Goal: Task Accomplishment & Management: Manage account settings

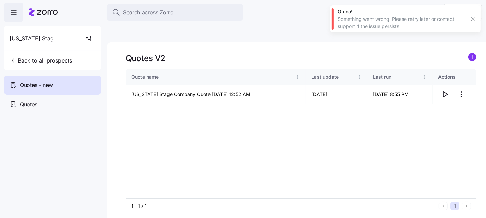
click at [22, 52] on div "Virginia Stage Company Back to all prospects" at bounding box center [52, 48] width 97 height 44
click at [22, 54] on button "Back to all prospects" at bounding box center [41, 61] width 68 height 14
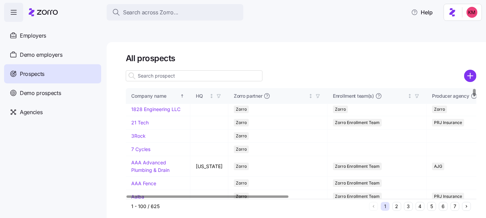
scroll to position [1, 0]
click at [410, 202] on button "3" at bounding box center [408, 206] width 9 height 9
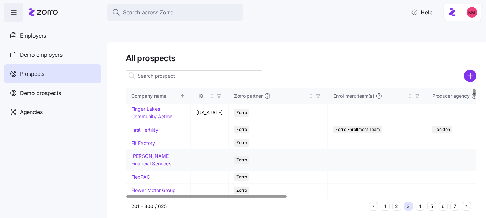
scroll to position [0, 0]
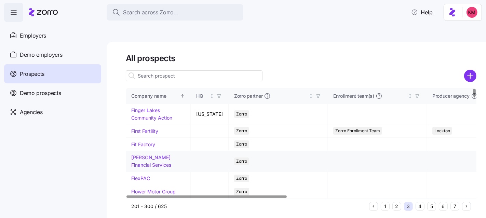
click at [148, 154] on link "Fleming Financial Services" at bounding box center [151, 160] width 40 height 13
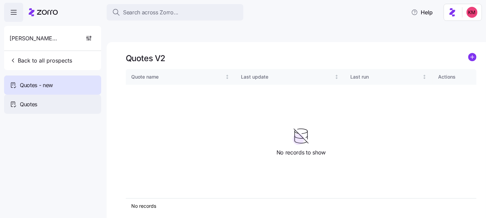
click at [44, 106] on div "Quotes" at bounding box center [52, 104] width 97 height 19
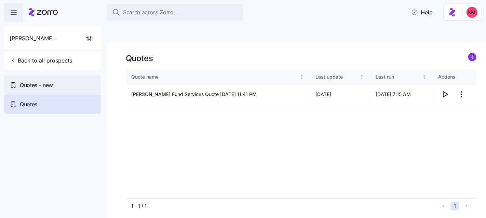
click at [56, 89] on div "Quotes - new" at bounding box center [52, 85] width 97 height 19
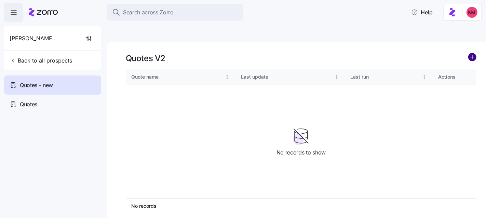
click at [473, 53] on circle "add icon" at bounding box center [472, 57] width 8 height 8
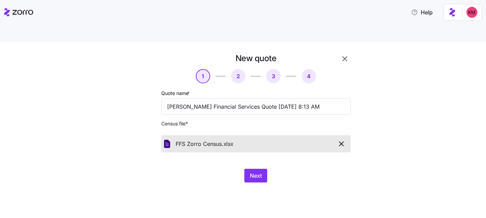
click at [235, 169] on div "Next" at bounding box center [255, 176] width 189 height 14
click at [254, 172] on span "Next" at bounding box center [256, 176] width 12 height 8
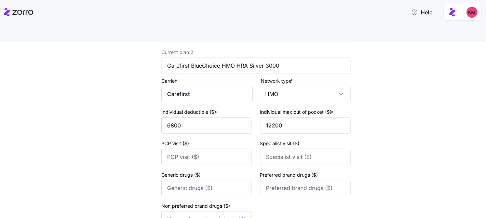
scroll to position [296, 0]
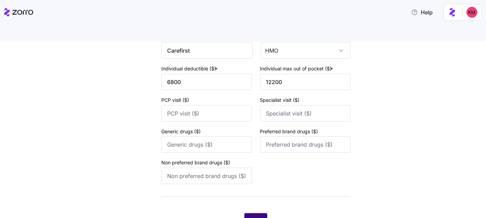
click at [254, 216] on span "Next" at bounding box center [256, 220] width 12 height 8
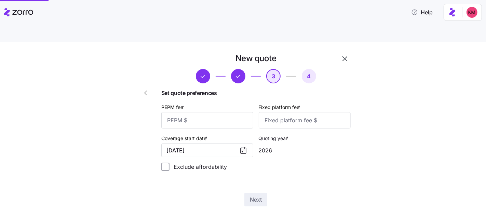
scroll to position [0, 0]
click at [217, 112] on input "PEPM fee *" at bounding box center [207, 120] width 92 height 16
type input "40"
type input "100"
click at [262, 193] on button "Next" at bounding box center [255, 200] width 23 height 14
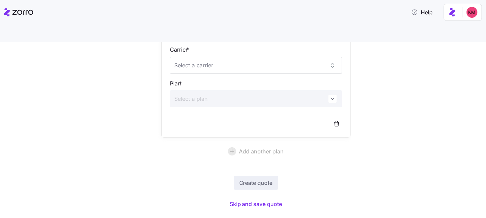
scroll to position [76, 0]
click at [255, 200] on span "Skip and save quote" at bounding box center [256, 204] width 53 height 8
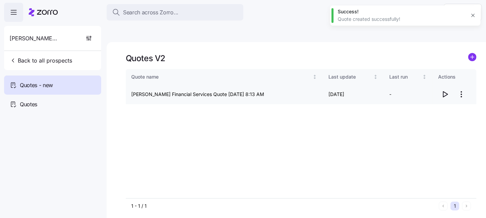
click at [446, 90] on icon "button" at bounding box center [445, 94] width 8 height 8
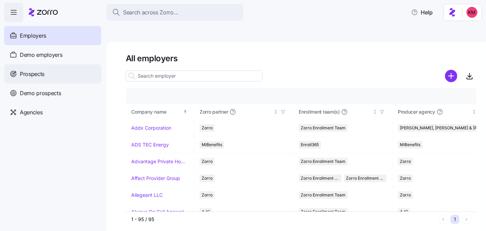
click at [33, 72] on span "Prospects" at bounding box center [32, 74] width 25 height 9
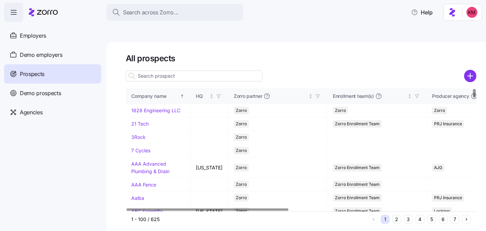
click at [413, 215] on div "1 2 3 4 5 6 7" at bounding box center [420, 219] width 102 height 9
click at [411, 215] on button "3" at bounding box center [408, 219] width 9 height 9
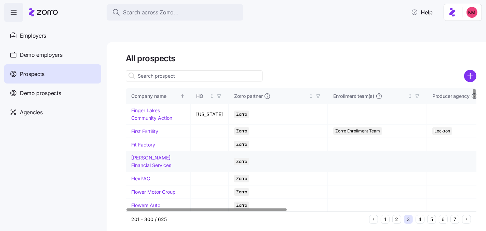
click at [144, 154] on link "Fleming Financial Services" at bounding box center [151, 160] width 40 height 13
click at [145, 154] on link "Fleming Financial Services" at bounding box center [151, 160] width 40 height 13
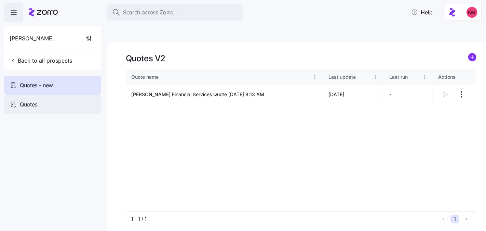
click at [19, 102] on div "Quotes" at bounding box center [52, 104] width 97 height 19
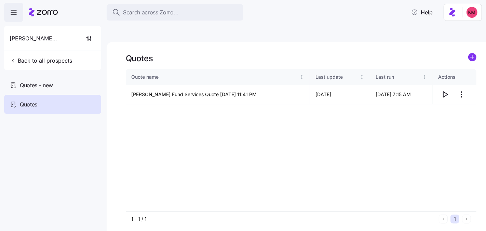
click at [462, 77] on html "Search across Zorro... Help Fleming Financial Services Back to all prospects Qu…" at bounding box center [243, 147] width 486 height 295
click at [445, 97] on div "Edit quote" at bounding box center [434, 95] width 63 height 11
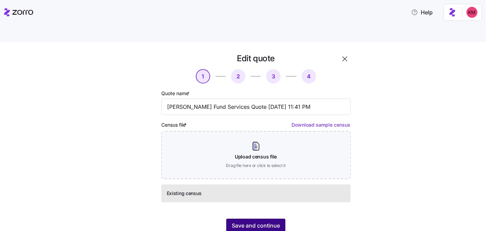
click at [270, 221] on span "Save and continue" at bounding box center [256, 225] width 48 height 8
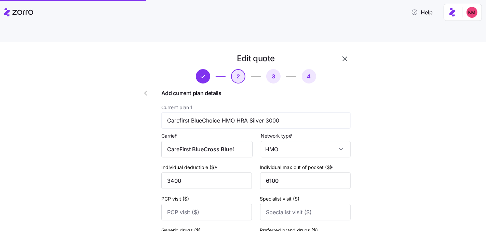
scroll to position [301, 0]
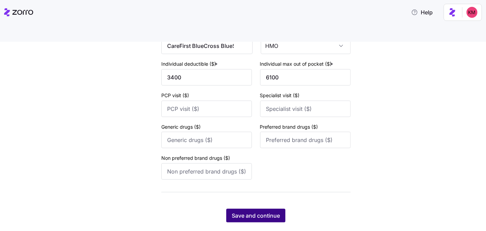
click at [261, 211] on span "Save and continue" at bounding box center [256, 215] width 48 height 8
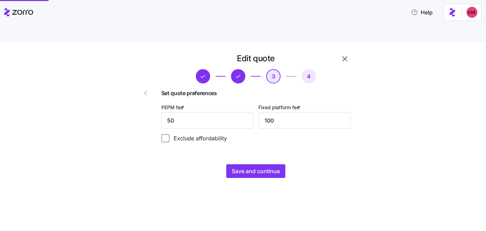
scroll to position [0, 0]
click at [200, 112] on input "50" at bounding box center [207, 120] width 92 height 16
type input "40"
click at [244, 167] on span "Save and continue" at bounding box center [256, 171] width 48 height 8
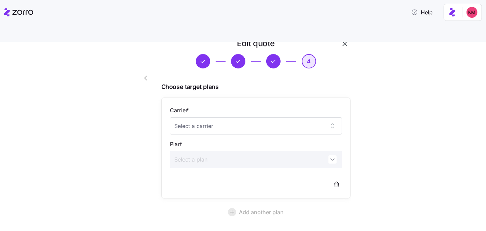
scroll to position [63, 0]
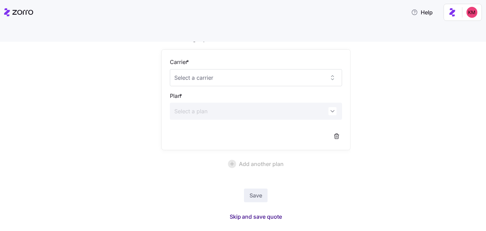
click at [257, 212] on span "Skip and save quote" at bounding box center [256, 216] width 53 height 8
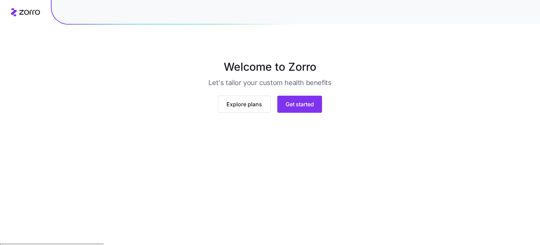
scroll to position [50, 0]
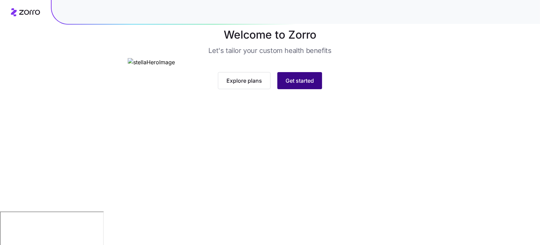
click at [295, 85] on span "Get started" at bounding box center [300, 81] width 28 height 8
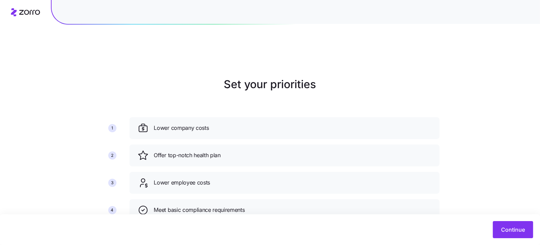
scroll to position [64, 0]
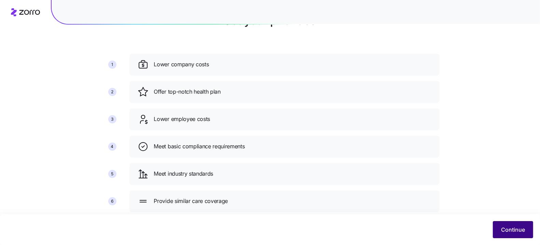
click at [501, 232] on button "Continue" at bounding box center [513, 229] width 40 height 17
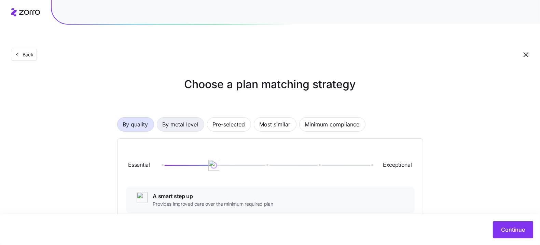
click at [199, 117] on button "By metal level" at bounding box center [180, 124] width 47 height 14
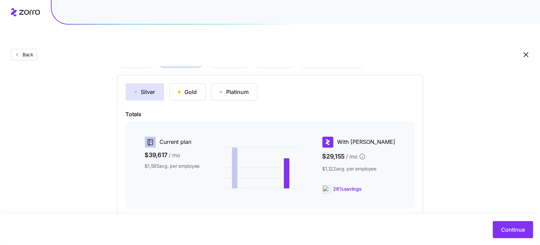
scroll to position [65, 0]
click at [180, 86] on div "Gold" at bounding box center [187, 90] width 19 height 8
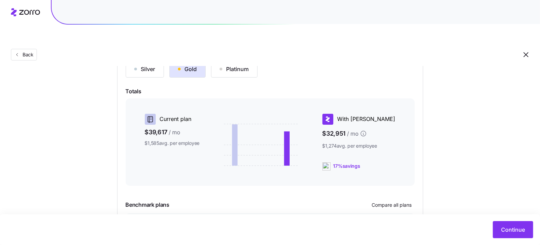
scroll to position [131, 0]
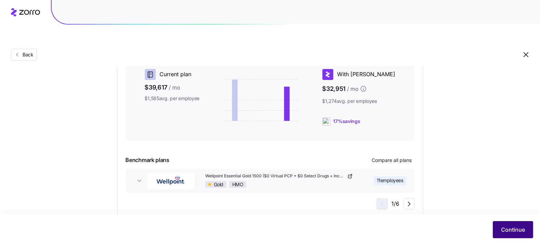
click at [508, 229] on span "Continue" at bounding box center [513, 230] width 24 height 8
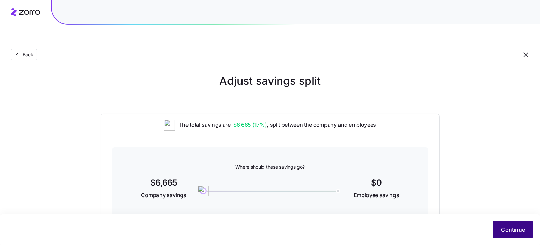
scroll to position [11, 0]
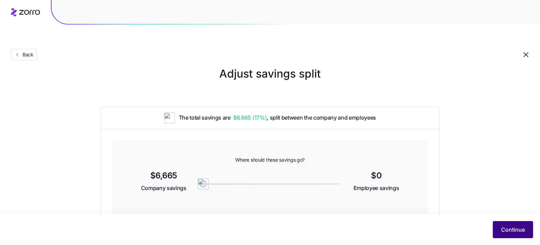
click at [519, 233] on span "Continue" at bounding box center [513, 230] width 24 height 8
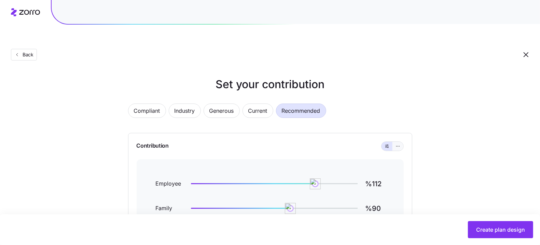
click at [395, 142] on button "button" at bounding box center [398, 146] width 11 height 9
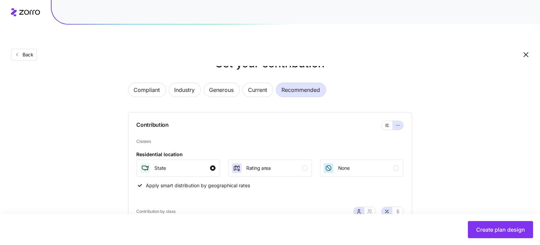
scroll to position [137, 0]
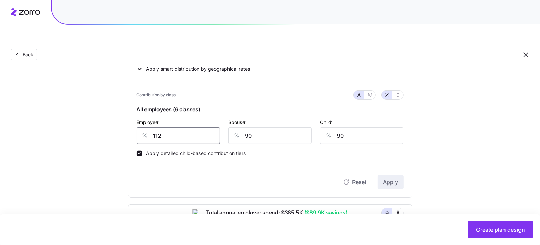
click at [173, 127] on input "112" at bounding box center [179, 135] width 84 height 16
type input "100"
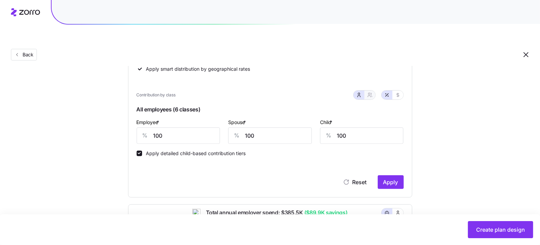
click at [374, 91] on button "button" at bounding box center [370, 95] width 11 height 9
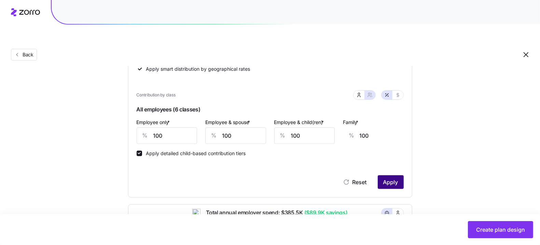
click at [392, 178] on span "Apply" at bounding box center [390, 182] width 15 height 8
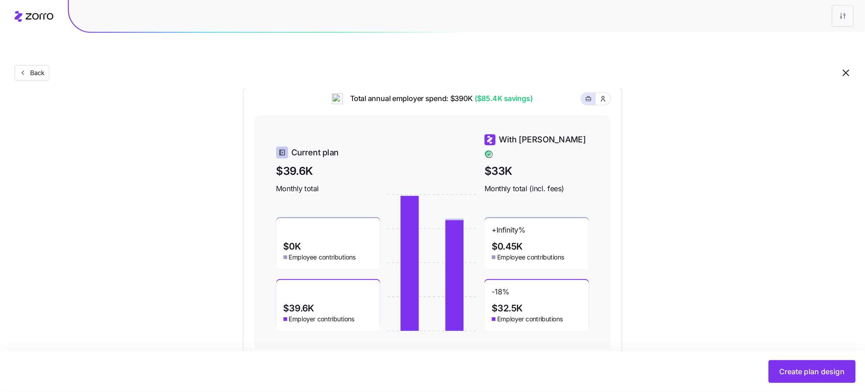
scroll to position [178, 0]
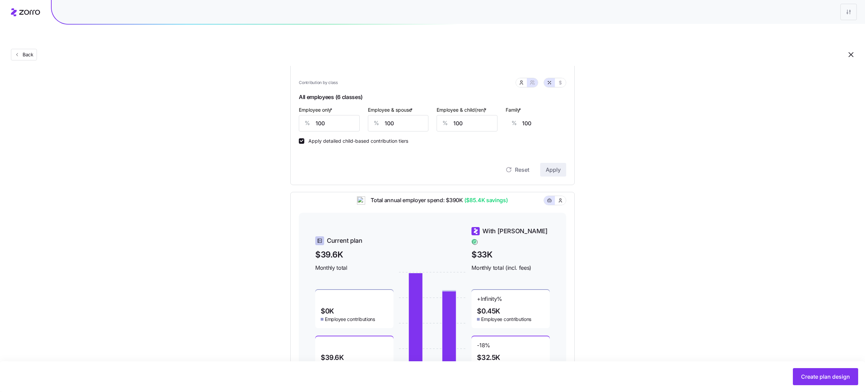
scroll to position [178, 0]
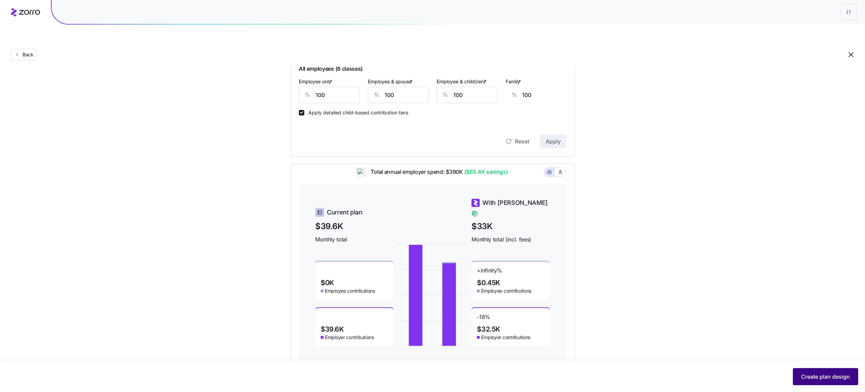
click at [805, 378] on span "Create plan design" at bounding box center [825, 377] width 49 height 8
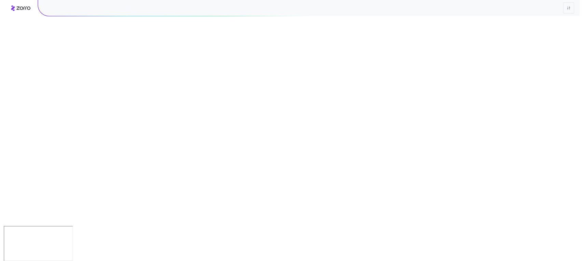
scroll to position [0, 0]
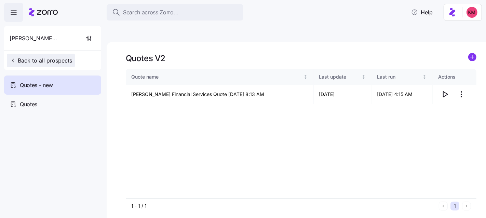
click at [49, 63] on span "Back to all prospects" at bounding box center [41, 60] width 63 height 8
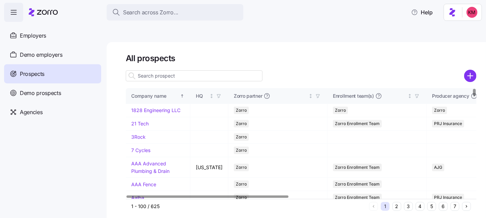
click at [443, 202] on button "6" at bounding box center [443, 206] width 9 height 9
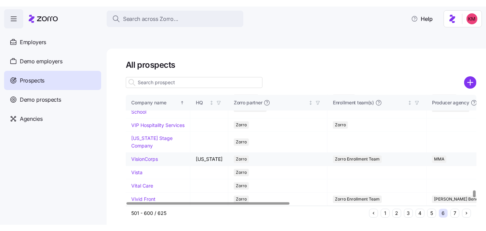
scroll to position [1637, 0]
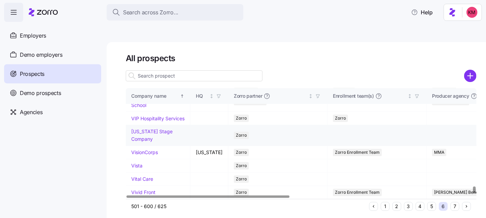
click at [146, 135] on link "Virginia Stage Company" at bounding box center [151, 134] width 41 height 13
click at [140, 135] on link "Virginia Stage Company" at bounding box center [151, 134] width 41 height 13
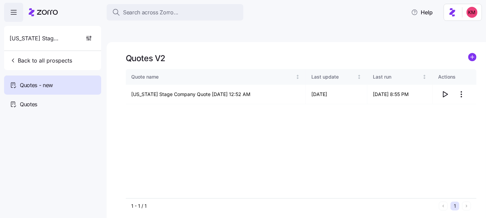
click at [379, 107] on div "Quote name Last update Last run Actions Virginia Stage Company Quote 09/09/2025…" at bounding box center [301, 133] width 351 height 129
click at [444, 90] on icon "button" at bounding box center [445, 94] width 8 height 8
click at [443, 90] on icon "button" at bounding box center [445, 94] width 8 height 8
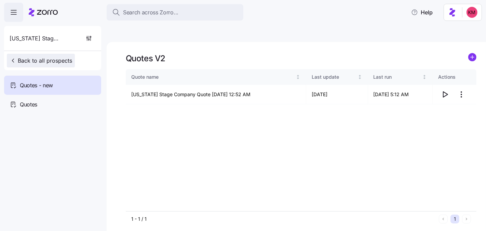
click at [31, 64] on span "Back to all prospects" at bounding box center [41, 60] width 63 height 8
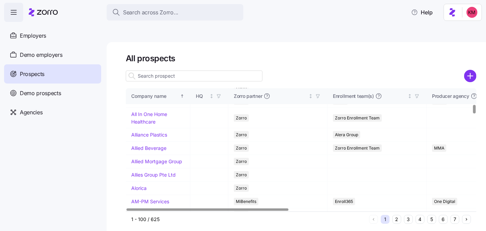
scroll to position [551, 0]
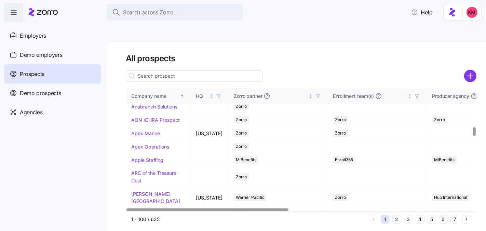
click at [410, 215] on button "3" at bounding box center [408, 219] width 9 height 9
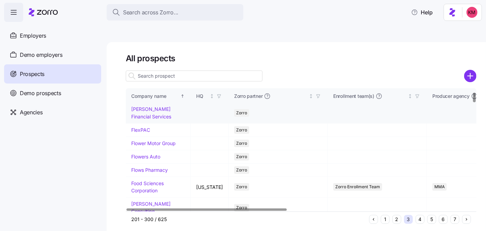
scroll to position [0, 0]
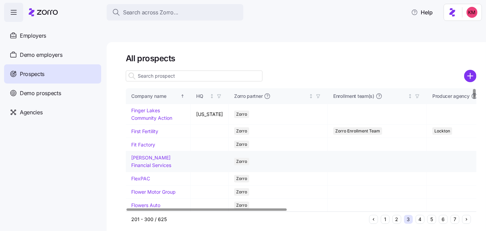
click at [147, 154] on link "Fleming Financial Services" at bounding box center [151, 160] width 40 height 13
click at [150, 154] on link "Fleming Financial Services" at bounding box center [151, 160] width 40 height 13
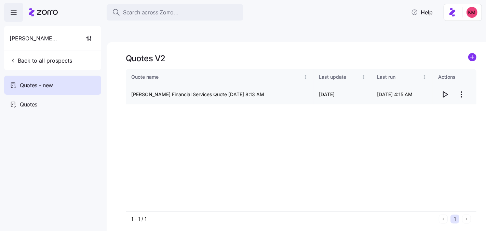
click at [443, 90] on icon "button" at bounding box center [445, 94] width 8 height 8
click at [72, 69] on div "Fleming Financial Services Back to all prospects" at bounding box center [52, 48] width 97 height 44
click at [46, 59] on span "Back to all prospects" at bounding box center [41, 60] width 63 height 8
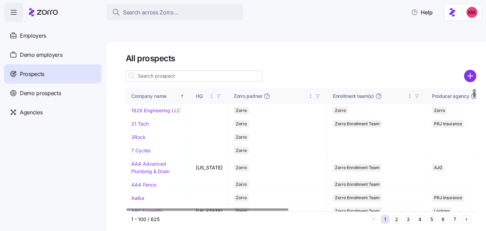
click at [439, 215] on button "6" at bounding box center [443, 219] width 9 height 9
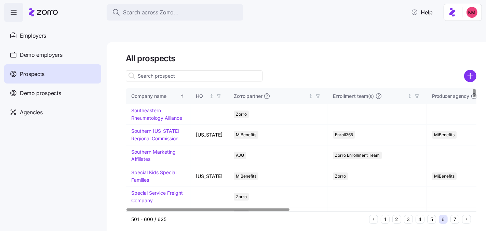
click at [456, 215] on button "7" at bounding box center [454, 219] width 9 height 9
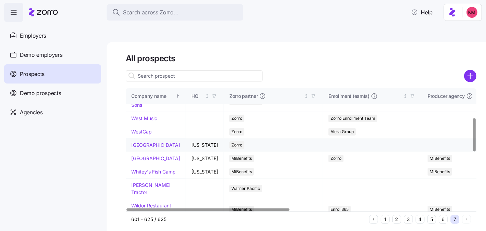
scroll to position [109, 0]
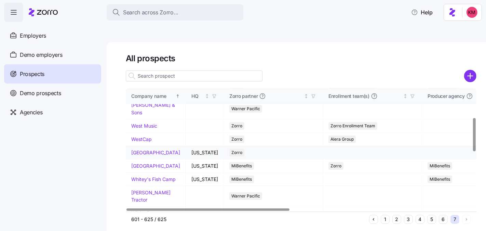
click at [147, 149] on link "Westfield Egg Farm" at bounding box center [155, 152] width 49 height 6
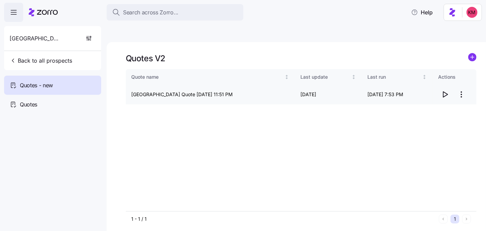
click at [444, 90] on icon "button" at bounding box center [445, 94] width 8 height 8
click at [462, 78] on html "Search across Zorro... Help Westfield Egg Farm Back to all prospects Quotes - n…" at bounding box center [243, 147] width 486 height 295
click at [434, 92] on div "Edit quote" at bounding box center [434, 95] width 63 height 11
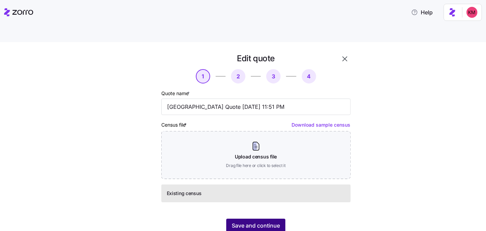
click at [255, 218] on span "Save and continue" at bounding box center [256, 225] width 48 height 8
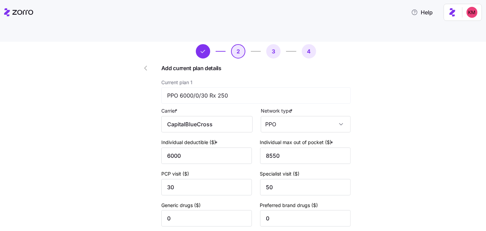
scroll to position [103, 0]
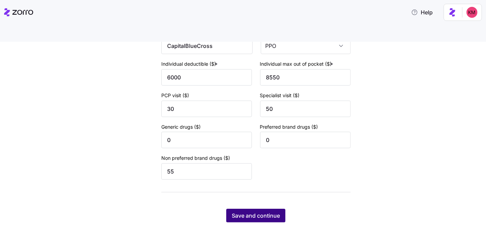
click at [268, 211] on span "Save and continue" at bounding box center [256, 215] width 48 height 8
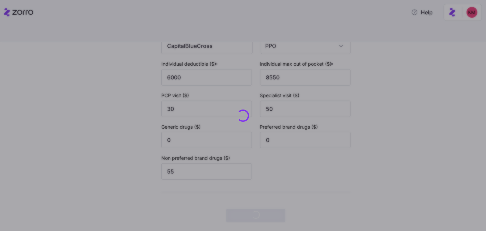
scroll to position [0, 0]
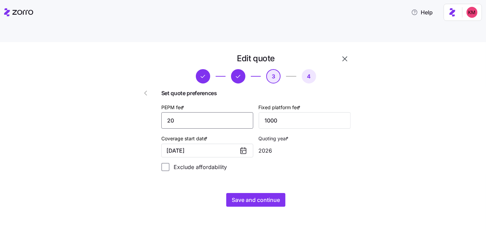
click at [220, 112] on input "20" at bounding box center [207, 120] width 92 height 16
type input "35"
click at [282, 193] on button "Save and continue" at bounding box center [255, 200] width 59 height 14
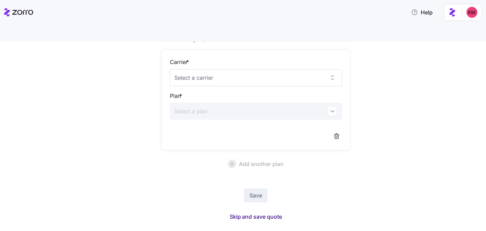
click at [261, 212] on span "Skip and save quote" at bounding box center [256, 216] width 53 height 8
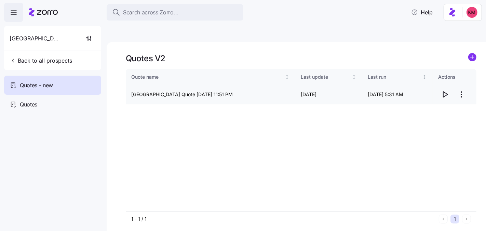
click at [447, 90] on icon "button" at bounding box center [445, 94] width 8 height 8
click at [30, 54] on button "Back to all prospects" at bounding box center [41, 61] width 68 height 14
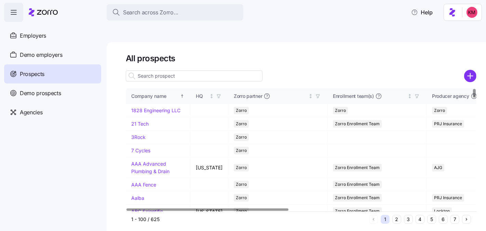
click at [158, 70] on input at bounding box center [194, 75] width 137 height 11
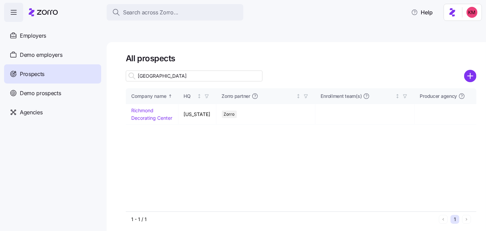
type input "richmond"
click at [142, 107] on link "Richmond Decorating Center" at bounding box center [151, 113] width 41 height 13
click at [138, 107] on link "Richmond Decorating Center" at bounding box center [151, 113] width 41 height 13
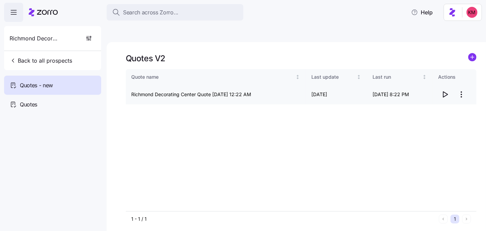
click at [449, 88] on span "button" at bounding box center [444, 94] width 13 height 13
click at [62, 61] on span "Back to all prospects" at bounding box center [41, 60] width 63 height 8
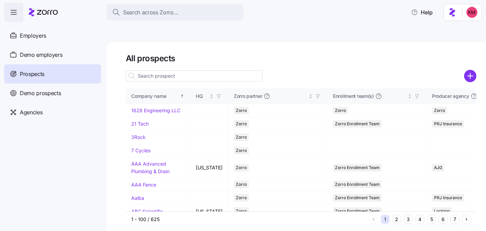
click at [408, 215] on button "3" at bounding box center [408, 219] width 9 height 9
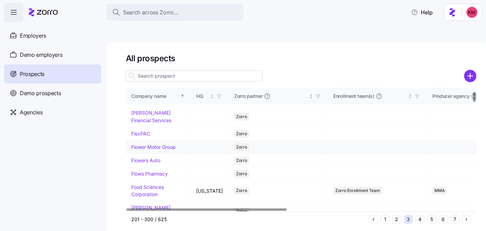
scroll to position [47, 0]
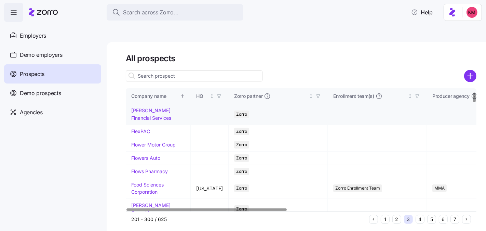
click at [147, 104] on td "[PERSON_NAME] Financial Services" at bounding box center [158, 114] width 65 height 21
click at [147, 107] on link "[PERSON_NAME] Financial Services" at bounding box center [151, 113] width 40 height 13
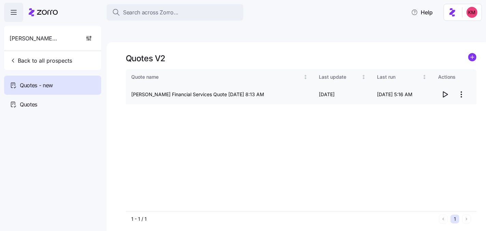
click at [444, 90] on icon "button" at bounding box center [445, 94] width 8 height 8
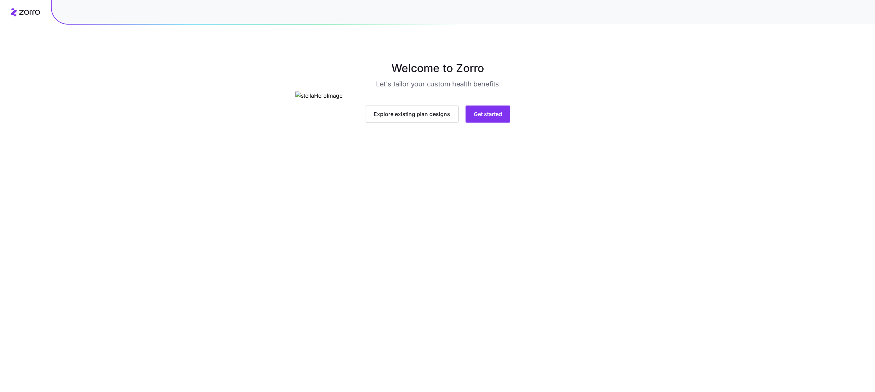
click at [520, 123] on div "Explore existing plan designs Get started" at bounding box center [437, 114] width 285 height 17
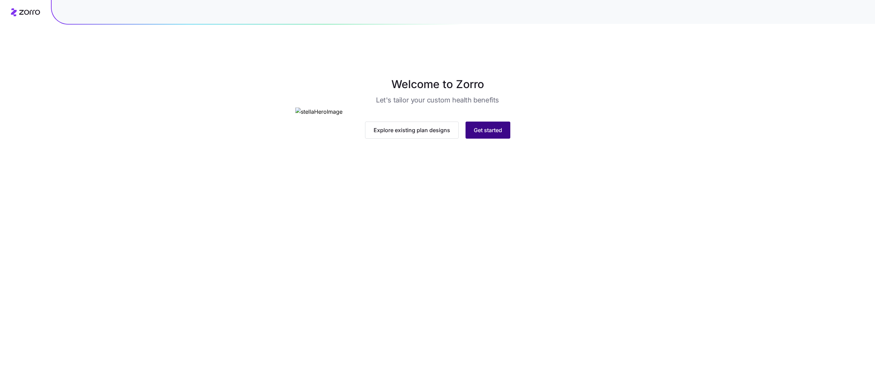
click at [494, 134] on span "Get started" at bounding box center [488, 130] width 28 height 8
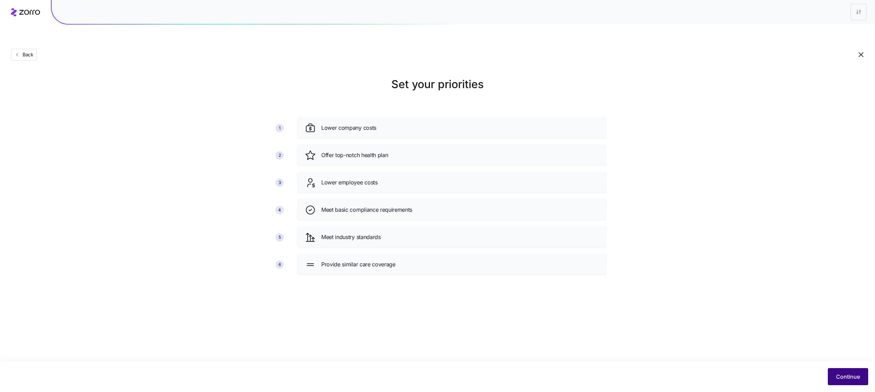
click at [843, 378] on span "Continue" at bounding box center [848, 377] width 24 height 8
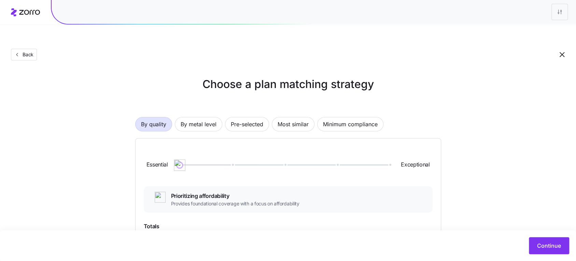
drag, startPoint x: 229, startPoint y: 148, endPoint x: 190, endPoint y: 149, distance: 39.0
click at [190, 165] on div at bounding box center [285, 165] width 210 height 1
click at [198, 161] on div "Essential Exceptional" at bounding box center [288, 165] width 289 height 37
click at [210, 163] on div at bounding box center [285, 165] width 210 height 4
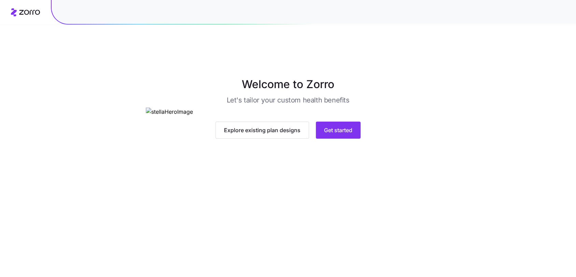
click at [518, 139] on div "Welcome to Zorro Let's tailor your custom health benefits Explore existing plan…" at bounding box center [288, 107] width 576 height 63
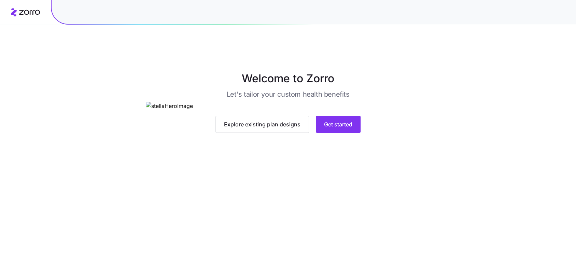
scroll to position [14, 0]
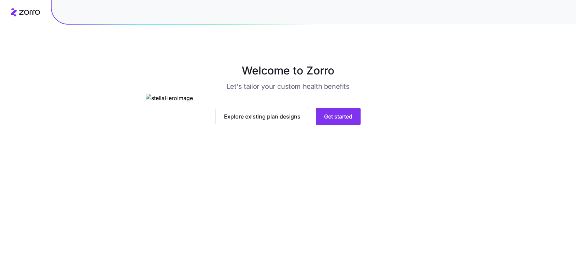
click at [389, 245] on main "Welcome to Zorro Let's tailor your custom health benefits Explore existing plan…" at bounding box center [288, 140] width 576 height 277
click at [324, 125] on button "Get started" at bounding box center [338, 116] width 45 height 17
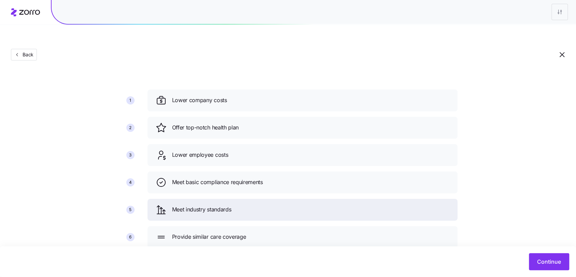
scroll to position [32, 0]
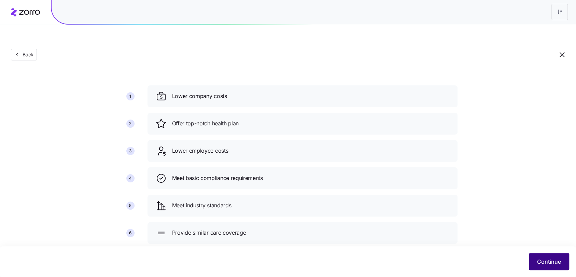
click at [543, 257] on button "Continue" at bounding box center [549, 261] width 40 height 17
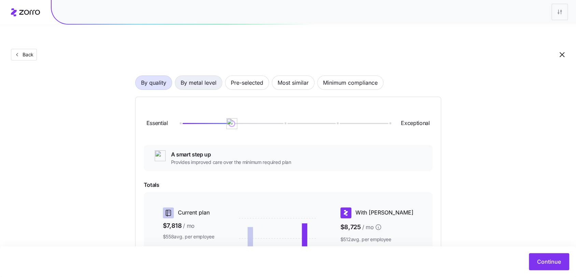
scroll to position [42, 0]
click at [206, 75] on span "By metal level" at bounding box center [199, 82] width 36 height 14
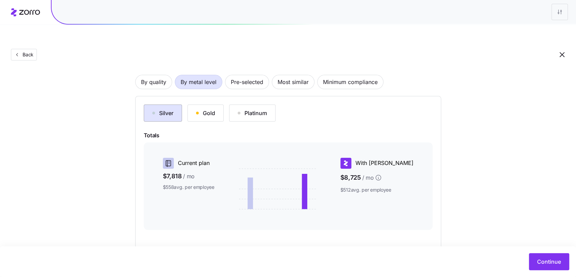
click at [156, 109] on div "Silver" at bounding box center [162, 113] width 21 height 8
click at [207, 109] on div "Gold" at bounding box center [205, 113] width 19 height 8
click at [243, 109] on div "Platinum" at bounding box center [252, 113] width 29 height 8
click at [155, 105] on button "Silver" at bounding box center [163, 113] width 38 height 17
click at [157, 75] on span "By quality" at bounding box center [153, 82] width 25 height 14
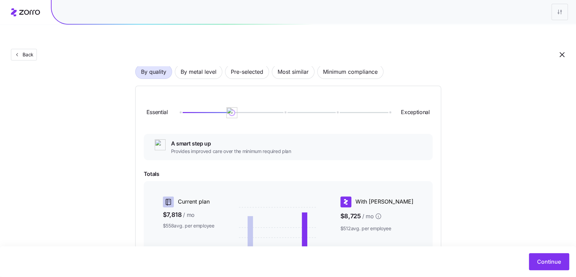
scroll to position [55, 0]
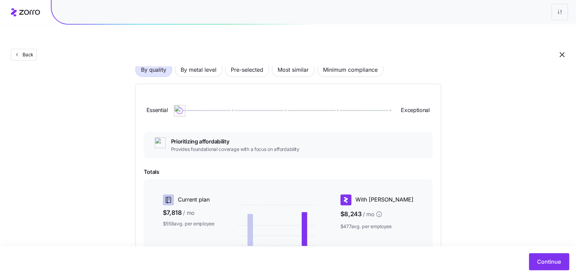
drag, startPoint x: 234, startPoint y: 95, endPoint x: 181, endPoint y: 96, distance: 53.0
click at [181, 105] on img at bounding box center [180, 111] width 12 height 12
drag, startPoint x: 181, startPoint y: 94, endPoint x: 287, endPoint y: 93, distance: 105.6
click at [287, 105] on img at bounding box center [285, 111] width 12 height 12
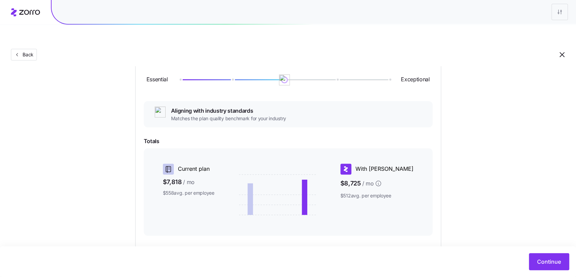
scroll to position [85, 0]
drag, startPoint x: 284, startPoint y: 67, endPoint x: 236, endPoint y: 64, distance: 47.9
click at [236, 74] on img at bounding box center [232, 80] width 12 height 12
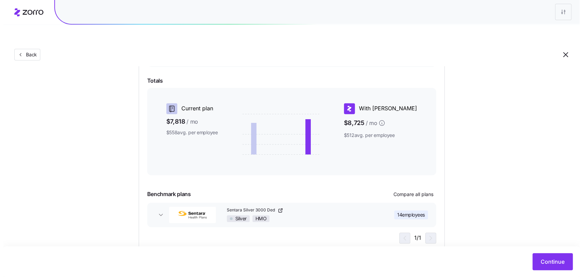
scroll to position [148, 0]
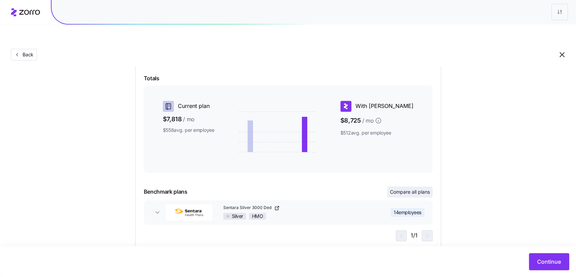
click at [403, 189] on span "Compare all plans" at bounding box center [410, 192] width 40 height 7
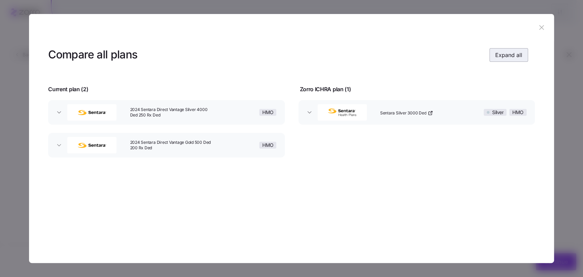
click at [513, 58] on span "Expand all" at bounding box center [508, 55] width 27 height 8
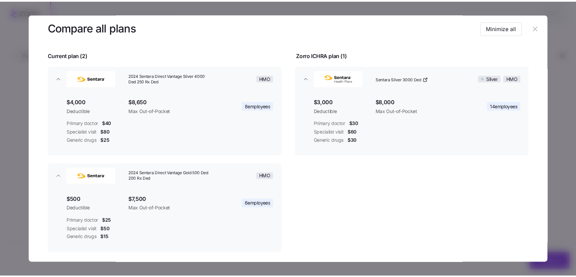
scroll to position [36, 0]
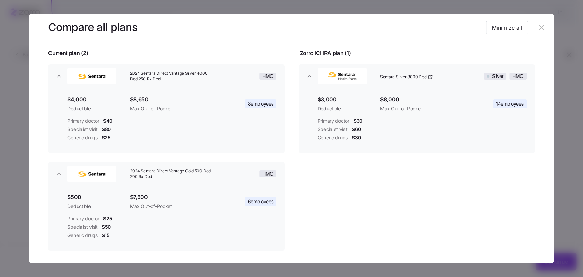
click at [541, 28] on icon "button" at bounding box center [542, 28] width 8 height 8
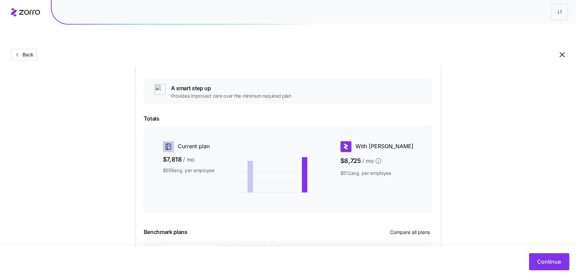
scroll to position [60, 0]
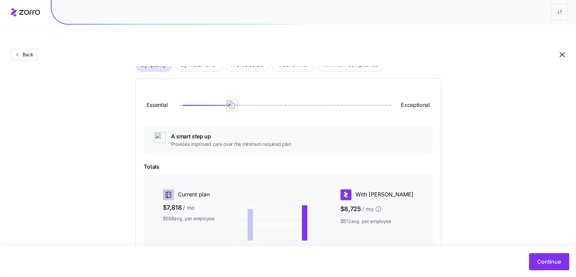
click at [233, 100] on img at bounding box center [232, 106] width 12 height 12
drag, startPoint x: 234, startPoint y: 92, endPoint x: 281, endPoint y: 91, distance: 46.8
click at [281, 100] on img at bounding box center [285, 106] width 12 height 12
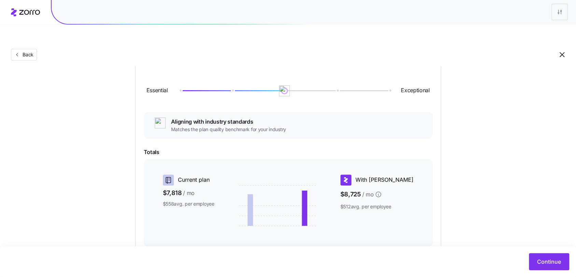
scroll to position [71, 0]
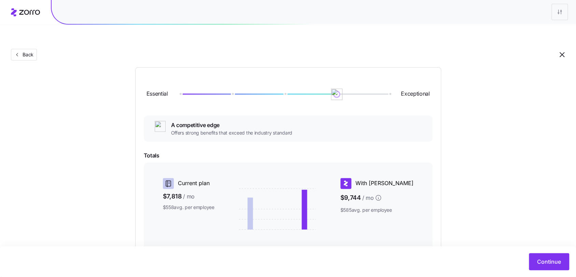
drag, startPoint x: 292, startPoint y: 79, endPoint x: 327, endPoint y: 81, distance: 35.2
click at [327, 81] on div "Essential Exceptional" at bounding box center [288, 94] width 289 height 37
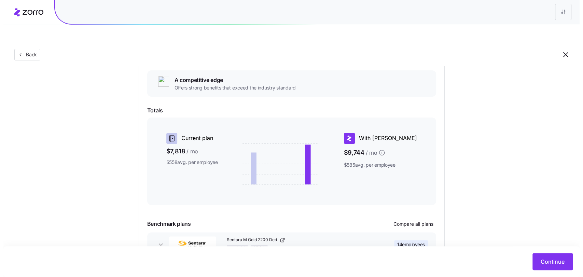
scroll to position [148, 0]
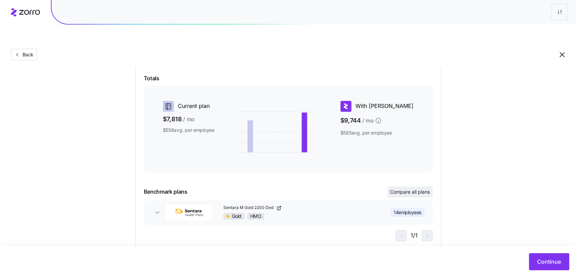
click at [410, 189] on span "Compare all plans" at bounding box center [410, 192] width 40 height 7
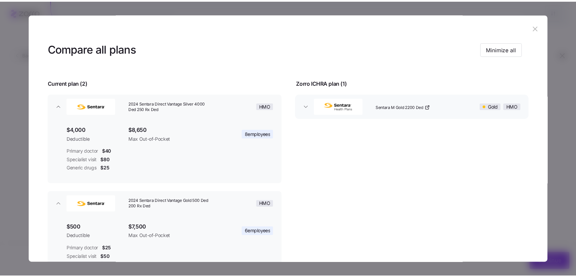
scroll to position [12, 0]
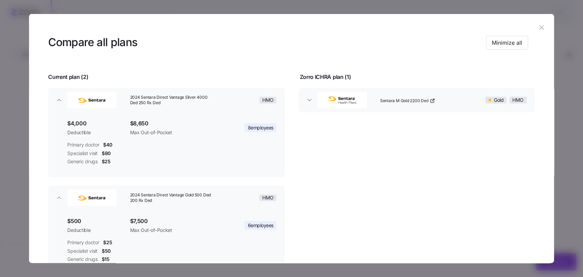
click at [538, 27] on icon "button" at bounding box center [542, 28] width 8 height 8
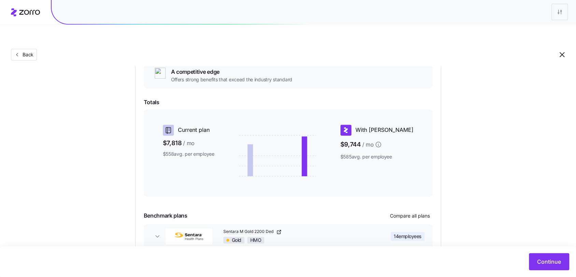
scroll to position [80, 0]
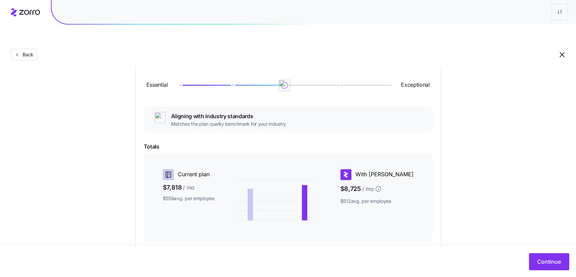
drag, startPoint x: 337, startPoint y: 71, endPoint x: 289, endPoint y: 73, distance: 48.2
click at [289, 80] on img at bounding box center [285, 86] width 12 height 12
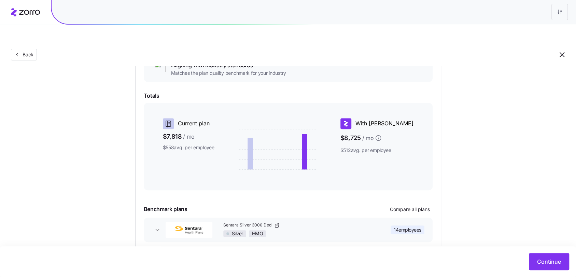
scroll to position [148, 0]
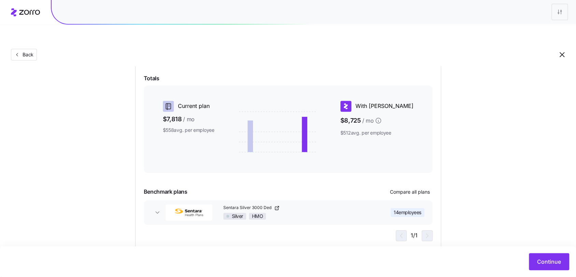
click at [163, 200] on button "Sentara Silver 3000 Ded Silver HMO 14 employees" at bounding box center [288, 212] width 289 height 25
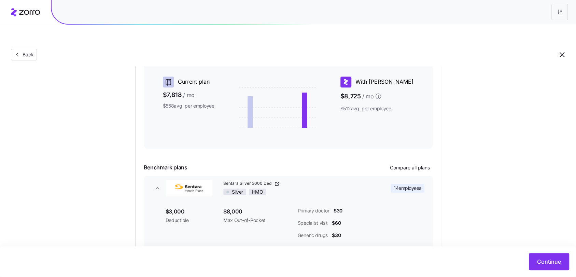
scroll to position [173, 0]
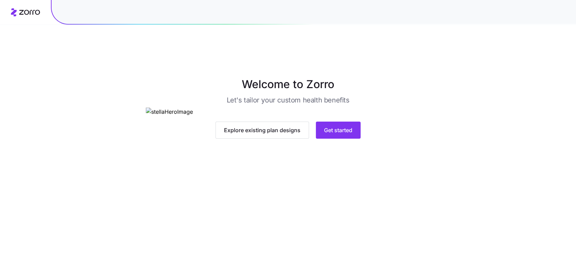
drag, startPoint x: 313, startPoint y: 216, endPoint x: 329, endPoint y: 230, distance: 21.6
click at [313, 116] on img at bounding box center [288, 112] width 285 height 9
click at [335, 139] on button "Get started" at bounding box center [338, 130] width 45 height 17
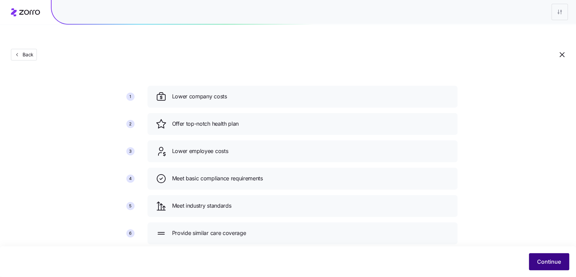
scroll to position [32, 0]
click at [548, 260] on span "Continue" at bounding box center [550, 262] width 24 height 8
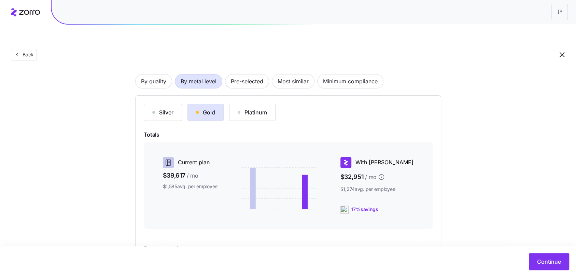
scroll to position [48, 0]
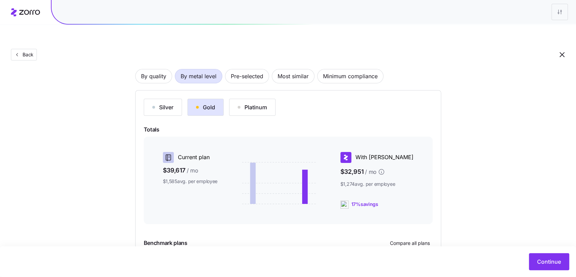
click at [163, 67] on div "By quality By metal level Pre-selected Most similar Minimum compliance Silver G…" at bounding box center [288, 174] width 306 height 254
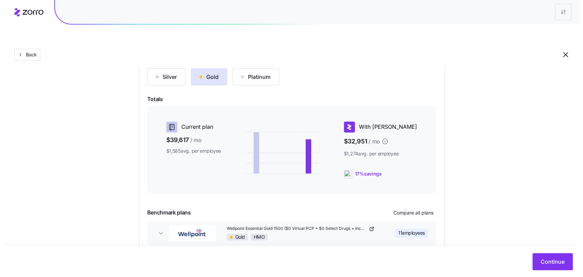
scroll to position [99, 0]
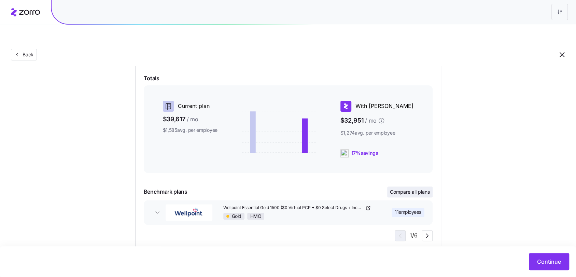
click at [410, 189] on span "Compare all plans" at bounding box center [410, 192] width 40 height 7
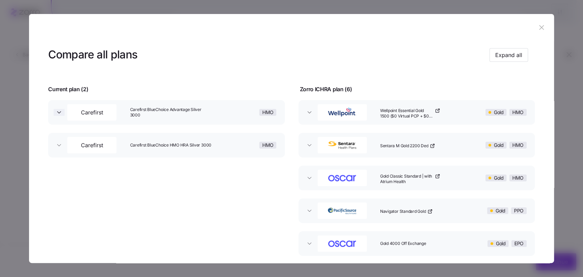
click at [58, 112] on icon "button" at bounding box center [58, 113] width 3 height 2
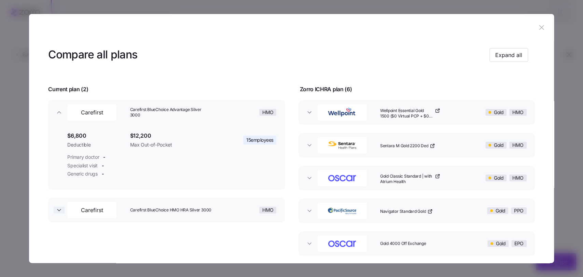
click at [59, 209] on icon "button" at bounding box center [59, 210] width 7 height 7
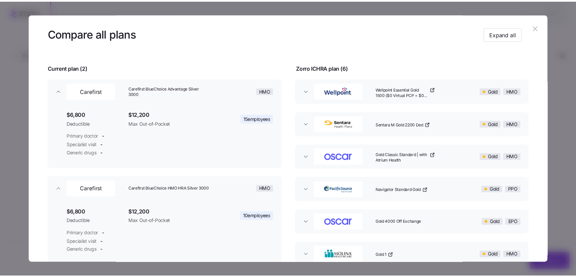
scroll to position [17, 0]
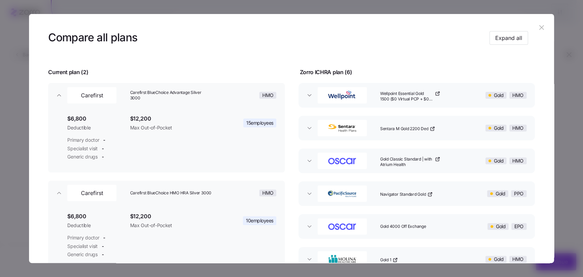
click at [538, 29] on icon "button" at bounding box center [542, 28] width 8 height 8
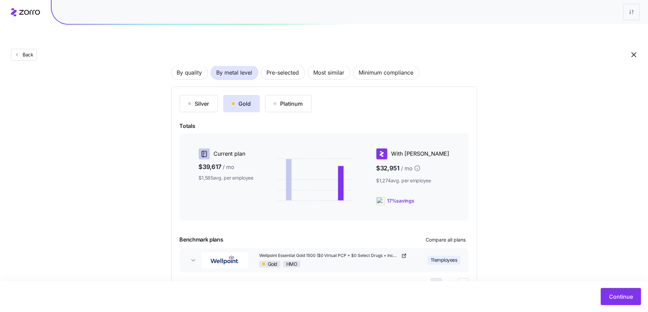
scroll to position [49, 0]
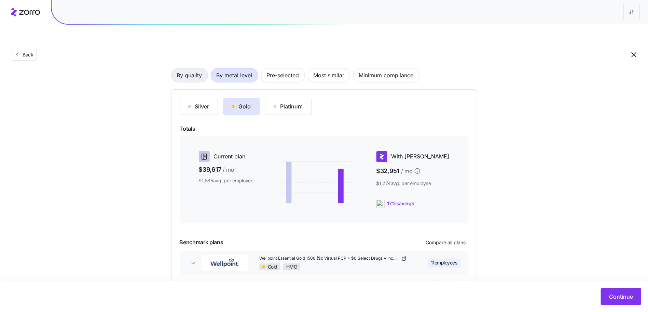
click at [187, 68] on span "By quality" at bounding box center [189, 75] width 25 height 14
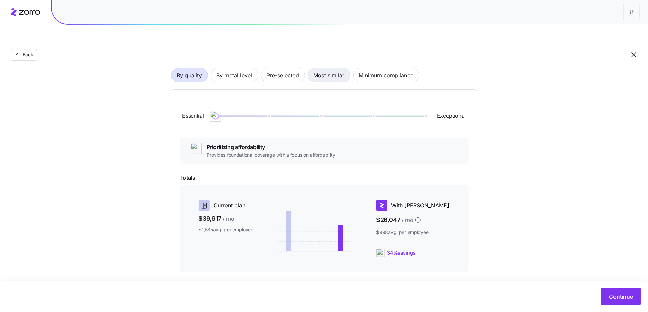
click at [326, 68] on span "Most similar" at bounding box center [329, 75] width 31 height 14
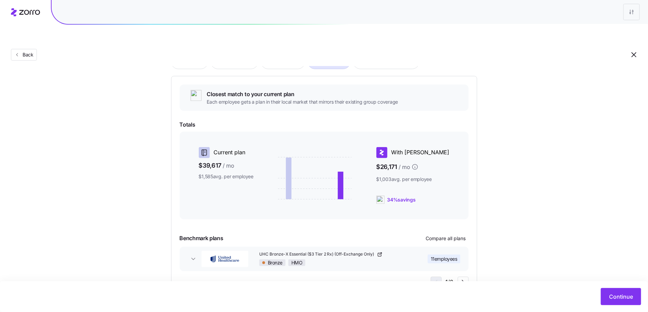
scroll to position [65, 0]
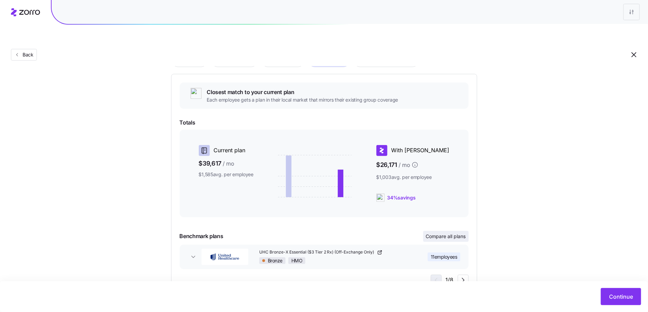
click at [433, 233] on span "Compare all plans" at bounding box center [446, 236] width 40 height 7
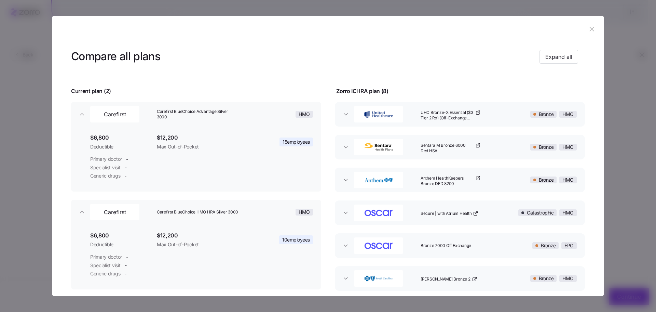
click at [583, 29] on header at bounding box center [328, 29] width 552 height 27
click at [583, 27] on icon "button" at bounding box center [592, 29] width 8 height 8
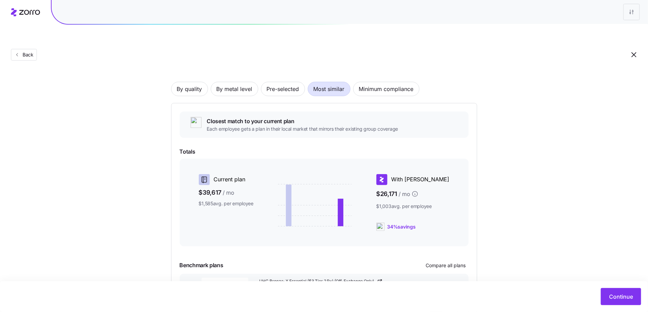
scroll to position [35, 0]
click at [228, 82] on span "By metal level" at bounding box center [235, 89] width 36 height 14
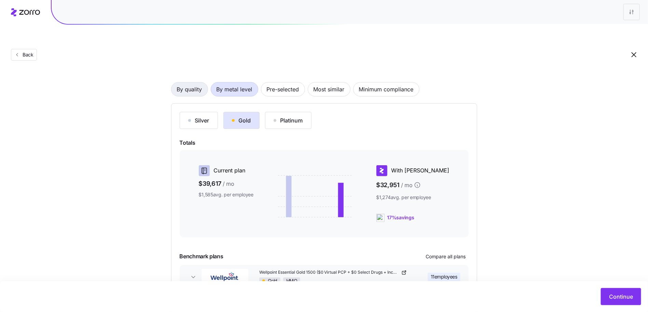
click at [185, 82] on span "By quality" at bounding box center [189, 89] width 25 height 14
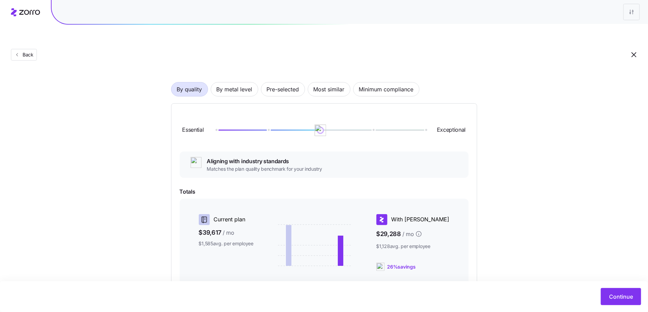
drag, startPoint x: 269, startPoint y: 110, endPoint x: 308, endPoint y: 111, distance: 39.3
click at [308, 112] on div "Essential Exceptional" at bounding box center [324, 130] width 289 height 37
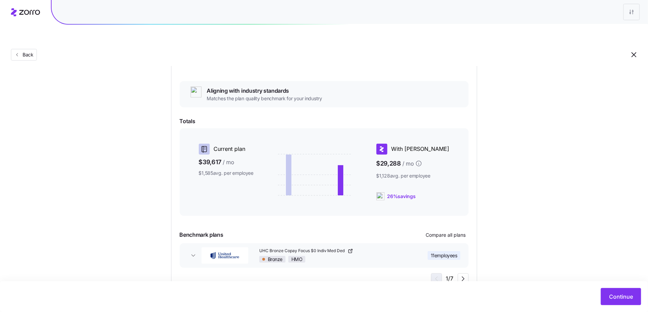
scroll to position [97, 0]
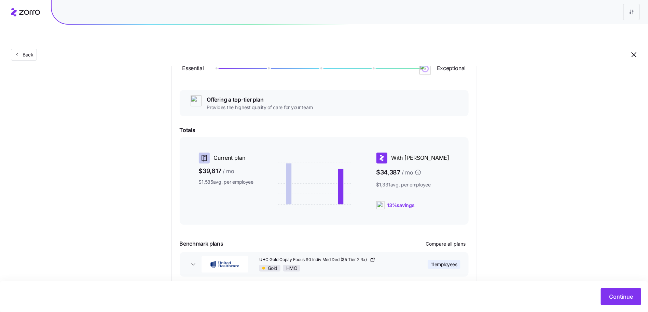
drag, startPoint x: 325, startPoint y: 53, endPoint x: 426, endPoint y: 56, distance: 100.8
click at [426, 63] on img at bounding box center [426, 69] width 12 height 12
click at [192, 252] on button "UHC Gold Copay Focus $0 Indiv Med Ded ($5 Tier 2 Rx) Gold HMO 11 employees" at bounding box center [324, 264] width 289 height 25
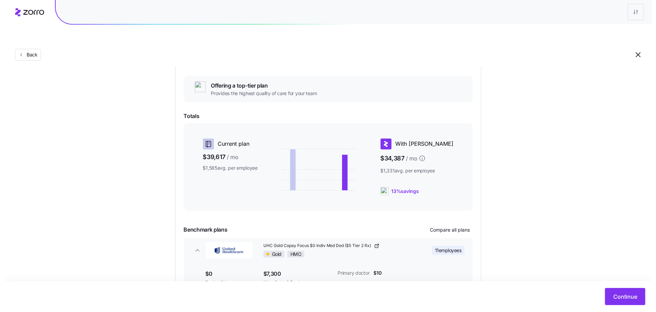
scroll to position [112, 0]
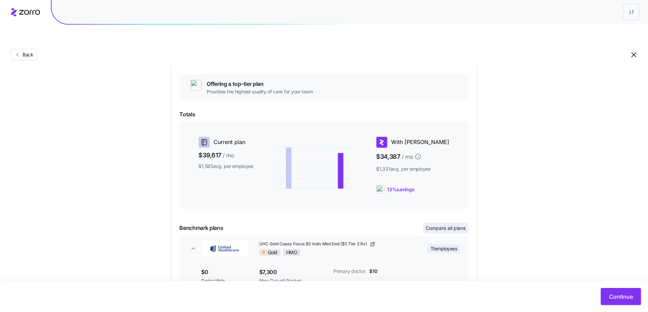
click at [439, 225] on span "Compare all plans" at bounding box center [446, 228] width 40 height 7
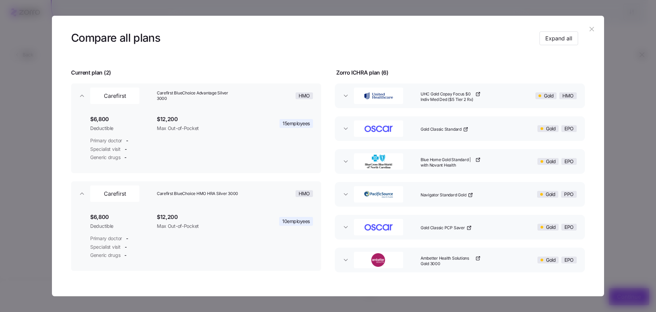
scroll to position [19, 0]
click at [344, 97] on icon "button" at bounding box center [345, 95] width 7 height 7
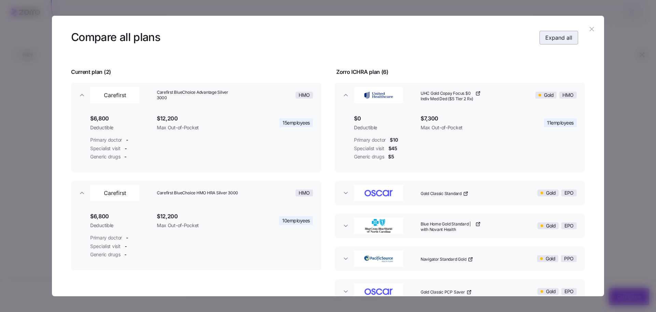
click at [545, 34] on span "Expand all" at bounding box center [558, 37] width 27 height 8
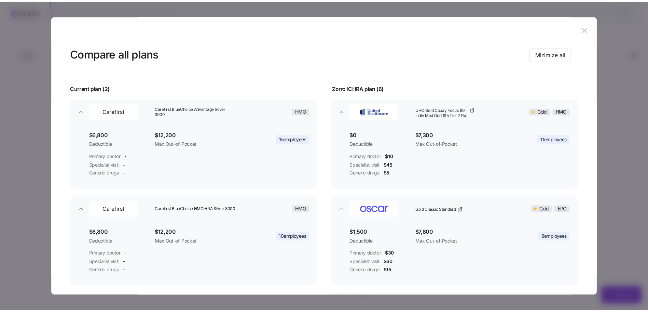
scroll to position [0, 0]
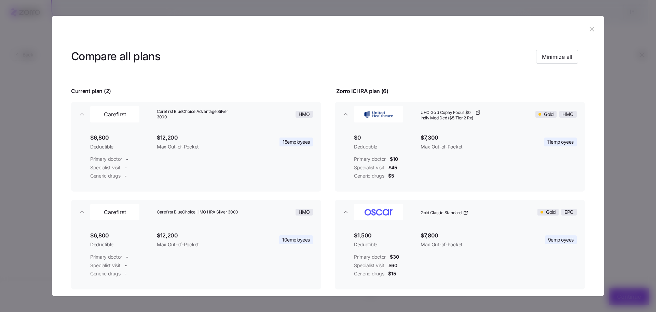
click at [583, 27] on icon "button" at bounding box center [592, 29] width 8 height 8
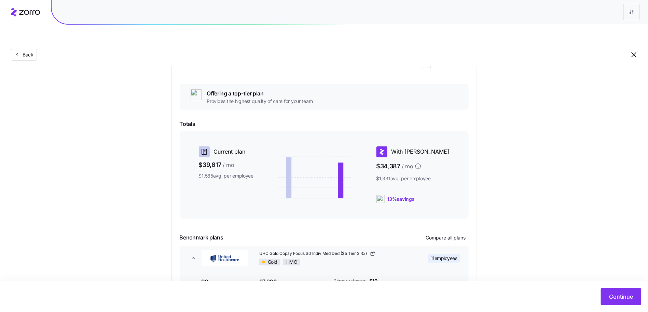
scroll to position [101, 0]
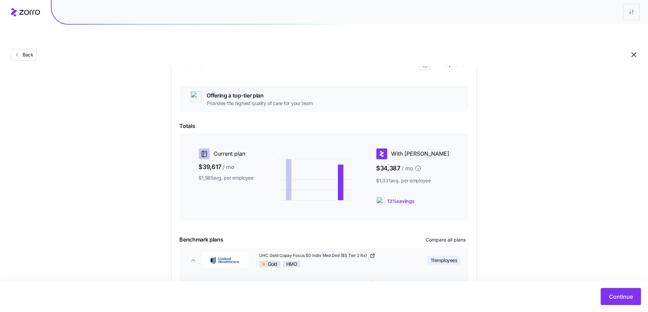
click at [240, 115] on div "Essential Exceptional Offering a top-tier plan Provides the highest quality of …" at bounding box center [324, 193] width 289 height 294
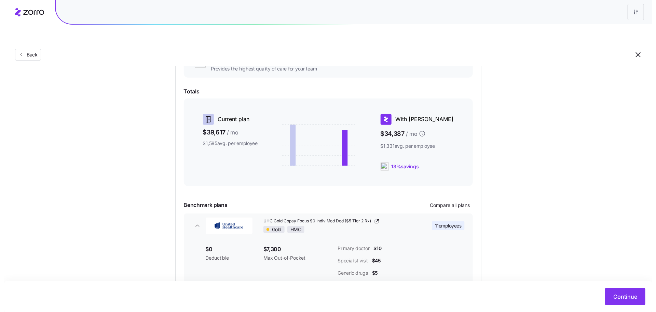
scroll to position [150, 0]
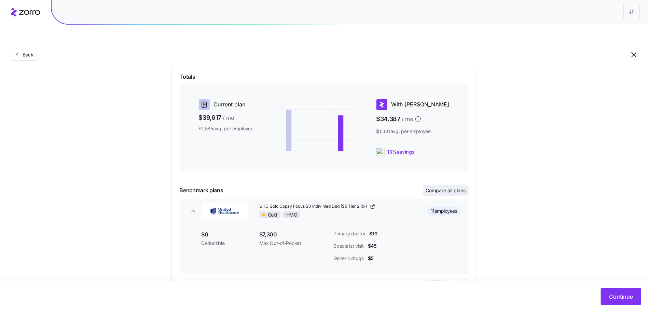
click at [446, 187] on span "Compare all plans" at bounding box center [446, 190] width 40 height 7
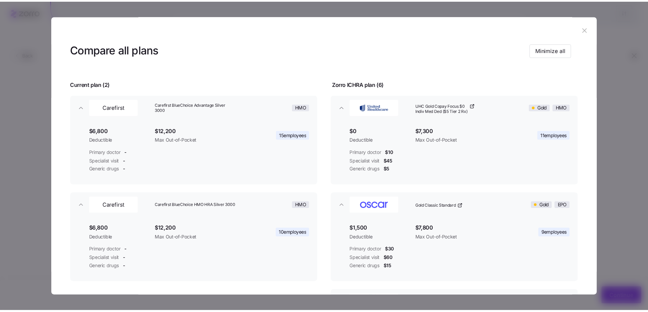
scroll to position [0, 0]
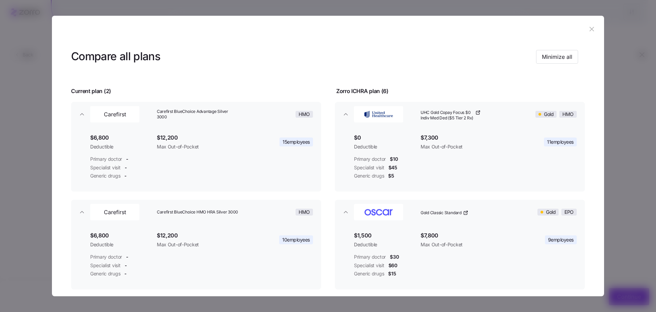
click at [583, 28] on icon "button" at bounding box center [592, 29] width 8 height 8
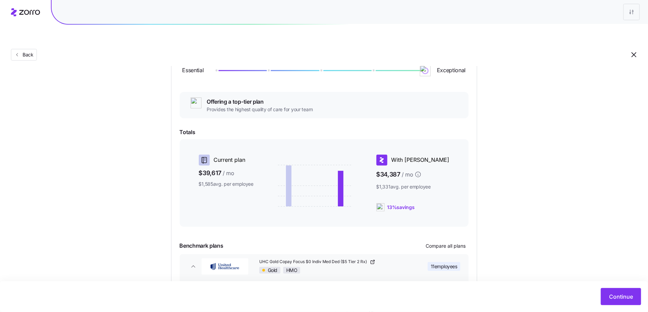
scroll to position [89, 0]
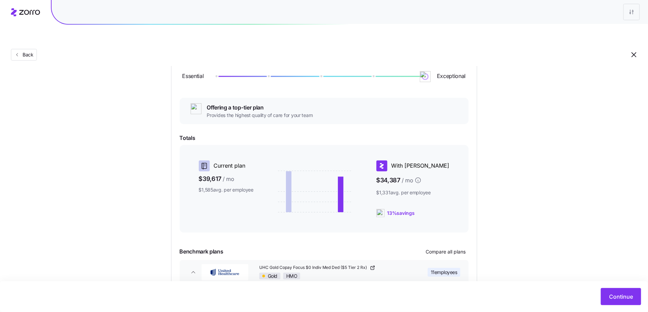
click at [525, 189] on div "Choose a plan matching strategy By quality By metal level Pre-selected Most sim…" at bounding box center [324, 173] width 648 height 373
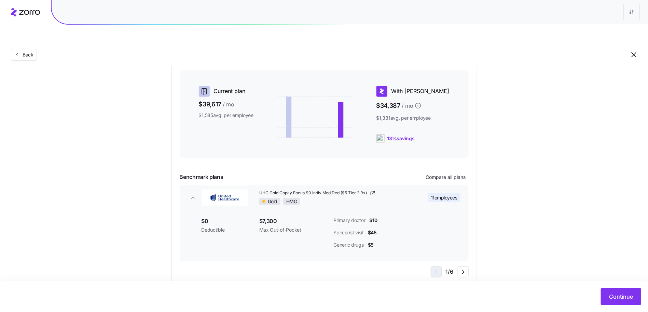
scroll to position [165, 0]
click at [583, 277] on span "Continue" at bounding box center [621, 296] width 24 height 8
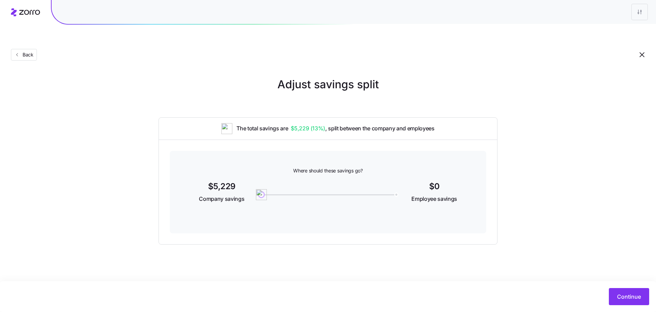
drag, startPoint x: 627, startPoint y: 296, endPoint x: 609, endPoint y: 250, distance: 49.2
click at [583, 250] on main "Adjust savings split The total savings are $5,229 ( 13% ) , split between the c…" at bounding box center [328, 172] width 656 height 312
click at [583, 277] on span "Continue" at bounding box center [629, 296] width 24 height 8
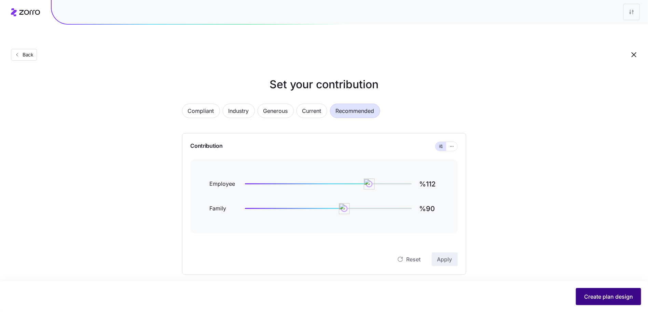
click at [583, 277] on span "Create plan design" at bounding box center [608, 296] width 49 height 8
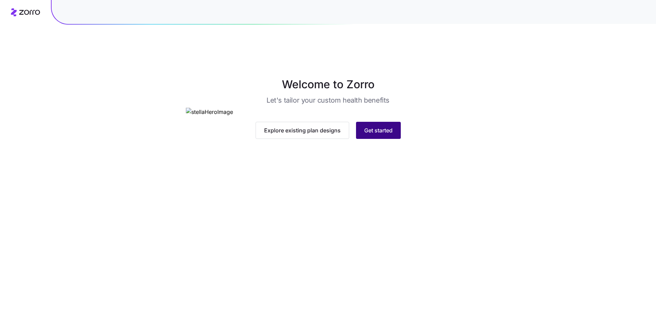
click at [384, 139] on button "Get started" at bounding box center [378, 130] width 45 height 17
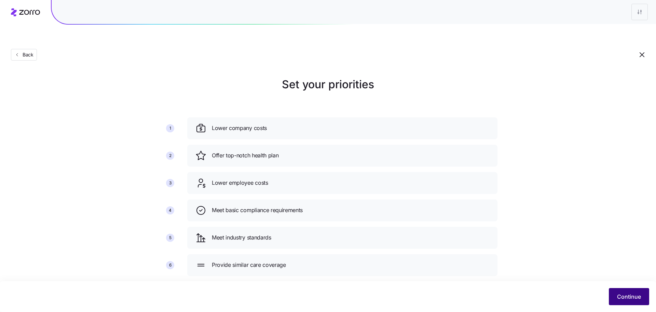
click at [626, 297] on span "Continue" at bounding box center [629, 296] width 24 height 8
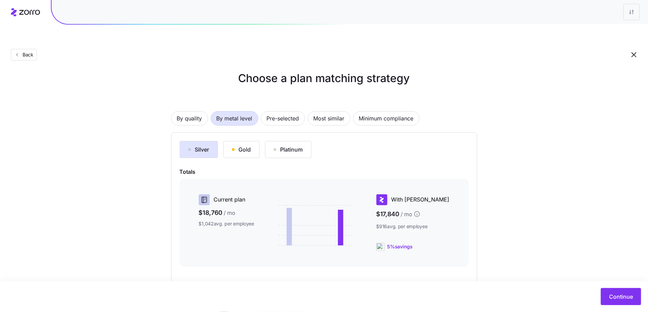
scroll to position [14, 0]
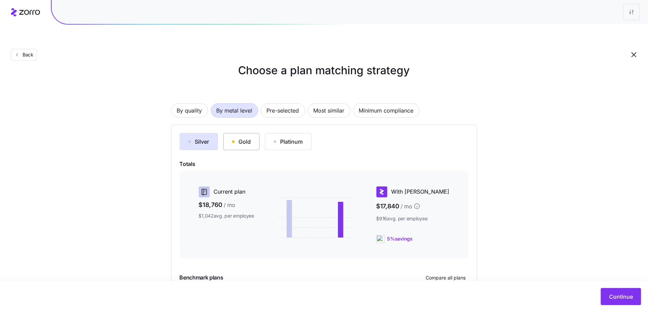
click at [244, 137] on div "Gold" at bounding box center [241, 141] width 19 height 8
drag, startPoint x: 215, startPoint y: 126, endPoint x: 212, endPoint y: 123, distance: 3.6
click at [215, 133] on button "Silver" at bounding box center [199, 141] width 38 height 17
click at [36, 12] on icon at bounding box center [25, 12] width 29 height 8
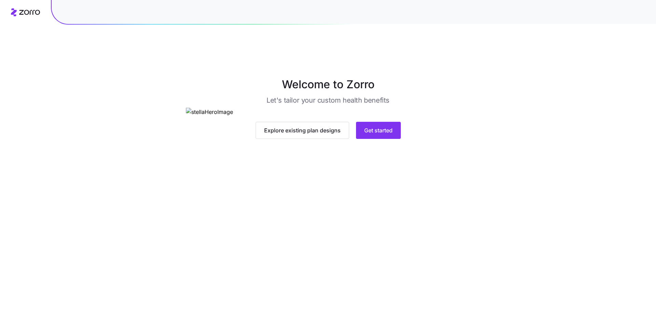
click at [77, 101] on div "Welcome to Zorro Let's tailor your custom health benefits Explore existing plan…" at bounding box center [328, 107] width 656 height 63
click at [373, 254] on main "Welcome to Zorro Let's tailor your custom health benefits Explore plans Get sta…" at bounding box center [328, 172] width 656 height 312
click at [345, 139] on button "Get started" at bounding box center [358, 130] width 45 height 17
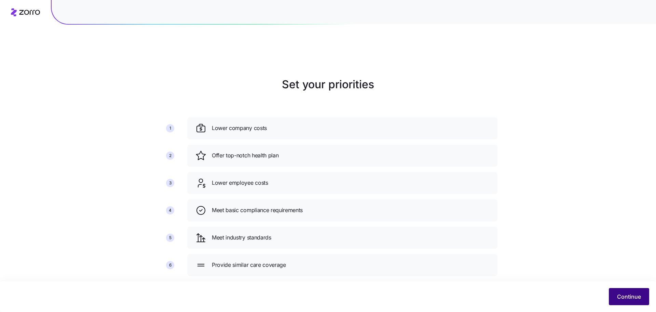
click at [618, 294] on span "Continue" at bounding box center [629, 296] width 24 height 8
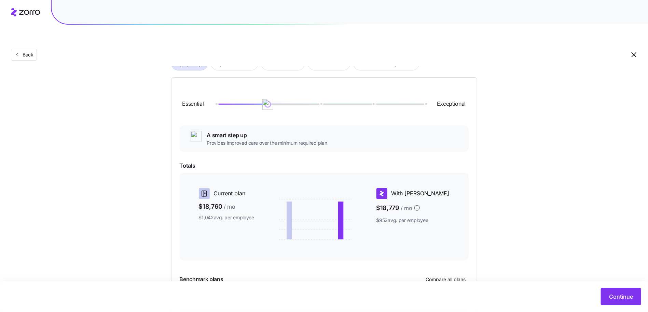
scroll to position [17, 0]
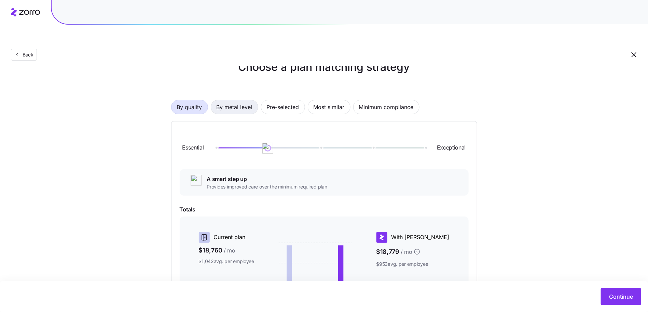
click at [229, 100] on span "By metal level" at bounding box center [235, 107] width 36 height 14
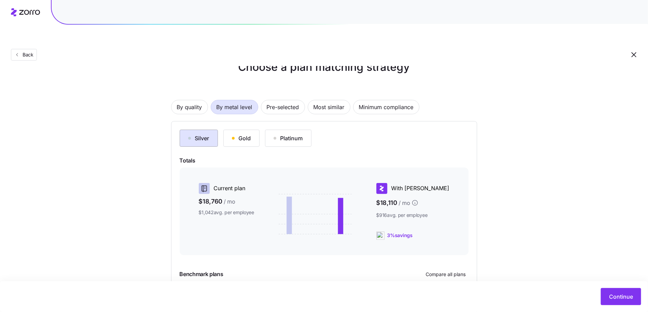
click at [212, 130] on button "Silver" at bounding box center [199, 138] width 38 height 17
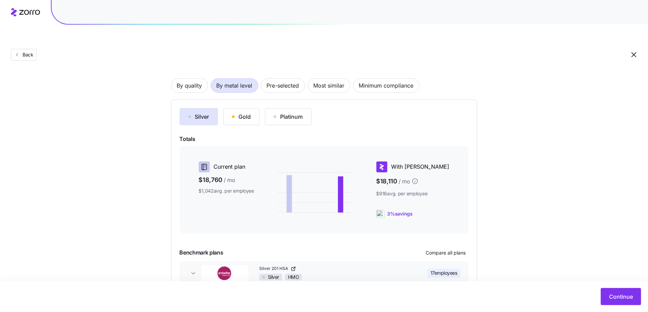
scroll to position [39, 0]
click at [185, 79] on span "By quality" at bounding box center [189, 86] width 25 height 14
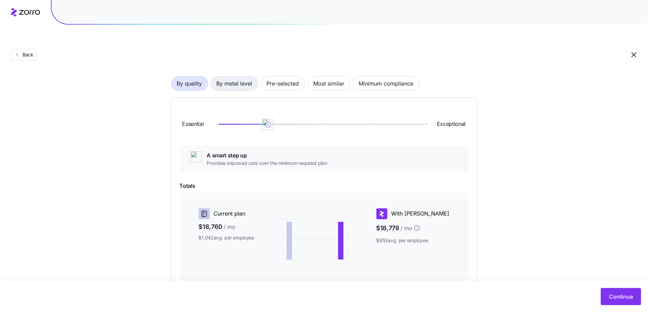
scroll to position [30, 0]
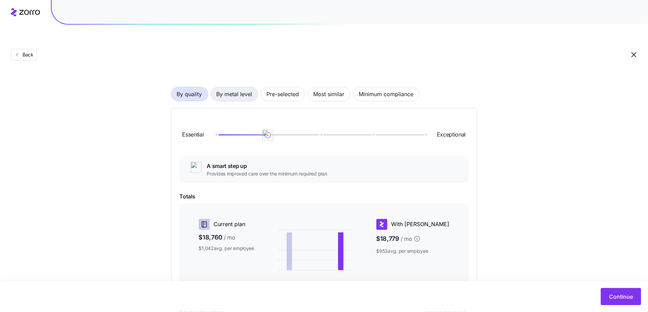
click at [243, 87] on span "By metal level" at bounding box center [235, 94] width 36 height 14
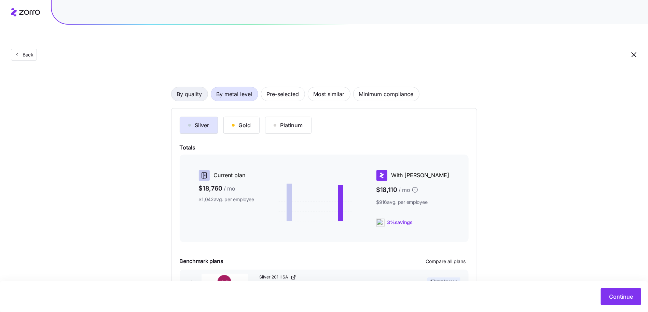
click at [195, 87] on span "By quality" at bounding box center [189, 94] width 25 height 14
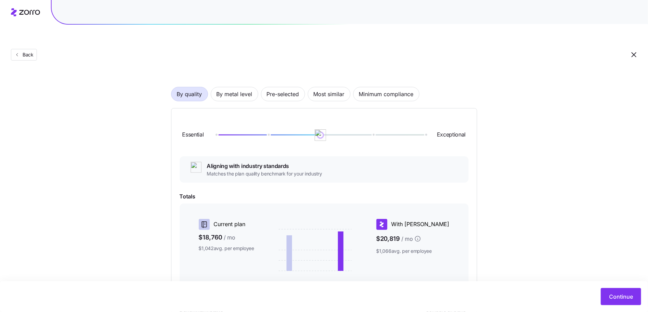
drag, startPoint x: 268, startPoint y: 119, endPoint x: 320, endPoint y: 120, distance: 52.6
click at [320, 129] on img at bounding box center [321, 135] width 12 height 12
drag, startPoint x: 318, startPoint y: 120, endPoint x: 227, endPoint y: 119, distance: 90.6
click at [227, 134] on div at bounding box center [321, 134] width 210 height 1
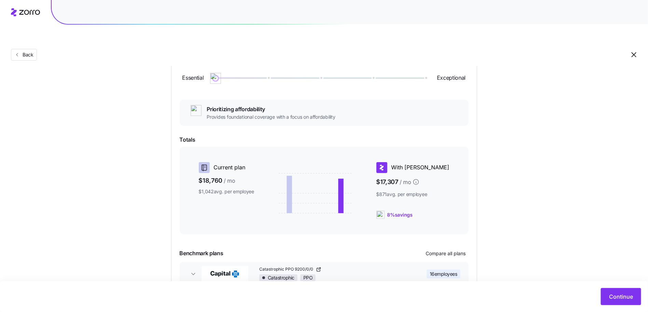
scroll to position [86, 0]
drag, startPoint x: 217, startPoint y: 67, endPoint x: 271, endPoint y: 68, distance: 53.3
click at [271, 68] on div "Essential Exceptional" at bounding box center [324, 78] width 289 height 37
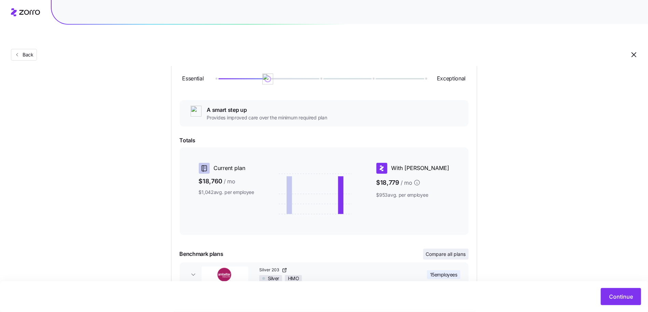
click at [439, 250] on span "Compare all plans" at bounding box center [446, 253] width 40 height 7
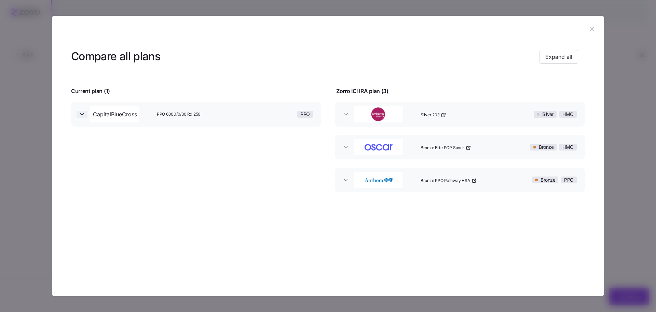
click at [84, 112] on icon "button" at bounding box center [82, 114] width 7 height 7
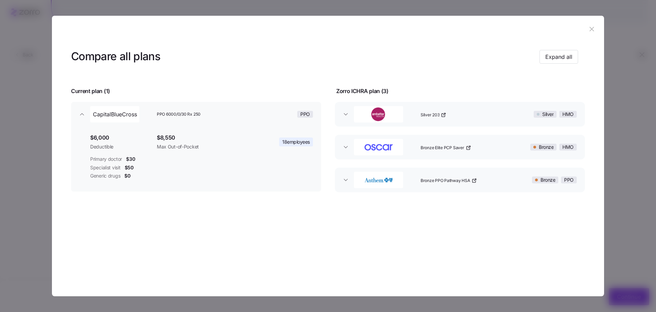
click at [591, 26] on icon "button" at bounding box center [592, 29] width 8 height 8
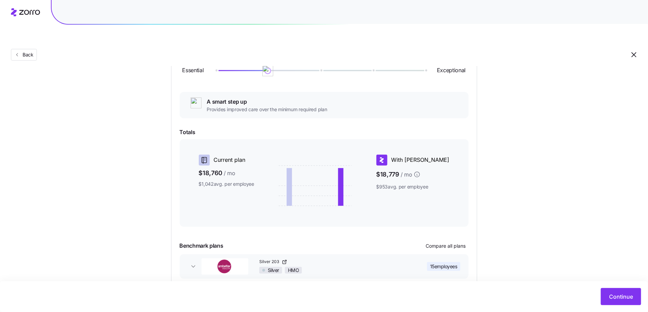
scroll to position [85, 0]
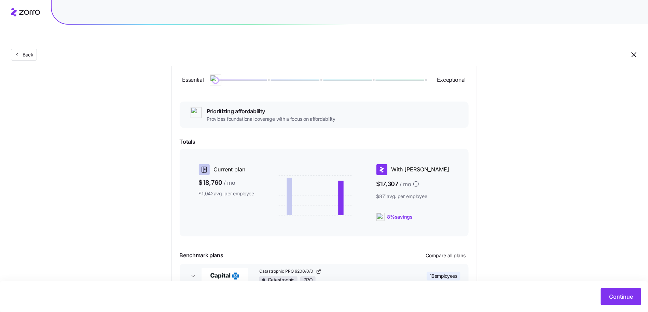
drag, startPoint x: 271, startPoint y: 65, endPoint x: 228, endPoint y: 63, distance: 42.7
click at [228, 78] on div at bounding box center [321, 80] width 210 height 4
click at [447, 252] on span "Compare all plans" at bounding box center [446, 255] width 40 height 7
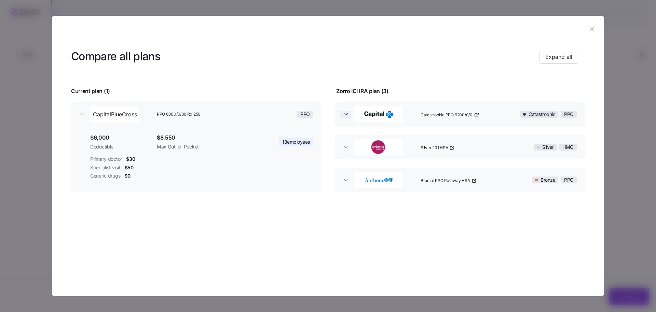
click at [340, 113] on span "button" at bounding box center [345, 114] width 11 height 7
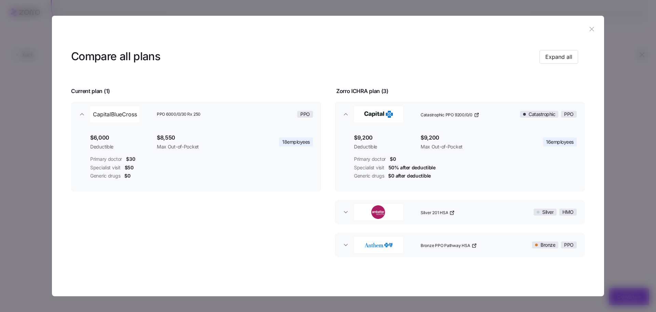
click at [594, 29] on header at bounding box center [328, 29] width 552 height 27
click at [589, 29] on icon "button" at bounding box center [591, 29] width 4 height 4
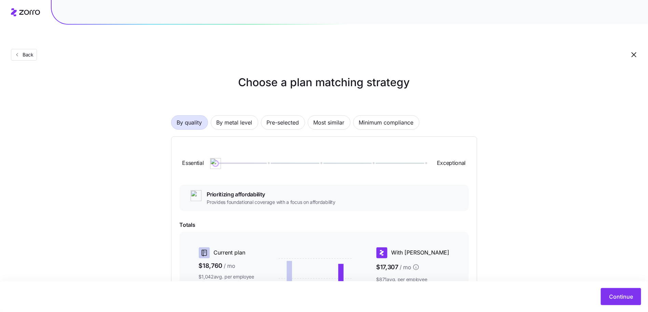
scroll to position [2, 0]
drag, startPoint x: 214, startPoint y: 147, endPoint x: 285, endPoint y: 149, distance: 70.8
click at [285, 162] on div at bounding box center [321, 164] width 210 height 4
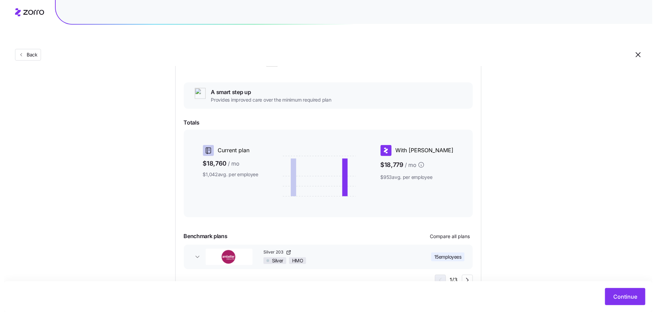
scroll to position [104, 0]
click at [447, 233] on span "Compare all plans" at bounding box center [446, 236] width 40 height 7
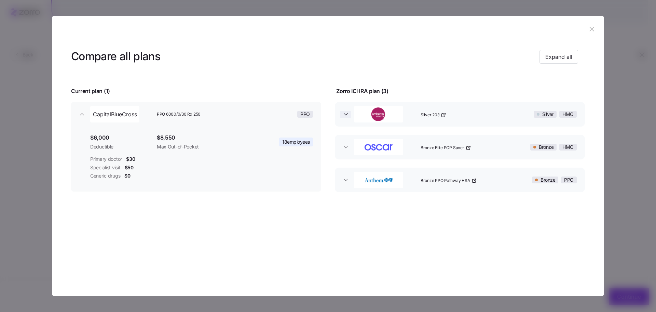
click at [350, 114] on span "button" at bounding box center [345, 114] width 11 height 7
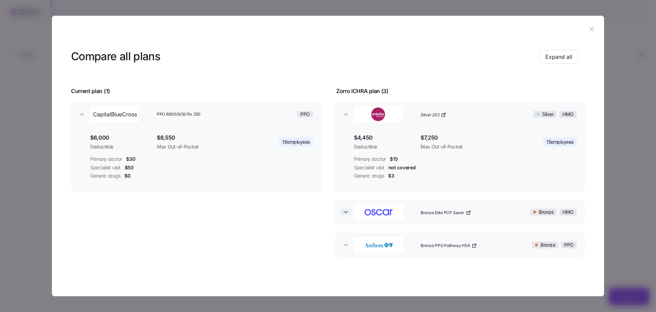
click at [342, 214] on icon "button" at bounding box center [345, 211] width 7 height 7
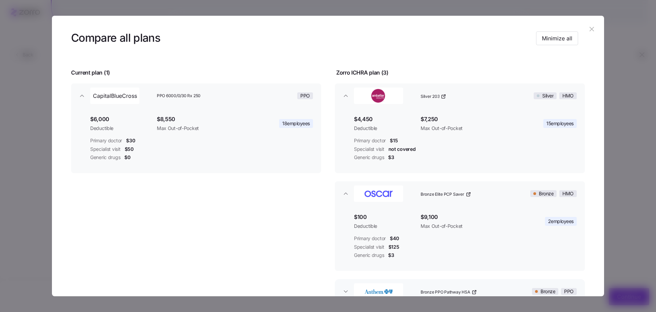
scroll to position [68, 0]
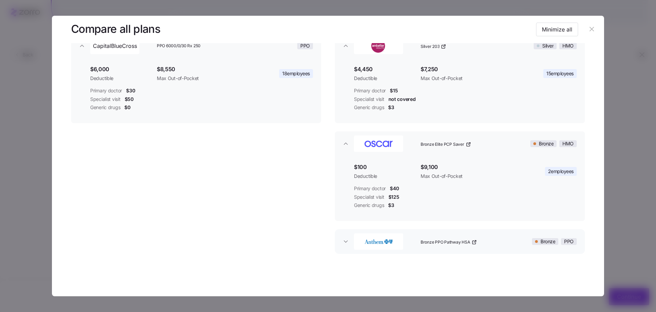
click at [343, 237] on button "Bronze PPO Pathway HSA Bronze PPO" at bounding box center [460, 241] width 250 height 25
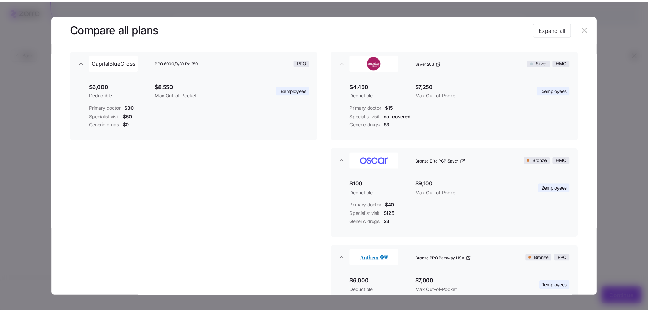
scroll to position [51, 0]
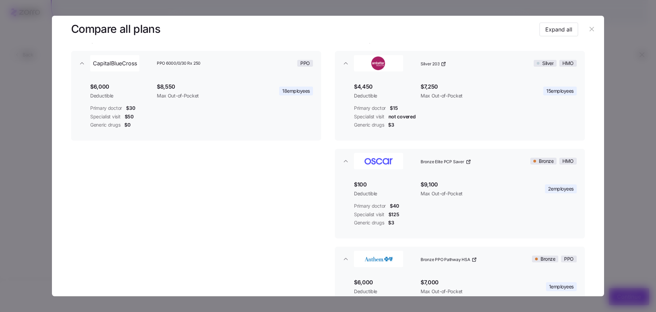
click at [593, 25] on button "button" at bounding box center [591, 29] width 11 height 11
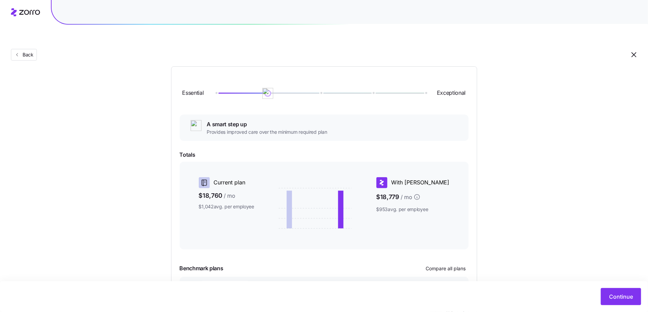
scroll to position [68, 0]
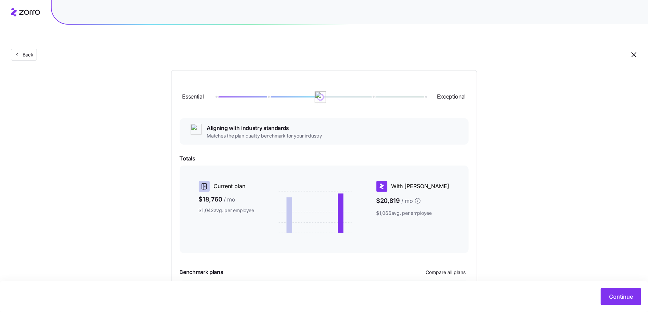
drag, startPoint x: 271, startPoint y: 79, endPoint x: 315, endPoint y: 79, distance: 44.8
click at [315, 91] on img at bounding box center [321, 97] width 12 height 12
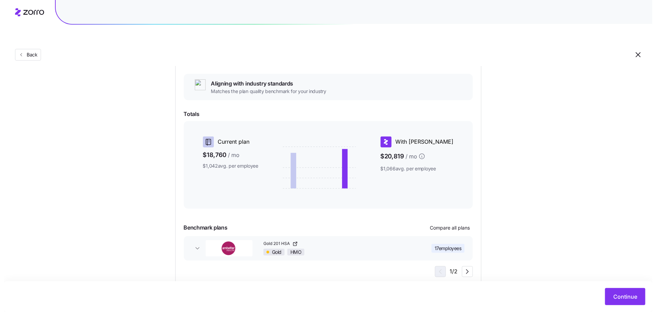
scroll to position [114, 0]
click at [192, 244] on icon "button" at bounding box center [193, 247] width 7 height 7
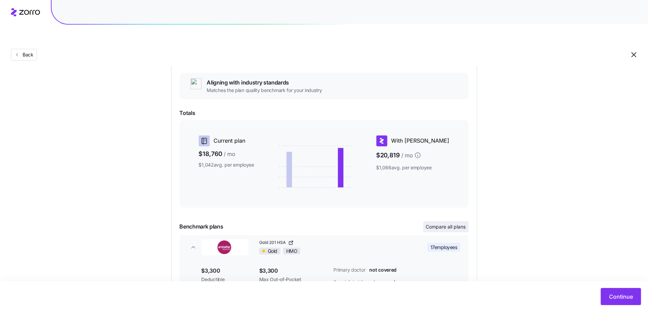
click at [451, 223] on span "Compare all plans" at bounding box center [446, 226] width 40 height 7
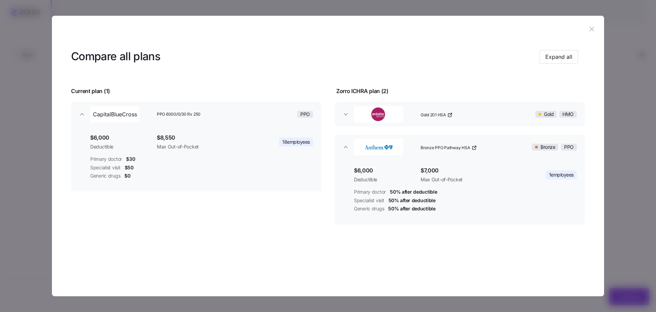
click at [341, 119] on button "Gold 201 HSA Gold HMO" at bounding box center [460, 114] width 250 height 25
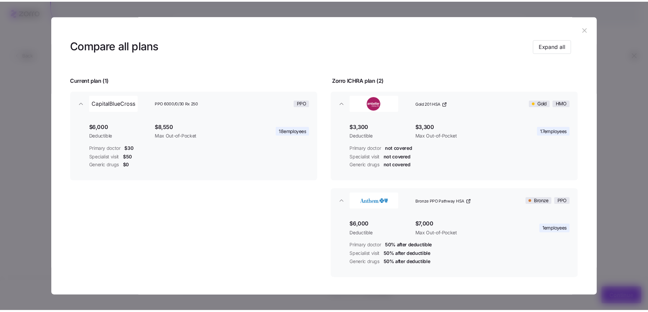
scroll to position [11, 0]
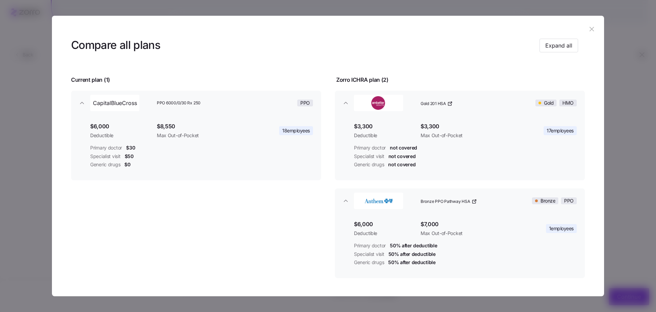
click at [592, 24] on button "button" at bounding box center [591, 29] width 11 height 11
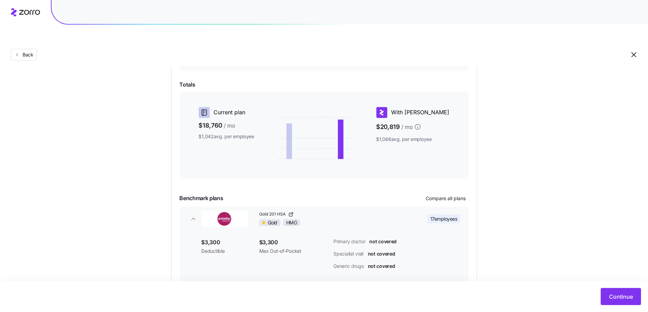
scroll to position [14, 0]
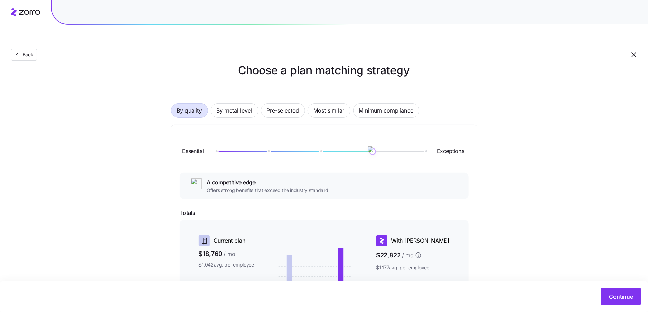
drag, startPoint x: 318, startPoint y: 135, endPoint x: 368, endPoint y: 135, distance: 50.2
click at [368, 146] on img at bounding box center [373, 152] width 12 height 12
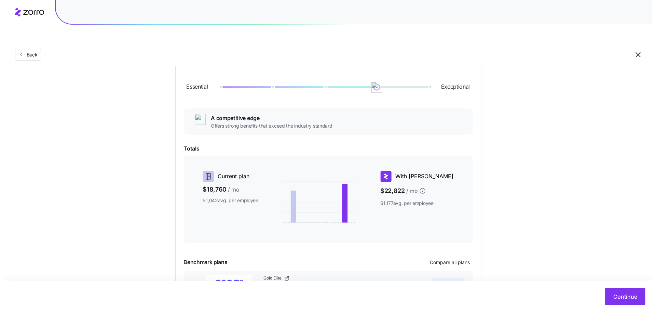
scroll to position [165, 0]
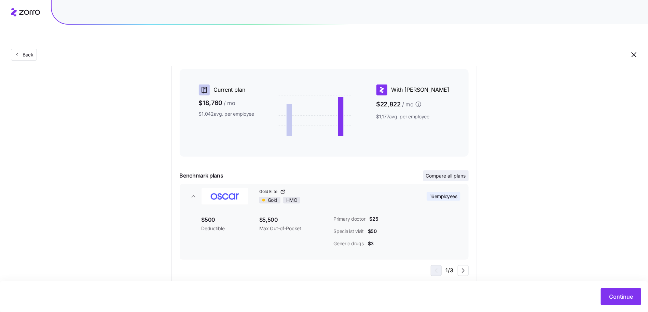
click at [442, 172] on span "Compare all plans" at bounding box center [446, 175] width 40 height 7
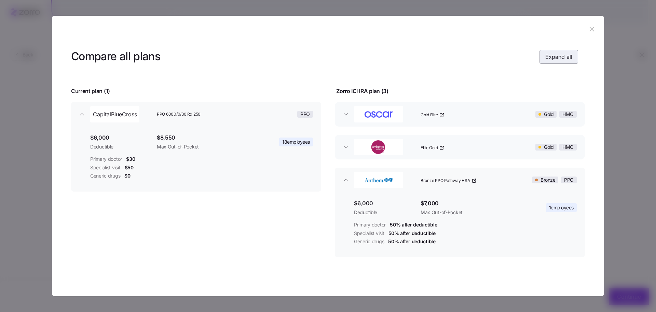
click at [545, 54] on span "Expand all" at bounding box center [558, 57] width 27 height 8
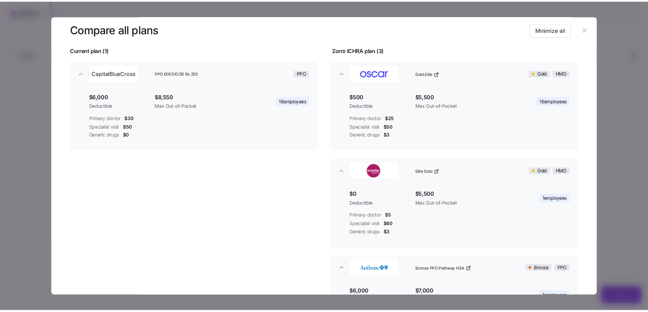
scroll to position [15, 0]
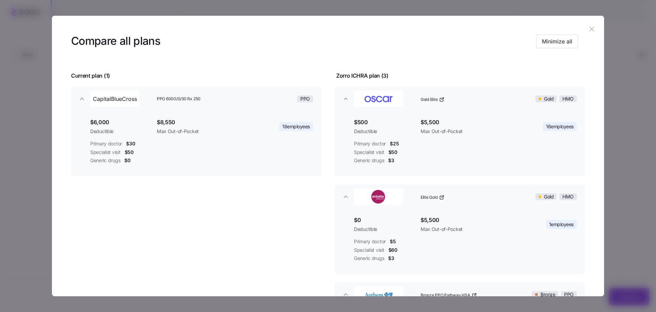
click at [596, 27] on header at bounding box center [328, 29] width 552 height 27
click at [588, 28] on icon "button" at bounding box center [592, 29] width 8 height 8
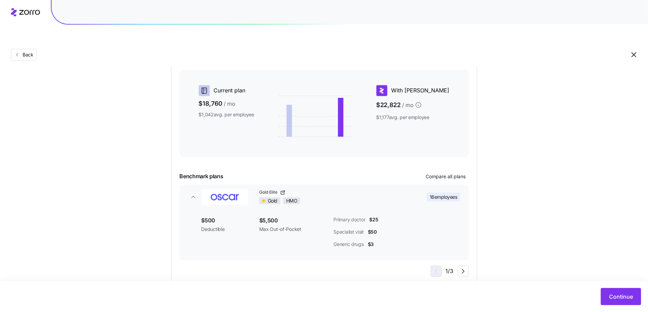
scroll to position [0, 0]
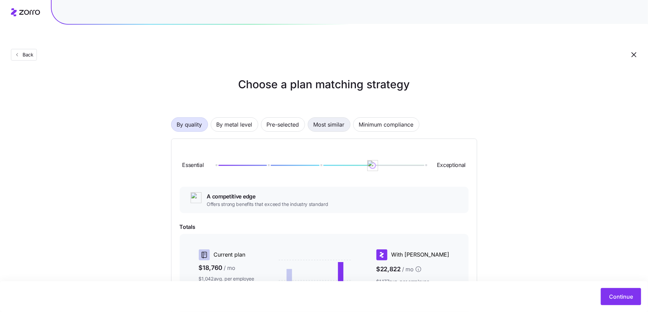
click at [321, 118] on span "Most similar" at bounding box center [329, 125] width 31 height 14
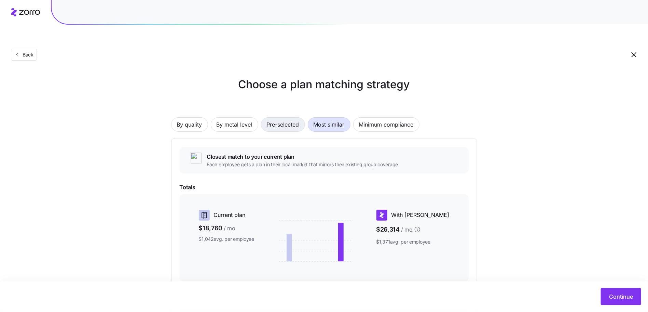
click at [279, 118] on span "Pre-selected" at bounding box center [283, 125] width 32 height 14
click at [217, 118] on span "By metal level" at bounding box center [235, 125] width 36 height 14
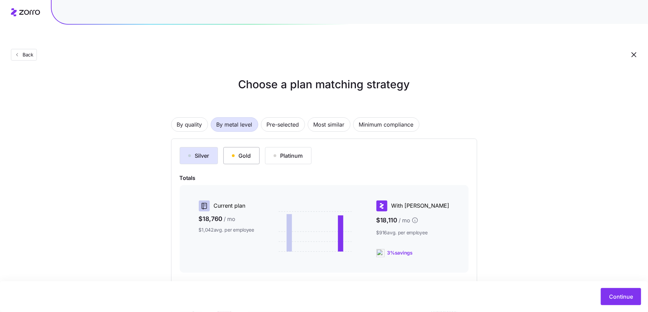
click at [253, 147] on button "Gold" at bounding box center [241, 155] width 36 height 17
click at [287, 147] on button "Platinum" at bounding box center [288, 155] width 46 height 17
click at [288, 151] on div "Platinum" at bounding box center [288, 155] width 29 height 8
click at [195, 118] on span "By quality" at bounding box center [189, 125] width 25 height 14
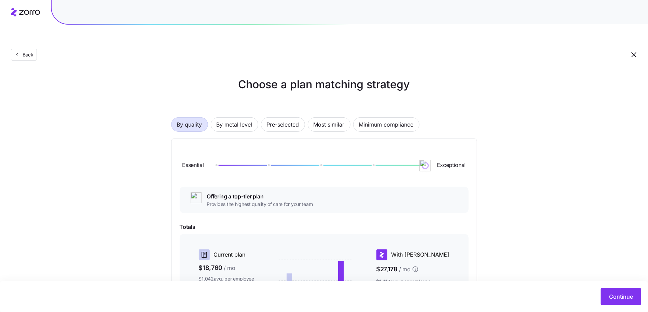
drag, startPoint x: 376, startPoint y: 147, endPoint x: 466, endPoint y: 150, distance: 91.0
click at [466, 150] on div "Essential Exceptional" at bounding box center [324, 165] width 289 height 37
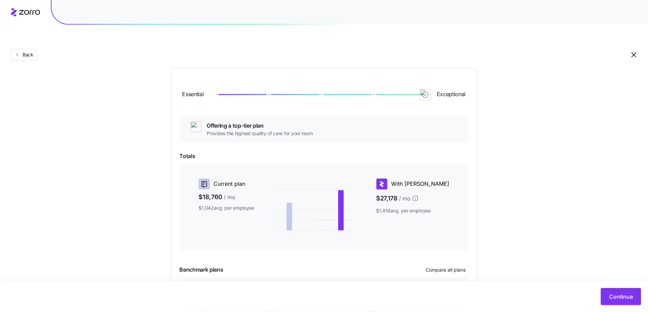
scroll to position [70, 0]
drag, startPoint x: 429, startPoint y: 81, endPoint x: 314, endPoint y: 82, distance: 114.1
click at [314, 82] on div "Essential Exceptional" at bounding box center [324, 95] width 289 height 37
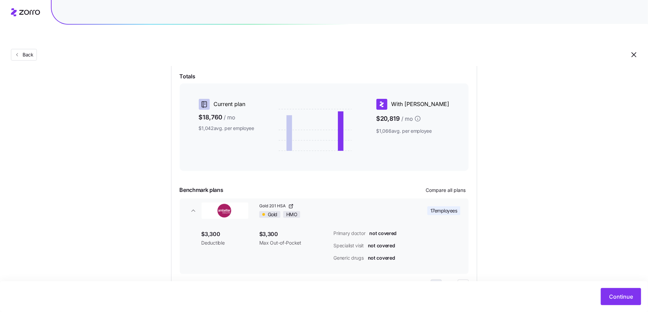
scroll to position [165, 0]
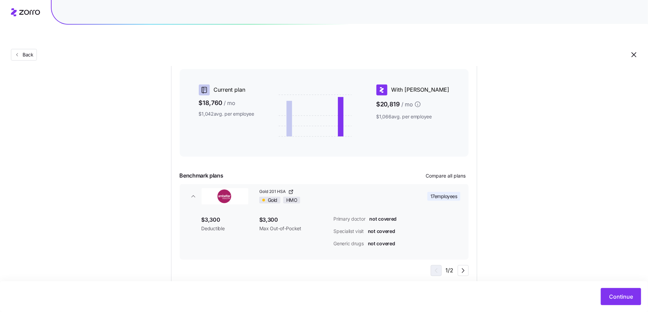
click at [455, 170] on div "Benchmark plans Compare all plans" at bounding box center [324, 175] width 289 height 11
click at [456, 172] on span "Compare all plans" at bounding box center [446, 175] width 40 height 7
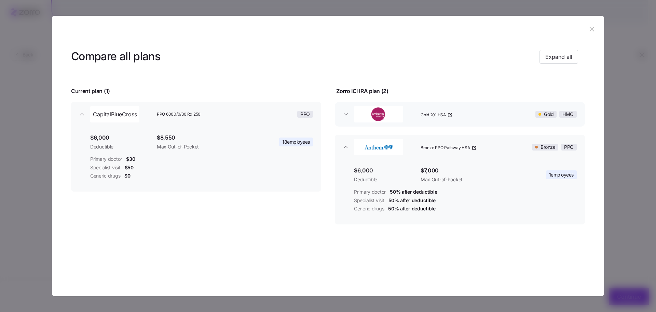
click at [475, 116] on div "Gold 201 HSA" at bounding box center [465, 114] width 95 height 22
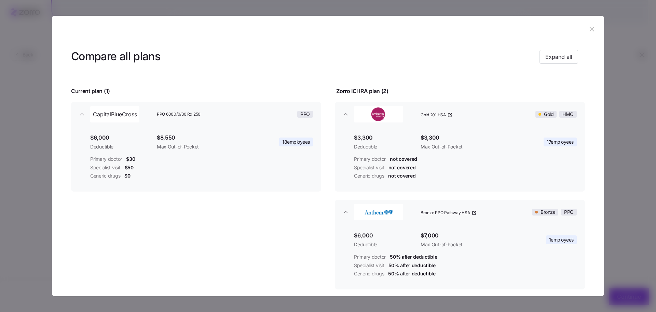
click at [588, 26] on icon "button" at bounding box center [592, 29] width 8 height 8
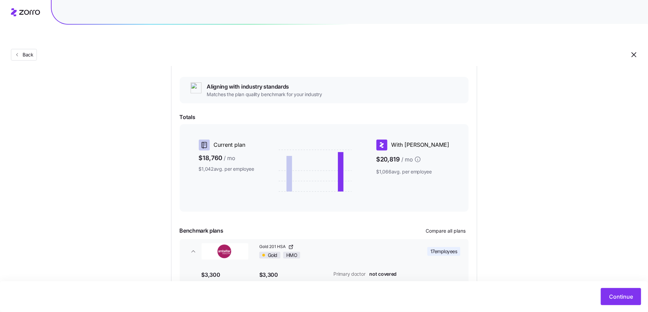
scroll to position [50, 0]
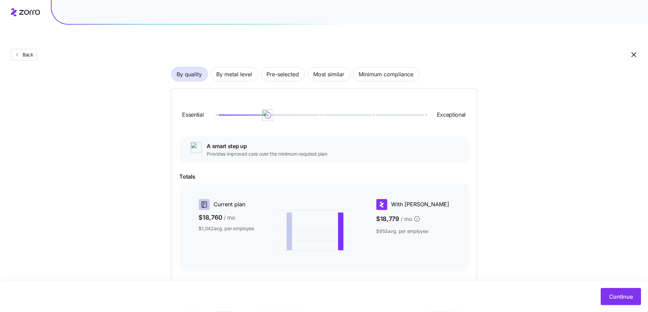
drag, startPoint x: 321, startPoint y: 98, endPoint x: 269, endPoint y: 85, distance: 53.8
click at [256, 97] on div "Essential Exceptional" at bounding box center [324, 115] width 289 height 37
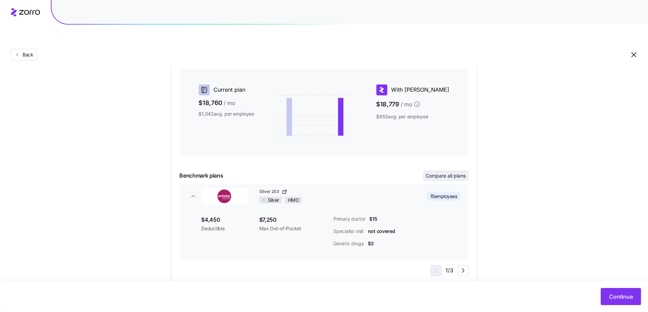
click at [435, 172] on span "Compare all plans" at bounding box center [446, 175] width 40 height 7
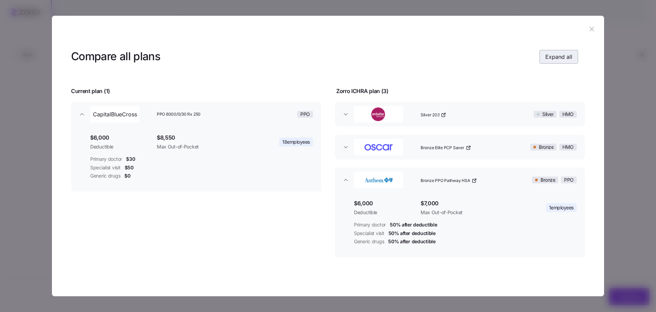
click at [566, 53] on span "Expand all" at bounding box center [558, 57] width 27 height 8
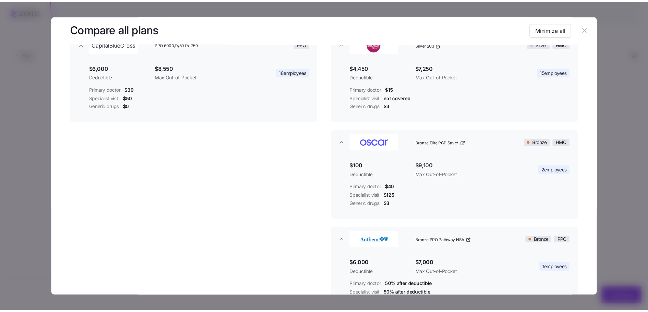
scroll to position [89, 0]
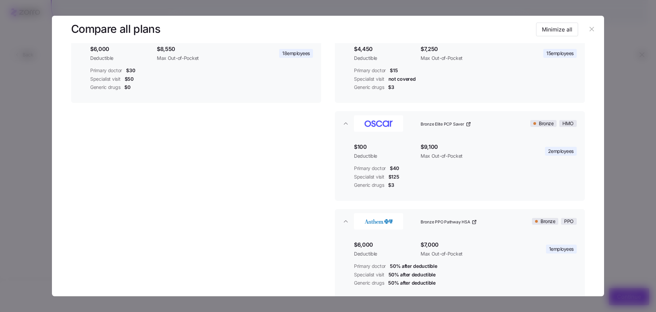
click at [592, 25] on button "button" at bounding box center [591, 29] width 11 height 11
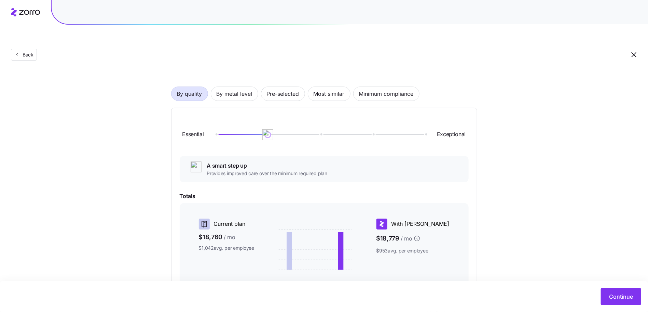
scroll to position [0, 0]
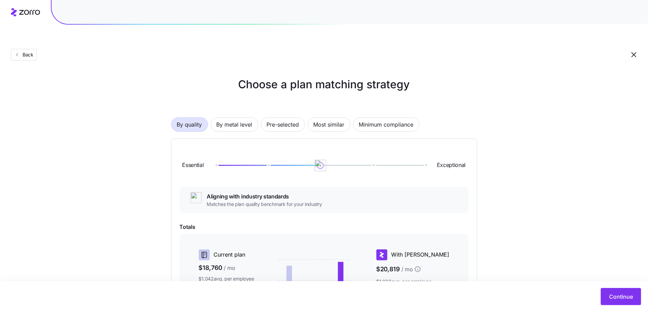
drag, startPoint x: 272, startPoint y: 149, endPoint x: 335, endPoint y: 149, distance: 62.9
click at [335, 165] on div at bounding box center [321, 165] width 210 height 1
click at [241, 118] on span "By metal level" at bounding box center [235, 125] width 36 height 14
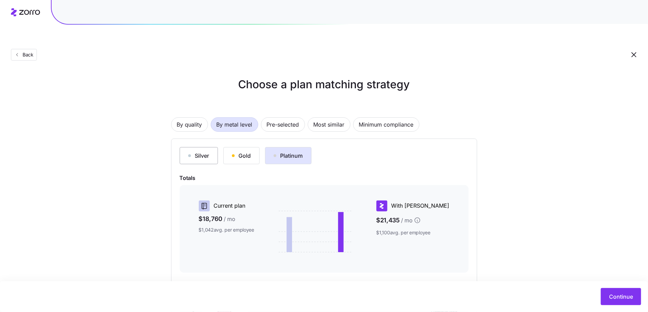
click at [196, 151] on div "Silver" at bounding box center [198, 155] width 21 height 8
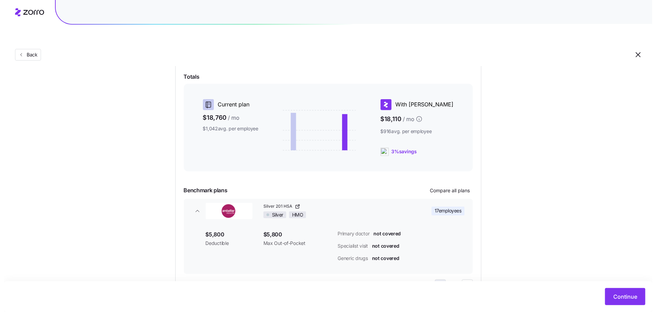
scroll to position [116, 0]
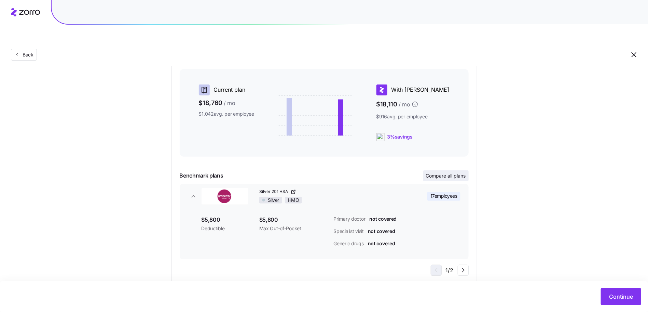
click at [446, 172] on span "Compare all plans" at bounding box center [446, 175] width 40 height 7
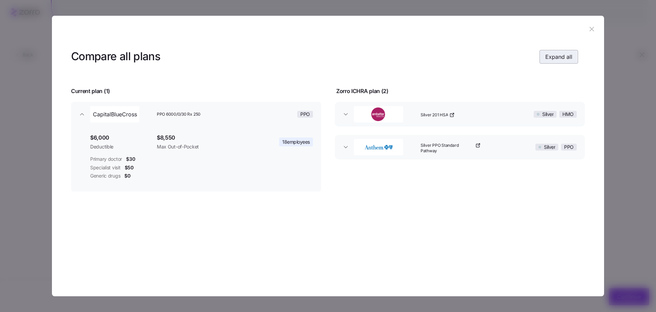
click at [555, 60] on span "Expand all" at bounding box center [558, 57] width 27 height 8
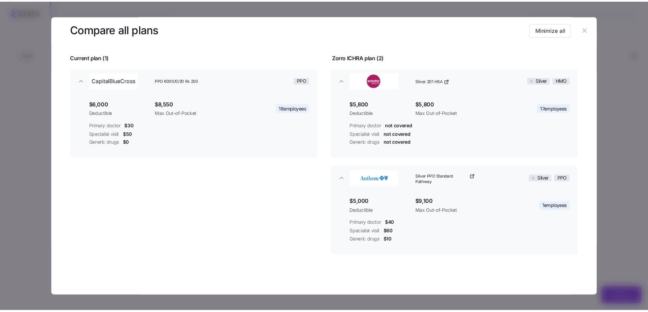
scroll to position [33, 0]
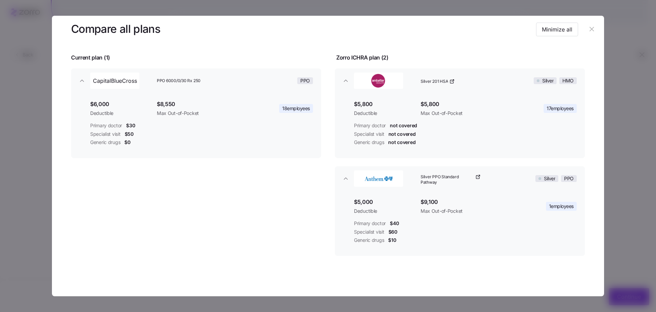
click at [588, 27] on icon "button" at bounding box center [592, 29] width 8 height 8
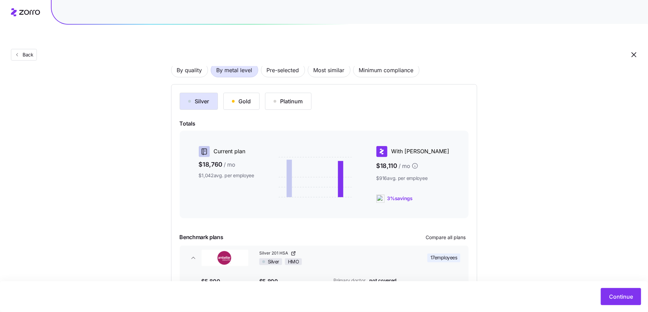
scroll to position [59, 0]
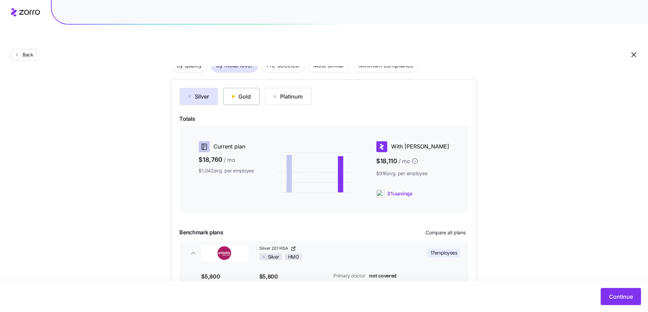
click at [233, 92] on div "Gold" at bounding box center [241, 96] width 19 height 8
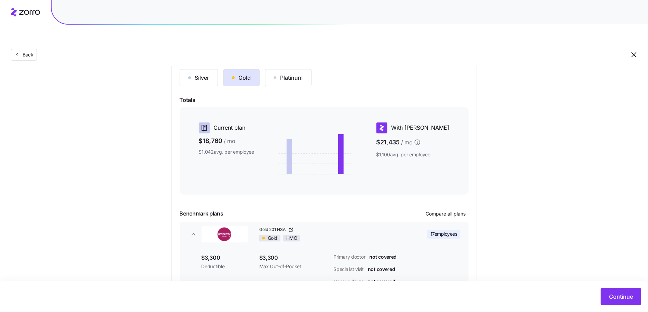
scroll to position [89, 0]
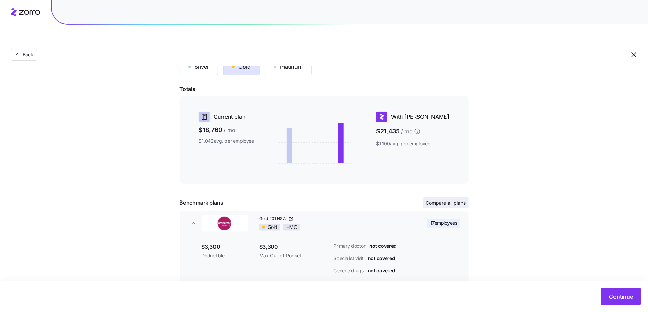
click at [458, 199] on span "Compare all plans" at bounding box center [446, 202] width 40 height 7
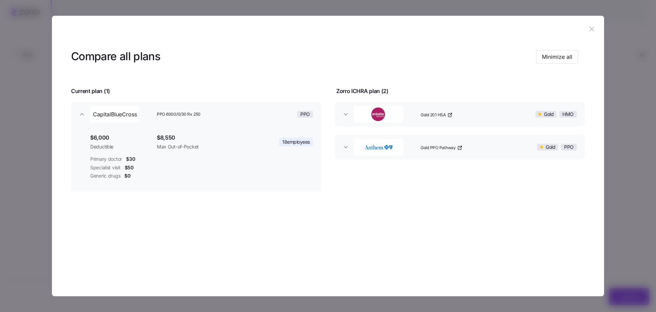
drag, startPoint x: 544, startPoint y: 56, endPoint x: 432, endPoint y: 90, distance: 117.5
click at [426, 91] on div "Compare all plans Minimize all Current plan ( 1 ) Zorro ICHRA plan ( 2 ) Capita…" at bounding box center [328, 138] width 552 height 191
click at [594, 29] on icon "button" at bounding box center [592, 29] width 8 height 8
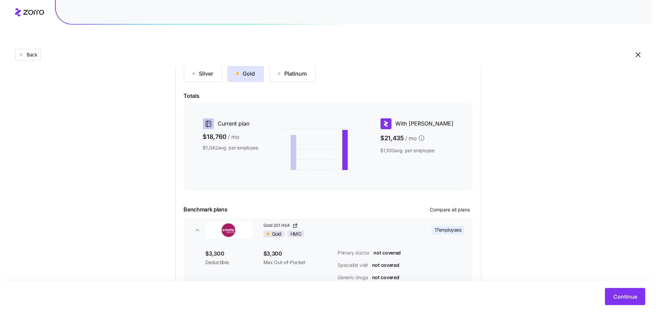
scroll to position [73, 0]
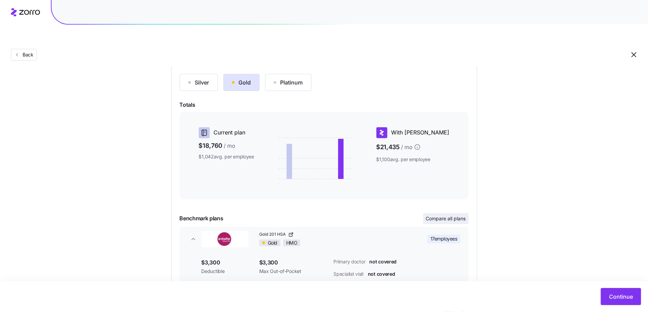
click at [440, 215] on span "Compare all plans" at bounding box center [446, 218] width 40 height 7
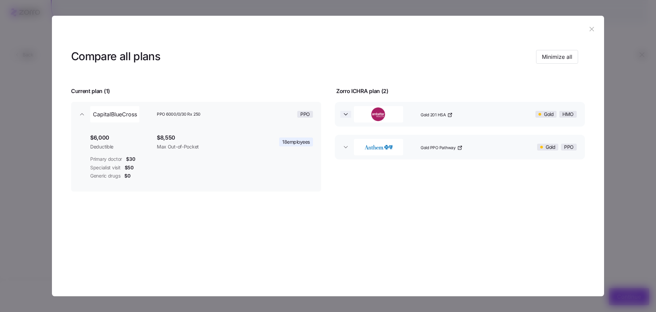
click at [348, 111] on icon "button" at bounding box center [345, 114] width 7 height 7
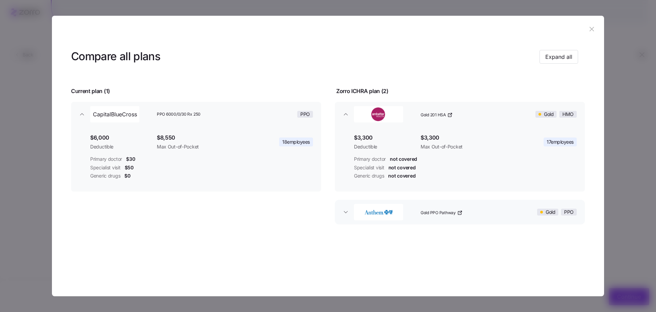
click at [337, 217] on button "Gold PPO Pathway Gold PPO" at bounding box center [460, 212] width 250 height 25
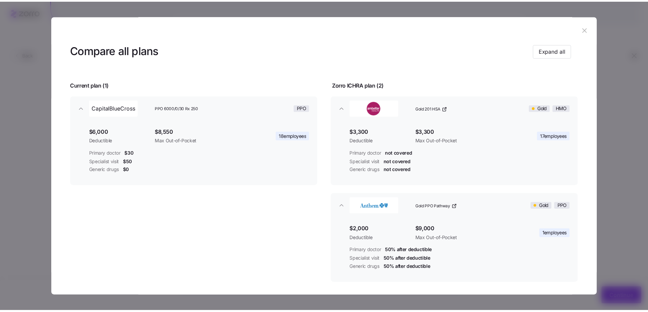
scroll to position [14, 0]
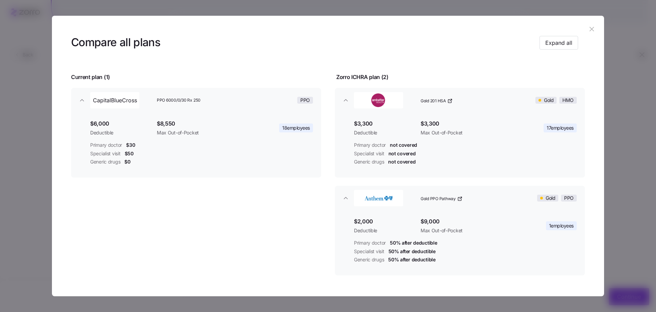
click at [589, 29] on icon "button" at bounding box center [591, 29] width 4 height 4
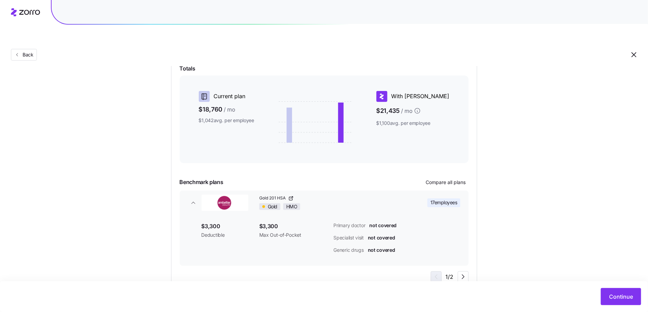
scroll to position [116, 0]
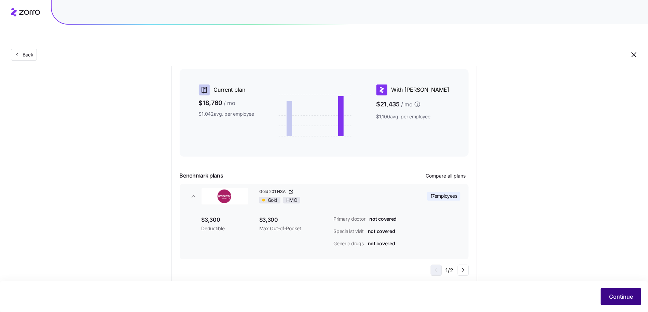
click at [611, 301] on button "Continue" at bounding box center [621, 296] width 40 height 17
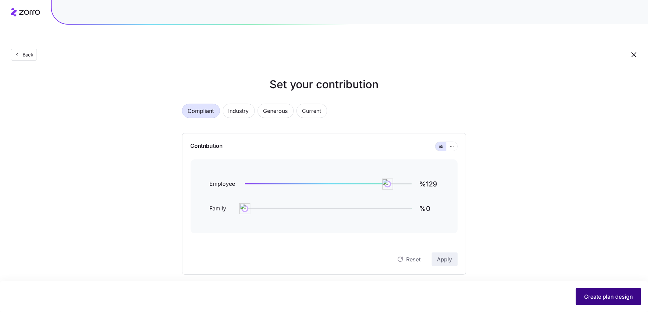
click at [594, 302] on button "Create plan design" at bounding box center [608, 296] width 65 height 17
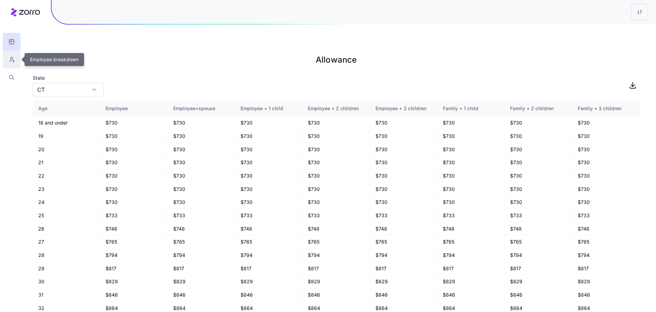
click at [9, 59] on icon "button" at bounding box center [12, 59] width 6 height 7
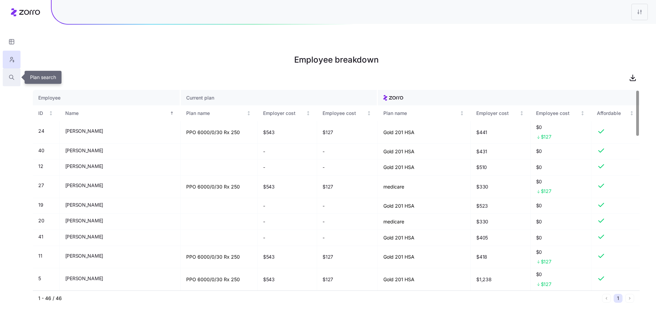
click at [16, 78] on button "button" at bounding box center [12, 77] width 18 height 18
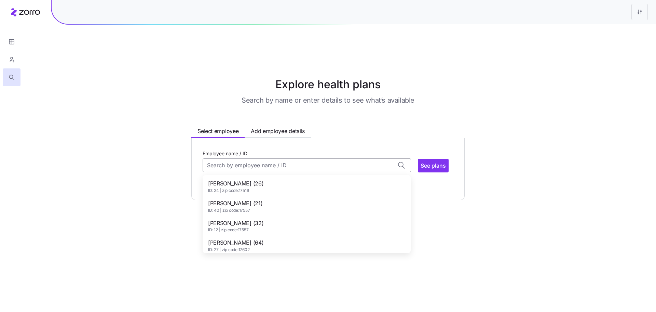
click at [268, 158] on input "Employee name / ID" at bounding box center [307, 165] width 208 height 14
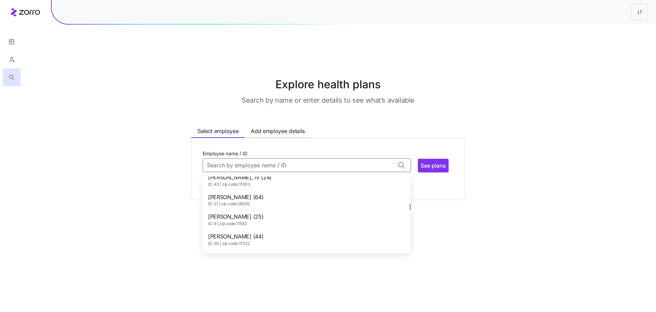
scroll to position [307, 0]
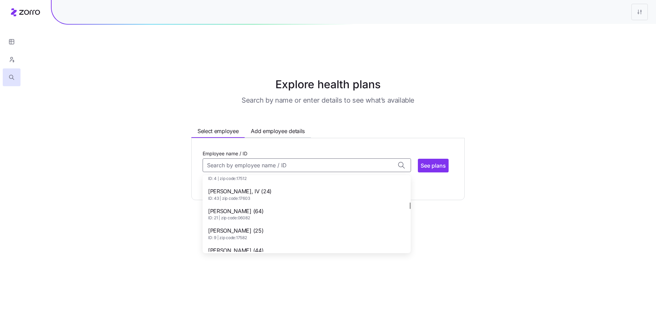
click at [263, 207] on span "James Kraucunas (64)" at bounding box center [235, 211] width 55 height 9
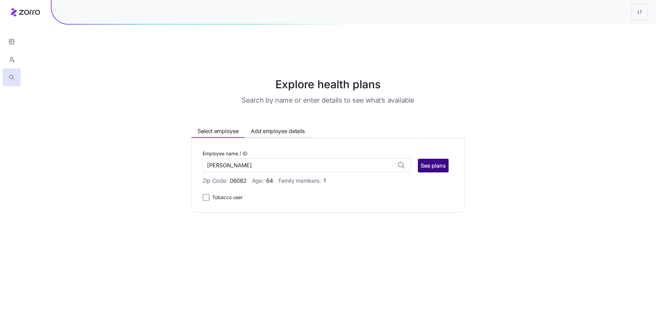
click at [432, 161] on span "See plans" at bounding box center [433, 165] width 25 height 8
type input "James Kraucunas (ID: 21)"
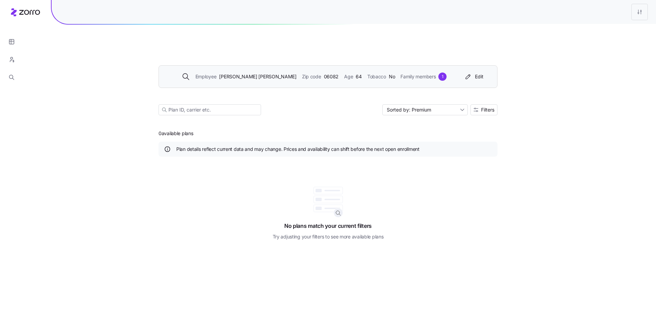
click at [406, 73] on span "Family members" at bounding box center [417, 77] width 35 height 8
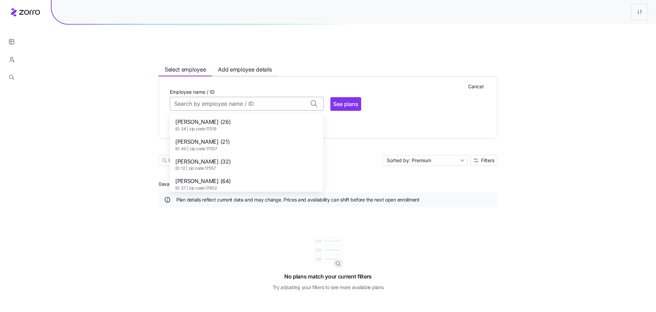
click at [222, 97] on input "Employee name / ID" at bounding box center [247, 104] width 154 height 14
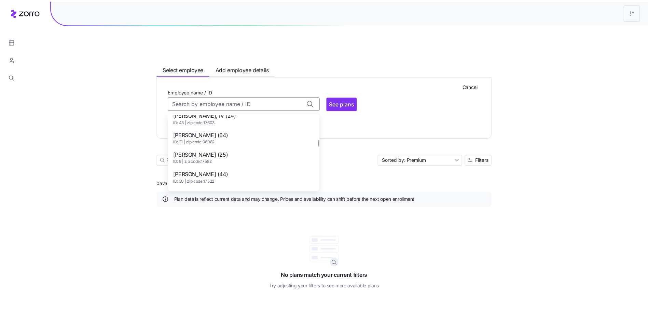
scroll to position [299, 0]
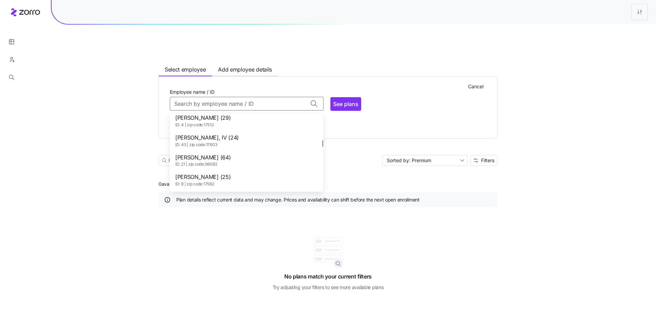
click at [211, 153] on span "James Kraucunas (64)" at bounding box center [202, 157] width 55 height 9
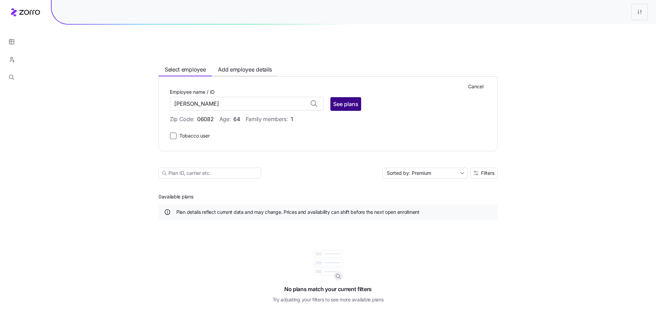
type input "James Kraucunas (ID: 21)"
click at [350, 100] on span "See plans" at bounding box center [345, 104] width 25 height 8
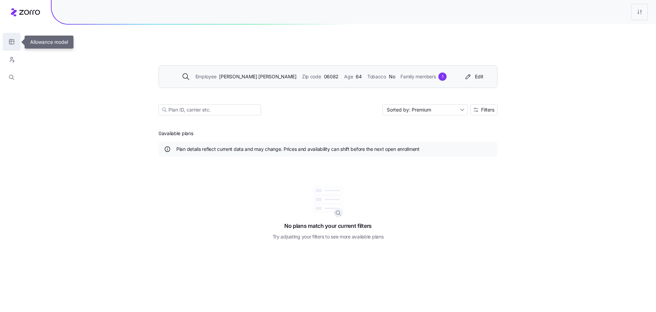
click at [13, 42] on icon "button" at bounding box center [12, 41] width 6 height 7
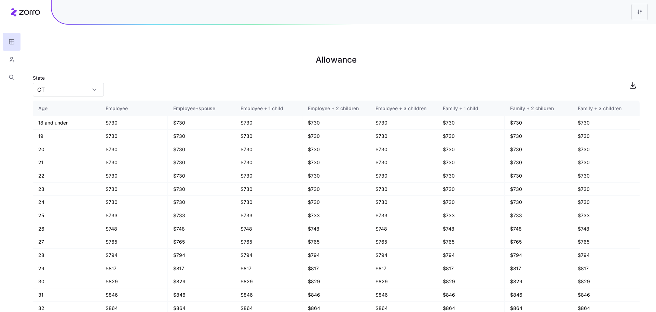
click at [16, 11] on div at bounding box center [11, 43] width 23 height 86
click at [637, 16] on html "Allowance State CT Age Employee Employee+spouse Employee + 1 child Employee + 2…" at bounding box center [328, 190] width 656 height 380
click at [613, 34] on div "Edit plan design" at bounding box center [612, 30] width 68 height 11
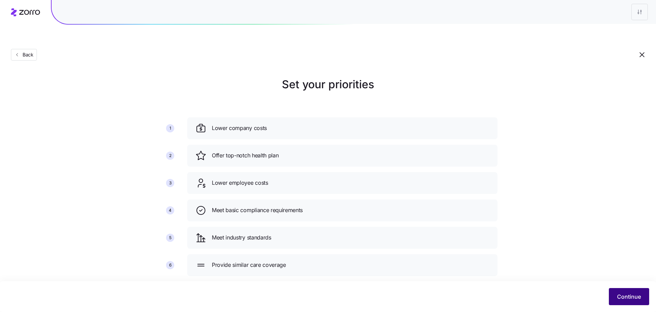
click at [625, 299] on span "Continue" at bounding box center [629, 296] width 24 height 8
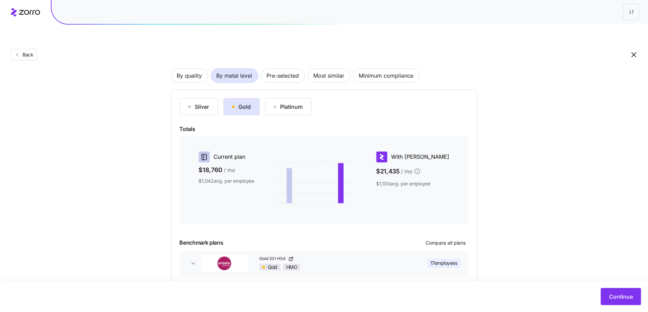
scroll to position [49, 0]
click at [285, 103] on div "Platinum" at bounding box center [288, 107] width 29 height 8
click at [269, 69] on span "Pre-selected" at bounding box center [283, 76] width 32 height 14
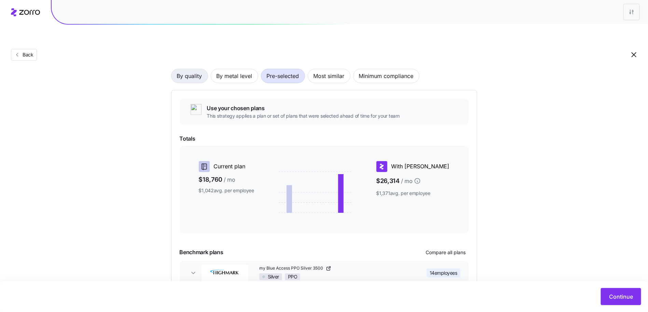
click at [189, 69] on span "By quality" at bounding box center [189, 76] width 25 height 14
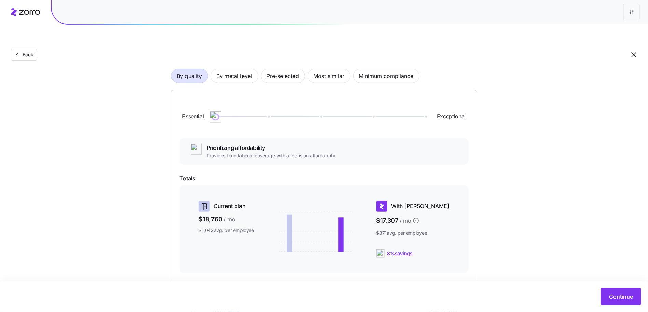
drag, startPoint x: 213, startPoint y: 100, endPoint x: 235, endPoint y: 101, distance: 22.3
click at [235, 115] on div at bounding box center [321, 117] width 210 height 4
drag, startPoint x: 231, startPoint y: 104, endPoint x: 244, endPoint y: 102, distance: 13.1
click at [244, 102] on div "Essential Exceptional" at bounding box center [324, 116] width 289 height 37
drag, startPoint x: 218, startPoint y: 99, endPoint x: 359, endPoint y: 97, distance: 141.1
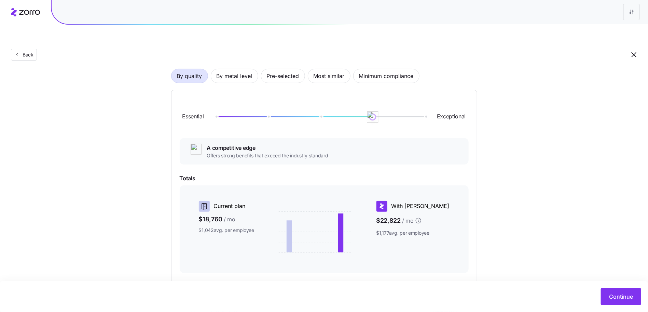
click at [359, 98] on div "Essential Exceptional" at bounding box center [324, 116] width 289 height 37
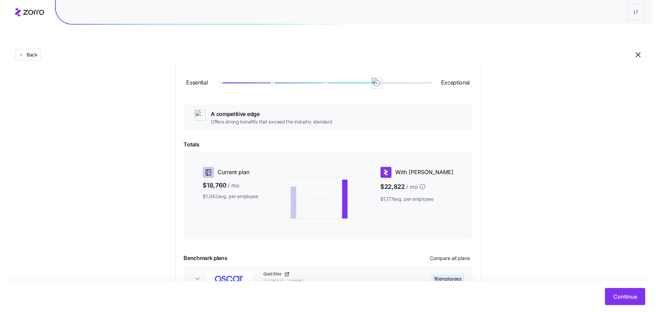
scroll to position [114, 0]
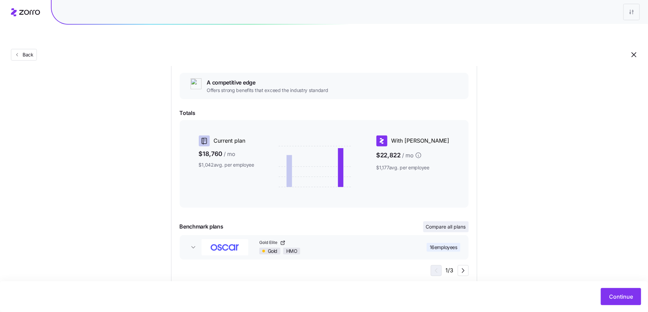
click at [446, 223] on span "Compare all plans" at bounding box center [446, 226] width 40 height 7
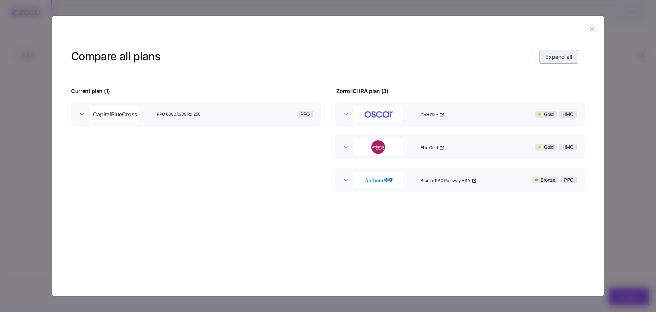
click at [556, 56] on span "Expand all" at bounding box center [558, 57] width 27 height 8
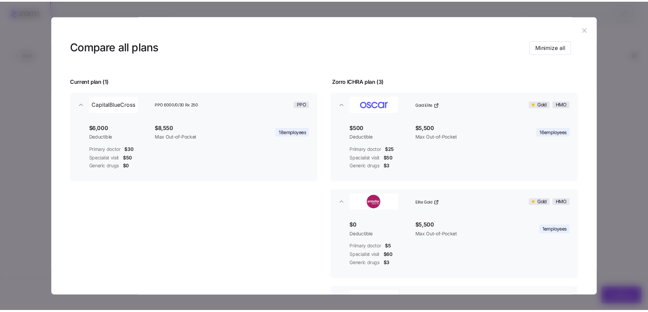
scroll to position [0, 0]
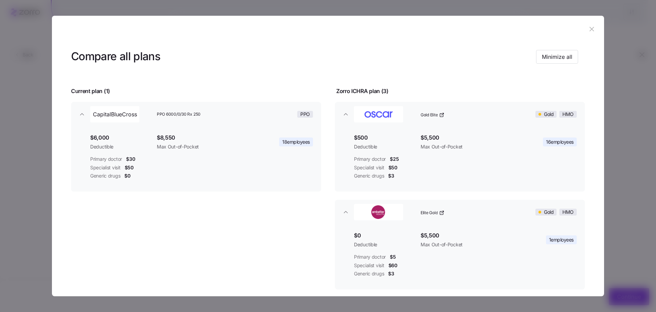
click at [594, 30] on button "button" at bounding box center [591, 29] width 11 height 11
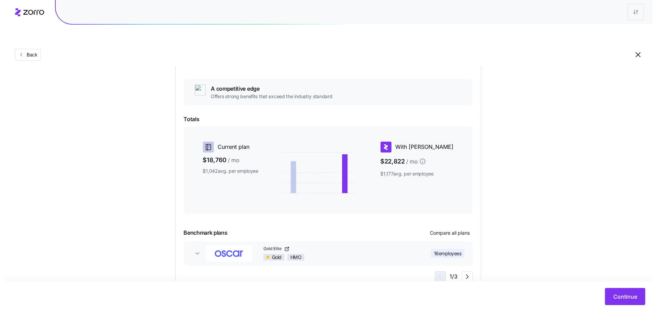
scroll to position [107, 0]
click at [451, 230] on span "Compare all plans" at bounding box center [446, 233] width 40 height 7
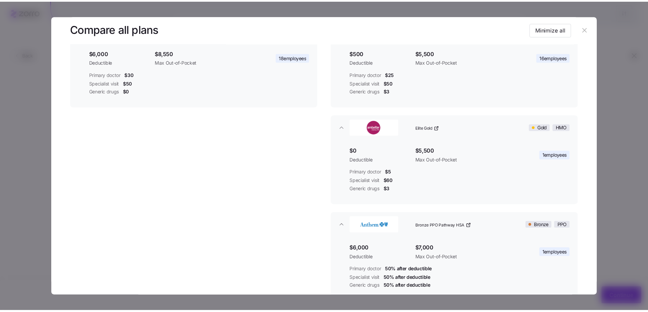
scroll to position [29, 0]
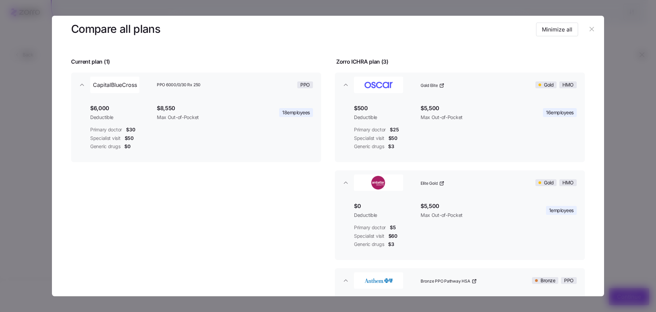
click at [590, 30] on icon "button" at bounding box center [591, 29] width 4 height 4
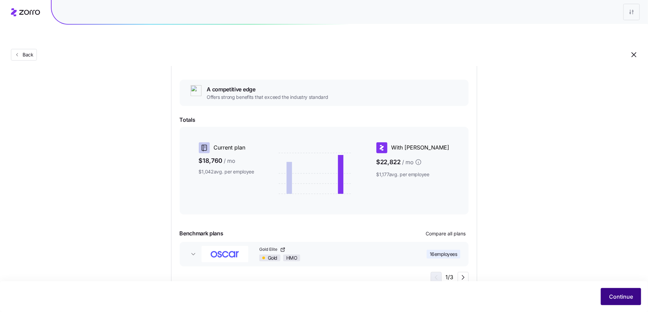
click at [606, 294] on button "Continue" at bounding box center [621, 296] width 40 height 17
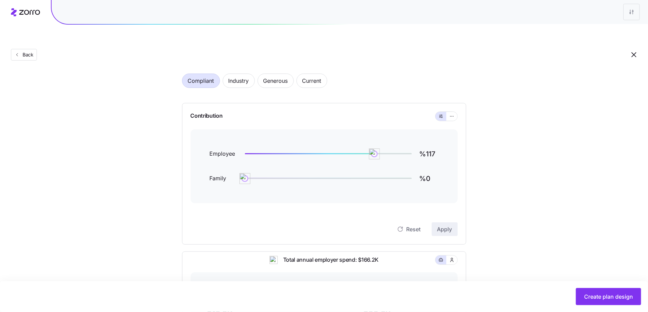
scroll to position [32, 0]
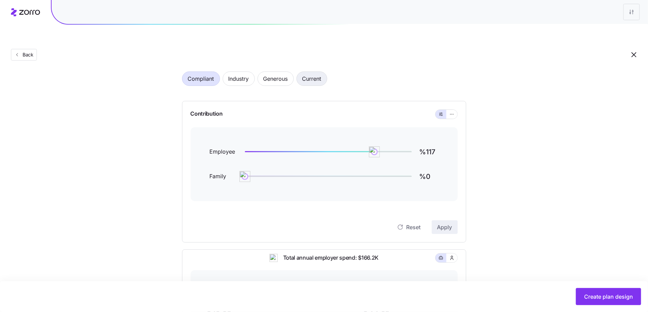
click at [316, 72] on span "Current" at bounding box center [311, 79] width 19 height 14
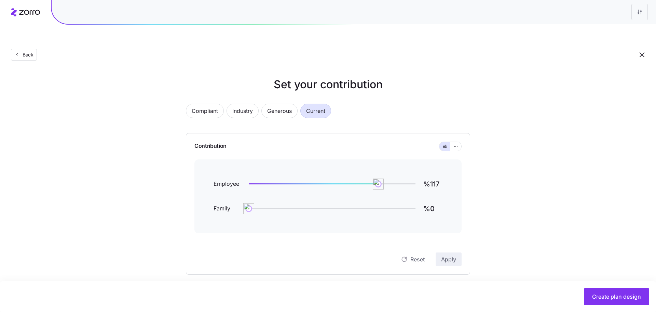
type input "%81"
type input "%41"
click at [588, 300] on button "Create plan design" at bounding box center [608, 296] width 65 height 17
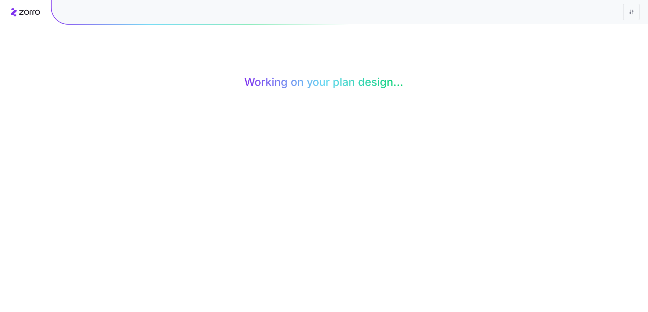
scroll to position [1, 0]
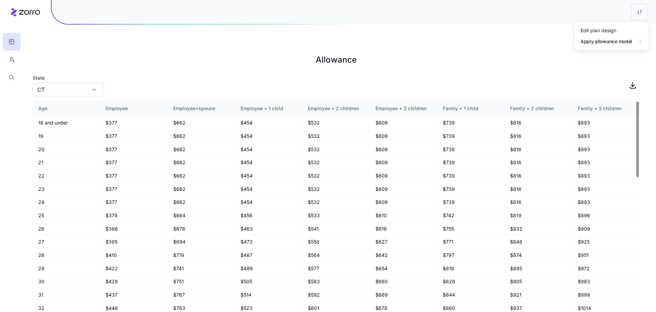
click at [635, 13] on html "Allowance State CT Age Employee Employee+spouse Employee + 1 child Employee + 2…" at bounding box center [328, 190] width 656 height 380
click at [608, 33] on div "Edit plan design" at bounding box center [599, 31] width 36 height 8
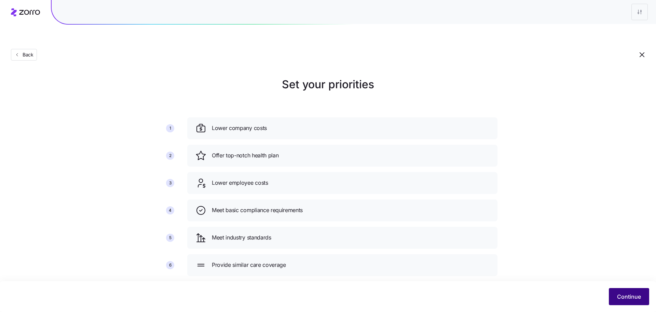
click at [631, 296] on span "Continue" at bounding box center [629, 296] width 24 height 8
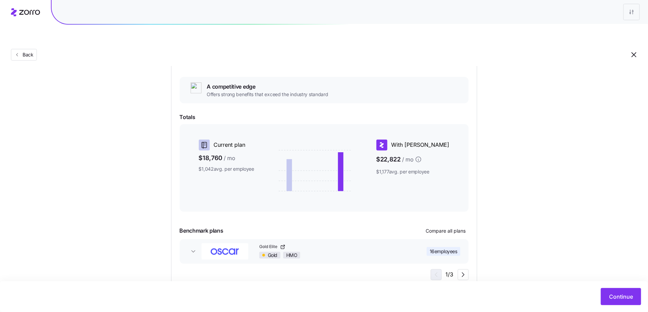
scroll to position [114, 0]
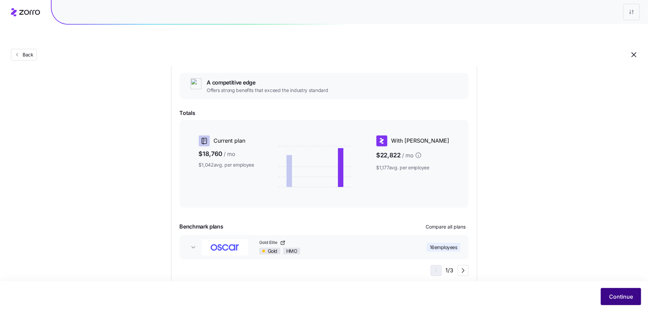
click at [626, 295] on span "Continue" at bounding box center [621, 296] width 24 height 8
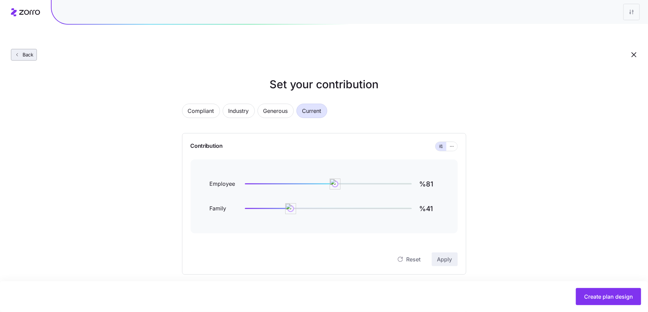
click at [29, 51] on span "Back" at bounding box center [27, 54] width 14 height 7
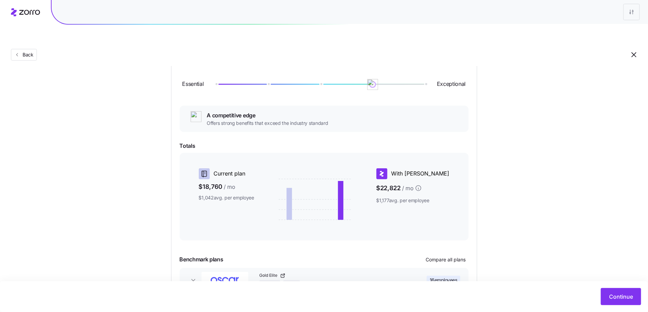
scroll to position [34, 0]
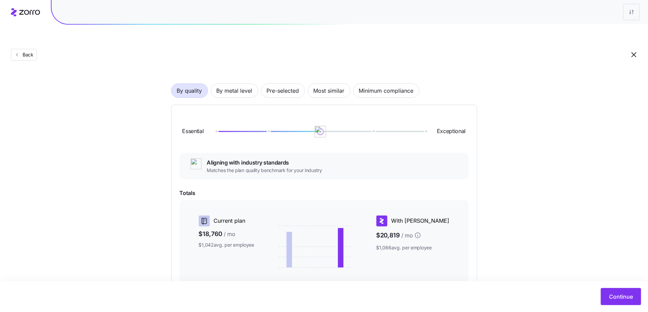
click at [320, 131] on div at bounding box center [321, 131] width 210 height 1
click at [363, 130] on div at bounding box center [321, 132] width 210 height 4
click at [296, 130] on div at bounding box center [321, 132] width 210 height 4
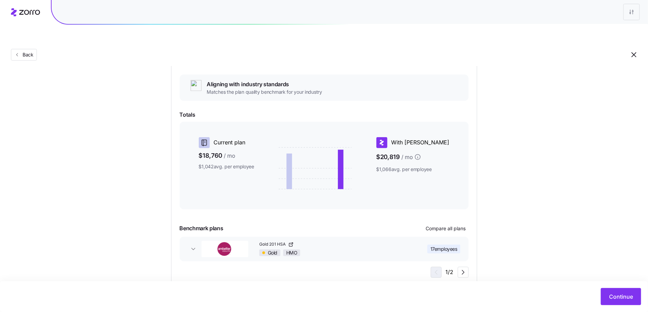
scroll to position [114, 0]
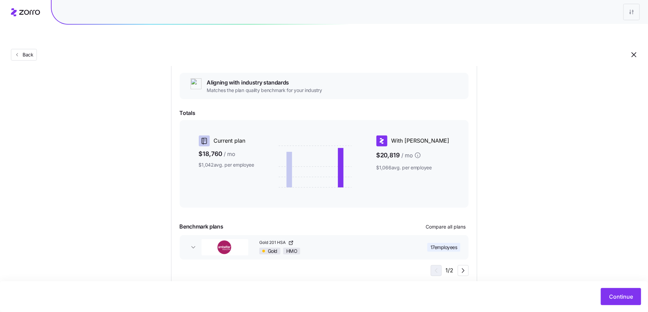
click at [456, 203] on div "Essential Exceptional Aligning with industry standards Matches the plan quality…" at bounding box center [324, 154] width 289 height 243
click at [456, 223] on span "Compare all plans" at bounding box center [446, 226] width 40 height 7
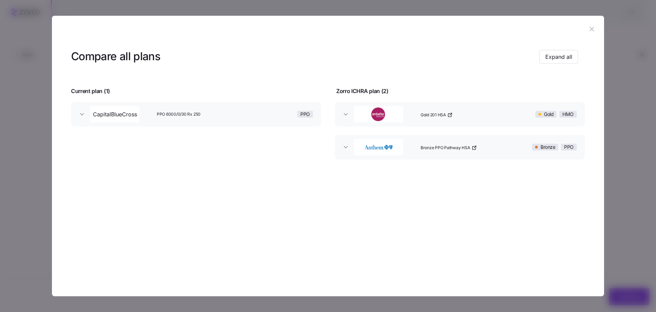
click at [338, 112] on button "Gold 201 HSA Gold HMO" at bounding box center [460, 114] width 250 height 25
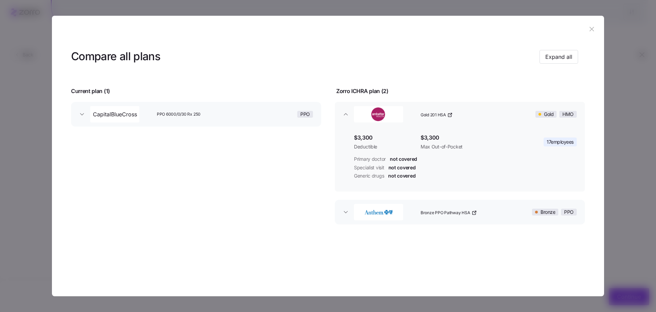
click at [593, 29] on icon "button" at bounding box center [592, 29] width 8 height 8
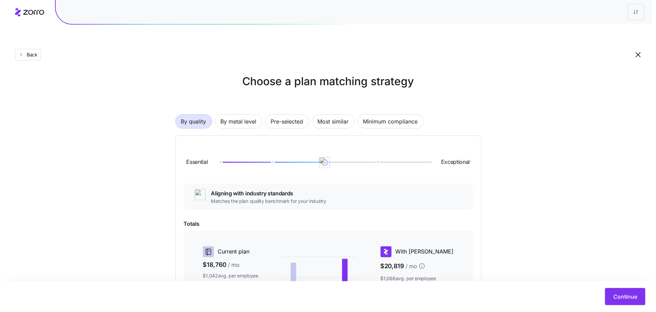
scroll to position [0, 0]
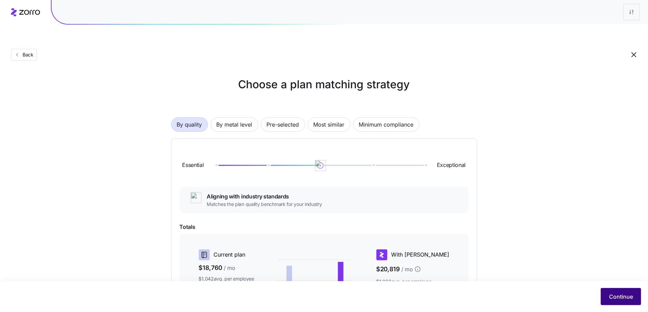
click at [628, 297] on span "Continue" at bounding box center [621, 296] width 24 height 8
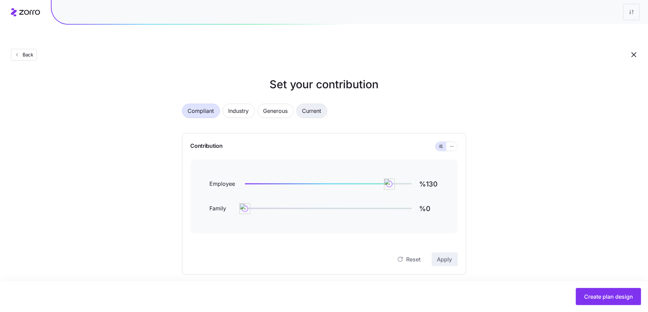
click at [298, 104] on button "Current" at bounding box center [312, 111] width 31 height 14
click at [310, 104] on span "Current" at bounding box center [311, 111] width 19 height 14
click at [598, 299] on span "Create plan design" at bounding box center [608, 296] width 49 height 8
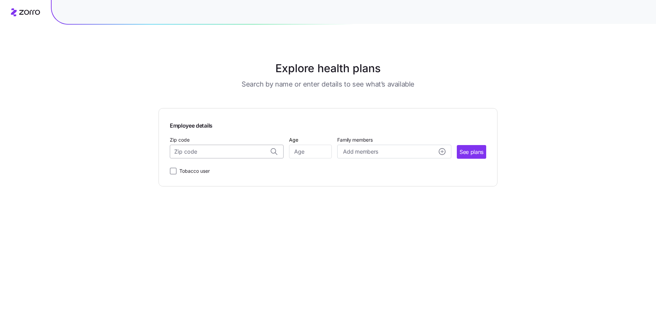
click at [216, 145] on input "Zip code" at bounding box center [227, 152] width 114 height 14
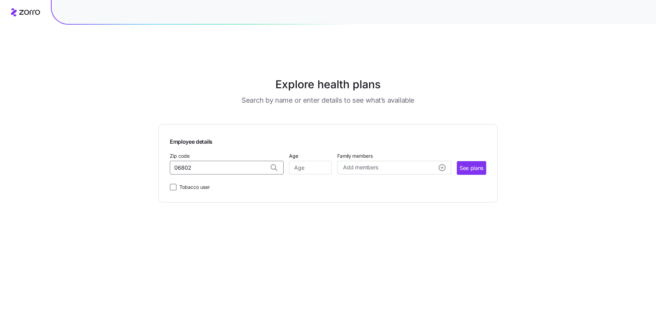
type input "06802"
click at [204, 161] on input "Zip code" at bounding box center [227, 168] width 114 height 14
type input "-"
click at [199, 181] on span "06082, [GEOGRAPHIC_DATA], [GEOGRAPHIC_DATA]" at bounding box center [226, 185] width 96 height 9
type input "06082, [GEOGRAPHIC_DATA], [GEOGRAPHIC_DATA]"
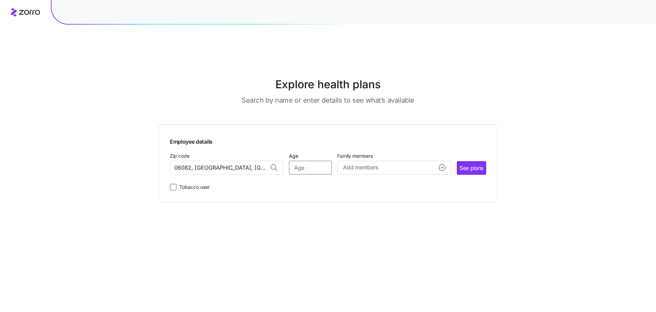
click at [308, 161] on input "Age" at bounding box center [310, 168] width 43 height 14
type input "64"
click at [462, 164] on span "See plans" at bounding box center [472, 168] width 24 height 9
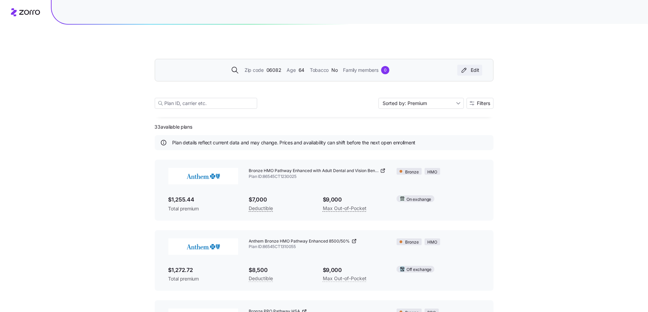
scroll to position [15, 0]
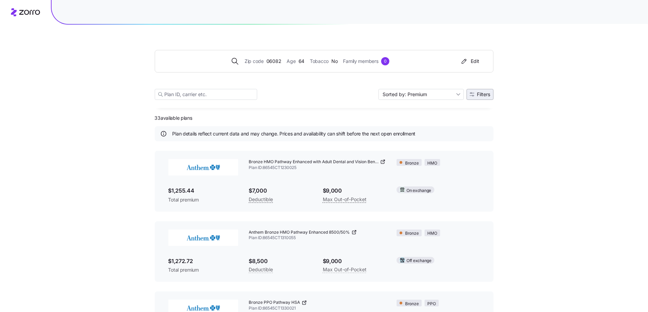
click at [484, 90] on button "Filters" at bounding box center [480, 94] width 27 height 11
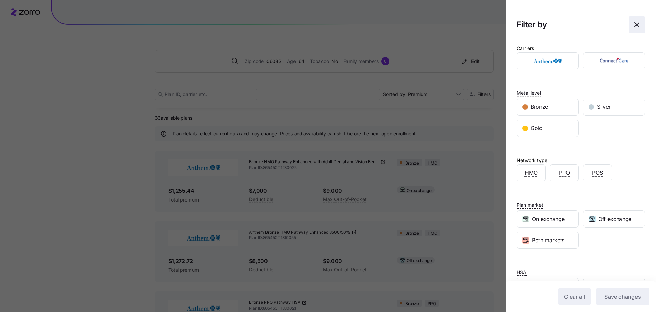
click at [633, 22] on icon "button" at bounding box center [637, 25] width 8 height 8
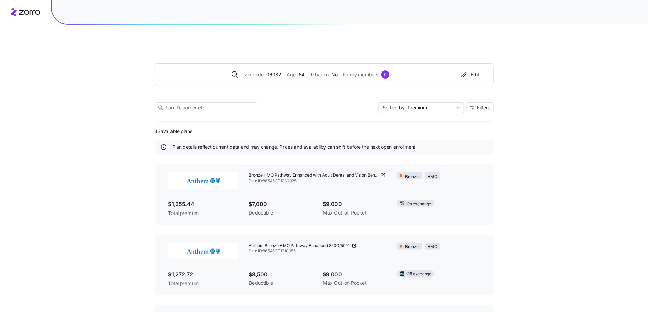
scroll to position [0, 0]
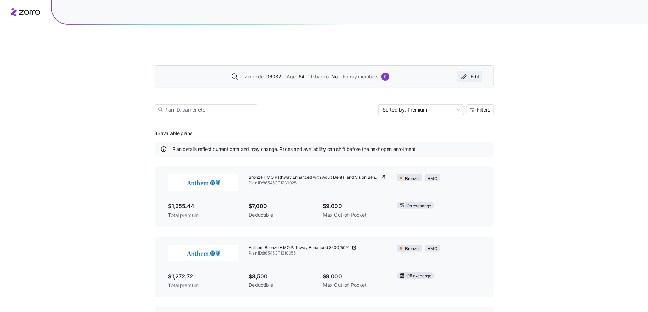
click at [471, 73] on div "Edit" at bounding box center [469, 76] width 19 height 7
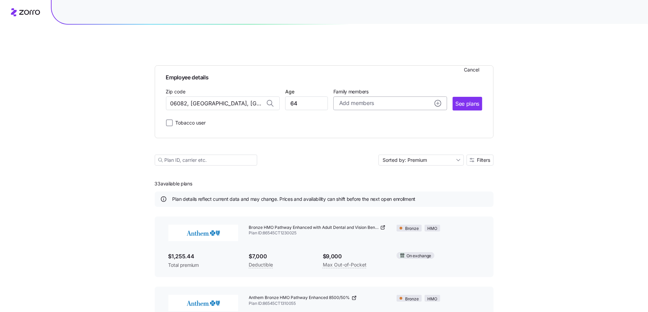
click at [351, 99] on span "Add members" at bounding box center [356, 103] width 35 height 9
click at [352, 140] on input "Age" at bounding box center [359, 147] width 34 height 14
type input "63"
click at [426, 181] on span "Save" at bounding box center [427, 184] width 11 height 7
click at [457, 99] on span "See plans" at bounding box center [468, 103] width 24 height 9
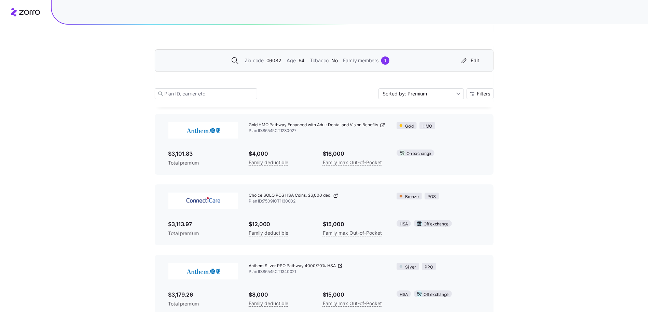
scroll to position [1294, 0]
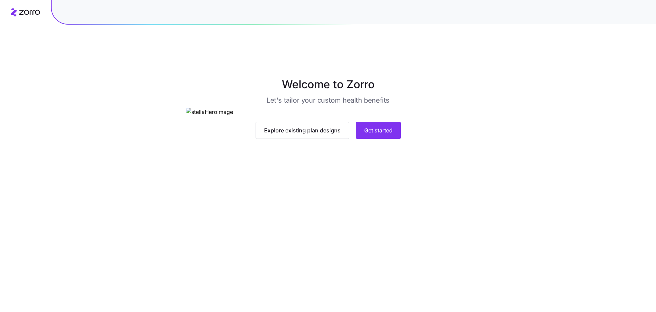
click at [556, 130] on div "Welcome to Zorro Let's tailor your custom health benefits Explore existing plan…" at bounding box center [328, 107] width 656 height 63
click at [431, 281] on main "Welcome to Zorro Let's tailor your custom health benefits Explore existing plan…" at bounding box center [328, 172] width 656 height 312
click at [356, 139] on button "Get started" at bounding box center [378, 130] width 45 height 17
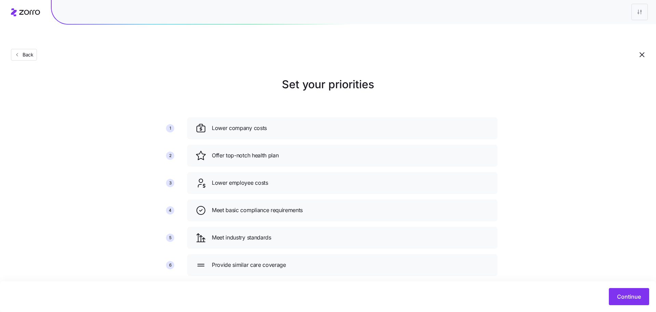
drag, startPoint x: 614, startPoint y: 296, endPoint x: 564, endPoint y: 303, distance: 50.0
click at [562, 289] on div "Continue" at bounding box center [328, 296] width 642 height 17
click at [613, 299] on button "Continue" at bounding box center [629, 296] width 40 height 17
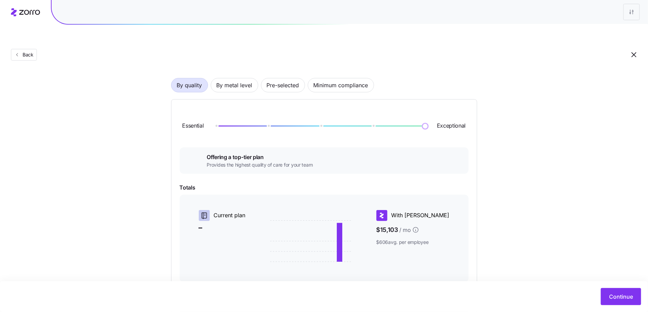
scroll to position [31, 0]
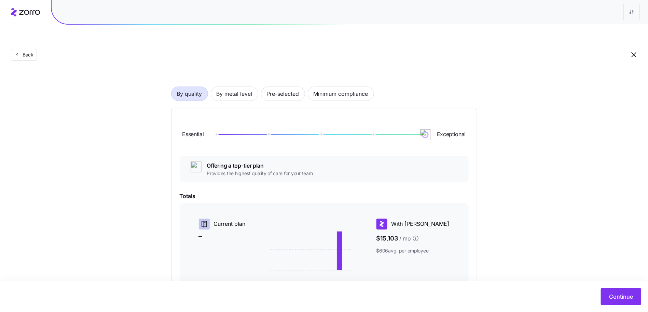
click at [262, 65] on div "By quality By metal level Pre-selected Minimum compliance Essential Exceptional…" at bounding box center [324, 216] width 306 height 303
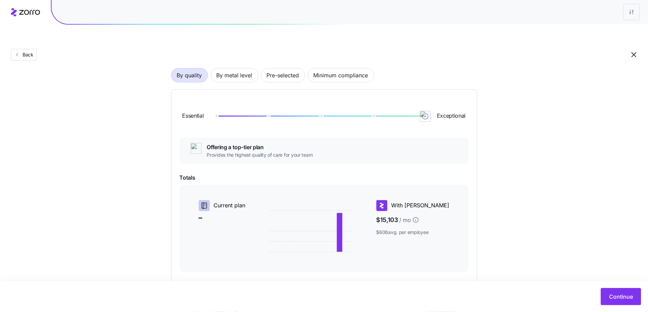
scroll to position [42, 0]
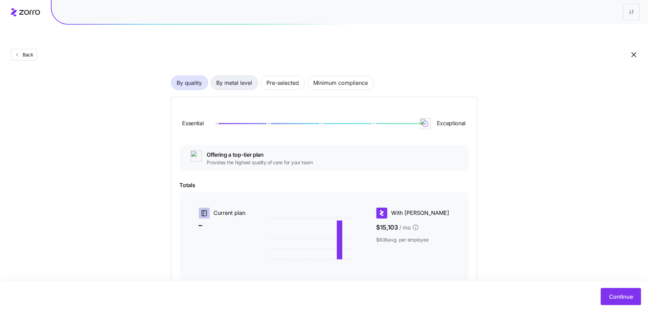
click at [245, 76] on button "By metal level" at bounding box center [234, 83] width 47 height 14
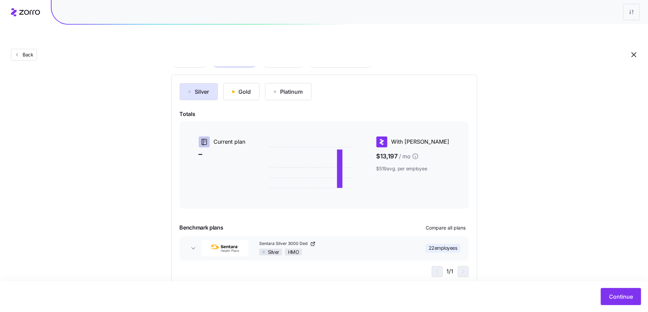
scroll to position [65, 0]
click at [623, 296] on span "Continue" at bounding box center [621, 296] width 24 height 8
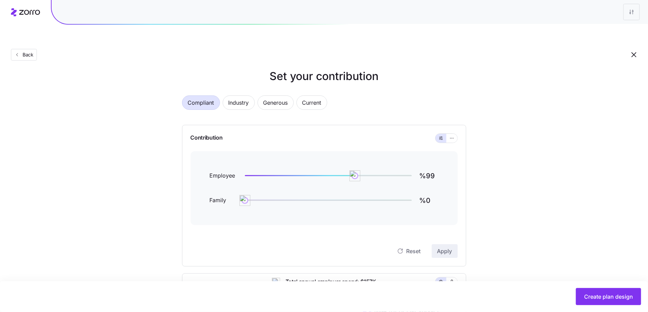
scroll to position [24, 0]
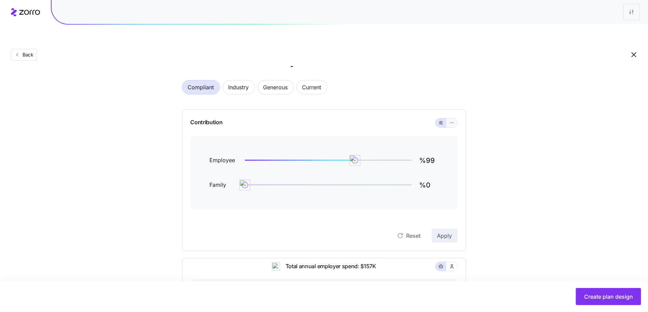
click at [452, 119] on icon "button" at bounding box center [452, 123] width 5 height 8
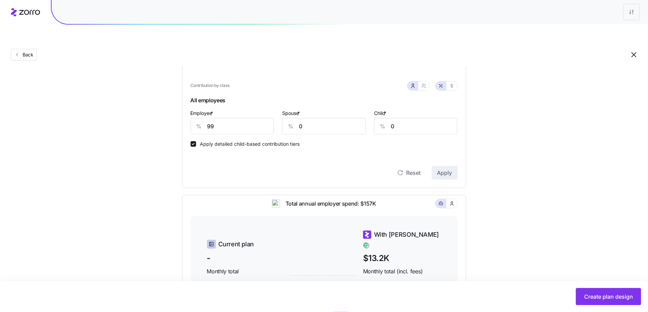
scroll to position [179, 0]
click at [450, 82] on icon "button" at bounding box center [451, 84] width 5 height 5
click at [252, 117] on input "540" at bounding box center [233, 125] width 84 height 16
type input "425"
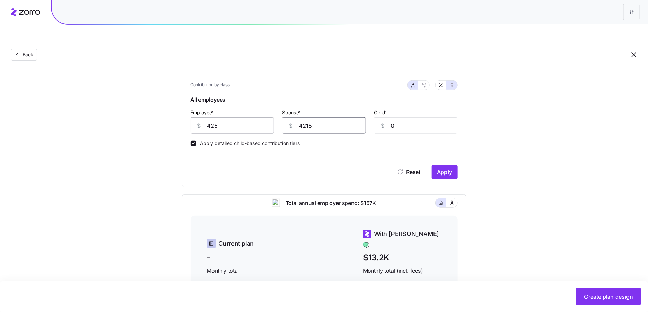
type input "4215"
type input "415"
click at [309, 117] on input "4215" at bounding box center [324, 125] width 84 height 16
type input "425"
click at [395, 117] on input "415" at bounding box center [416, 125] width 84 height 16
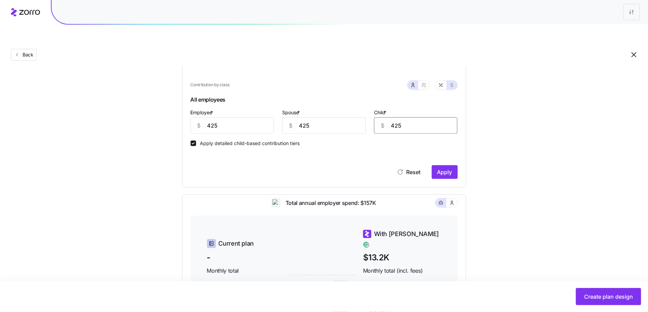
type input "425"
click at [515, 116] on div "Set your contribution Compliant Industry Generous Current Contribution Classes …" at bounding box center [324, 146] width 648 height 498
click at [419, 81] on button "button" at bounding box center [424, 85] width 11 height 9
type input "850"
type input "1105"
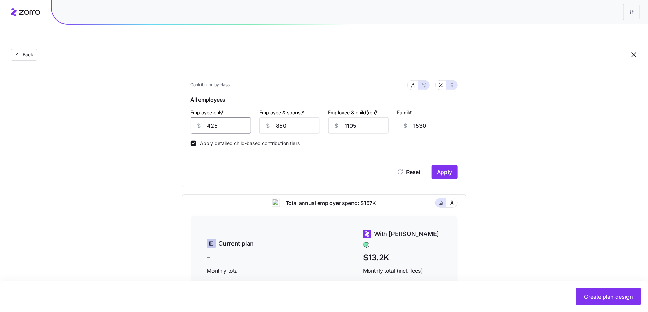
click at [230, 117] on input "425" at bounding box center [221, 125] width 61 height 16
click at [298, 117] on input "850" at bounding box center [289, 125] width 61 height 16
paste input "425"
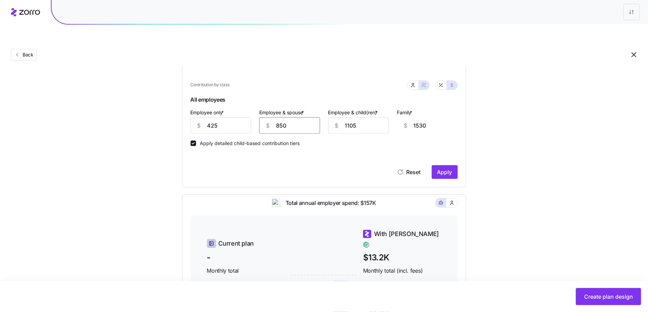
type input "850425"
type input "851105"
click at [285, 117] on input "850425" at bounding box center [289, 125] width 61 height 16
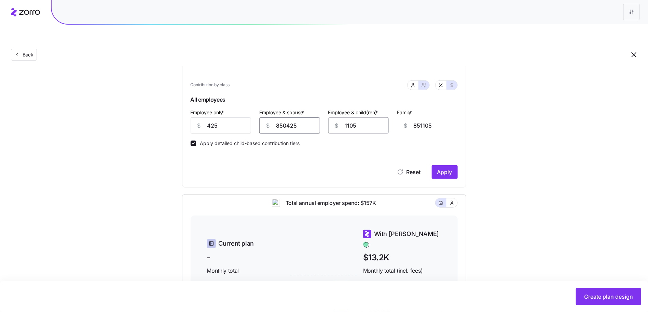
paste input "text"
type input "425"
type input "1105"
type input "425"
click at [358, 117] on input "1105" at bounding box center [358, 125] width 61 height 16
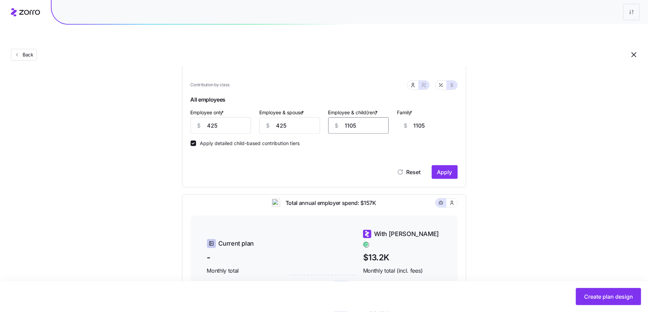
click at [358, 117] on input "1105" at bounding box center [358, 125] width 61 height 16
paste input "42"
type input "425"
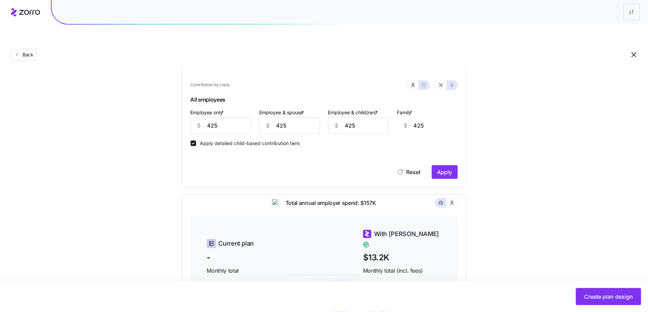
drag, startPoint x: 512, startPoint y: 125, endPoint x: 499, endPoint y: 134, distance: 16.2
click at [512, 125] on div "Set your contribution Compliant Industry Generous Current Contribution Classes …" at bounding box center [324, 146] width 648 height 498
click at [445, 168] on span "Apply" at bounding box center [444, 172] width 15 height 8
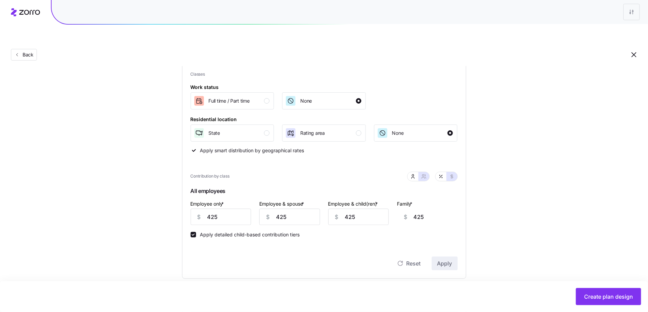
scroll to position [40, 0]
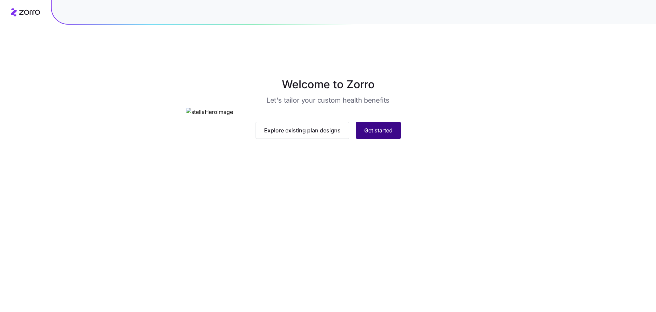
click at [377, 134] on span "Get started" at bounding box center [378, 130] width 28 height 8
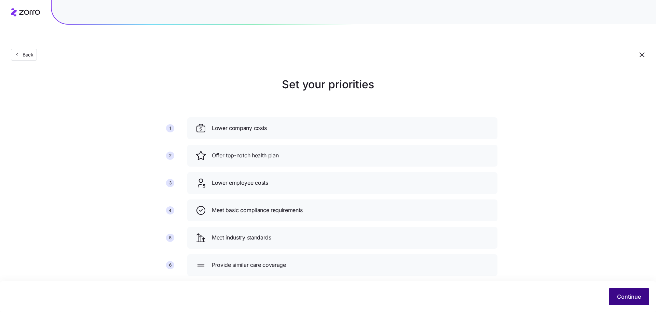
click at [626, 301] on button "Continue" at bounding box center [629, 296] width 40 height 17
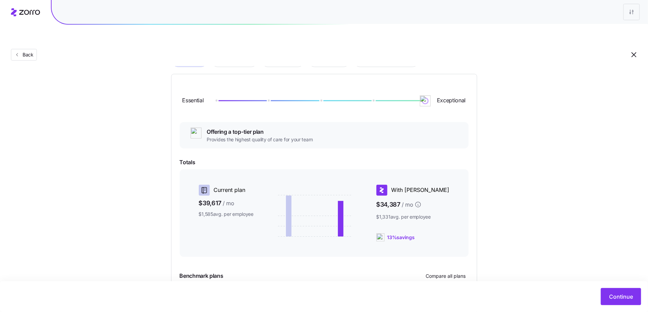
scroll to position [71, 0]
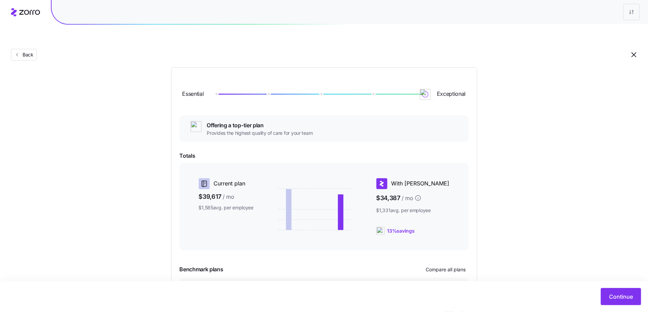
click at [592, 169] on div "Choose a plan matching strategy By quality By metal level Pre-selected Most sim…" at bounding box center [324, 166] width 648 height 322
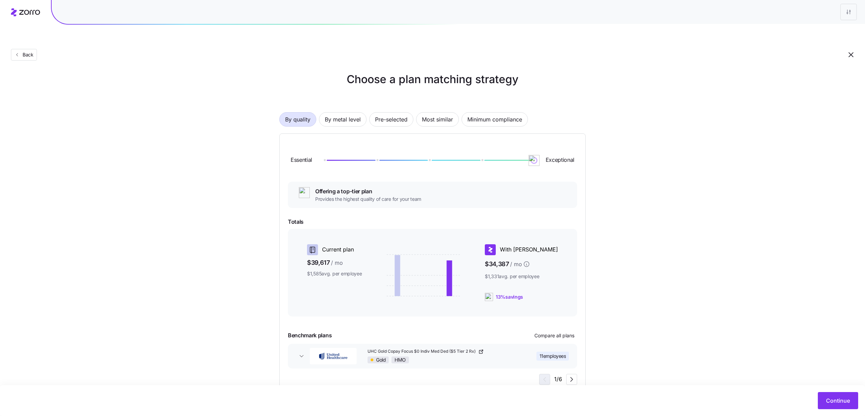
scroll to position [10, 0]
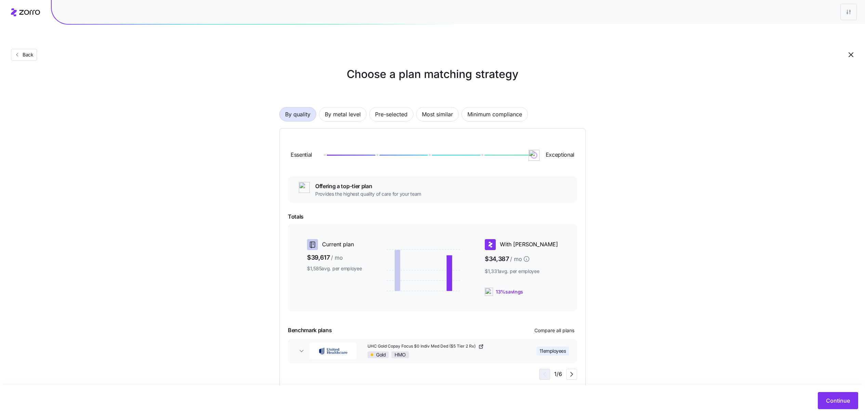
click at [656, 296] on div "Choose a plan matching strategy By quality By metal level Pre-selected Most sim…" at bounding box center [432, 227] width 865 height 322
click at [656, 311] on button "Continue" at bounding box center [837, 400] width 40 height 17
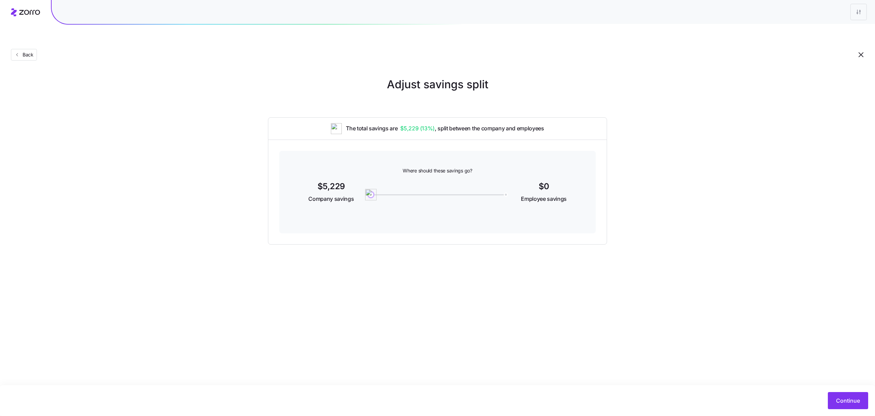
drag, startPoint x: 369, startPoint y: 178, endPoint x: 260, endPoint y: 180, distance: 109.4
click at [260, 180] on div "Adjust savings split The total savings are $5,229 ( 13% ) , split between the c…" at bounding box center [437, 160] width 875 height 168
click at [656, 311] on span "Continue" at bounding box center [848, 400] width 24 height 8
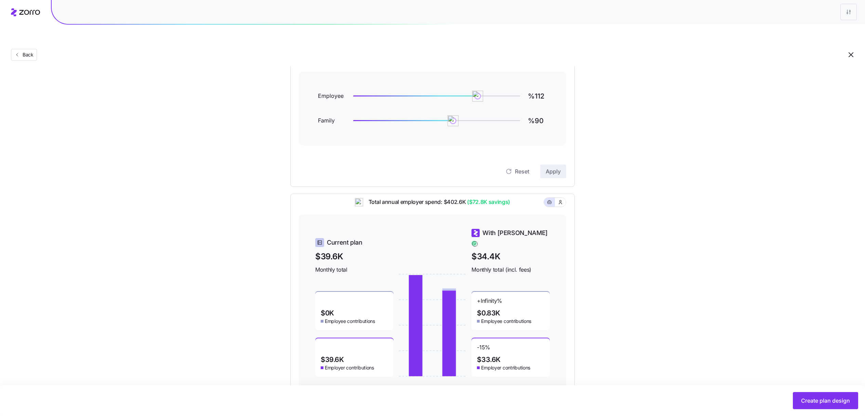
scroll to position [94, 0]
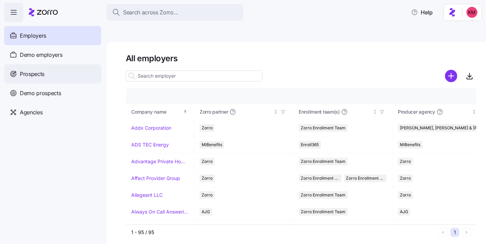
click at [55, 75] on div "Prospects" at bounding box center [52, 73] width 97 height 19
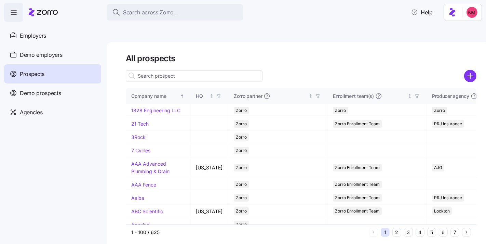
click at [192, 70] on input at bounding box center [194, 75] width 137 height 11
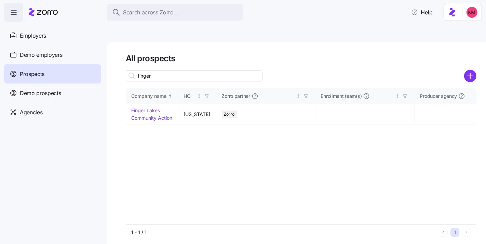
click at [193, 70] on input "finger" at bounding box center [194, 75] width 137 height 11
click at [200, 70] on input "finger" at bounding box center [194, 75] width 137 height 11
click at [180, 70] on input "finger" at bounding box center [194, 75] width 137 height 11
type input "finger"
click at [147, 104] on td "Finger Lakes Community Action" at bounding box center [152, 114] width 53 height 21
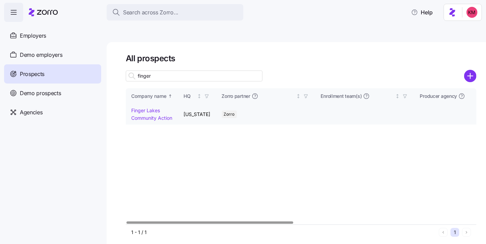
click at [147, 107] on link "Finger Lakes Community Action" at bounding box center [151, 113] width 41 height 13
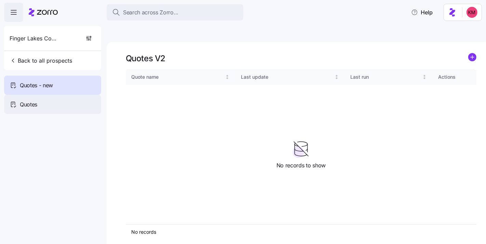
click at [46, 101] on div "Quotes" at bounding box center [52, 104] width 97 height 19
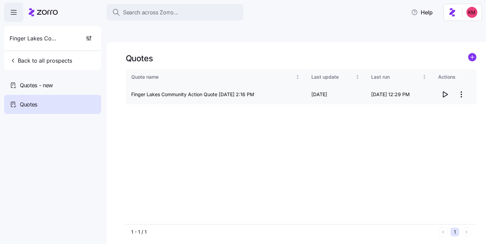
click at [460, 74] on html "Search across Zorro... Help Finger Lakes Community Action Back to all prospects…" at bounding box center [243, 154] width 486 height 308
click at [450, 76] on html "Search across Zorro... Help Finger Lakes Community Action Back to all prospects…" at bounding box center [243, 154] width 486 height 308
click at [443, 90] on icon "button" at bounding box center [445, 94] width 8 height 8
click at [32, 88] on span "Quotes - new" at bounding box center [36, 85] width 33 height 9
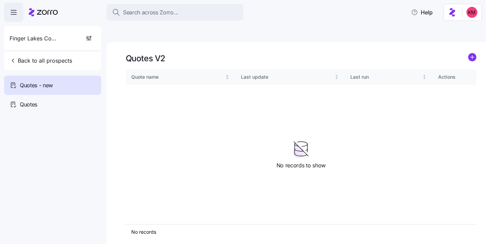
click at [468, 53] on icon "add icon" at bounding box center [472, 57] width 8 height 8
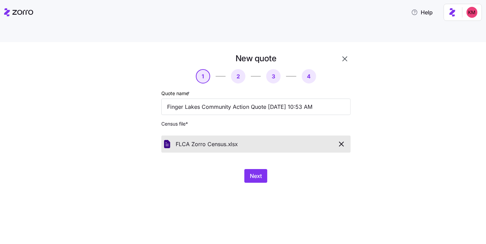
drag, startPoint x: 194, startPoint y: 192, endPoint x: 250, endPoint y: 166, distance: 61.0
click at [194, 191] on div "New quote 1 2 3 4 Quote name * Finger Lakes Community Action Quote [DATE] 10:53…" at bounding box center [243, 151] width 486 height 218
click at [250, 169] on button "Next" at bounding box center [255, 176] width 23 height 14
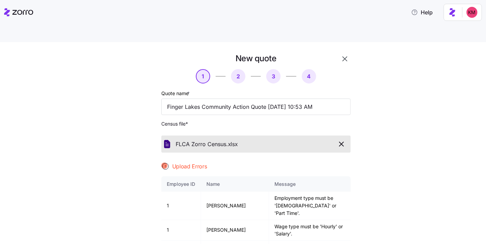
click at [338, 138] on button "button" at bounding box center [341, 144] width 13 height 12
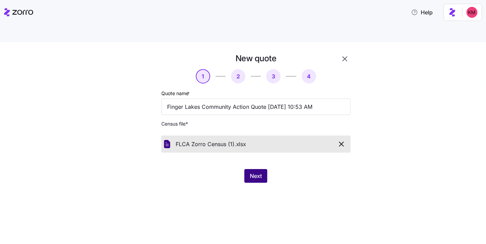
click at [252, 169] on button "Next" at bounding box center [255, 176] width 23 height 14
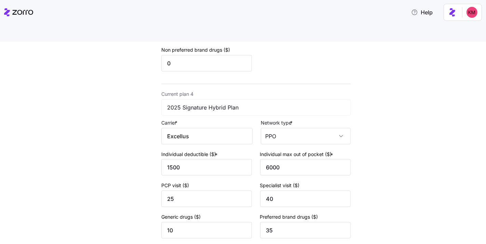
scroll to position [657, 0]
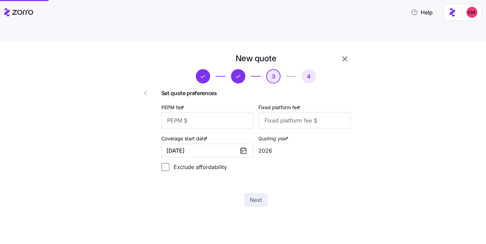
scroll to position [0, 0]
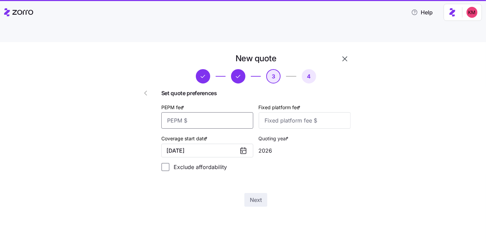
click at [220, 112] on input "PEPM fee *" at bounding box center [207, 120] width 92 height 16
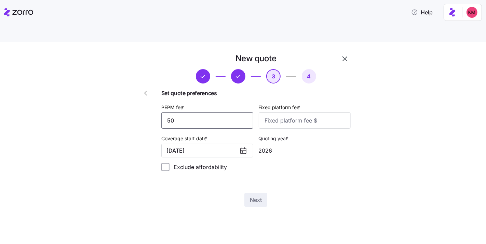
type input "50"
type input "100"
click at [266, 193] on button "Next" at bounding box center [255, 200] width 23 height 14
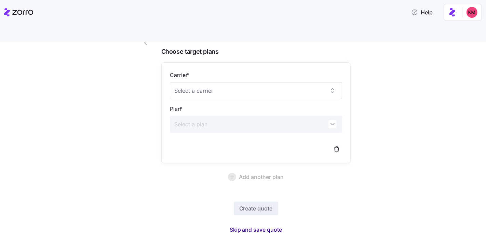
click at [249, 225] on span "Skip and save quote" at bounding box center [256, 229] width 53 height 8
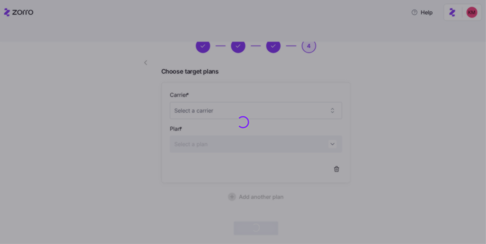
scroll to position [30, 0]
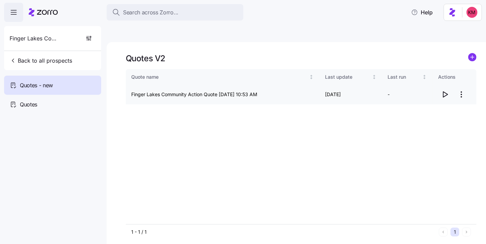
click at [434, 85] on td at bounding box center [455, 94] width 44 height 19
click at [439, 88] on span "button" at bounding box center [444, 94] width 13 height 13
click at [62, 55] on button "Back to all prospects" at bounding box center [41, 61] width 68 height 14
click at [41, 58] on span "Back to all prospects" at bounding box center [41, 60] width 63 height 8
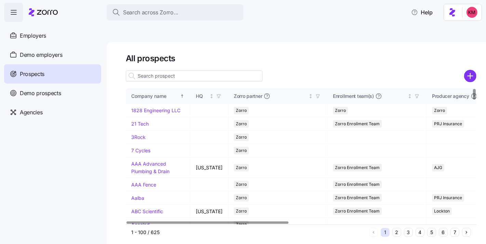
click at [394, 228] on button "2" at bounding box center [396, 232] width 9 height 9
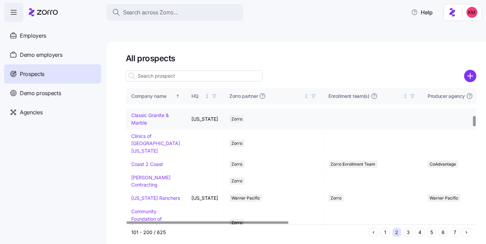
scroll to position [364, 0]
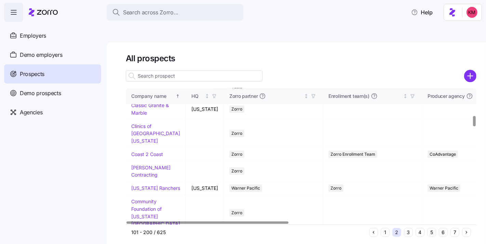
click at [149, 95] on link "Claims Recovery Financial Services" at bounding box center [151, 88] width 40 height 13
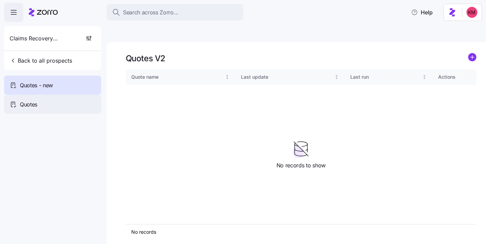
click at [35, 103] on span "Quotes" at bounding box center [28, 104] width 17 height 9
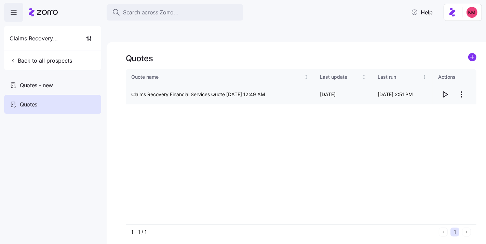
click at [443, 88] on span "button" at bounding box center [444, 94] width 13 height 13
click at [50, 85] on span "Quotes - new" at bounding box center [36, 85] width 33 height 9
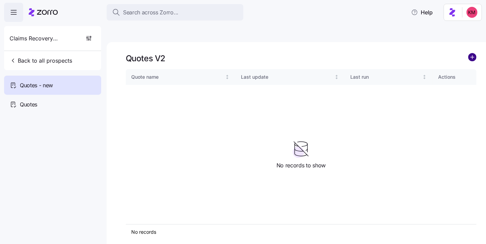
click at [470, 53] on circle "add icon" at bounding box center [472, 57] width 8 height 8
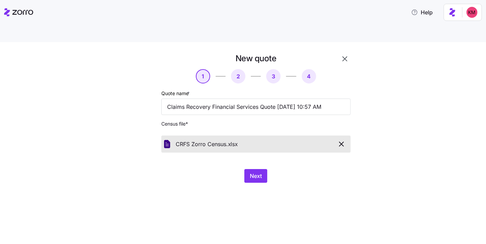
drag, startPoint x: 340, startPoint y: 181, endPoint x: 276, endPoint y: 168, distance: 65.3
click at [340, 181] on div "New quote 1 2 3 4 Quote name * Claims Recovery Financial Services Quote [DATE] …" at bounding box center [243, 151] width 486 height 218
click at [271, 169] on div "Next" at bounding box center [255, 176] width 189 height 14
click at [259, 172] on span "Next" at bounding box center [256, 176] width 12 height 8
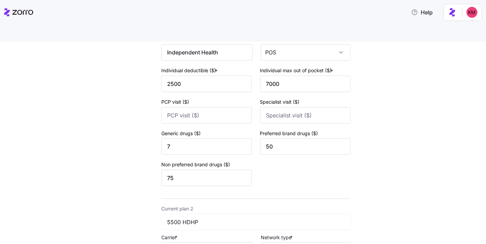
scroll to position [288, 0]
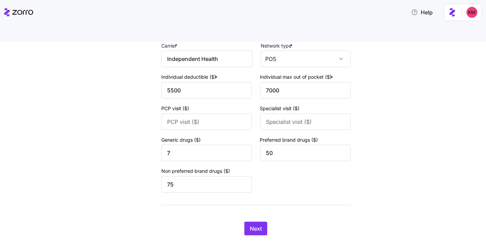
click at [271, 205] on div "New quote 2 3 4 Add current plan details Current plan 1 2500 HDHP Carrier * Ind…" at bounding box center [256, 0] width 195 height 476
click at [248, 221] on button "Next" at bounding box center [255, 228] width 23 height 14
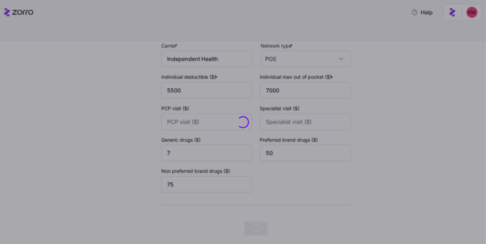
scroll to position [0, 0]
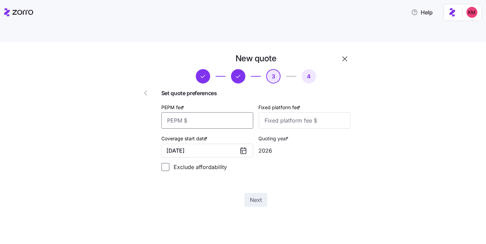
click at [217, 112] on input "PEPM fee *" at bounding box center [207, 120] width 92 height 16
type input "50"
type input "100"
click at [249, 193] on button "Next" at bounding box center [255, 200] width 23 height 14
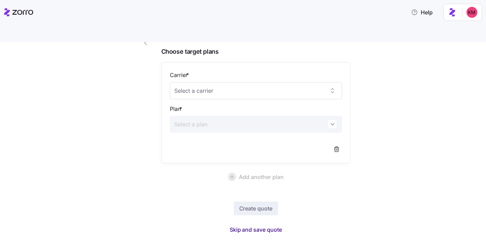
click at [243, 225] on span "Skip and save quote" at bounding box center [256, 229] width 53 height 8
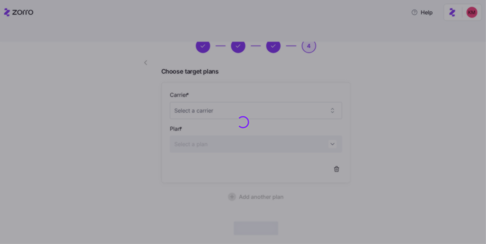
scroll to position [30, 0]
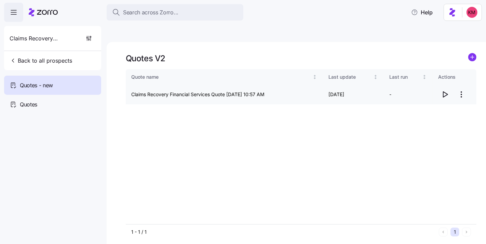
click at [445, 92] on icon "button" at bounding box center [445, 94] width 4 height 5
click at [462, 78] on html "Search across Zorro... Help Claims Recovery Financial Services Back to all pros…" at bounding box center [243, 154] width 486 height 308
click at [420, 98] on div "Edit quote" at bounding box center [416, 95] width 23 height 8
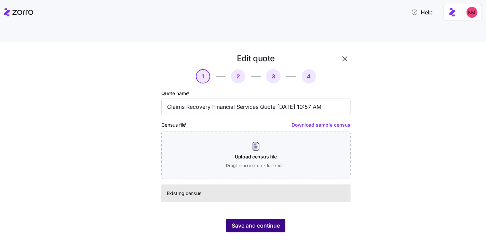
click at [270, 221] on span "Save and continue" at bounding box center [256, 225] width 48 height 8
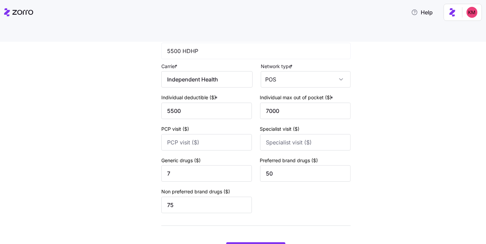
scroll to position [288, 0]
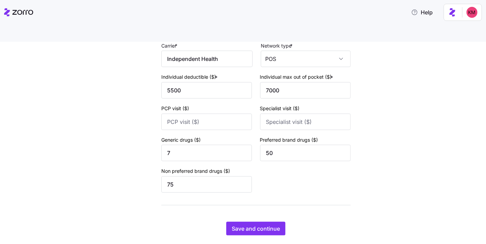
click at [247, 220] on div "Edit quote 2 3 4 Add current plan details Current plan 1 2500 HDHP Carrier * In…" at bounding box center [247, 4] width 239 height 478
click at [249, 224] on span "Save and continue" at bounding box center [256, 228] width 48 height 8
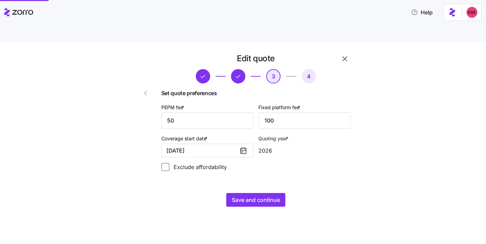
scroll to position [0, 0]
click at [252, 195] on span "Save and continue" at bounding box center [256, 199] width 48 height 8
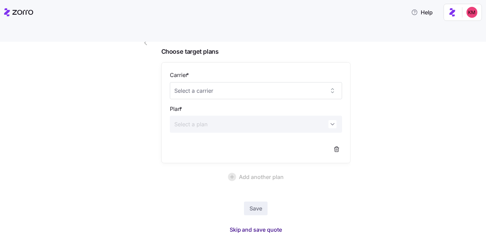
click at [258, 225] on span "Skip and save quote" at bounding box center [256, 229] width 53 height 8
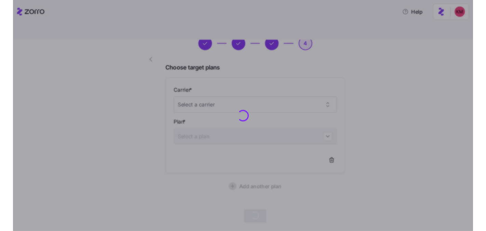
scroll to position [30, 0]
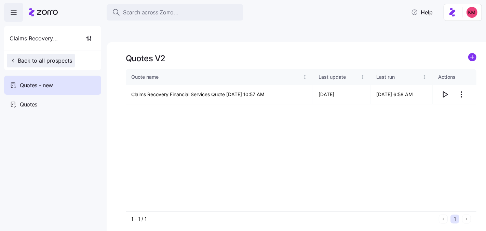
click at [30, 61] on span "Back to all prospects" at bounding box center [41, 60] width 63 height 8
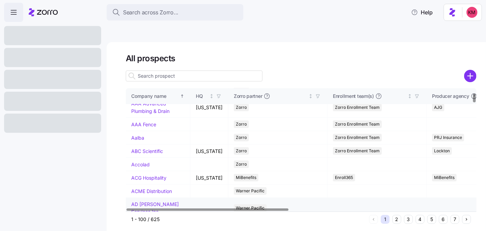
scroll to position [77, 0]
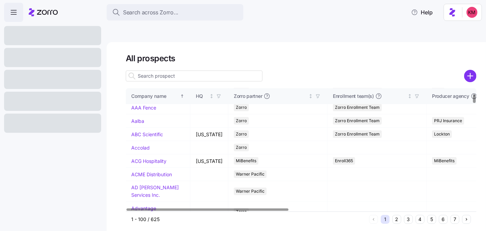
click at [409, 215] on button "3" at bounding box center [408, 219] width 9 height 9
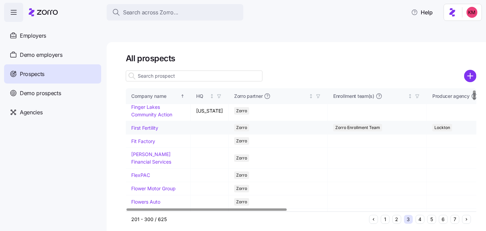
scroll to position [0, 0]
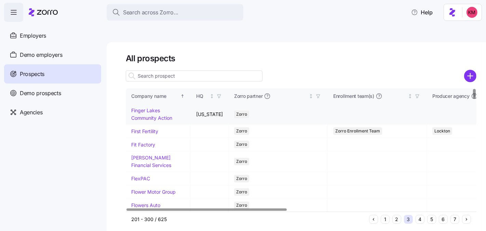
click at [145, 107] on link "Finger Lakes Community Action" at bounding box center [151, 113] width 41 height 13
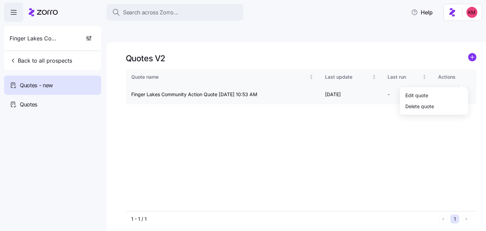
click at [460, 77] on html "Search across Zorro... Help Finger Lakes Community Action Back to all prospects…" at bounding box center [243, 147] width 486 height 295
click at [426, 95] on div "Edit quote" at bounding box center [416, 95] width 23 height 8
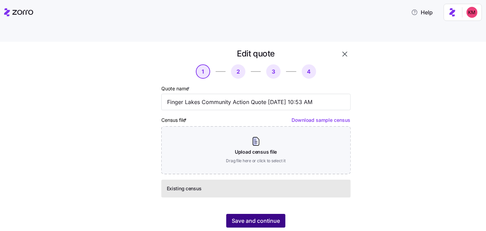
scroll to position [10, 0]
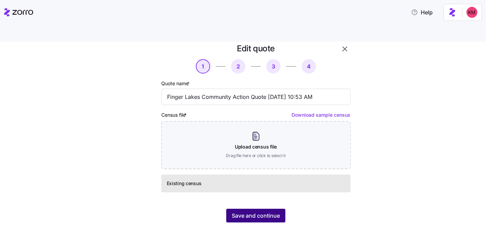
click at [258, 211] on span "Save and continue" at bounding box center [256, 215] width 48 height 8
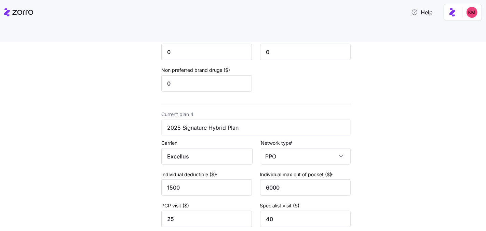
scroll to position [698, 0]
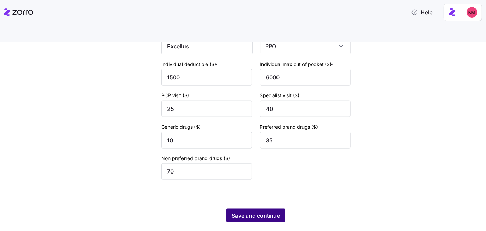
click at [261, 208] on button "Save and continue" at bounding box center [255, 215] width 59 height 14
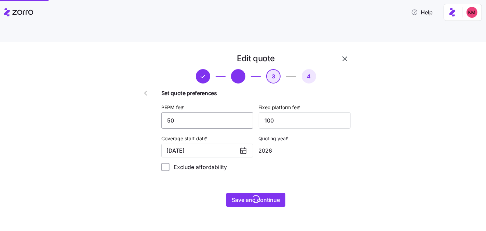
scroll to position [0, 0]
click at [200, 112] on input "50" at bounding box center [207, 120] width 92 height 16
type input "80"
click at [277, 193] on button "Save and continue" at bounding box center [255, 200] width 59 height 14
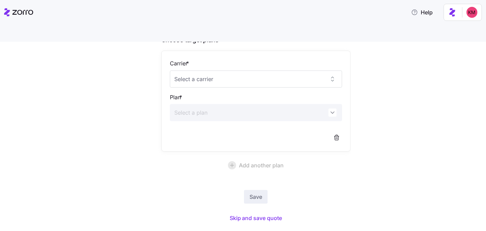
scroll to position [63, 0]
click at [253, 212] on span "Skip and save quote" at bounding box center [256, 216] width 53 height 8
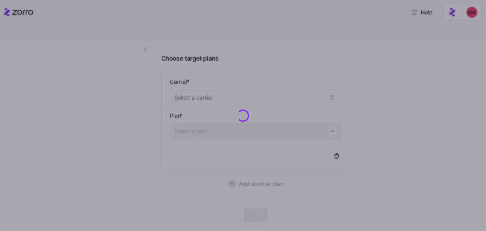
scroll to position [43, 0]
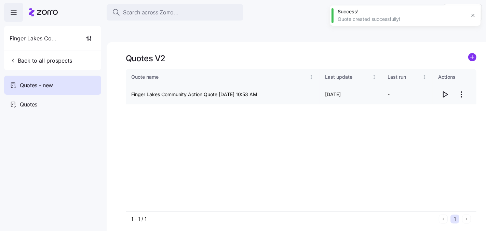
click at [448, 90] on icon "button" at bounding box center [445, 94] width 8 height 8
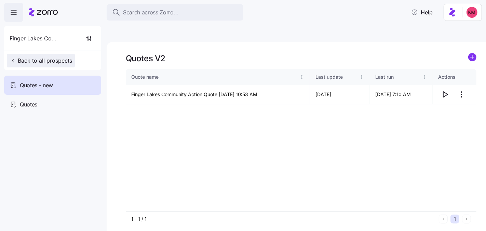
click at [41, 58] on span "Back to all prospects" at bounding box center [41, 60] width 63 height 8
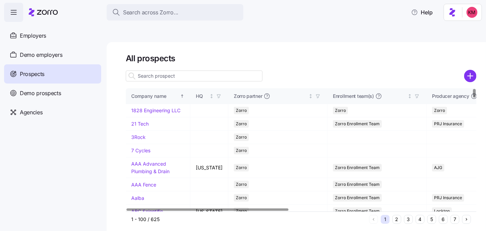
click at [399, 215] on button "2" at bounding box center [396, 219] width 9 height 9
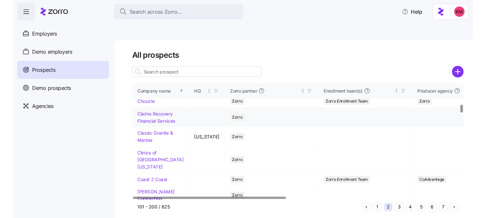
scroll to position [329, 0]
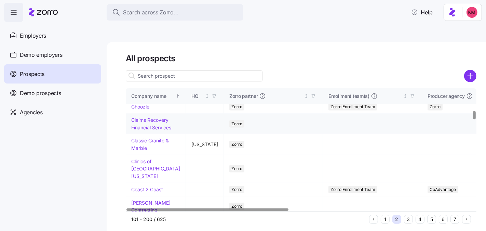
click at [145, 130] on link "Claims Recovery Financial Services" at bounding box center [151, 123] width 40 height 13
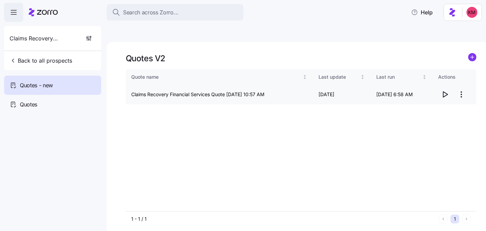
click at [443, 90] on icon "button" at bounding box center [445, 94] width 8 height 8
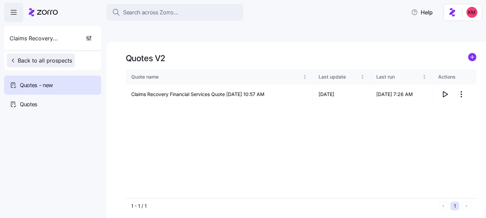
click at [56, 60] on span "Back to all prospects" at bounding box center [41, 60] width 63 height 8
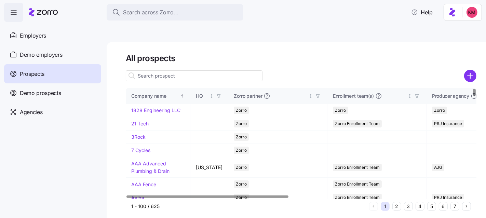
drag, startPoint x: 475, startPoint y: 58, endPoint x: 303, endPoint y: 45, distance: 172.7
click at [475, 70] on circle "add icon" at bounding box center [470, 75] width 11 height 11
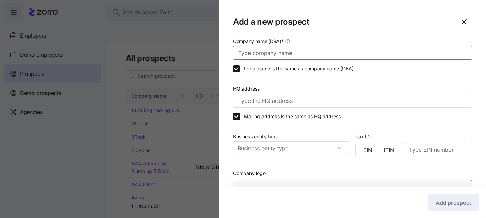
click at [322, 53] on input "Company name (DBA) *" at bounding box center [352, 53] width 239 height 14
paste input "Springwell Senior Living Community"
type input "Springwell Senior Living Community"
click at [280, 97] on input "HQ address" at bounding box center [352, 101] width 239 height 14
paste input "2211 W Rogers Ave, Baltimore, MD 21209"
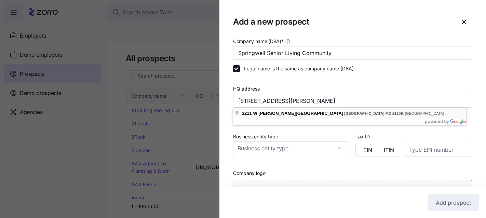
type input "2211 W Rogers Ave, Baltimore, MD 21209, USA"
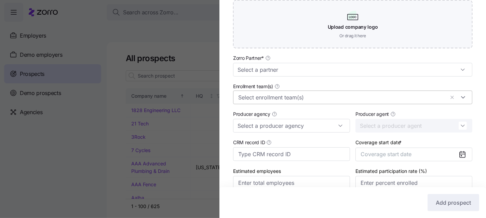
scroll to position [183, 0]
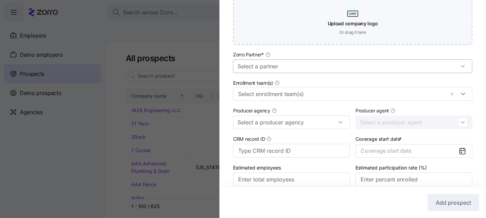
click at [299, 73] on input "Zorro Partner *" at bounding box center [352, 66] width 239 height 14
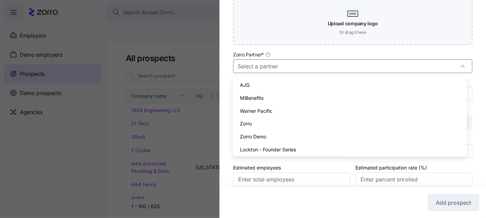
click at [277, 119] on div "Zorro" at bounding box center [350, 123] width 228 height 13
type input "Zorro"
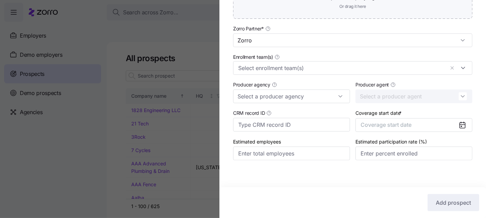
scroll to position [212, 0]
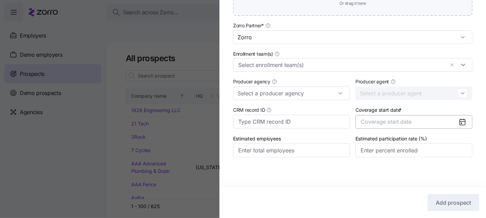
click at [395, 118] on button "Coverage start date" at bounding box center [413, 122] width 117 height 14
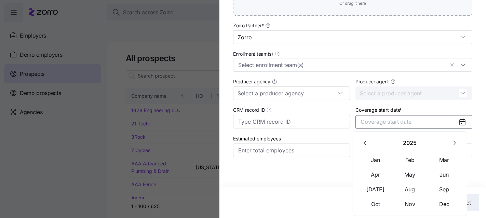
click at [454, 140] on icon "button" at bounding box center [454, 143] width 6 height 6
click at [378, 160] on button "Jan" at bounding box center [375, 160] width 34 height 14
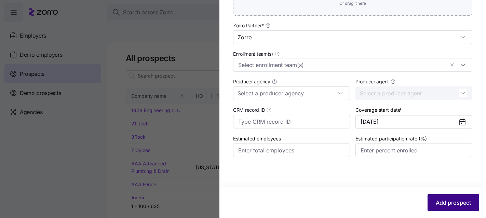
click at [436, 203] on span "Add prospect" at bounding box center [453, 203] width 35 height 8
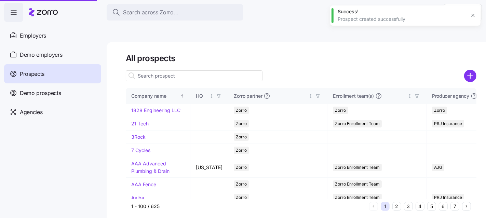
click at [443, 193] on div at bounding box center [243, 109] width 486 height 218
drag, startPoint x: 443, startPoint y: 191, endPoint x: 445, endPoint y: 185, distance: 6.0
click at [443, 191] on div at bounding box center [243, 109] width 486 height 218
click at [440, 202] on button "6" at bounding box center [443, 206] width 9 height 9
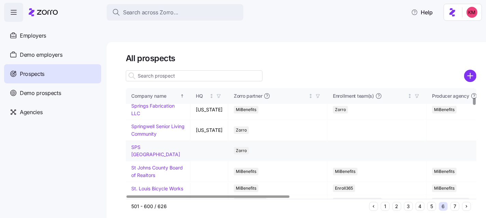
scroll to position [156, 0]
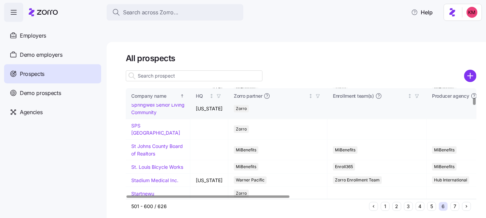
click at [145, 115] on link "Springwell Senior Living Community" at bounding box center [157, 108] width 53 height 13
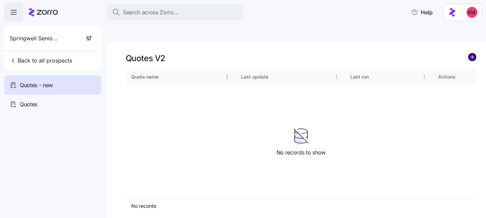
click at [471, 53] on circle "add icon" at bounding box center [472, 57] width 8 height 8
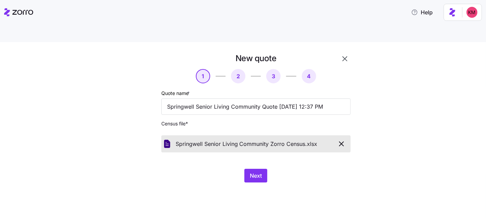
click at [310, 167] on div "New quote 1 2 3 4 Quote name * Springwell Senior Living Community Quote 09/09/2…" at bounding box center [247, 122] width 239 height 138
click at [252, 172] on span "Next" at bounding box center [256, 176] width 12 height 8
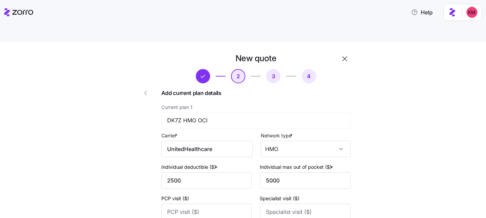
scroll to position [116, 0]
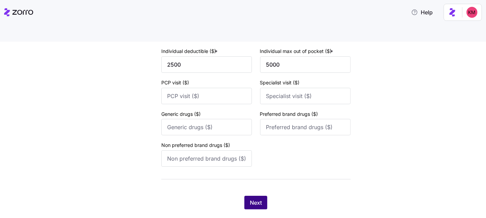
click at [263, 196] on button "Next" at bounding box center [255, 203] width 23 height 14
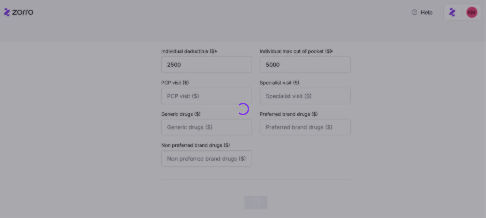
scroll to position [0, 0]
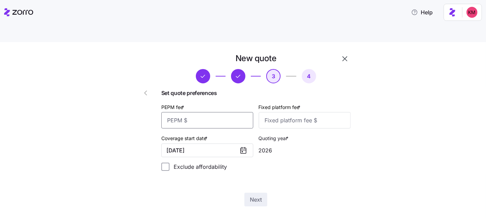
click at [215, 112] on input "PEPM fee *" at bounding box center [207, 120] width 92 height 16
type input "65"
type input "100"
click at [256, 195] on span "Next" at bounding box center [256, 199] width 12 height 8
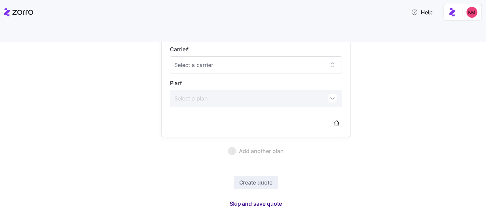
click at [254, 200] on span "Skip and save quote" at bounding box center [256, 204] width 53 height 8
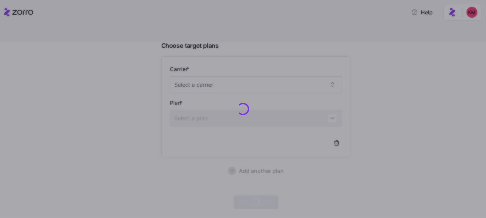
scroll to position [55, 0]
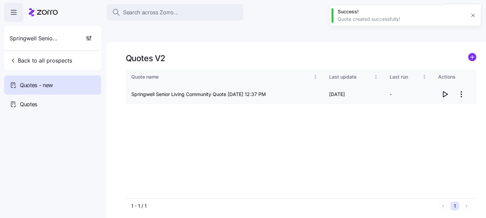
click at [446, 90] on icon "button" at bounding box center [445, 94] width 8 height 8
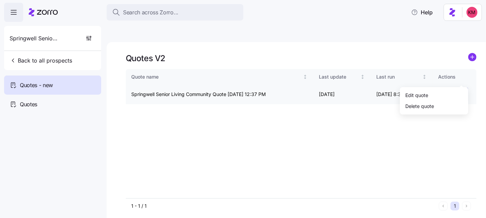
click at [462, 74] on html "Search across Zorro... Help Springwell Senior Living Community Back to all pros…" at bounding box center [243, 141] width 486 height 283
click at [427, 94] on div "Edit quote" at bounding box center [416, 95] width 23 height 8
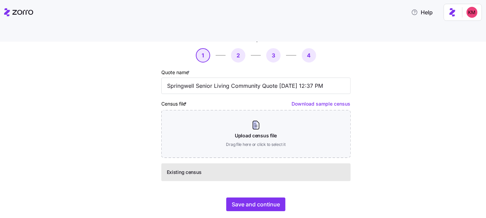
scroll to position [23, 0]
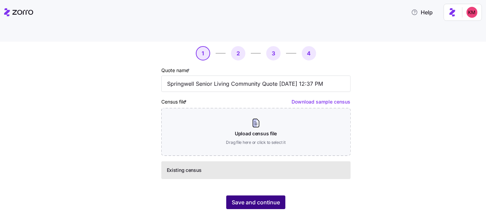
click at [261, 198] on span "Save and continue" at bounding box center [256, 202] width 48 height 8
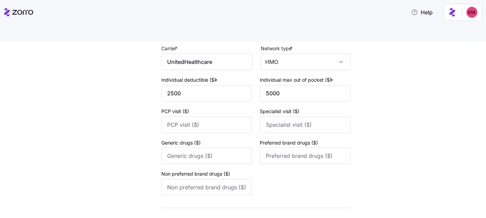
scroll to position [116, 0]
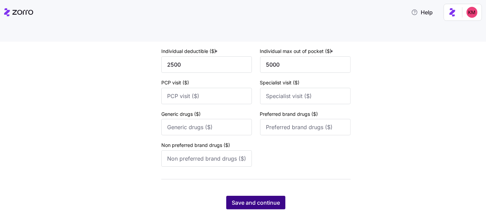
click at [252, 199] on span "Save and continue" at bounding box center [256, 203] width 48 height 8
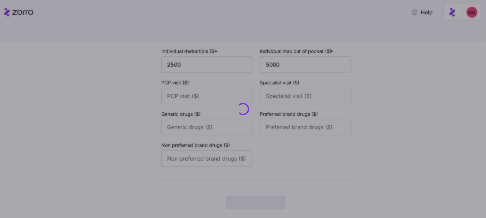
scroll to position [0, 0]
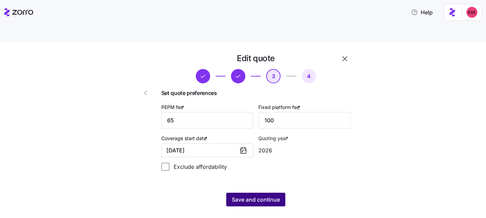
click at [261, 193] on button "Save and continue" at bounding box center [255, 200] width 59 height 14
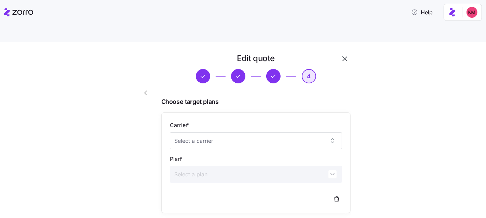
click at [240, 121] on div "Carrier *" at bounding box center [256, 135] width 172 height 28
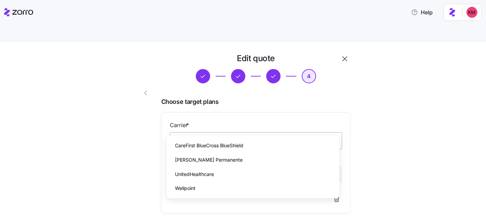
click at [239, 132] on input "Carrier *" at bounding box center [256, 140] width 172 height 17
click at [217, 175] on div "UnitedHealthcare" at bounding box center [252, 174] width 167 height 14
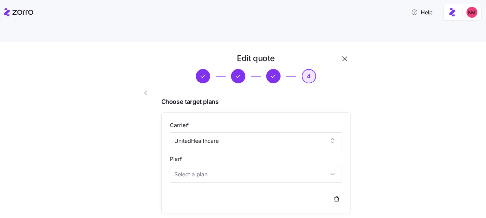
type input "UnitedHealthcare"
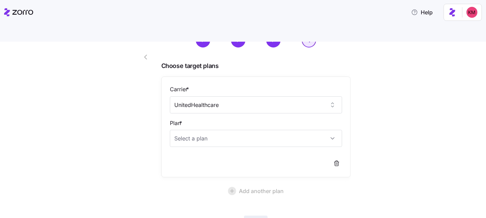
scroll to position [10, 0]
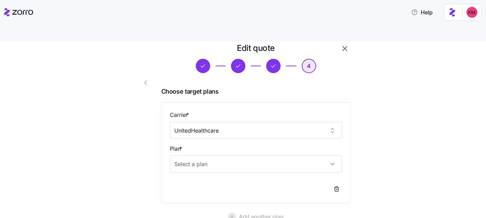
click at [142, 74] on button "button" at bounding box center [146, 82] width 27 height 16
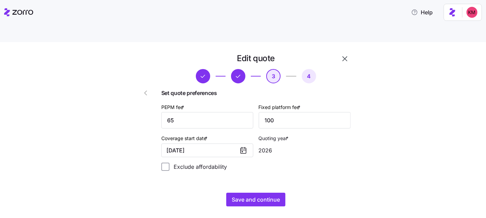
click at [143, 89] on icon "button" at bounding box center [145, 93] width 8 height 8
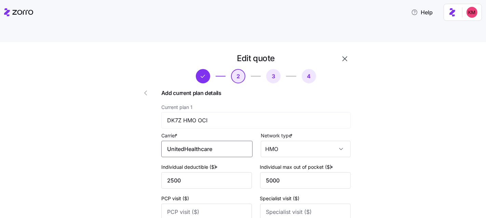
click at [200, 141] on input "UnitedHealthcare" at bounding box center [206, 149] width 91 height 16
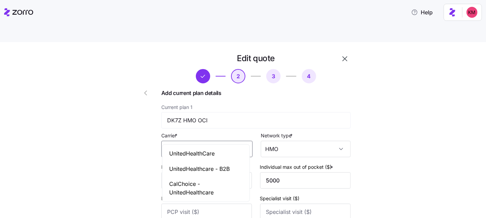
click at [205, 155] on span "UnitedHealthCare" at bounding box center [191, 153] width 45 height 9
type input "UnitedHealthCare"
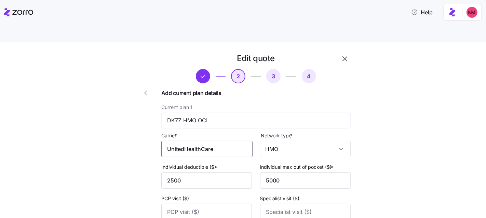
click at [196, 141] on input "UnitedHealthCare" at bounding box center [206, 149] width 91 height 16
click at [396, 165] on div "Edit quote 2 3 4 Add current plan details Current plan 1 DK7Z HMO OCI Carrier *…" at bounding box center [247, 193] width 457 height 281
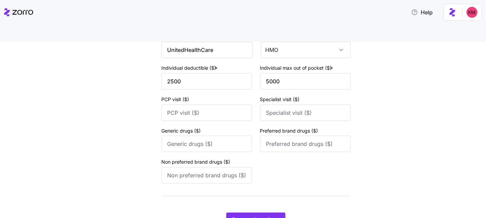
scroll to position [116, 0]
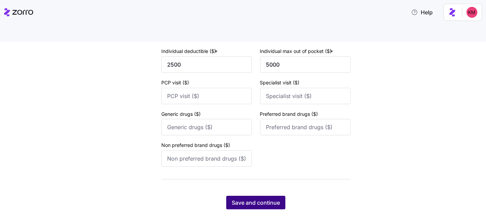
click at [260, 199] on span "Save and continue" at bounding box center [256, 203] width 48 height 8
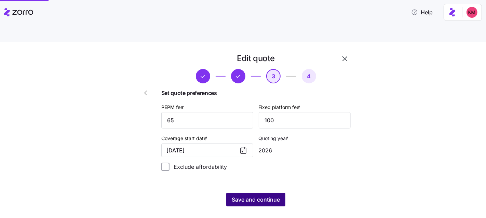
scroll to position [0, 0]
click at [256, 195] on span "Save and continue" at bounding box center [256, 199] width 48 height 8
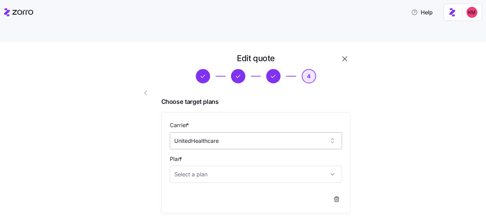
click at [213, 132] on input "UnitedHealthcare" at bounding box center [256, 140] width 172 height 17
click at [405, 123] on div "Edit quote 4 Choose target plans Carrier * UnitedHealthcare Plan * Add another …" at bounding box center [247, 173] width 457 height 241
click at [206, 166] on input "Plan *" at bounding box center [256, 174] width 172 height 17
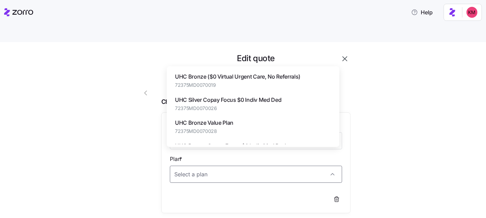
click at [222, 108] on span "72375MD0070026" at bounding box center [228, 108] width 107 height 7
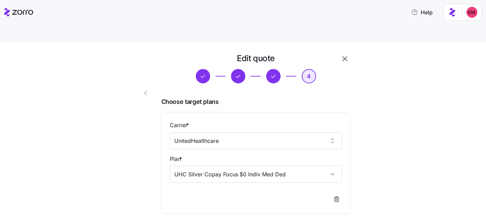
type input "UHC Silver Copay Focus $0 Indiv Med Ded"
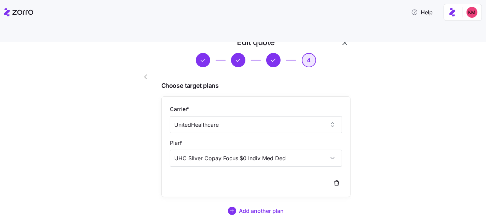
scroll to position [55, 0]
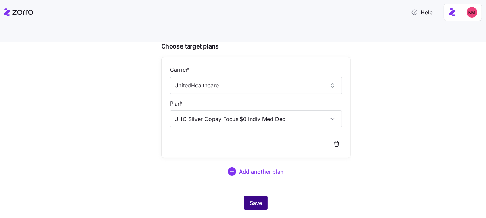
click at [259, 196] on button "Save" at bounding box center [256, 203] width 24 height 14
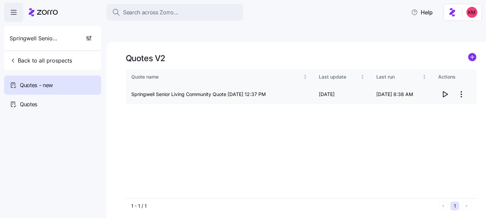
click at [447, 90] on icon "button" at bounding box center [445, 94] width 8 height 8
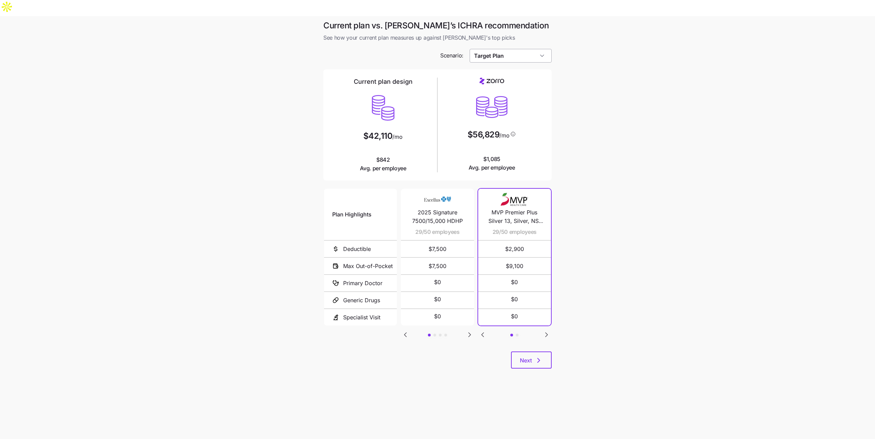
drag, startPoint x: 539, startPoint y: 344, endPoint x: 506, endPoint y: 34, distance: 311.3
click at [513, 64] on div "Current plan vs. [PERSON_NAME]’s ICHRA recommendation See how your current plan…" at bounding box center [437, 198] width 239 height 357
click at [506, 49] on input "Target Plan" at bounding box center [511, 56] width 82 height 14
click at [504, 108] on span "Low Cost Silver" at bounding box center [493, 110] width 35 height 8
click at [515, 49] on input "Low Cost Silver" at bounding box center [511, 56] width 82 height 14
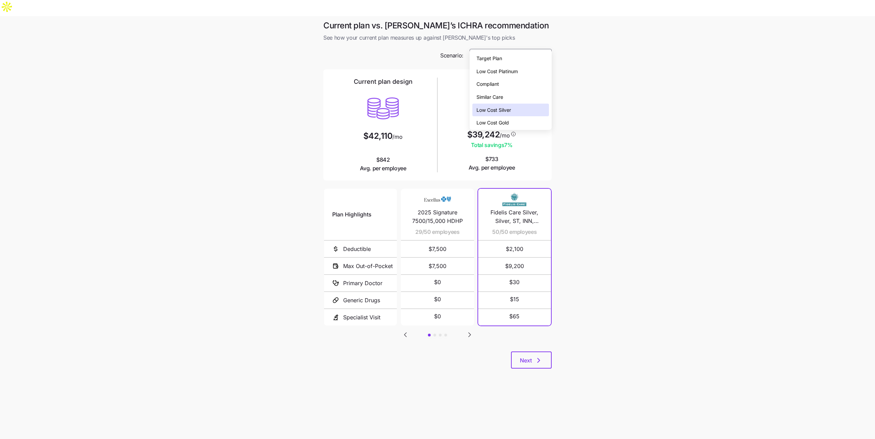
click at [503, 122] on span "Low Cost Gold" at bounding box center [492, 123] width 32 height 8
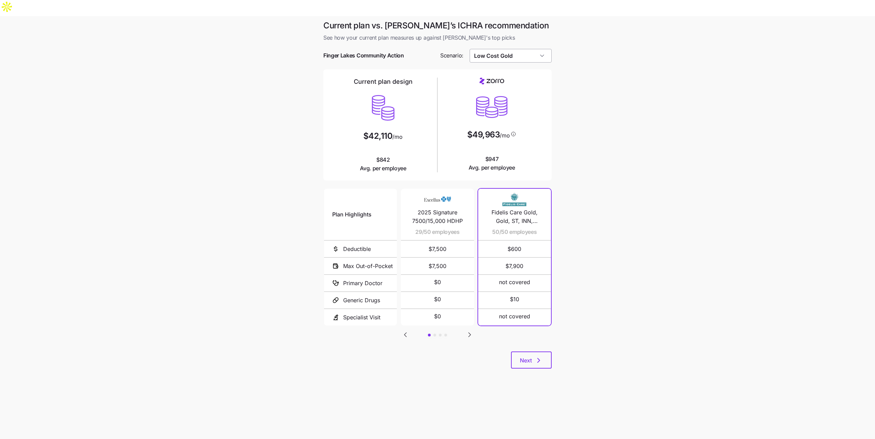
click at [549, 49] on input "Low Cost Gold" at bounding box center [511, 56] width 82 height 14
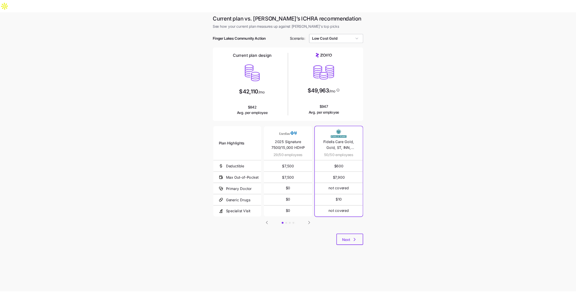
scroll to position [2, 0]
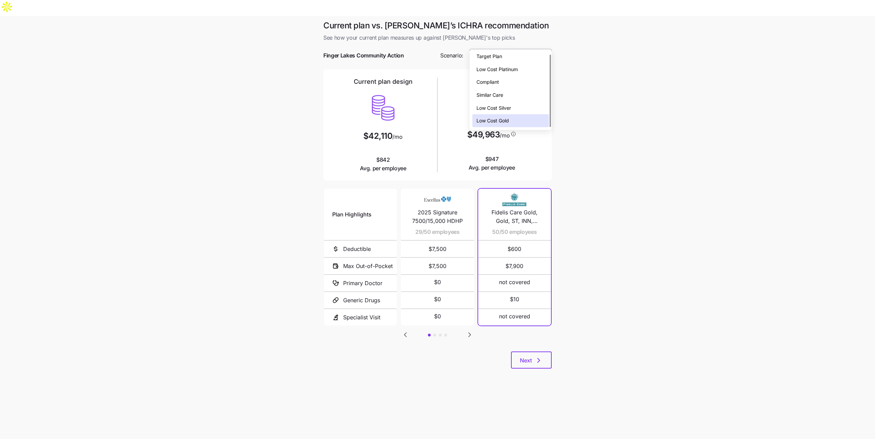
click at [528, 49] on input "Low Cost Gold" at bounding box center [511, 56] width 82 height 14
click at [517, 107] on div "Low Cost Silver" at bounding box center [510, 107] width 77 height 13
type input "Low Cost Silver"
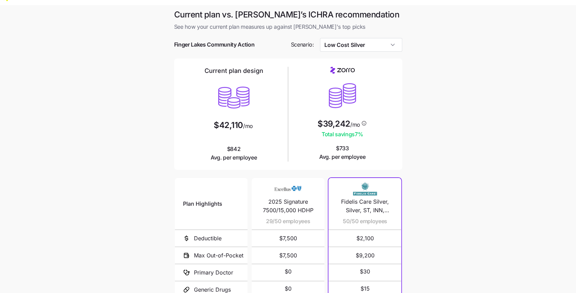
scroll to position [53, 0]
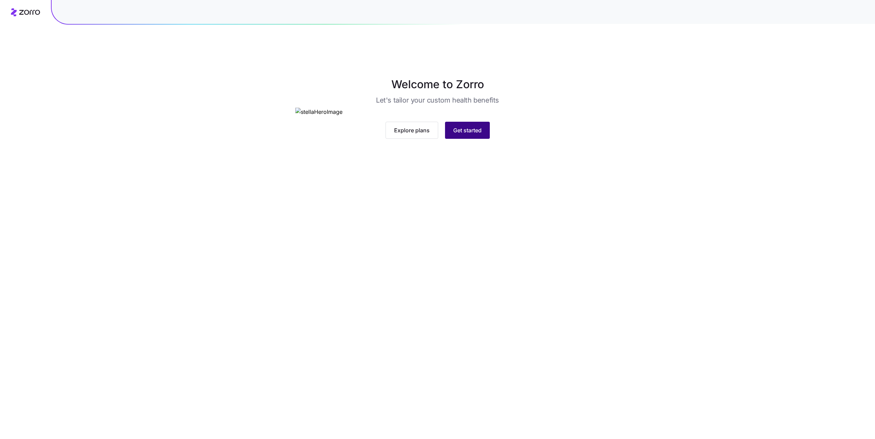
click at [459, 134] on span "Get started" at bounding box center [467, 130] width 28 height 8
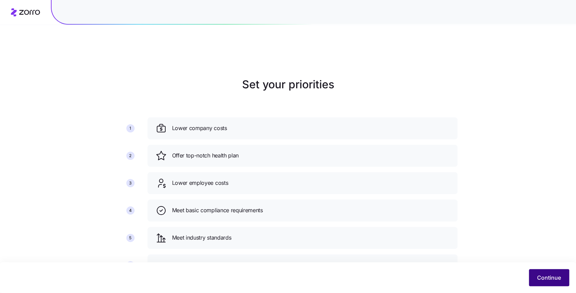
click at [548, 276] on span "Continue" at bounding box center [550, 277] width 24 height 8
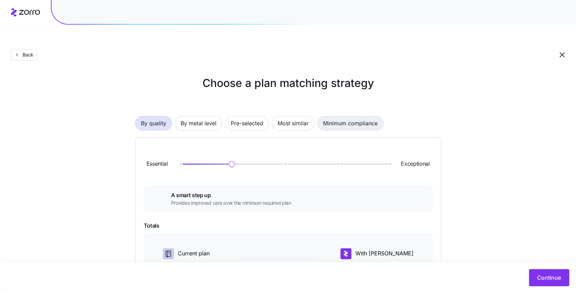
scroll to position [2, 0]
click at [195, 116] on span "By metal level" at bounding box center [199, 123] width 36 height 14
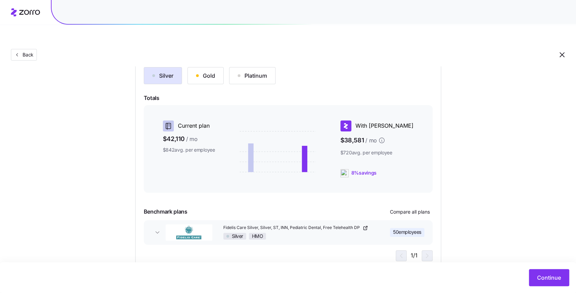
scroll to position [84, 0]
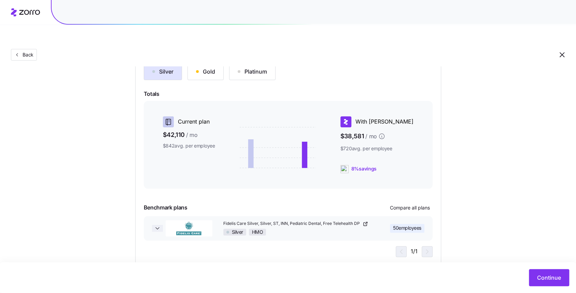
click at [152, 225] on span "button" at bounding box center [157, 228] width 11 height 7
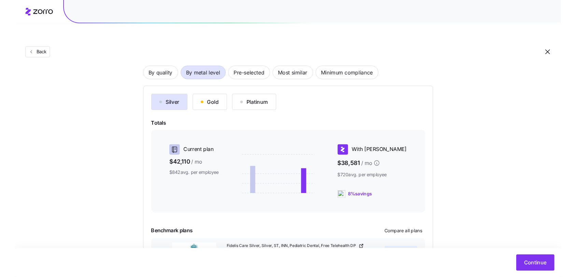
scroll to position [0, 0]
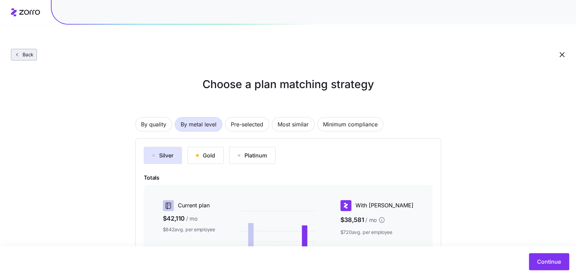
click at [23, 49] on button "Back" at bounding box center [24, 55] width 26 height 12
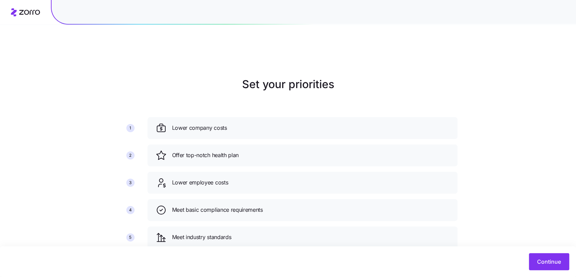
click at [27, 11] on icon at bounding box center [25, 12] width 29 height 8
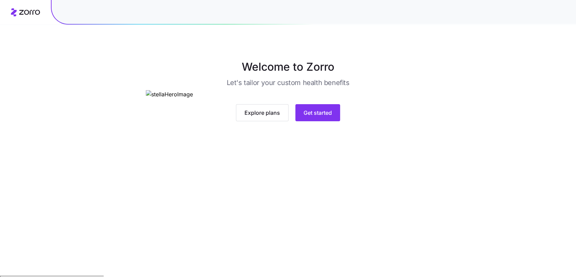
scroll to position [18, 0]
click at [313, 117] on span "Get started" at bounding box center [318, 112] width 28 height 8
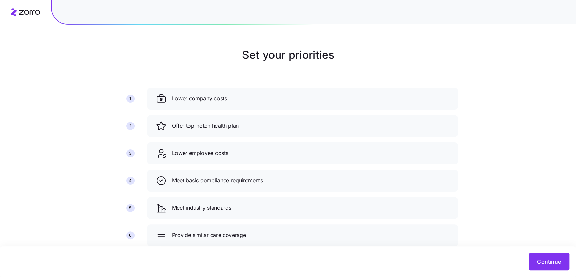
scroll to position [32, 0]
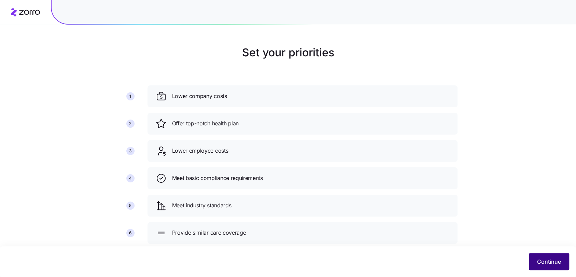
click at [545, 260] on span "Continue" at bounding box center [550, 262] width 24 height 8
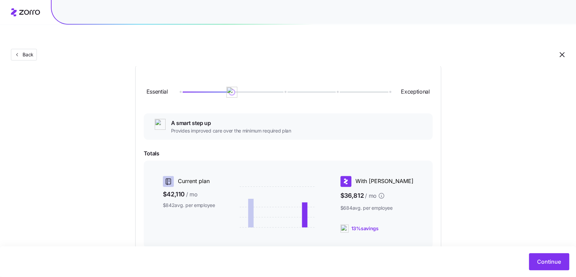
scroll to position [34, 0]
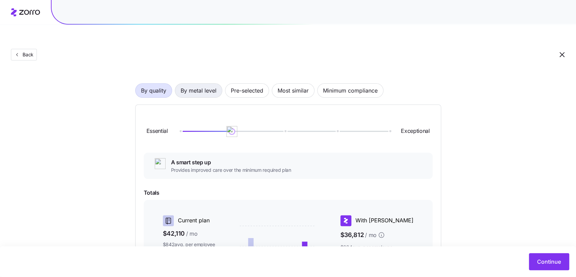
click at [202, 84] on span "By metal level" at bounding box center [199, 91] width 36 height 14
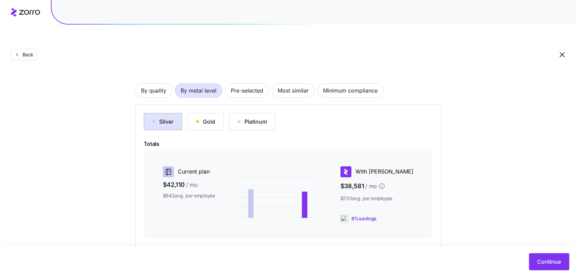
click at [154, 120] on div "button" at bounding box center [153, 121] width 3 height 3
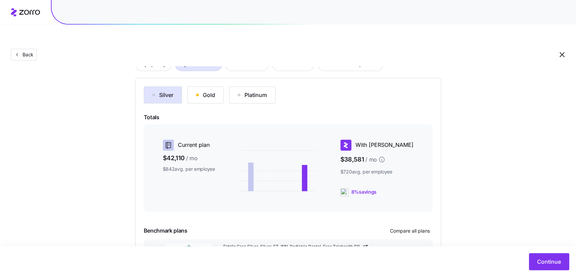
scroll to position [99, 0]
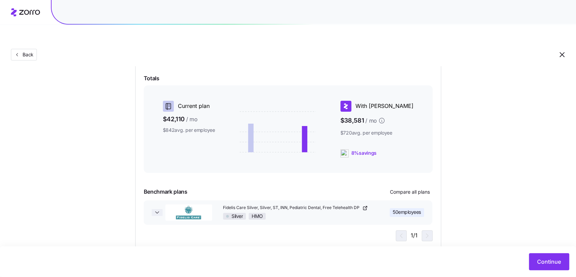
click at [158, 209] on icon "button" at bounding box center [157, 212] width 7 height 7
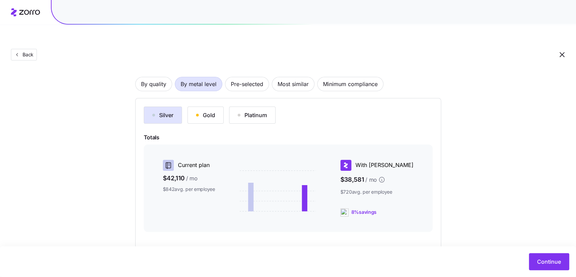
scroll to position [1, 0]
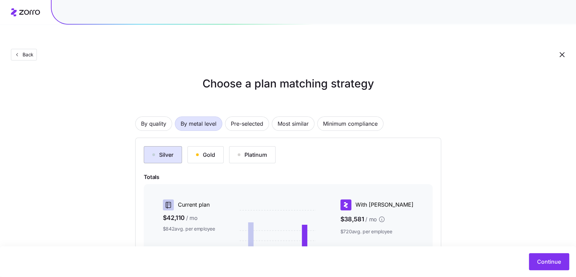
click at [167, 151] on div "Silver" at bounding box center [162, 155] width 21 height 8
click at [214, 151] on div "Gold" at bounding box center [205, 155] width 19 height 8
click at [245, 151] on div "Platinum" at bounding box center [252, 155] width 29 height 8
click at [168, 151] on div "Silver" at bounding box center [162, 155] width 21 height 8
click at [142, 117] on span "By quality" at bounding box center [153, 124] width 25 height 14
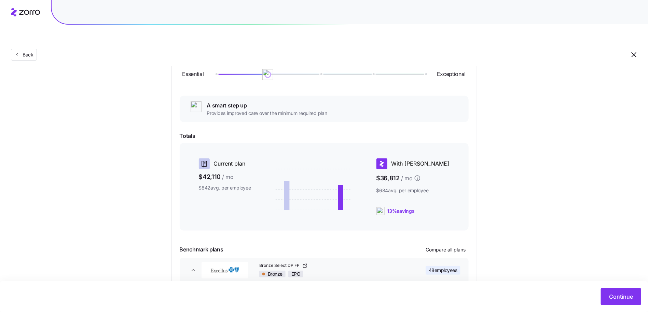
scroll to position [89, 0]
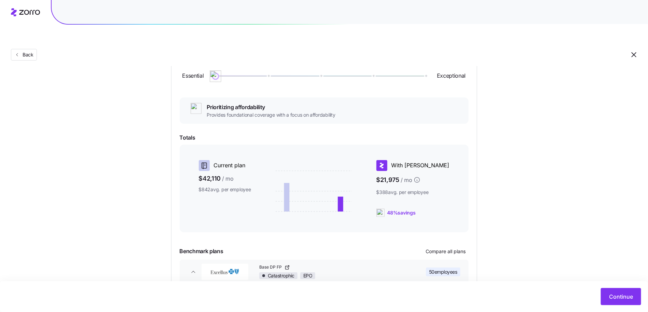
drag, startPoint x: 270, startPoint y: 61, endPoint x: 223, endPoint y: 60, distance: 46.8
click at [223, 76] on div at bounding box center [321, 76] width 210 height 1
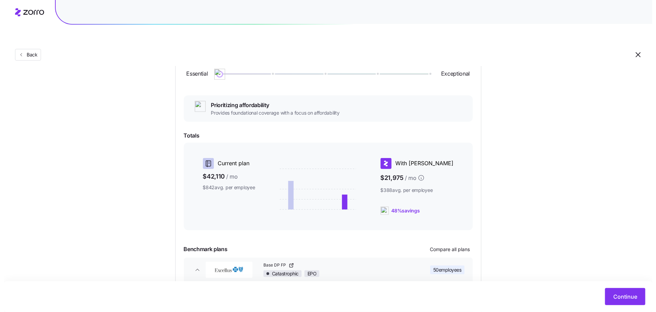
scroll to position [93, 0]
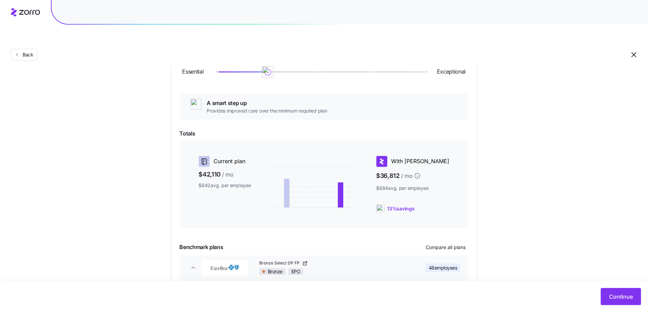
drag, startPoint x: 219, startPoint y: 58, endPoint x: 260, endPoint y: 58, distance: 41.3
click at [260, 70] on div at bounding box center [321, 72] width 210 height 4
drag, startPoint x: 273, startPoint y: 56, endPoint x: 318, endPoint y: 58, distance: 45.5
click at [318, 66] on img at bounding box center [321, 72] width 12 height 12
click at [439, 244] on span "Compare all plans" at bounding box center [446, 247] width 40 height 7
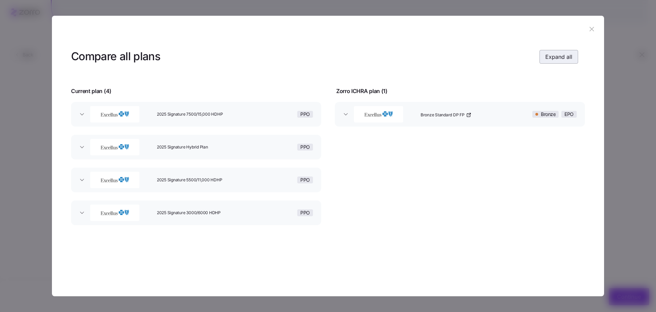
click at [558, 56] on span "Expand all" at bounding box center [558, 57] width 27 height 8
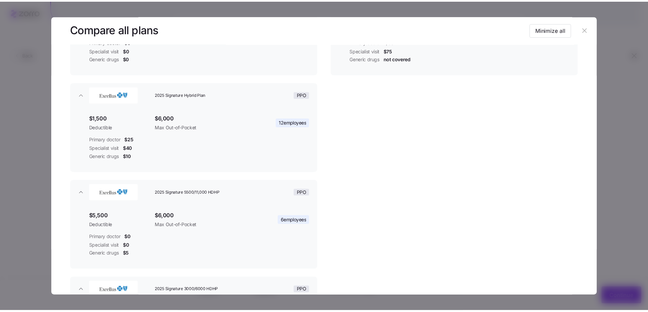
scroll to position [0, 0]
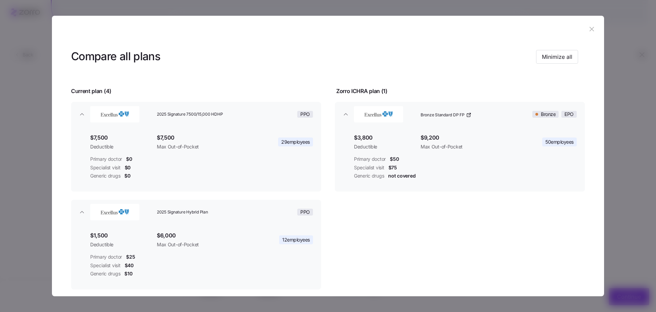
click at [588, 28] on icon "button" at bounding box center [592, 29] width 8 height 8
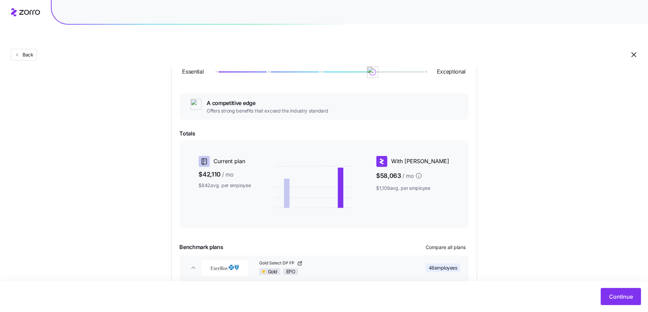
drag, startPoint x: 321, startPoint y: 56, endPoint x: 372, endPoint y: 55, distance: 50.9
click at [372, 66] on img at bounding box center [373, 72] width 12 height 12
drag, startPoint x: 377, startPoint y: 54, endPoint x: 331, endPoint y: 57, distance: 46.2
click at [331, 70] on div at bounding box center [321, 72] width 210 height 4
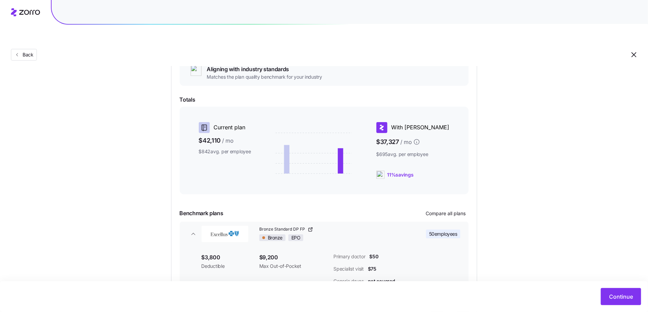
scroll to position [126, 0]
click at [501, 150] on div "Choose a plan matching strategy By quality By metal level Pre-selected Most sim…" at bounding box center [324, 136] width 648 height 373
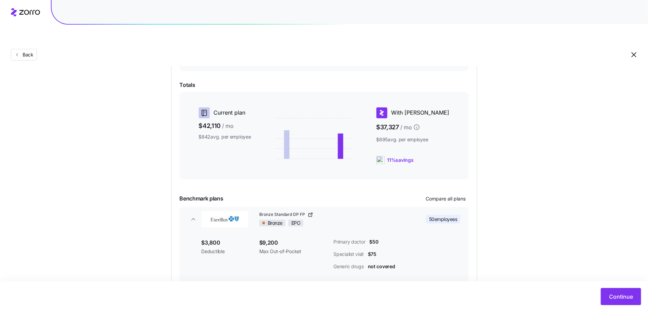
scroll to position [159, 0]
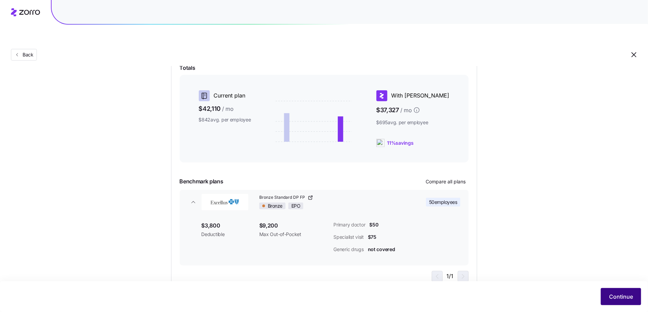
click at [622, 291] on button "Continue" at bounding box center [621, 296] width 40 height 17
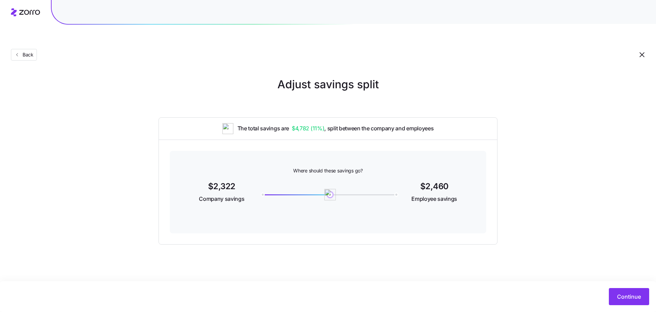
drag, startPoint x: 261, startPoint y: 179, endPoint x: 330, endPoint y: 180, distance: 69.0
click at [330, 189] on img at bounding box center [330, 195] width 12 height 12
click at [617, 303] on button "Continue" at bounding box center [629, 296] width 40 height 17
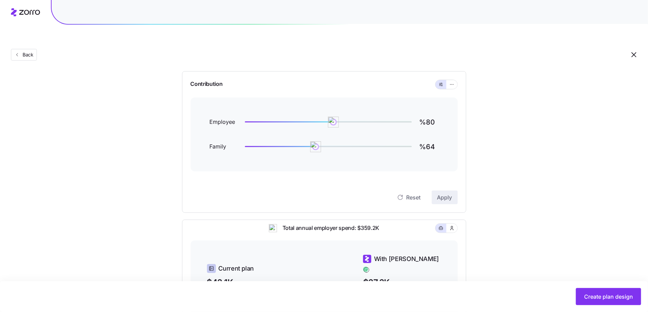
scroll to position [63, 0]
click at [454, 80] on icon "button" at bounding box center [452, 84] width 5 height 8
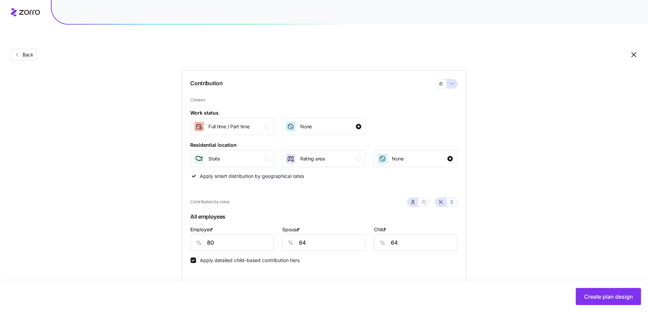
click at [452, 200] on icon "button" at bounding box center [452, 202] width 2 height 4
type input "531"
type input "424"
type input "325"
click at [268, 234] on input "531" at bounding box center [233, 242] width 84 height 16
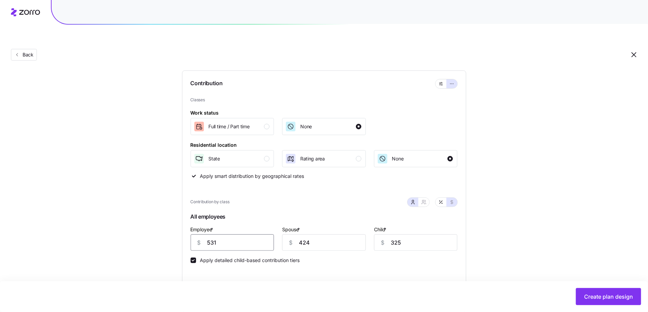
click at [268, 234] on input "531" at bounding box center [233, 242] width 84 height 16
type input "600"
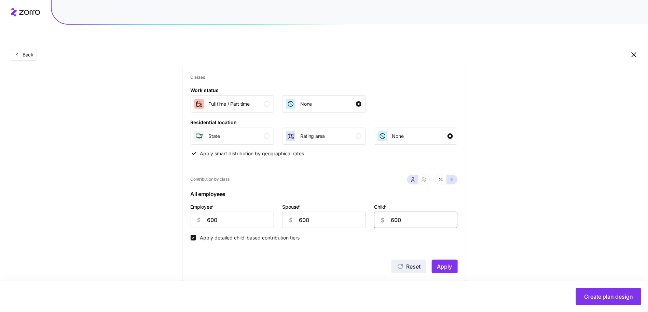
scroll to position [96, 0]
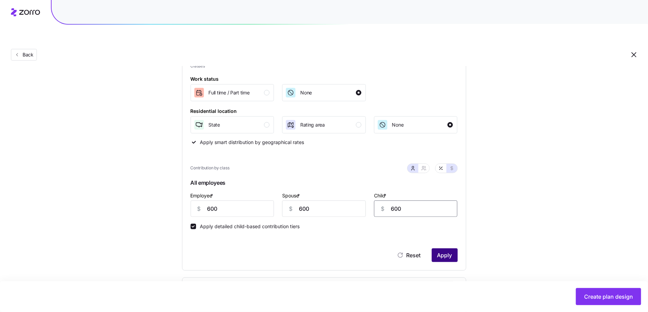
type input "600"
click at [441, 251] on span "Apply" at bounding box center [444, 255] width 15 height 8
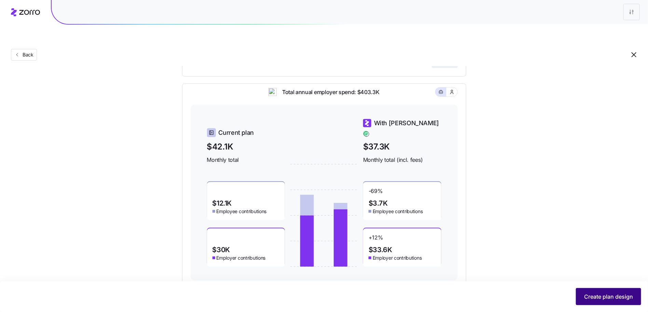
scroll to position [291, 0]
click at [637, 294] on button "Create plan design" at bounding box center [608, 296] width 65 height 17
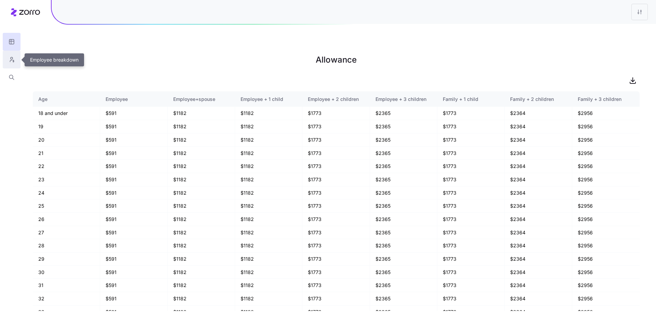
click at [13, 60] on icon "button" at bounding box center [13, 61] width 1 height 2
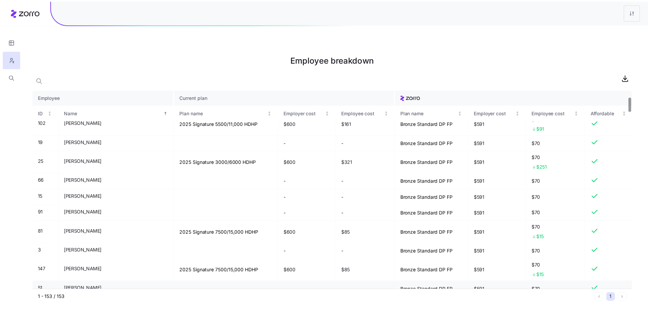
scroll to position [146, 0]
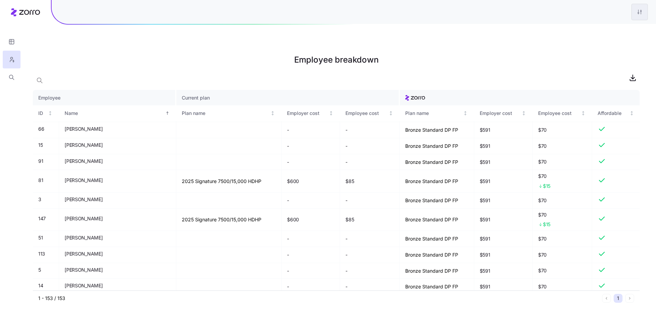
click at [646, 11] on html "Employee breakdown Employee Current plan ID Name Plan name Employer cost Employ…" at bounding box center [328, 190] width 656 height 380
click at [609, 31] on div "Edit plan design" at bounding box center [599, 31] width 36 height 8
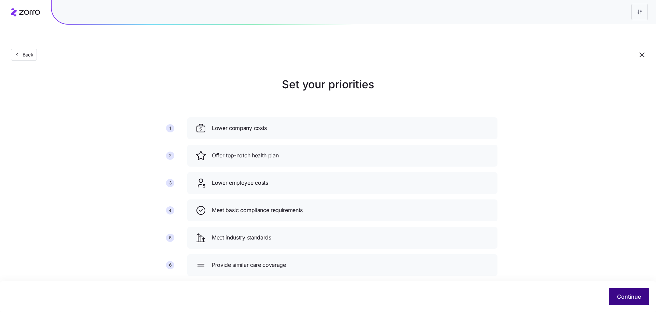
click at [614, 294] on button "Continue" at bounding box center [629, 296] width 40 height 17
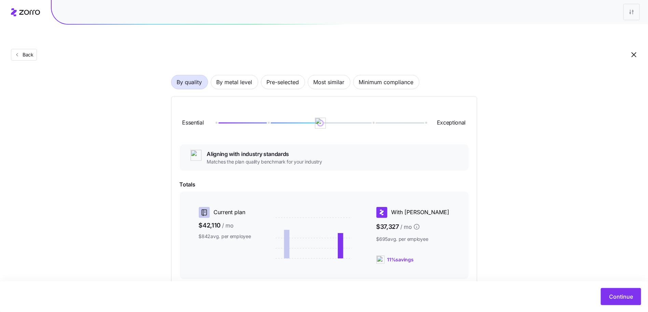
scroll to position [50, 0]
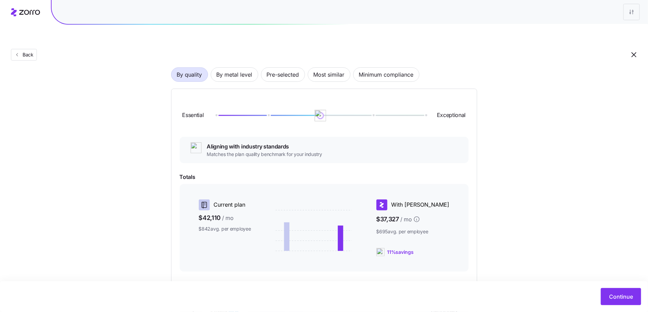
drag, startPoint x: 321, startPoint y: 98, endPoint x: 344, endPoint y: 100, distance: 23.0
click at [344, 113] on div at bounding box center [321, 115] width 210 height 4
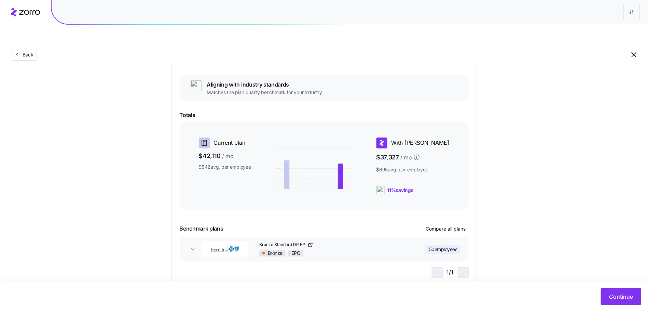
scroll to position [114, 0]
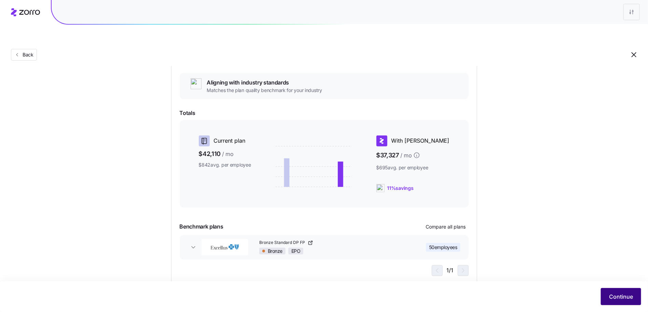
click at [610, 294] on span "Continue" at bounding box center [621, 296] width 24 height 8
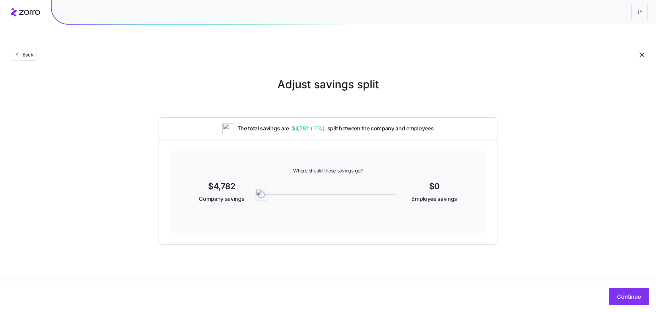
drag, startPoint x: 335, startPoint y: 177, endPoint x: 222, endPoint y: 176, distance: 112.1
click at [222, 179] on div "$4,782 Company savings 0 $0 Employee savings" at bounding box center [328, 192] width 284 height 26
click at [621, 293] on span "Continue" at bounding box center [629, 296] width 24 height 8
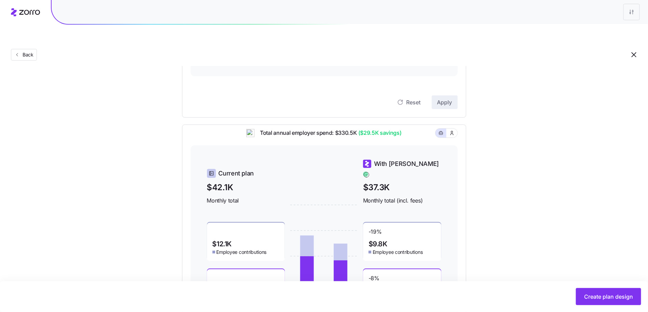
scroll to position [198, 0]
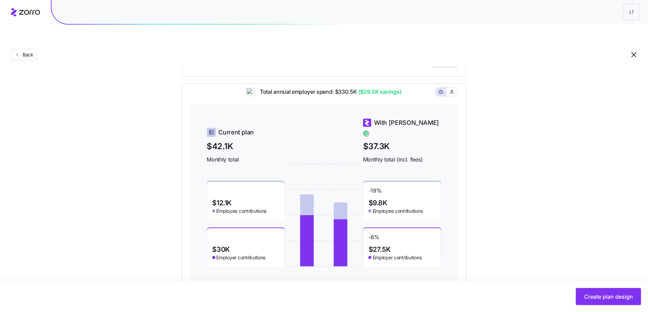
click at [31, 45] on div "Back" at bounding box center [324, 41] width 648 height 50
click at [29, 49] on button "Back" at bounding box center [24, 55] width 26 height 12
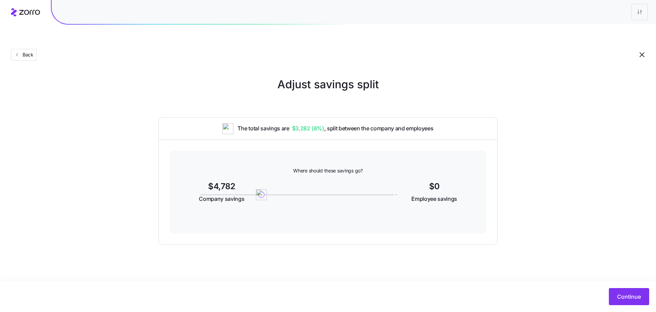
drag, startPoint x: 25, startPoint y: 38, endPoint x: 52, endPoint y: -12, distance: 56.7
click at [52, 0] on html "Back Adjust savings split The total savings are $3,282 ( 8% ) , split between t…" at bounding box center [328, 190] width 656 height 380
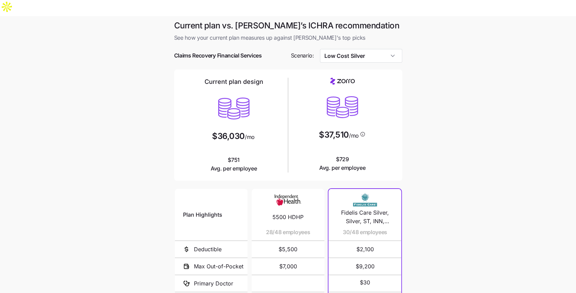
click at [371, 63] on div at bounding box center [288, 66] width 228 height 7
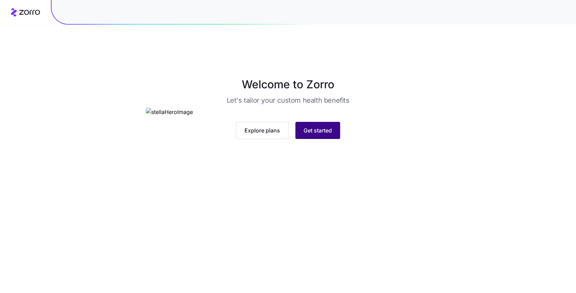
click at [316, 134] on span "Get started" at bounding box center [318, 130] width 28 height 8
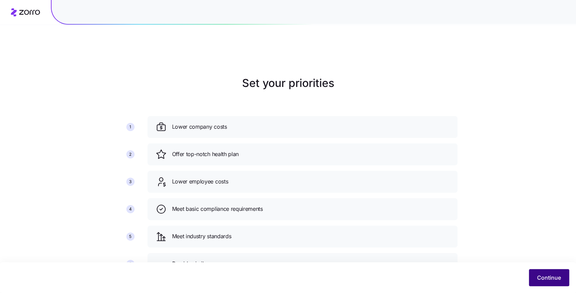
scroll to position [2, 0]
click at [552, 281] on button "Continue" at bounding box center [549, 277] width 40 height 17
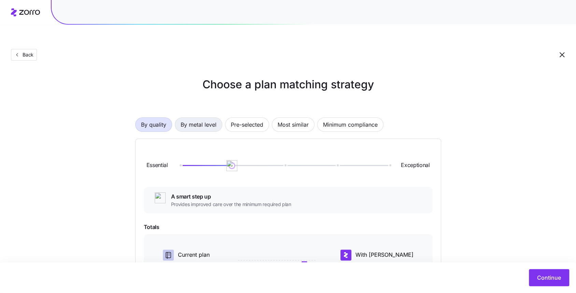
click at [202, 118] on span "By metal level" at bounding box center [199, 125] width 36 height 14
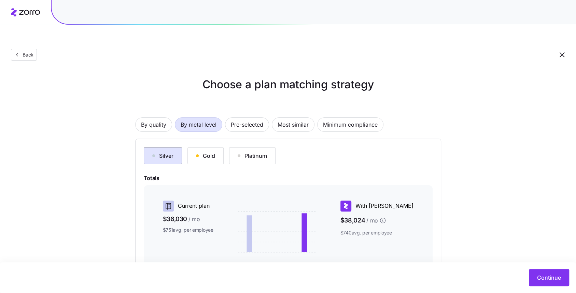
click at [172, 151] on div "Silver" at bounding box center [162, 155] width 21 height 8
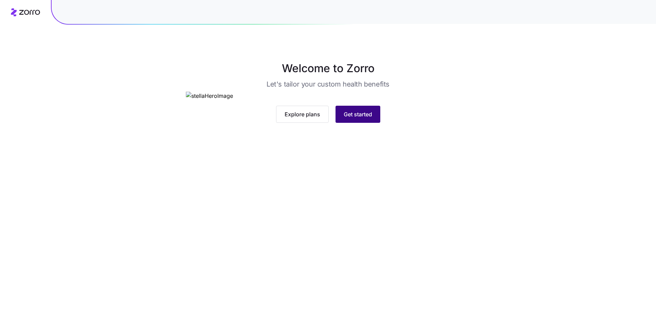
click at [379, 123] on button "Get started" at bounding box center [358, 114] width 45 height 17
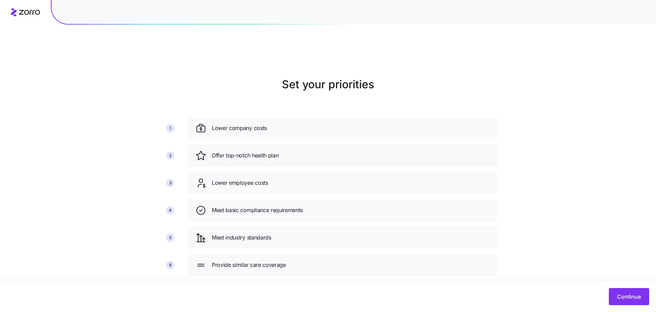
click at [577, 264] on div "Set your priorities 1 2 3 4 5 6 Lower company costs Offer top-notch health plan…" at bounding box center [328, 178] width 656 height 205
click at [621, 298] on span "Continue" at bounding box center [629, 296] width 24 height 8
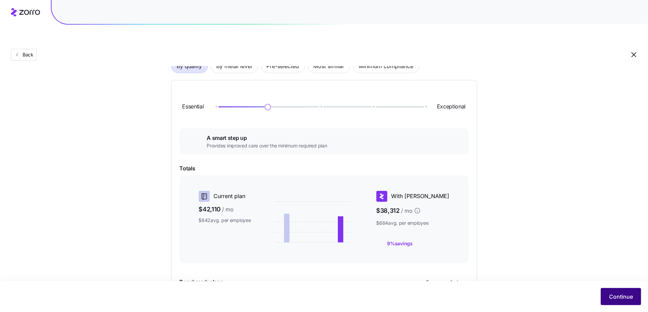
scroll to position [61, 0]
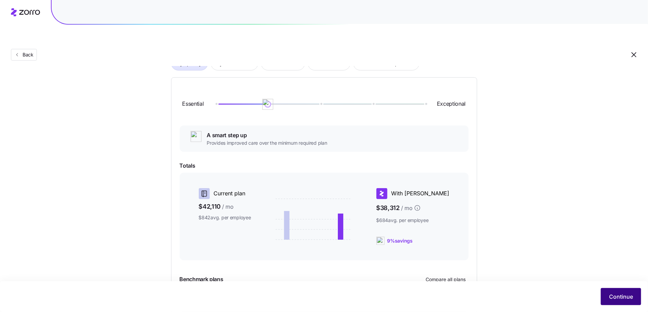
click at [618, 298] on span "Continue" at bounding box center [621, 296] width 24 height 8
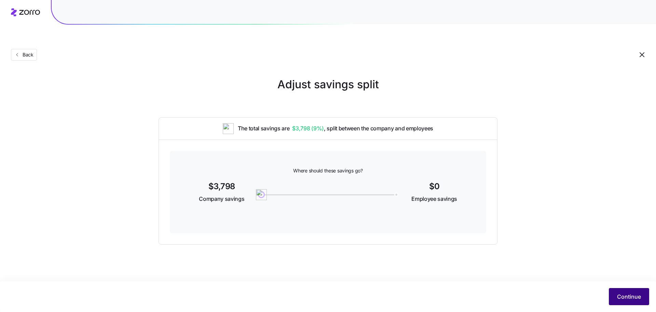
click at [627, 298] on span "Continue" at bounding box center [629, 296] width 24 height 8
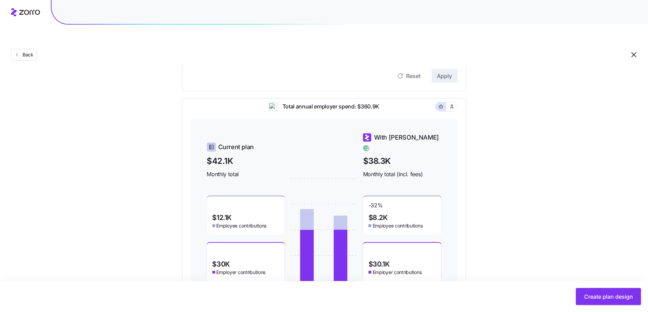
scroll to position [198, 0]
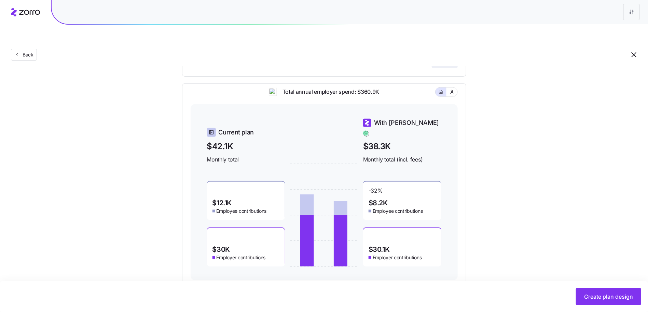
click at [605, 262] on div "Set your contribution Compliant Industry Generous Current Recommended Contribut…" at bounding box center [324, 81] width 648 height 406
click at [608, 303] on button "Create plan design" at bounding box center [608, 296] width 65 height 17
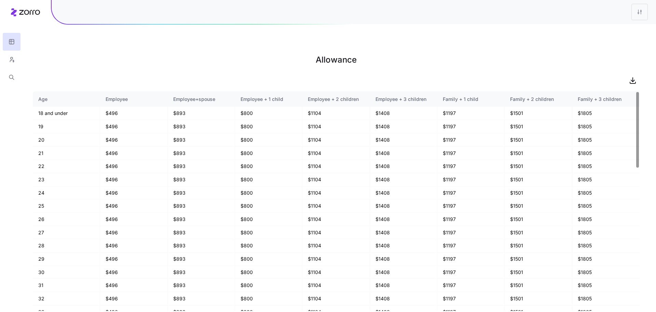
click at [9, 86] on nav at bounding box center [11, 156] width 23 height 312
click at [9, 78] on icon "button" at bounding box center [11, 77] width 4 height 4
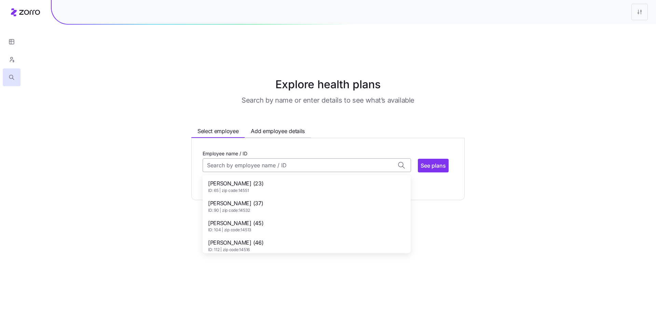
click at [274, 158] on input "Employee name / ID" at bounding box center [307, 165] width 208 height 14
click at [273, 176] on div "[PERSON_NAME] (23) ID: 65 | zip code: 14551" at bounding box center [306, 186] width 205 height 20
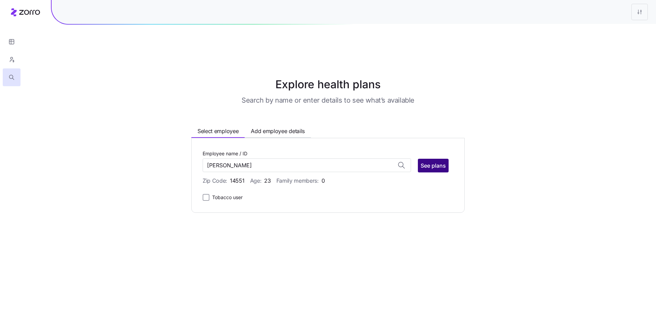
click at [438, 161] on span "See plans" at bounding box center [433, 165] width 25 height 8
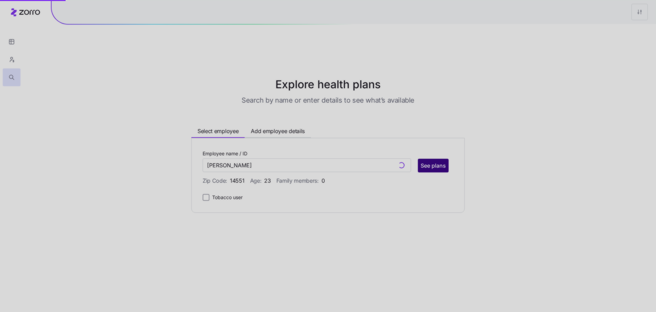
type input "[PERSON_NAME] (ID: 65)"
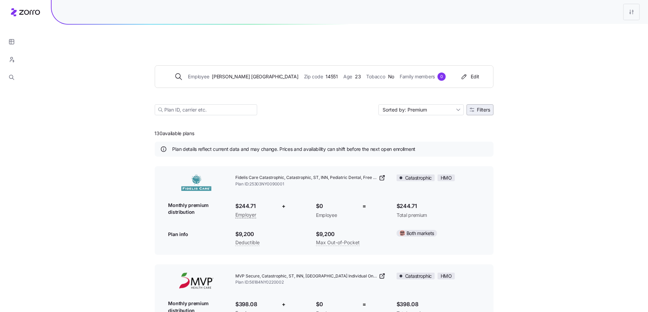
click at [474, 104] on button "Filters" at bounding box center [480, 109] width 27 height 11
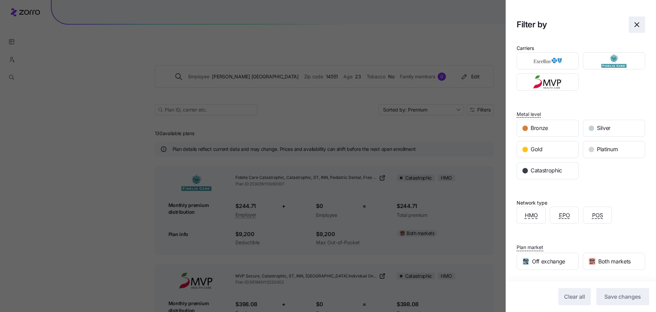
click at [633, 21] on icon "button" at bounding box center [637, 25] width 8 height 8
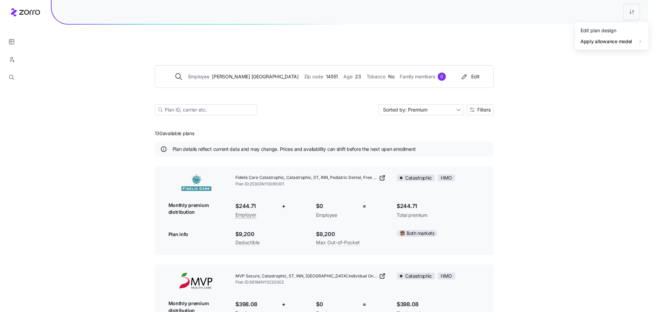
click at [613, 28] on div "Edit plan design" at bounding box center [604, 30] width 68 height 11
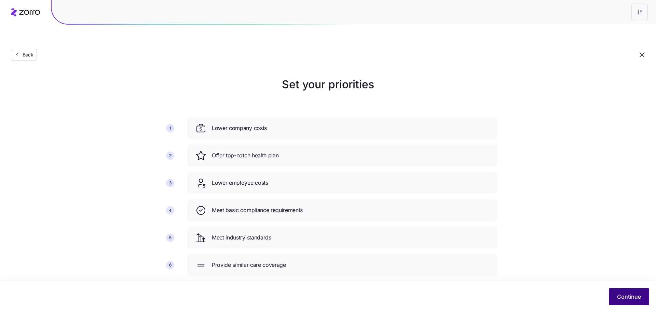
click at [616, 299] on button "Continue" at bounding box center [629, 296] width 40 height 17
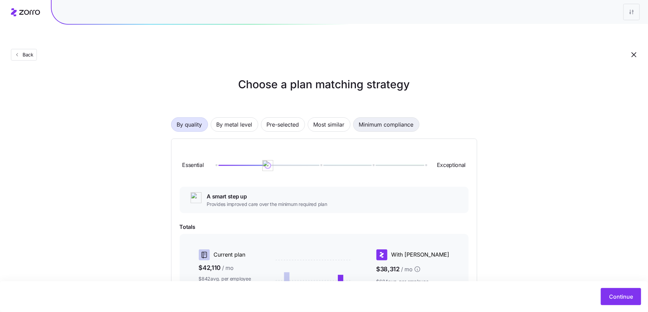
click at [384, 118] on span "Minimum compliance" at bounding box center [386, 125] width 55 height 14
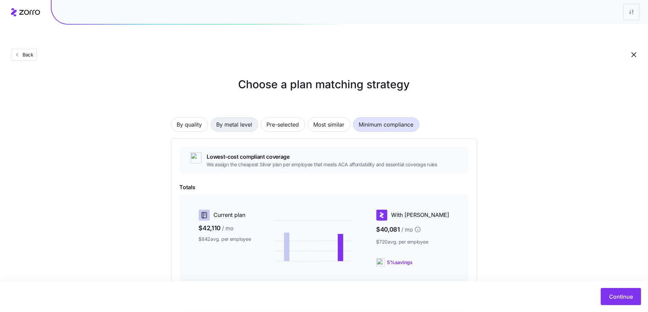
click at [232, 118] on span "By metal level" at bounding box center [235, 125] width 36 height 14
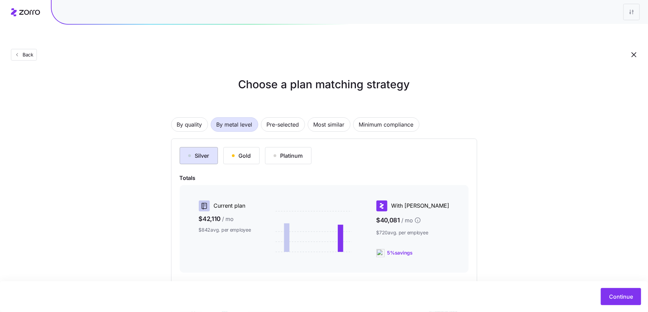
click at [207, 151] on div "Silver" at bounding box center [198, 155] width 21 height 8
click at [257, 147] on button "Gold" at bounding box center [241, 155] width 36 height 17
click at [209, 151] on div "Silver" at bounding box center [198, 155] width 21 height 8
click at [386, 118] on span "Minimum compliance" at bounding box center [386, 125] width 55 height 14
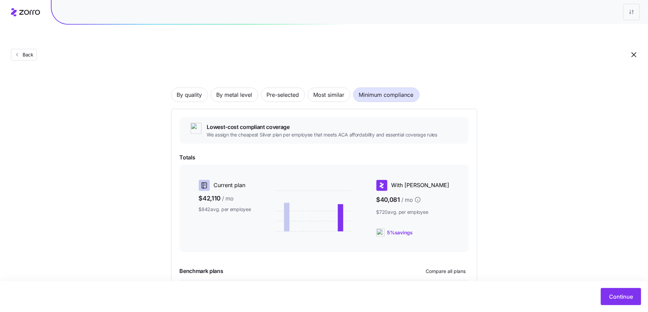
scroll to position [74, 0]
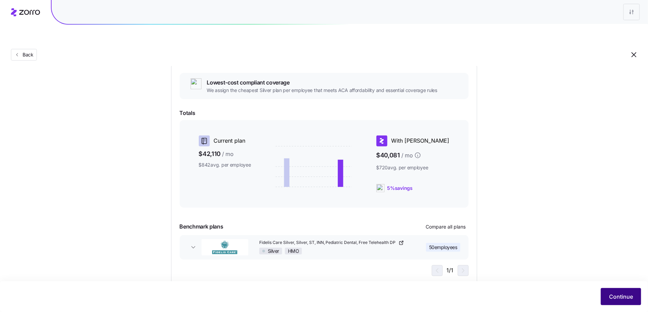
click at [610, 297] on span "Continue" at bounding box center [621, 296] width 24 height 8
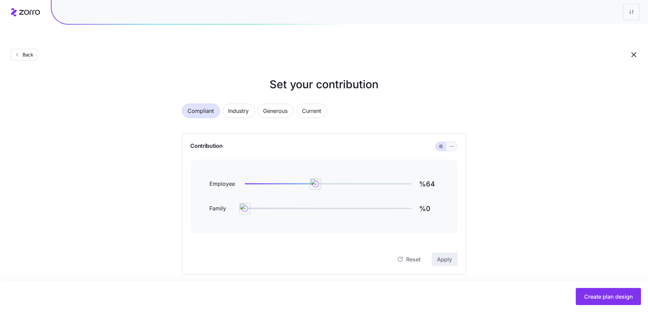
click at [450, 142] on icon "button" at bounding box center [452, 146] width 5 height 8
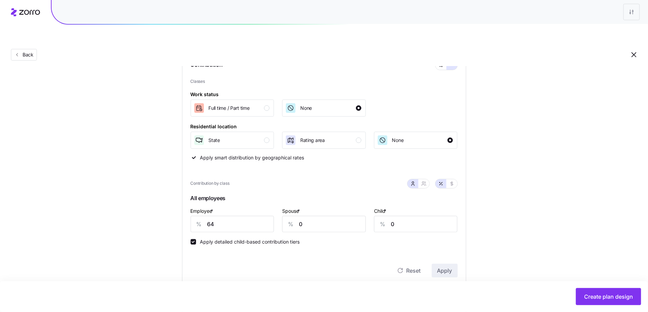
scroll to position [83, 0]
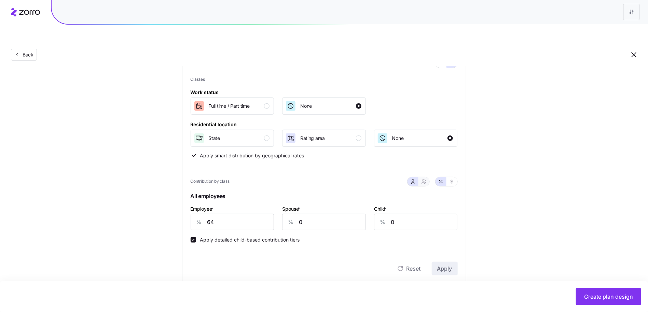
click at [421, 177] on button "button" at bounding box center [424, 181] width 11 height 9
type input "32"
type input "29"
click at [453, 177] on button "button" at bounding box center [452, 181] width 11 height 9
type input "440"
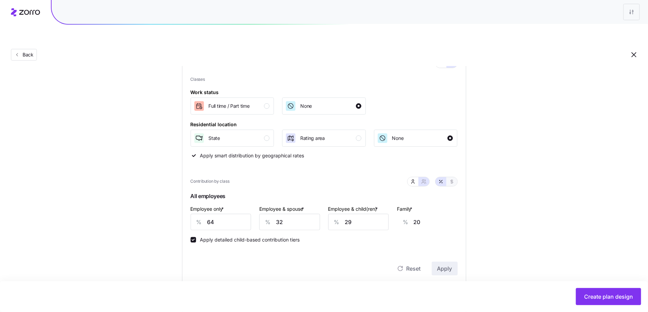
type input "440"
click at [592, 292] on button "Create plan design" at bounding box center [608, 296] width 65 height 17
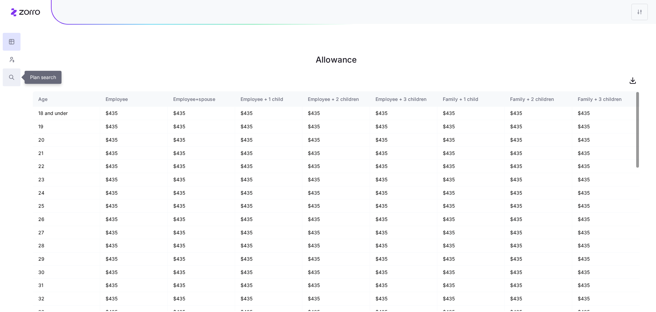
click at [8, 77] on button "button" at bounding box center [12, 77] width 18 height 18
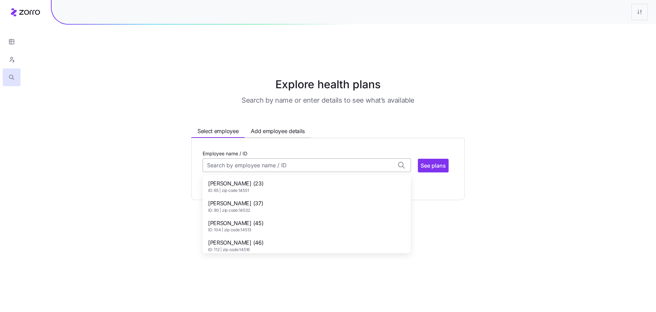
click at [296, 158] on input "Employee name / ID" at bounding box center [307, 165] width 208 height 14
click at [289, 176] on div "[PERSON_NAME] (23) ID: 65 | zip code: 14551" at bounding box center [306, 186] width 205 height 20
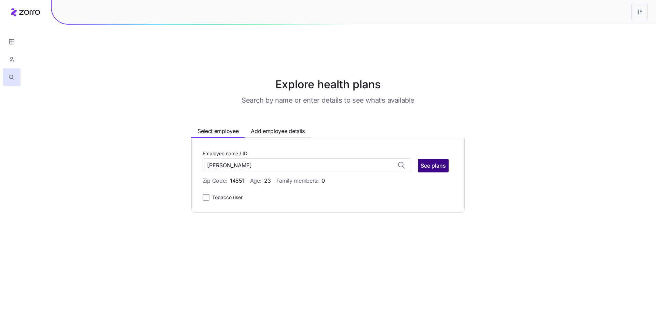
click at [433, 161] on span "See plans" at bounding box center [433, 165] width 25 height 8
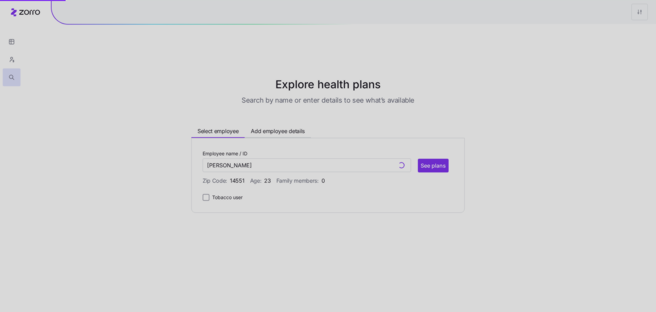
type input "[PERSON_NAME] (ID: 65)"
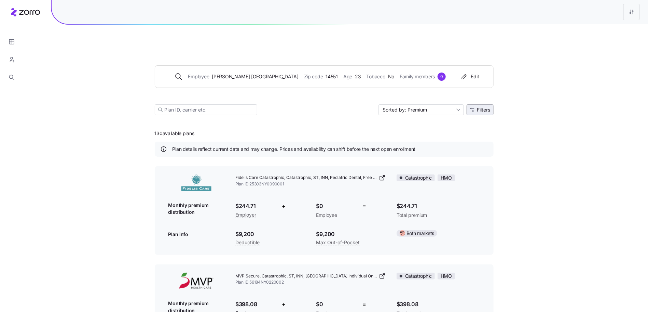
click at [484, 104] on button "Filters" at bounding box center [480, 109] width 27 height 11
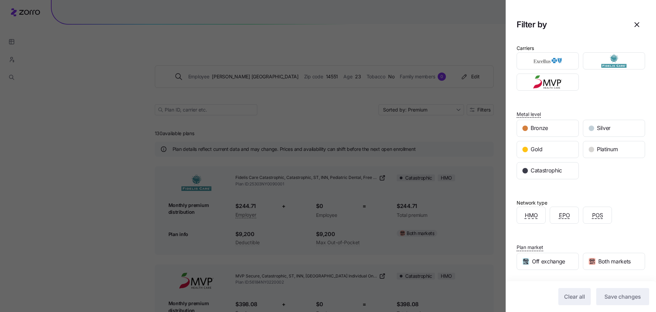
drag, startPoint x: 250, startPoint y: 144, endPoint x: 242, endPoint y: 144, distance: 7.5
click at [250, 144] on div at bounding box center [328, 156] width 656 height 312
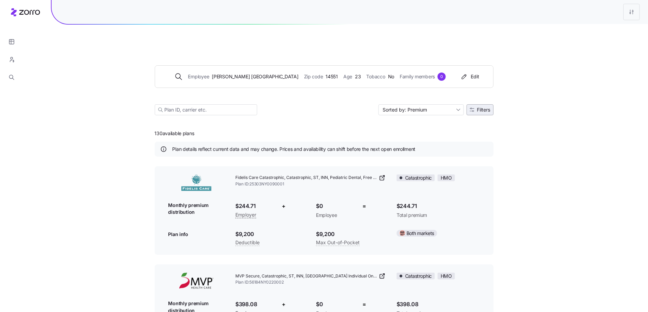
click at [476, 99] on div "Employee [PERSON_NAME] code 14551 Age [DEMOGRAPHIC_DATA] Tobacco No Family memb…" at bounding box center [324, 82] width 339 height 83
click at [477, 107] on span "Filters" at bounding box center [483, 109] width 13 height 5
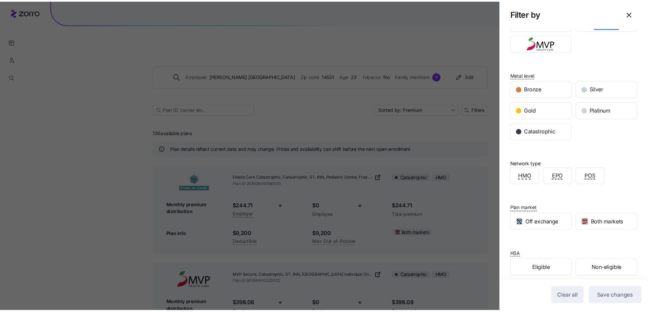
scroll to position [44, 0]
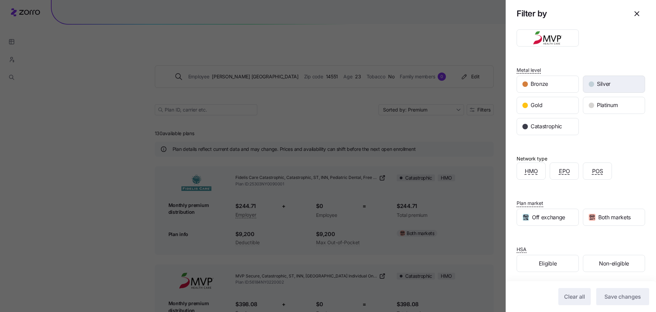
drag, startPoint x: 632, startPoint y: 14, endPoint x: 623, endPoint y: 79, distance: 65.5
click at [623, 79] on section "Filter by Carriers Metal level Bronze Silver Gold Platinum Catastrophic Network…" at bounding box center [581, 156] width 150 height 312
click at [634, 10] on span "button" at bounding box center [637, 14] width 16 height 16
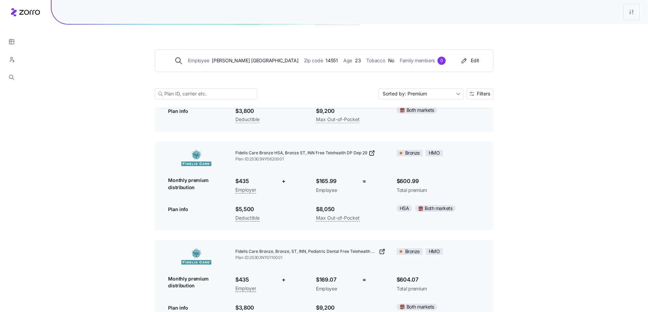
scroll to position [618, 0]
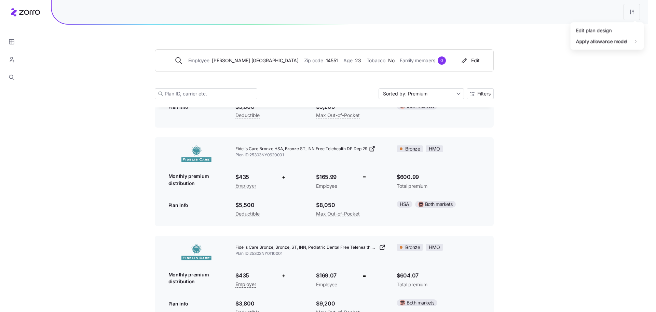
click at [609, 32] on div "Edit plan design" at bounding box center [604, 30] width 68 height 11
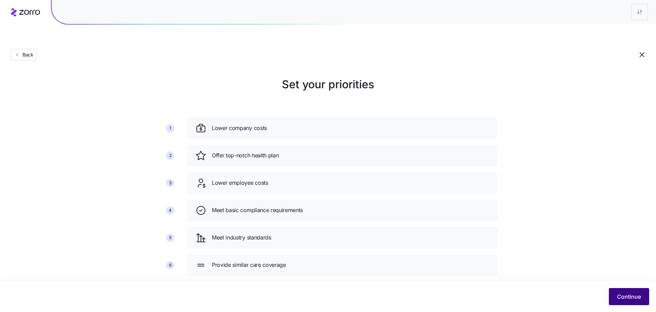
click at [613, 292] on button "Continue" at bounding box center [629, 296] width 40 height 17
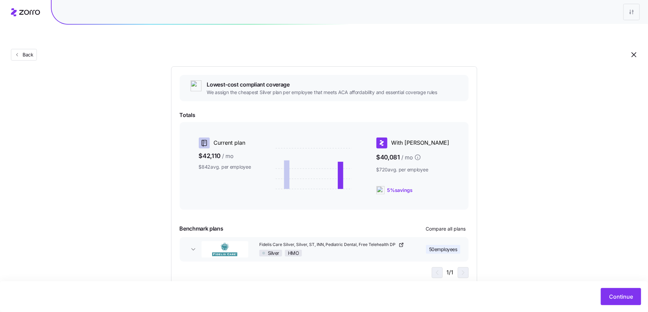
scroll to position [74, 0]
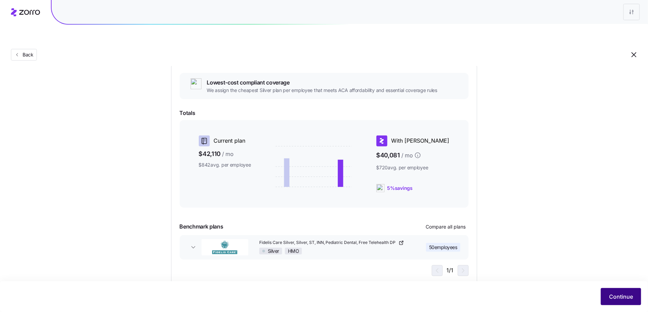
click at [607, 299] on button "Continue" at bounding box center [621, 296] width 40 height 17
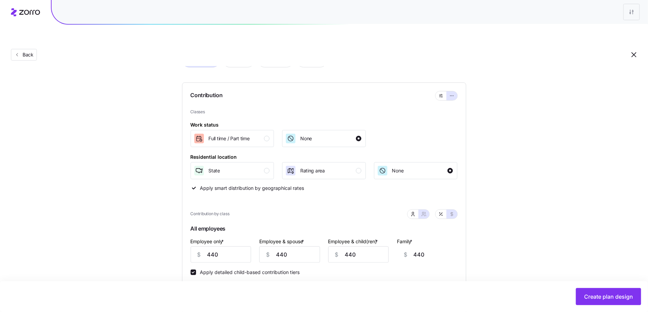
scroll to position [56, 0]
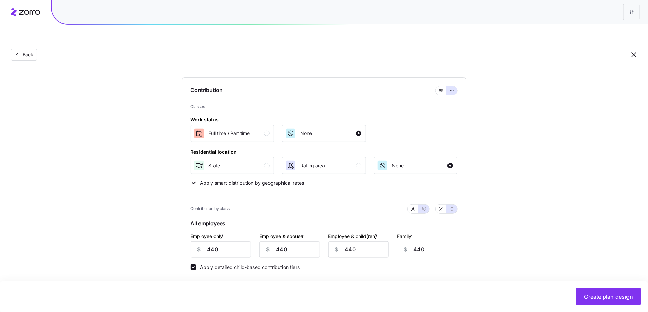
click at [440, 206] on icon "button" at bounding box center [440, 208] width 5 height 5
type input "64"
type input "32"
type input "29"
type input "20"
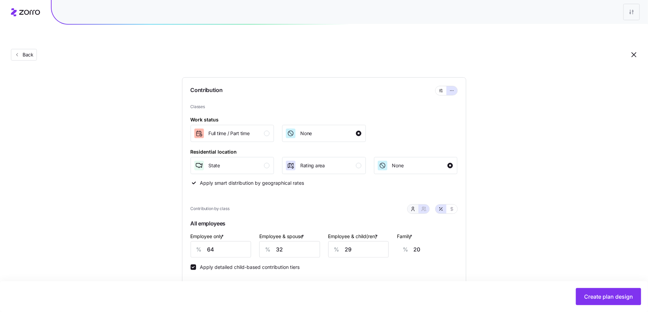
click at [412, 206] on icon "button" at bounding box center [412, 208] width 5 height 5
type input "0"
click at [453, 206] on icon "button" at bounding box center [451, 208] width 5 height 5
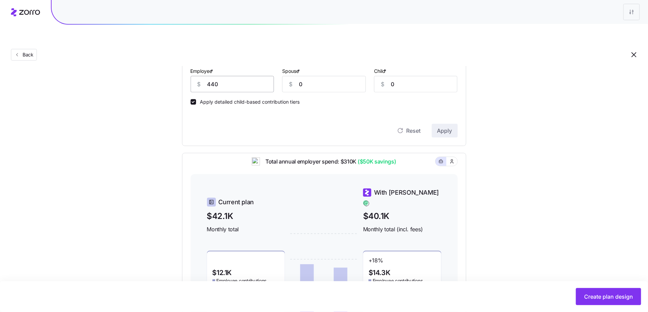
scroll to position [220, 0]
click at [229, 76] on input "440" at bounding box center [233, 84] width 84 height 16
click at [228, 76] on input "440" at bounding box center [233, 84] width 84 height 16
type input "600"
type input "1600"
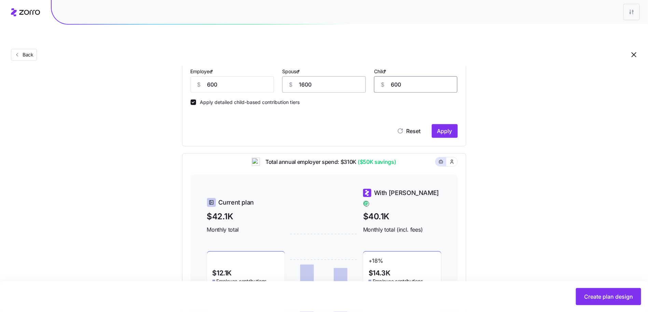
type input "600"
click at [302, 76] on input "1600" at bounding box center [324, 84] width 84 height 16
type input "600"
click at [445, 127] on span "Apply" at bounding box center [444, 131] width 15 height 8
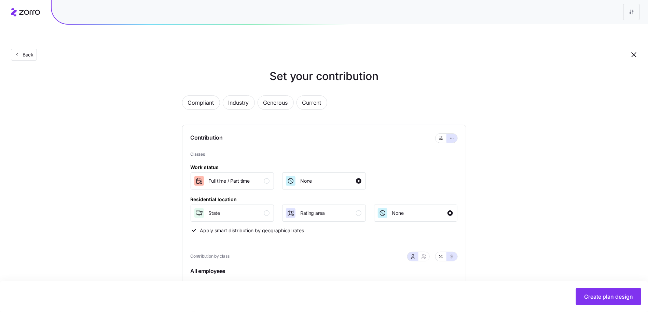
scroll to position [10, 0]
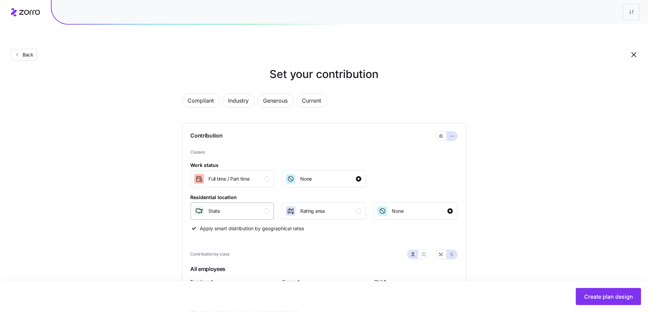
click at [262, 205] on div "State" at bounding box center [232, 210] width 76 height 11
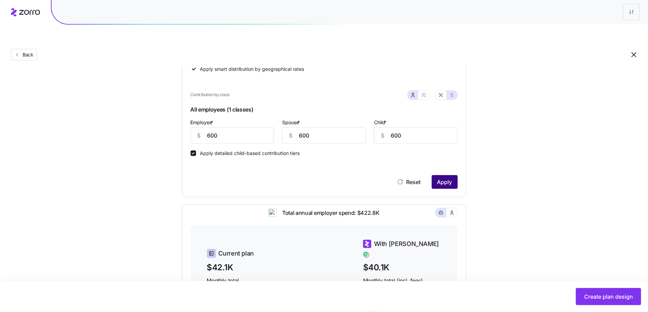
click at [440, 178] on span "Apply" at bounding box center [444, 182] width 15 height 8
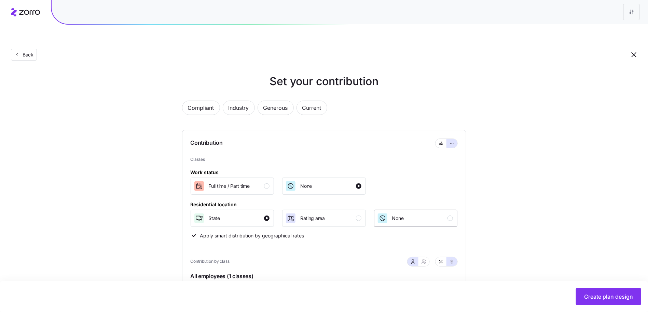
scroll to position [0, 0]
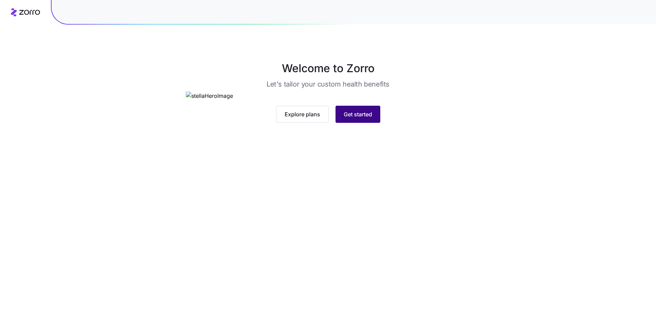
click at [360, 118] on span "Get started" at bounding box center [358, 114] width 28 height 8
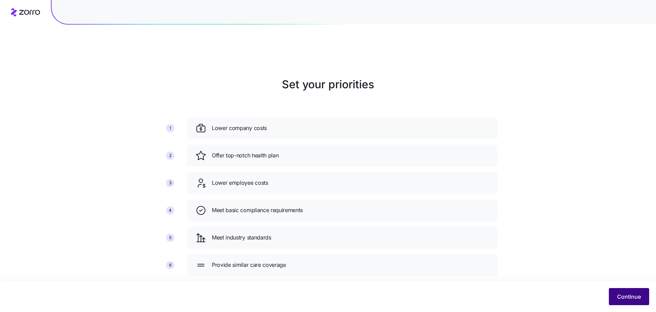
click at [634, 300] on button "Continue" at bounding box center [629, 296] width 40 height 17
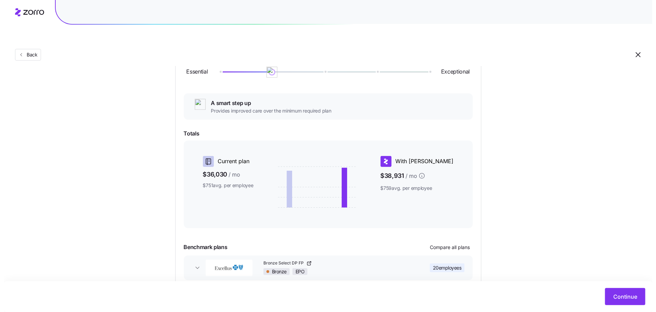
scroll to position [114, 0]
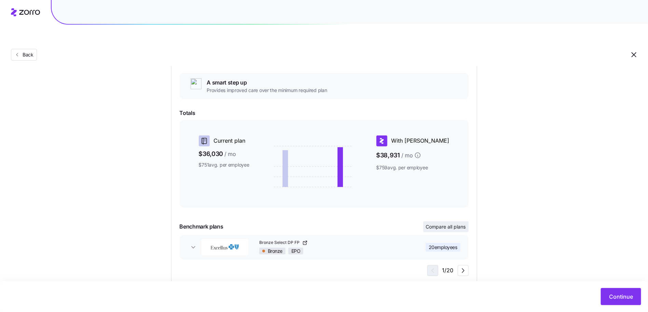
click at [452, 223] on span "Compare all plans" at bounding box center [446, 226] width 40 height 7
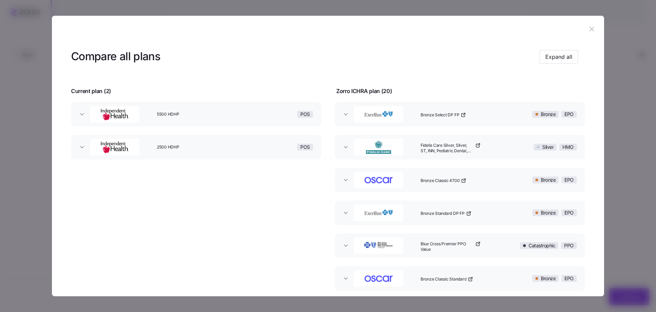
click at [83, 110] on button "5500 HDHP POS" at bounding box center [196, 114] width 250 height 25
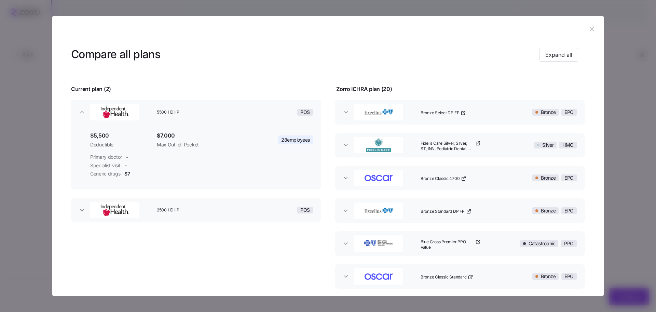
click at [86, 214] on button "2500 HDHP POS" at bounding box center [196, 210] width 250 height 25
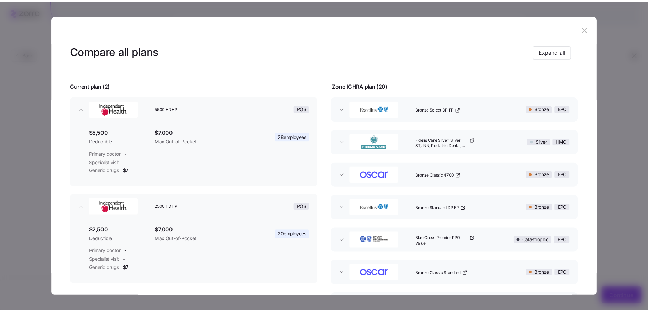
scroll to position [0, 0]
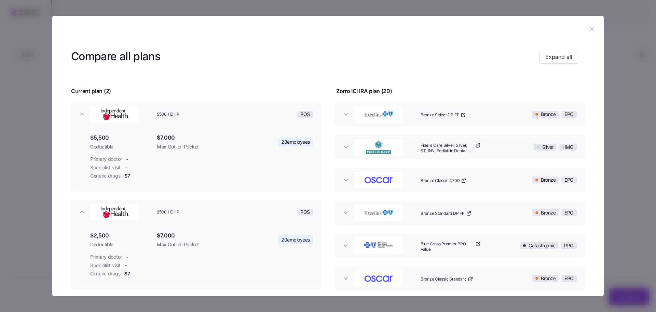
click at [589, 30] on icon "button" at bounding box center [591, 29] width 4 height 4
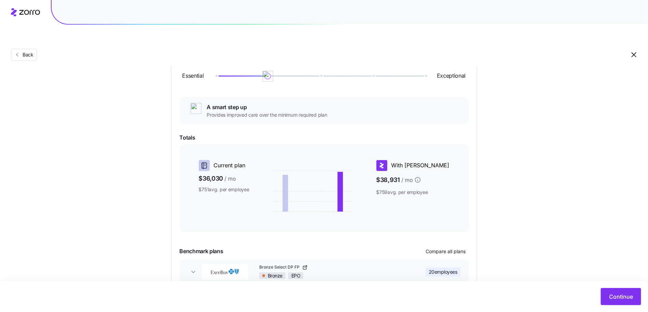
scroll to position [36, 0]
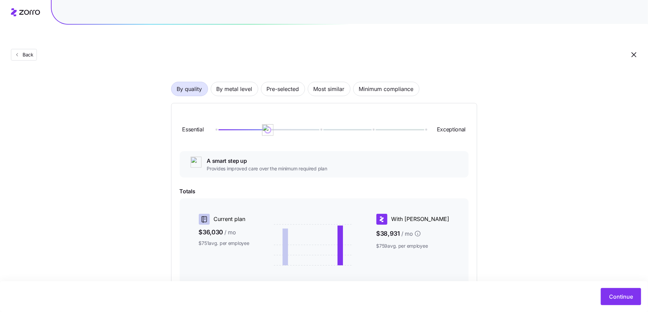
drag, startPoint x: 270, startPoint y: 111, endPoint x: 281, endPoint y: 115, distance: 12.0
click at [281, 128] on div at bounding box center [321, 130] width 210 height 4
click at [239, 82] on span "By metal level" at bounding box center [235, 89] width 36 height 14
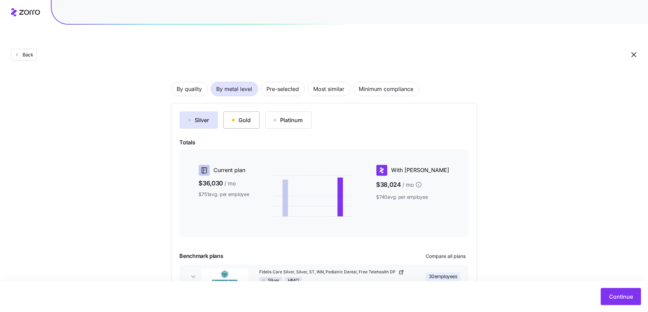
click at [250, 116] on div "Gold" at bounding box center [241, 120] width 19 height 8
click at [204, 116] on div "Silver" at bounding box center [198, 120] width 21 height 8
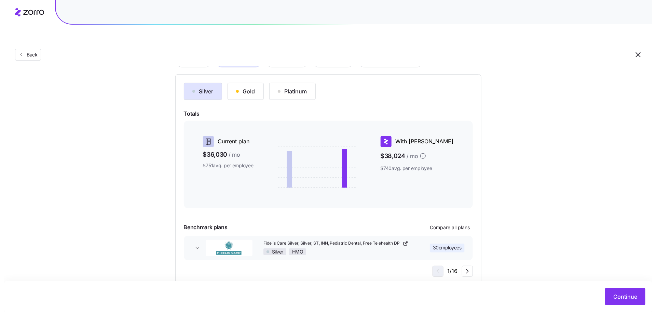
scroll to position [65, 0]
click at [453, 223] on span "Compare all plans" at bounding box center [446, 226] width 40 height 7
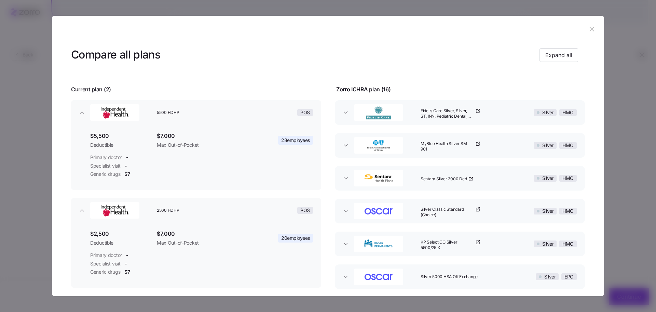
scroll to position [2, 0]
click at [342, 112] on icon "button" at bounding box center [345, 112] width 7 height 7
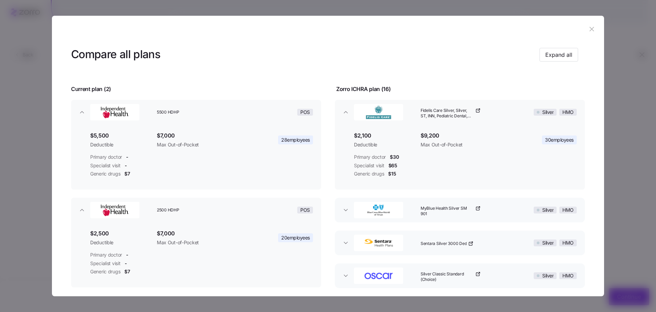
drag, startPoint x: 342, startPoint y: 112, endPoint x: 398, endPoint y: 121, distance: 56.7
click at [398, 121] on button "Fidelis Care Silver, Silver, ST, INN, Pediatric Dental, Free Telehealth DP Silv…" at bounding box center [460, 112] width 250 height 25
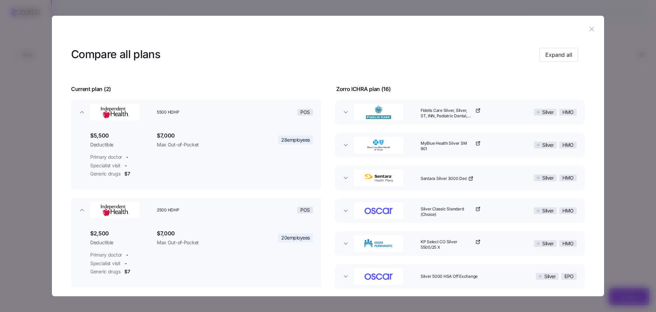
click at [344, 134] on button "MyBlue Health Silver SM 901 Silver HMO" at bounding box center [460, 145] width 250 height 25
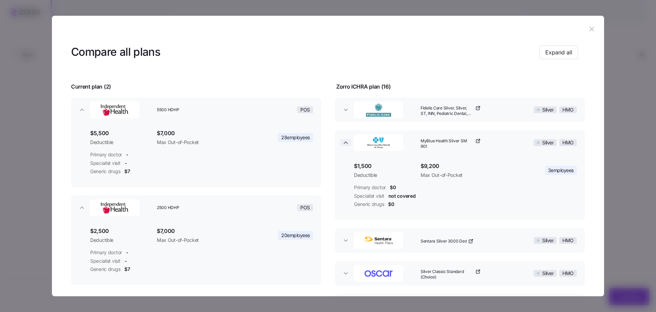
scroll to position [10, 0]
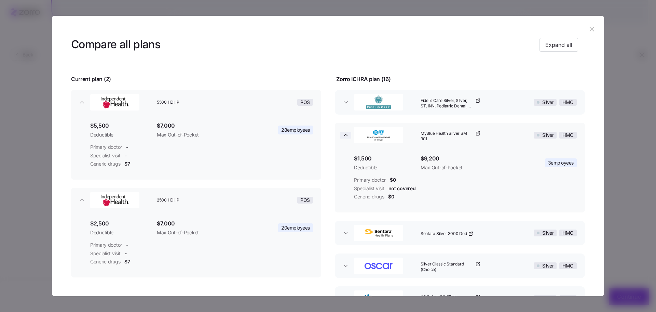
click at [342, 134] on icon "button" at bounding box center [345, 135] width 7 height 7
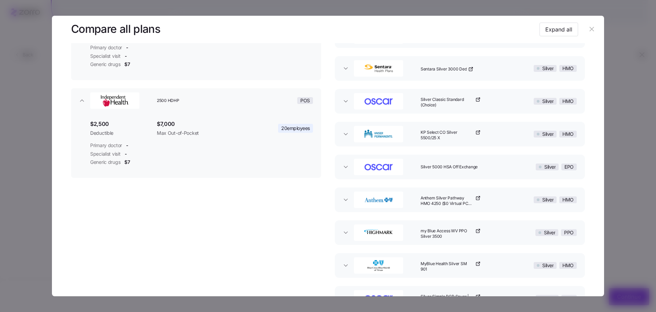
scroll to position [53, 0]
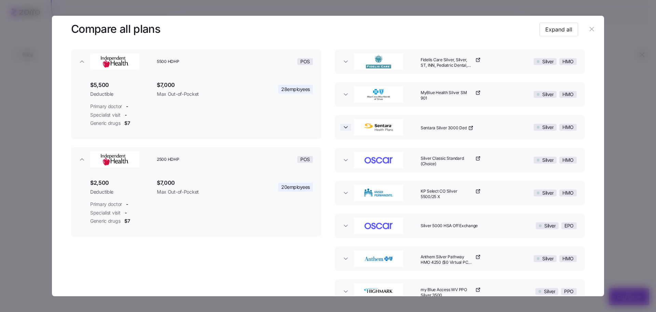
click at [347, 122] on button "Sentara Silver 3000 Ded Silver HMO" at bounding box center [460, 127] width 250 height 25
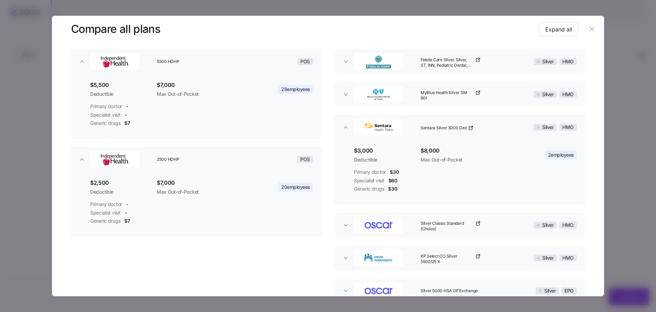
click at [337, 128] on button "Sentara Silver 3000 Ded Silver HMO" at bounding box center [460, 127] width 250 height 25
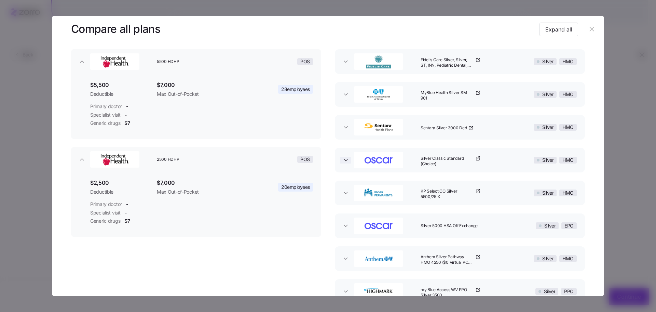
click at [343, 161] on icon "button" at bounding box center [345, 160] width 7 height 7
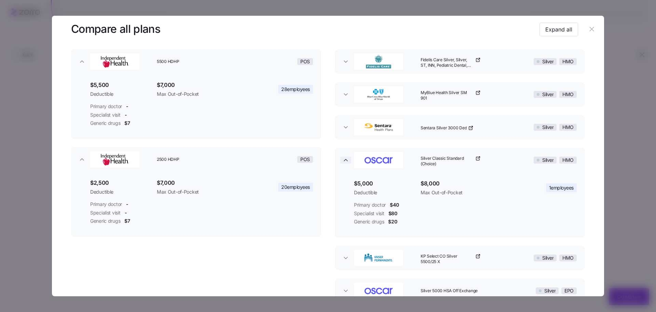
click at [344, 160] on icon "button" at bounding box center [345, 160] width 3 height 2
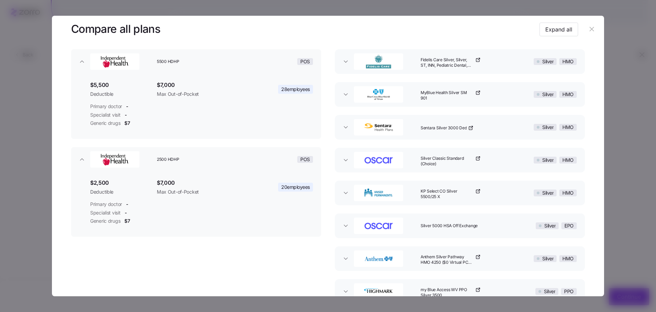
click at [345, 186] on button "KP Select CO Silver 5500/25 X Silver HMO" at bounding box center [460, 192] width 250 height 25
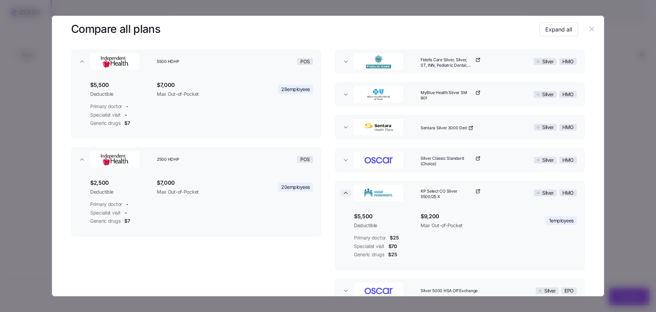
click at [346, 190] on icon "button" at bounding box center [345, 192] width 7 height 7
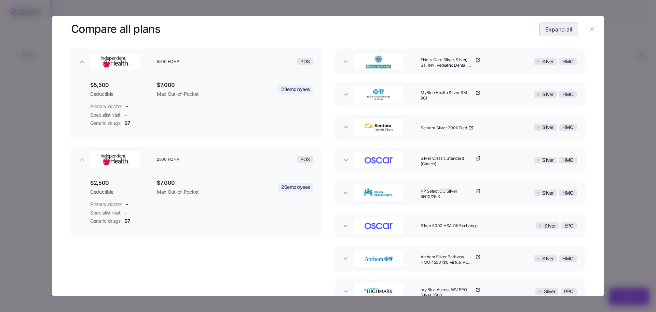
click at [558, 28] on span "Expand all" at bounding box center [558, 29] width 27 height 8
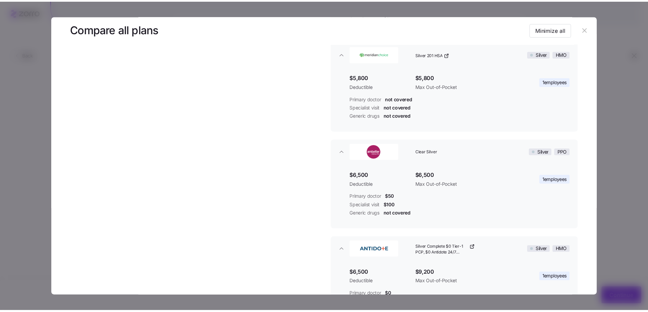
scroll to position [1168, 0]
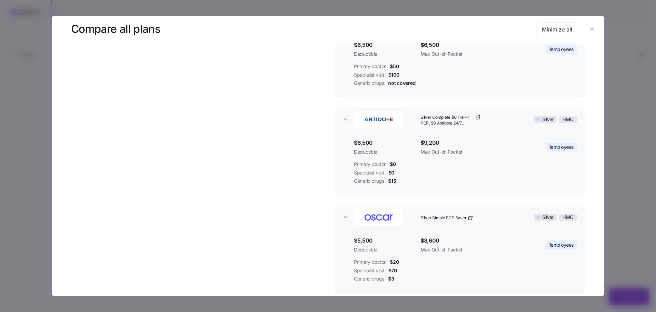
click at [590, 30] on icon "button" at bounding box center [592, 29] width 8 height 8
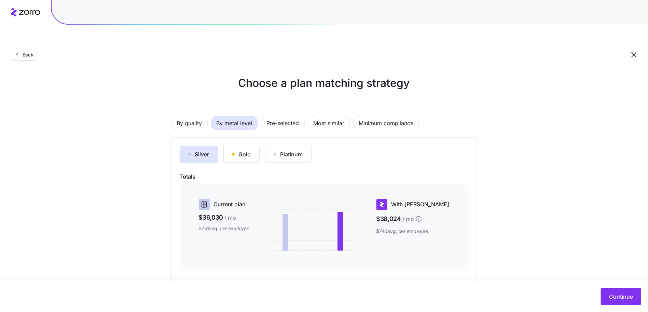
scroll to position [65, 0]
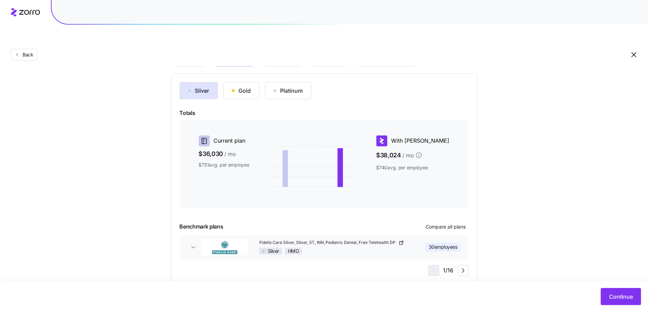
click at [607, 287] on div "Continue" at bounding box center [324, 296] width 648 height 31
click at [610, 289] on button "Continue" at bounding box center [621, 296] width 40 height 17
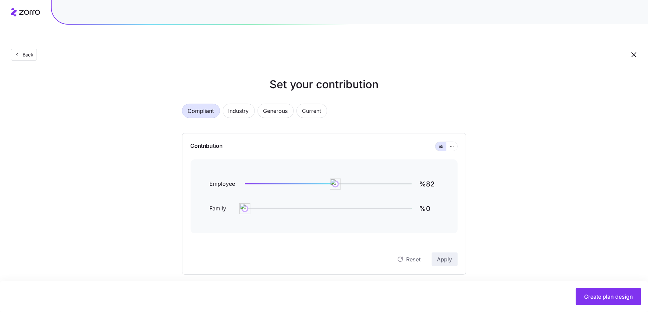
click at [591, 305] on div "Create plan design" at bounding box center [324, 296] width 648 height 31
click at [600, 295] on span "Create plan design" at bounding box center [608, 296] width 49 height 8
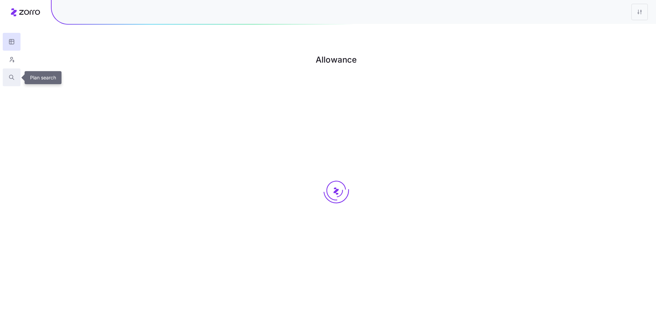
click at [12, 75] on icon "button" at bounding box center [12, 77] width 6 height 7
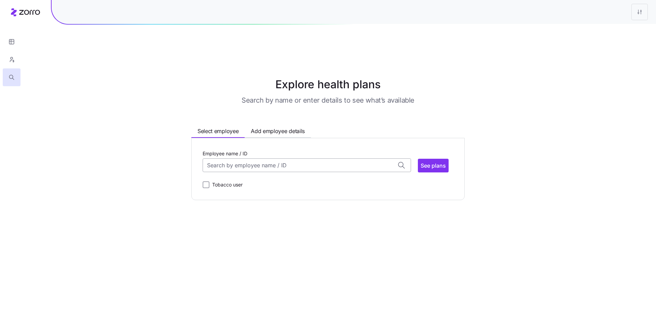
click at [252, 158] on input "Employee name / ID" at bounding box center [307, 165] width 208 height 14
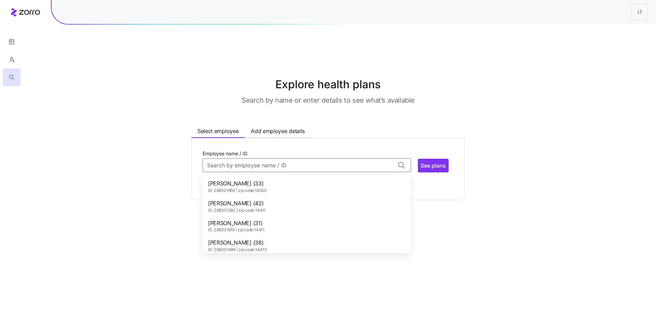
click at [253, 188] on span "ID: Z8E001956 | zip code: 14020" at bounding box center [237, 191] width 59 height 6
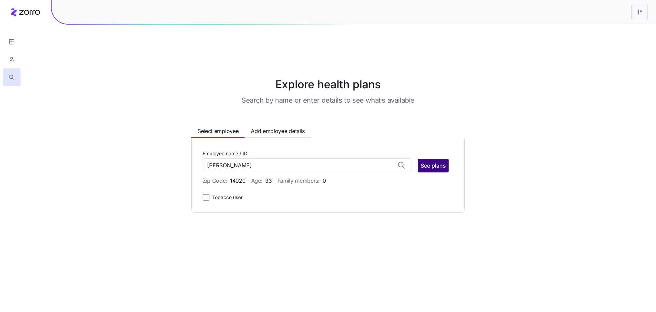
click at [432, 161] on span "See plans" at bounding box center [433, 165] width 25 height 8
type input "Alisha Harrold (ID: Z8E001956)"
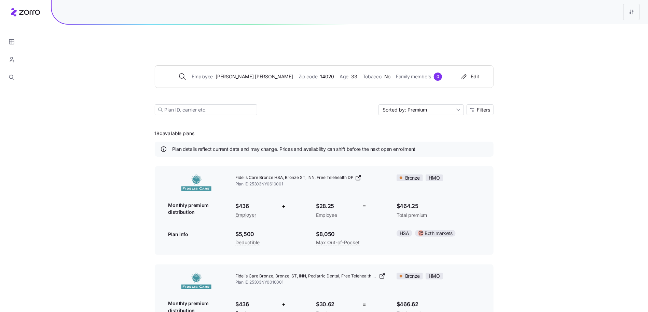
click at [480, 107] on span "Filters" at bounding box center [483, 109] width 13 height 5
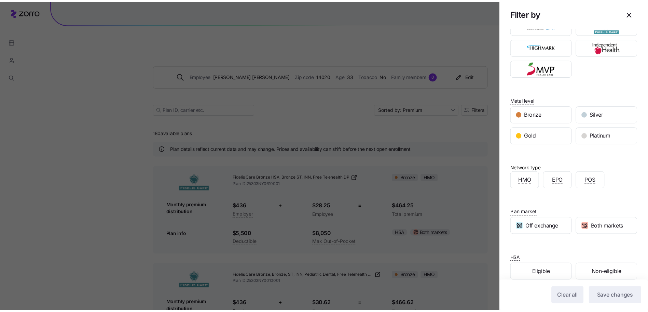
scroll to position [44, 0]
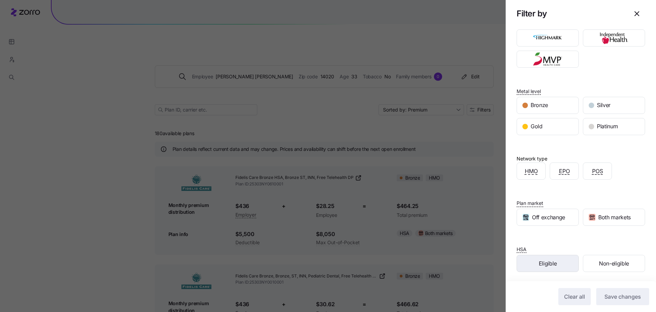
click at [544, 260] on span "Eligible" at bounding box center [548, 263] width 18 height 9
click at [596, 292] on button "Save changes" at bounding box center [622, 296] width 53 height 17
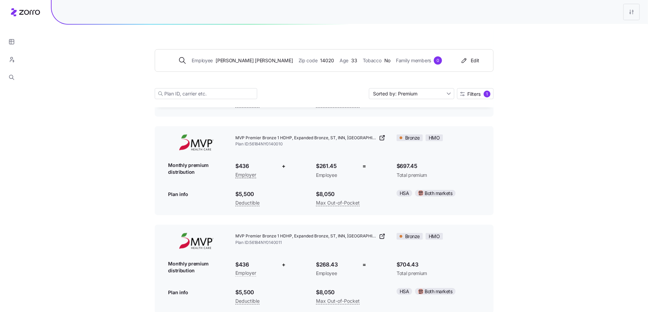
scroll to position [0, 0]
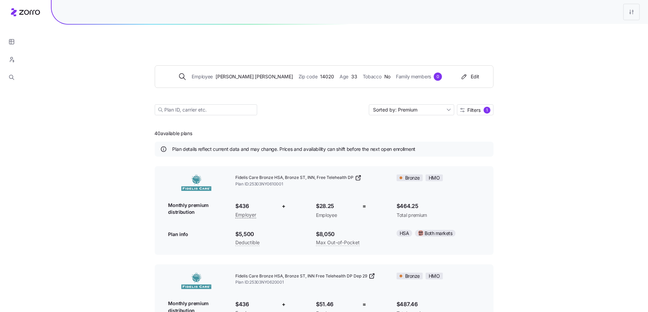
click at [25, 15] on icon at bounding box center [25, 12] width 29 height 8
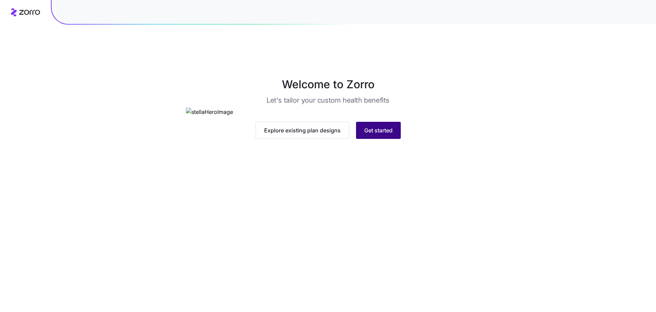
click at [380, 134] on span "Get started" at bounding box center [378, 130] width 28 height 8
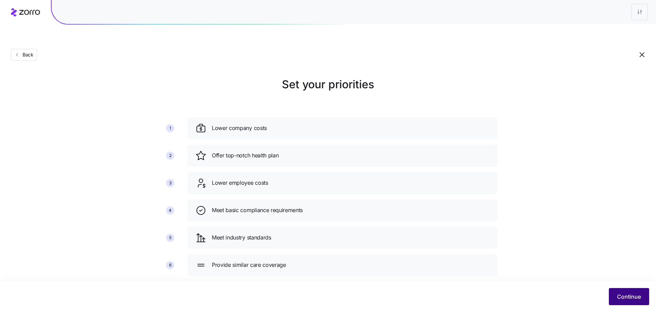
click at [625, 290] on button "Continue" at bounding box center [629, 296] width 40 height 17
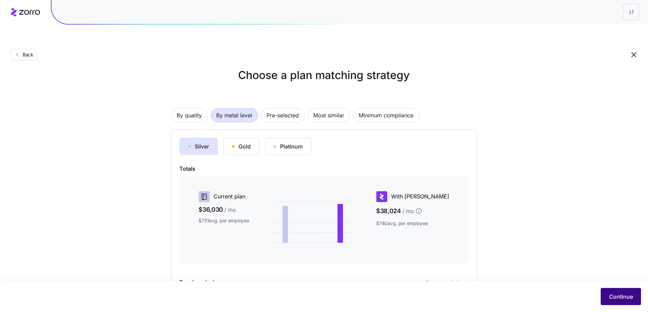
click at [611, 297] on span "Continue" at bounding box center [621, 296] width 24 height 8
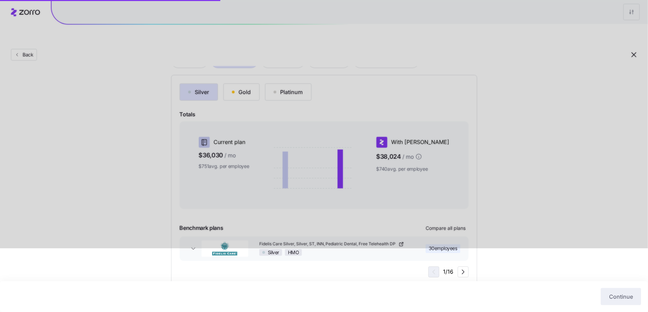
scroll to position [65, 0]
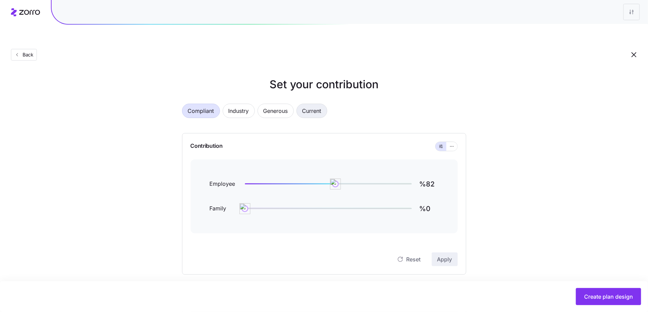
click at [321, 104] on span "Current" at bounding box center [311, 111] width 19 height 14
type input "%69"
type input "%120"
click at [451, 142] on icon "button" at bounding box center [452, 146] width 5 height 8
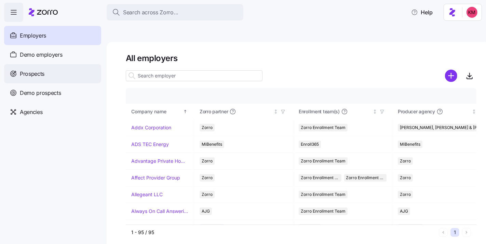
click at [30, 74] on span "Prospects" at bounding box center [32, 74] width 25 height 9
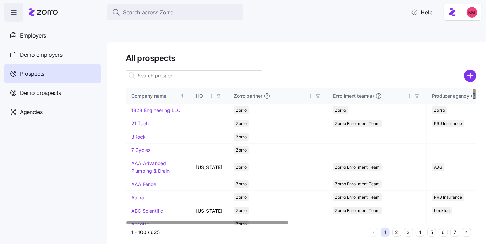
click at [435, 228] on button "5" at bounding box center [431, 232] width 9 height 9
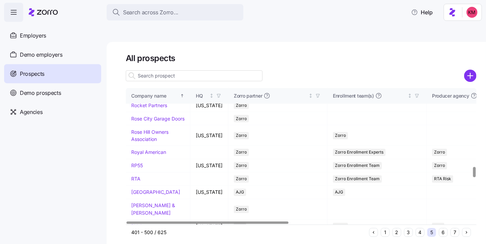
scroll to position [1042, 0]
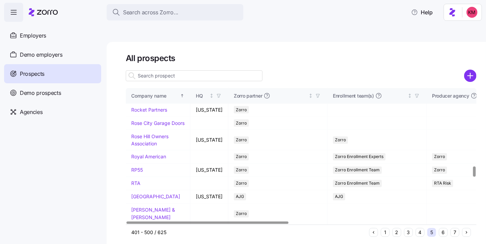
click at [143, 33] on link "Richmond Decorating Center" at bounding box center [155, 26] width 48 height 13
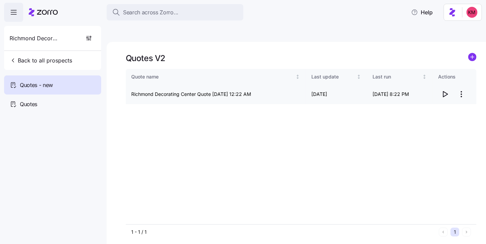
click at [447, 90] on icon "button" at bounding box center [445, 94] width 8 height 8
click at [40, 106] on div "Quotes" at bounding box center [52, 104] width 97 height 19
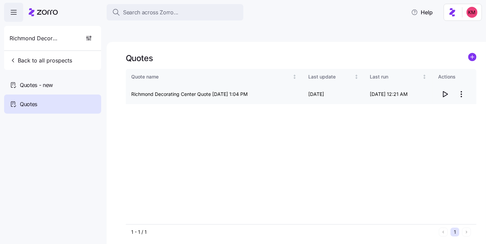
click at [443, 90] on icon "button" at bounding box center [445, 94] width 8 height 8
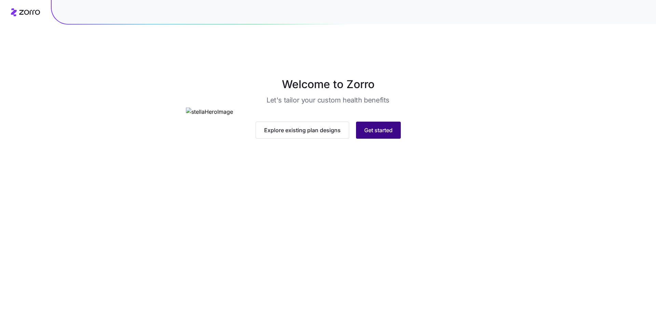
click at [377, 139] on button "Get started" at bounding box center [378, 130] width 45 height 17
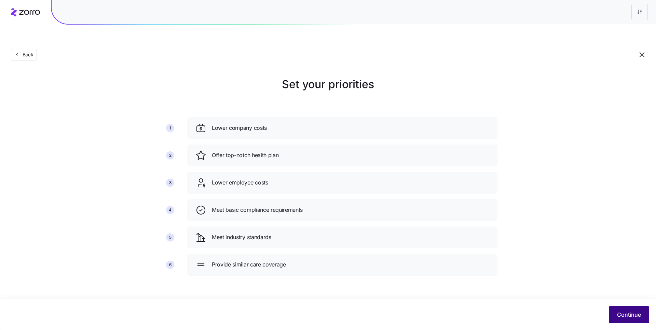
click at [619, 315] on span "Continue" at bounding box center [629, 315] width 24 height 8
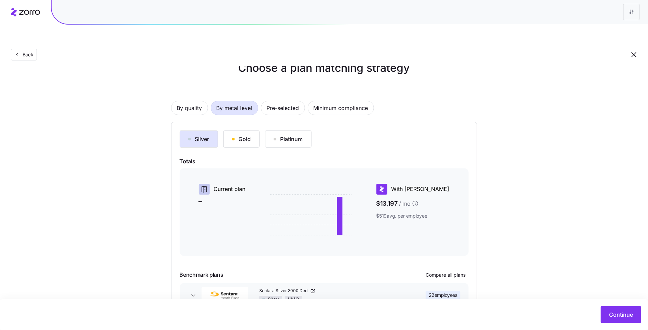
scroll to position [46, 0]
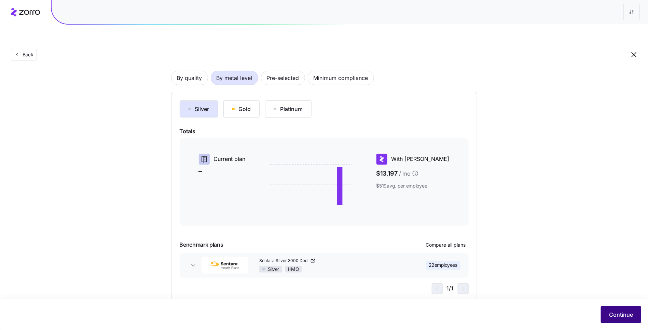
click at [610, 314] on span "Continue" at bounding box center [621, 315] width 24 height 8
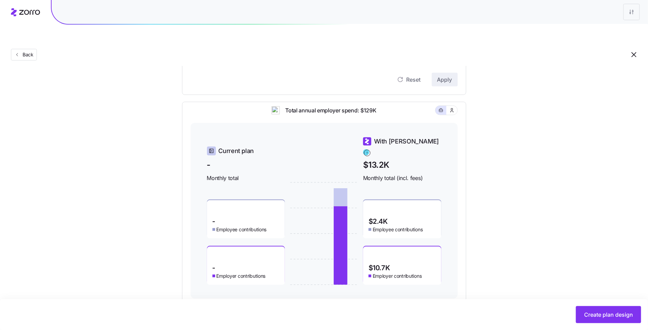
scroll to position [273, 0]
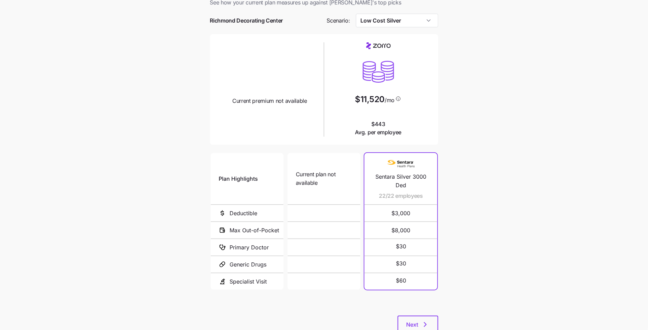
scroll to position [42, 0]
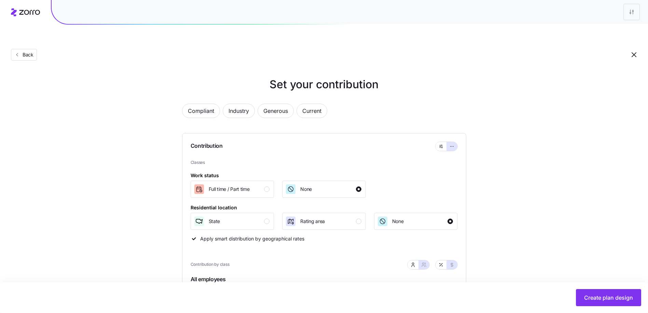
scroll to position [273, 0]
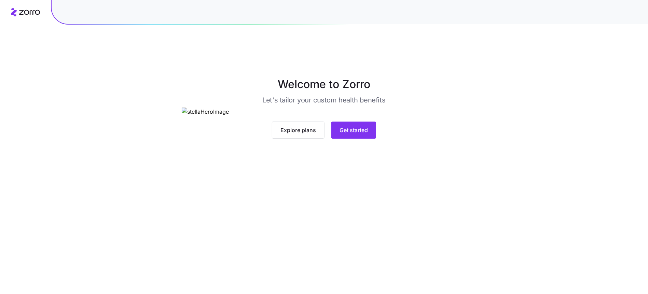
click at [370, 253] on main "Welcome to Zorro Let's tailor your custom health benefits Explore plans Get sta…" at bounding box center [324, 163] width 648 height 294
click at [368, 139] on button "Get started" at bounding box center [353, 130] width 45 height 17
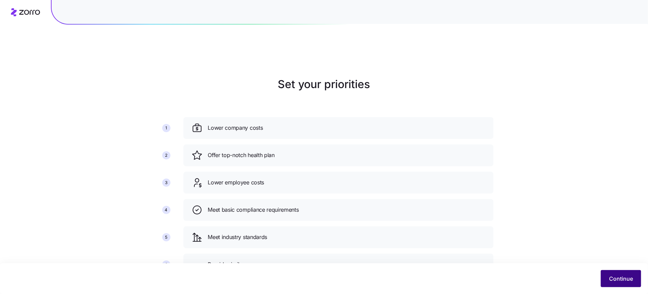
click at [620, 273] on button "Continue" at bounding box center [621, 278] width 40 height 17
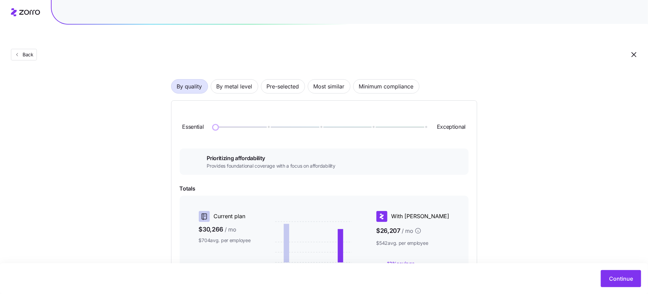
scroll to position [36, 0]
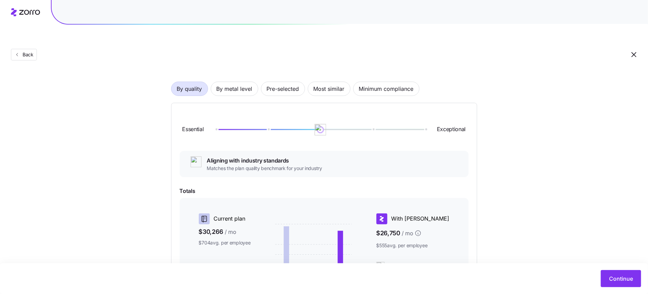
drag, startPoint x: 270, startPoint y: 113, endPoint x: 336, endPoint y: 116, distance: 66.0
click at [336, 116] on div "Essential Exceptional" at bounding box center [324, 129] width 289 height 37
drag, startPoint x: 343, startPoint y: 115, endPoint x: 411, endPoint y: 119, distance: 67.8
click at [411, 119] on div "Essential Exceptional" at bounding box center [324, 129] width 289 height 37
drag, startPoint x: 425, startPoint y: 113, endPoint x: 333, endPoint y: 125, distance: 93.1
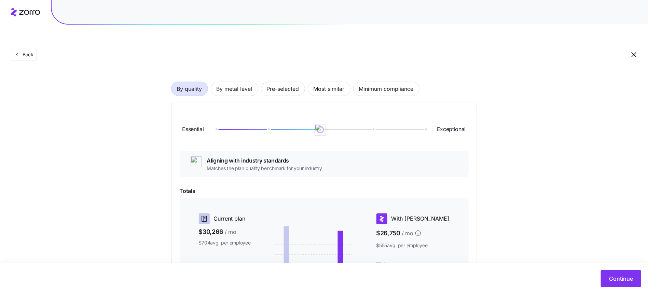
click at [333, 125] on div "Essential Exceptional" at bounding box center [324, 129] width 289 height 37
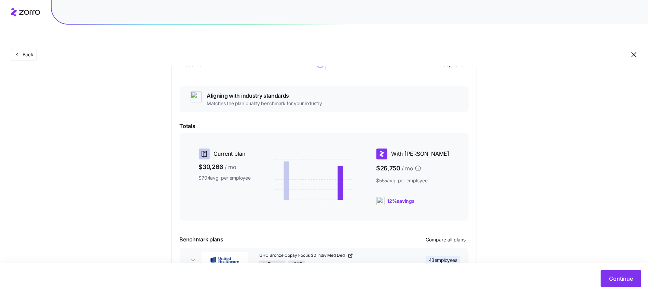
scroll to position [0, 0]
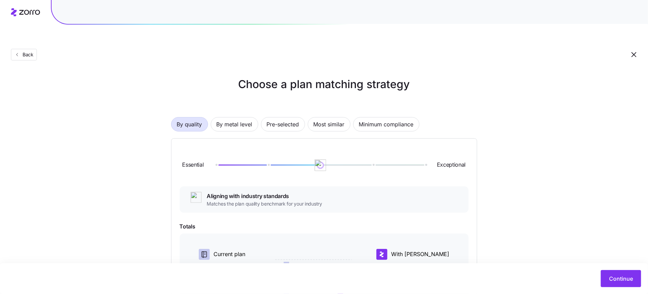
drag, startPoint x: 324, startPoint y: 147, endPoint x: 332, endPoint y: 155, distance: 10.9
click at [332, 155] on div "Essential Exceptional" at bounding box center [324, 165] width 289 height 37
drag, startPoint x: 321, startPoint y: 151, endPoint x: 356, endPoint y: 153, distance: 34.9
click at [356, 153] on div "Essential Exceptional" at bounding box center [324, 165] width 289 height 37
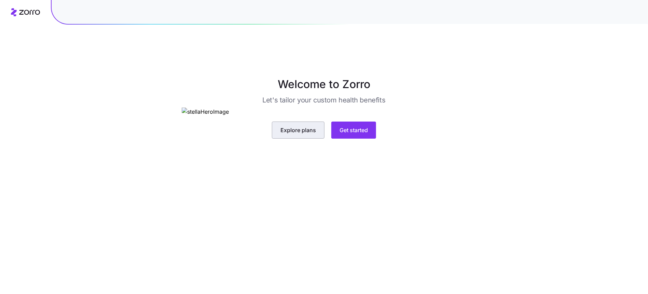
click at [316, 139] on button "Explore plans" at bounding box center [298, 130] width 53 height 17
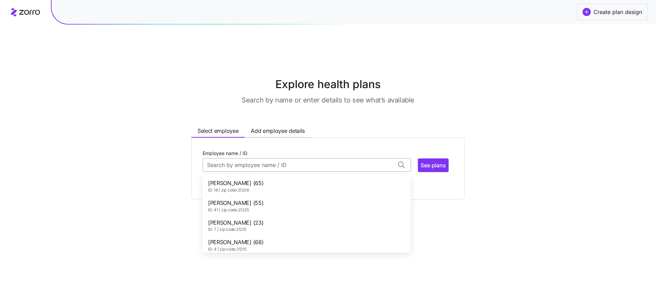
click at [282, 158] on input "Employee name / ID" at bounding box center [307, 165] width 208 height 14
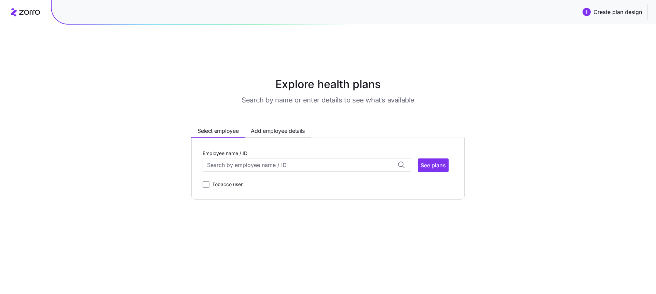
drag, startPoint x: 290, startPoint y: 111, endPoint x: 452, endPoint y: 57, distance: 171.0
click at [432, 76] on div "Explore health plans Search by name or enter details to see what’s available Se…" at bounding box center [328, 138] width 339 height 124
click at [604, 15] on span "Create plan design" at bounding box center [618, 12] width 49 height 8
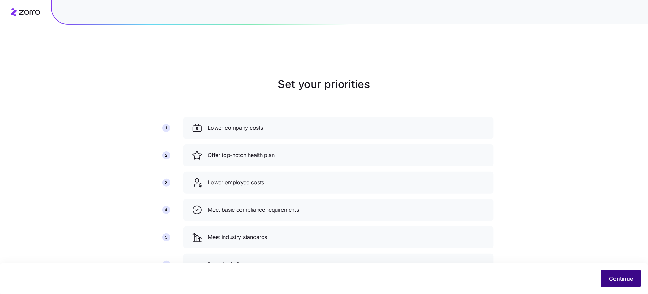
click at [633, 276] on span "Continue" at bounding box center [621, 279] width 24 height 8
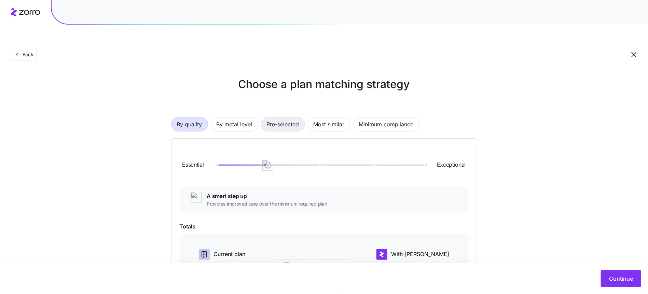
click at [291, 118] on span "Pre-selected" at bounding box center [283, 125] width 32 height 14
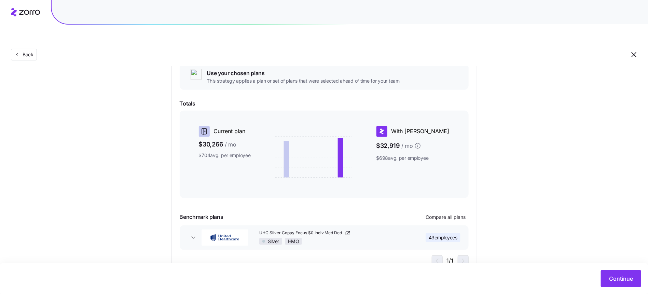
scroll to position [92, 0]
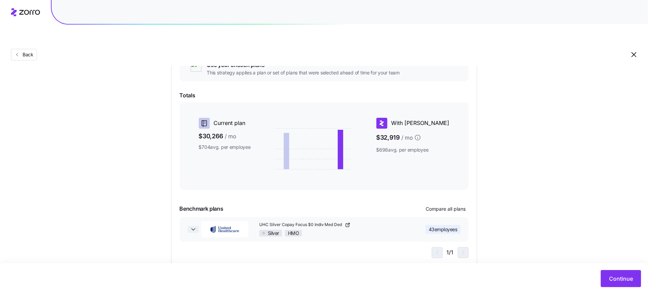
click at [192, 226] on icon "button" at bounding box center [193, 229] width 7 height 7
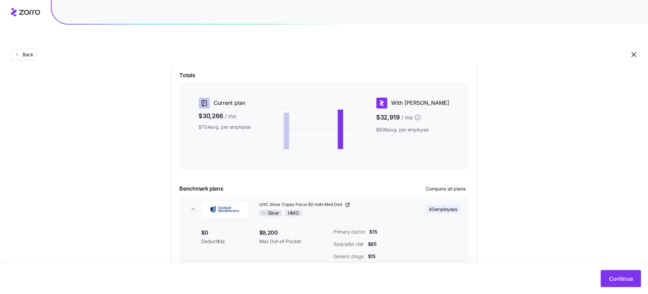
scroll to position [0, 0]
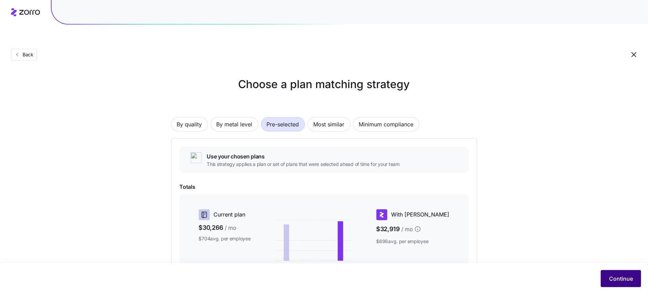
click at [628, 280] on span "Continue" at bounding box center [621, 279] width 24 height 8
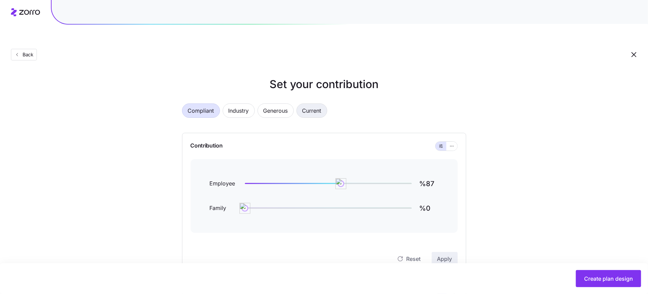
click at [318, 104] on span "Current" at bounding box center [311, 111] width 19 height 14
click at [450, 142] on button "button" at bounding box center [452, 146] width 11 height 9
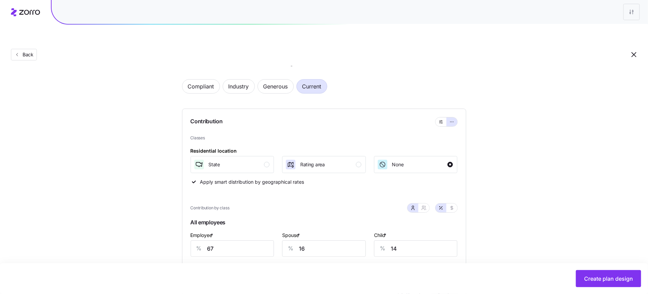
scroll to position [72, 0]
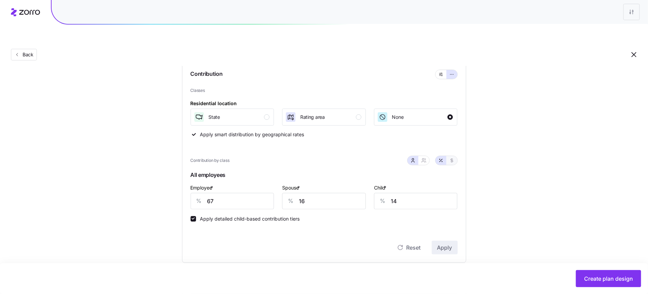
click at [452, 158] on icon "button" at bounding box center [451, 160] width 5 height 5
type input "496"
type input "119"
type input "34"
click at [441, 158] on icon "button" at bounding box center [440, 160] width 5 height 5
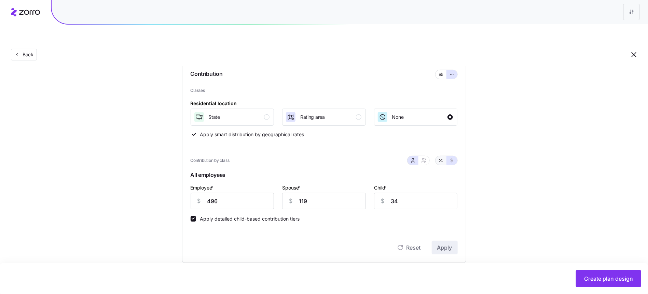
type input "67"
type input "16"
type input "14"
click at [427, 156] on button "button" at bounding box center [424, 160] width 11 height 9
type input "42"
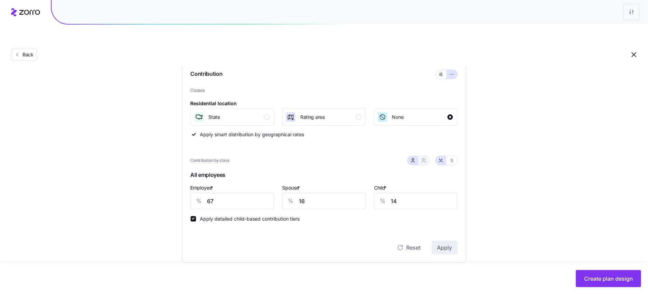
type input "49"
click at [217, 193] on input "67" at bounding box center [221, 201] width 61 height 16
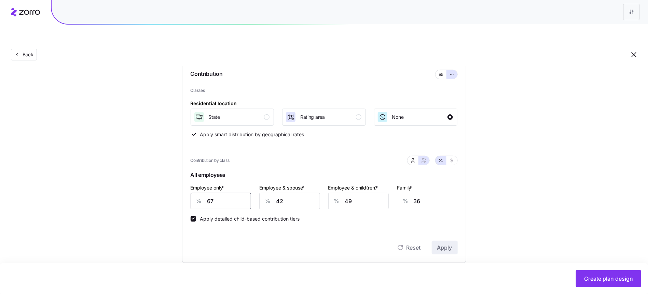
click at [217, 193] on input "67" at bounding box center [221, 201] width 61 height 16
type input "8"
type input "59"
type input "80"
type input "31"
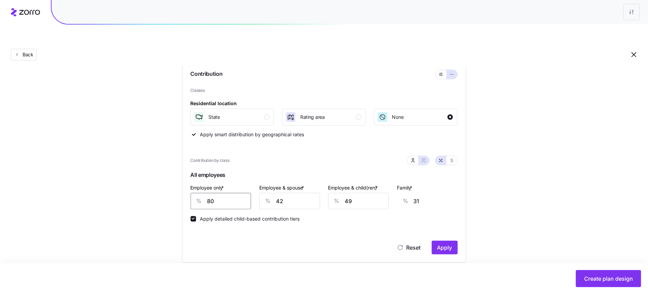
type input "80"
type input "5"
type input "2"
type input "50"
type input "37"
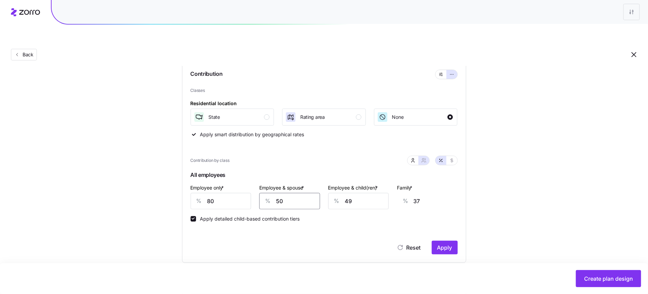
type input "50"
type input "6"
type input "12"
type input "60"
type input "44"
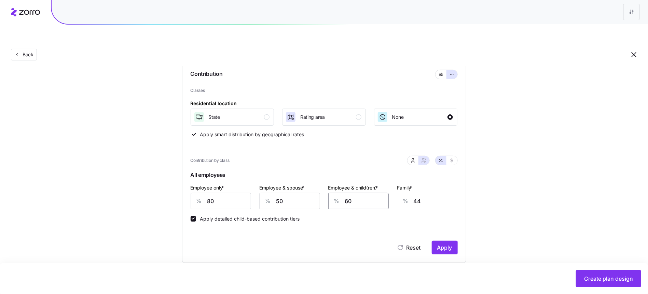
type input "60"
click at [494, 94] on div "Set your contribution Compliant Industry Generous Current Contribution Classes …" at bounding box center [324, 237] width 648 height 466
click at [193, 205] on div "Classes Residential location State Rating area None Apply smart distribution by…" at bounding box center [324, 170] width 267 height 167
click at [193, 216] on input "Apply detailed child-based contribution tiers" at bounding box center [193, 218] width 5 height 5
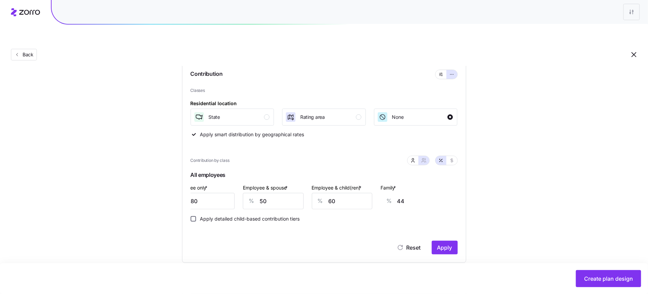
click at [193, 216] on input "Apply detailed child-based contribution tiers" at bounding box center [193, 218] width 5 height 5
checkbox input "true"
click at [261, 112] on div "State" at bounding box center [232, 117] width 76 height 11
click at [288, 193] on input "50" at bounding box center [273, 201] width 61 height 16
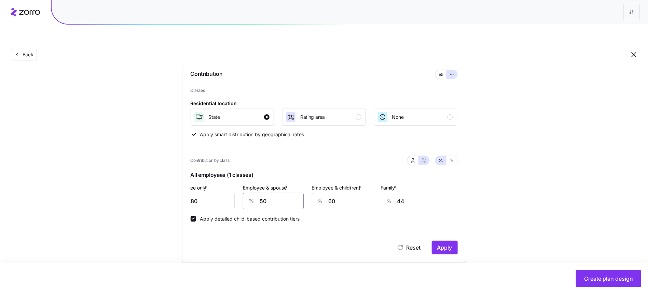
type input "6"
type input "9"
type input "60"
type input "52"
type input "60"
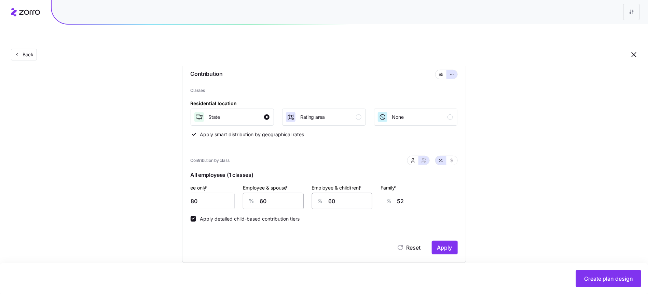
type input "5"
type input "19"
type input "50"
type input "46"
type input "50"
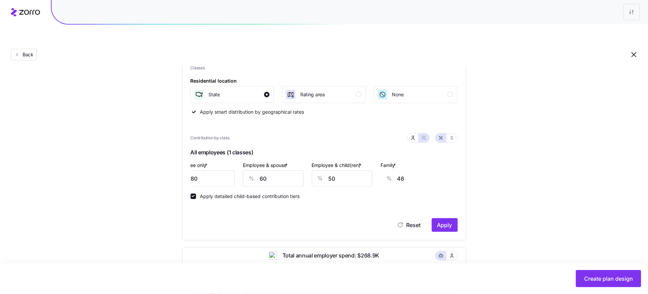
scroll to position [96, 0]
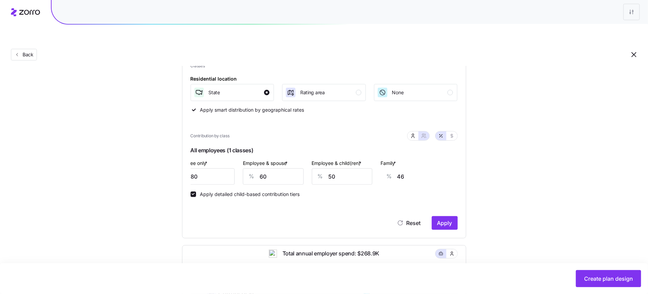
click at [538, 167] on div "Set your contribution Compliant Industry Generous Current Contribution Classes …" at bounding box center [324, 213] width 648 height 466
click at [412, 133] on icon "button" at bounding box center [412, 135] width 5 height 5
type input "40"
type input "0"
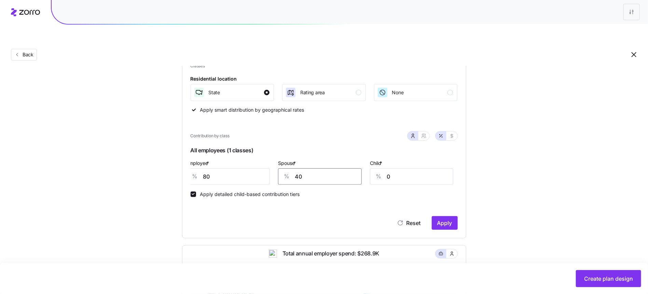
click at [313, 168] on input "40" at bounding box center [320, 176] width 84 height 16
click at [337, 168] on input "40" at bounding box center [320, 176] width 84 height 16
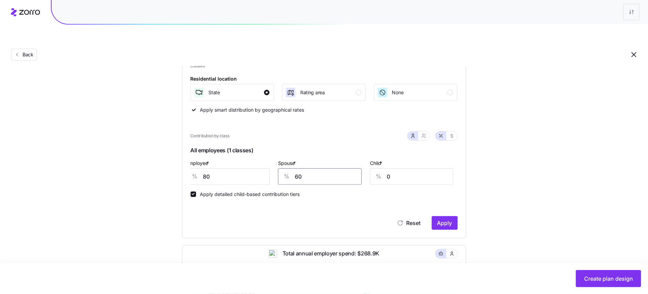
type input "60"
type input "50"
click at [444, 216] on button "Apply" at bounding box center [445, 223] width 26 height 14
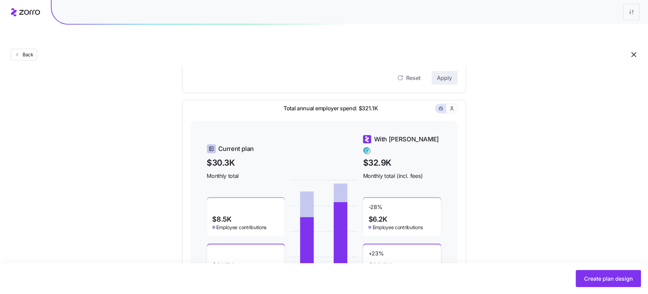
scroll to position [276, 0]
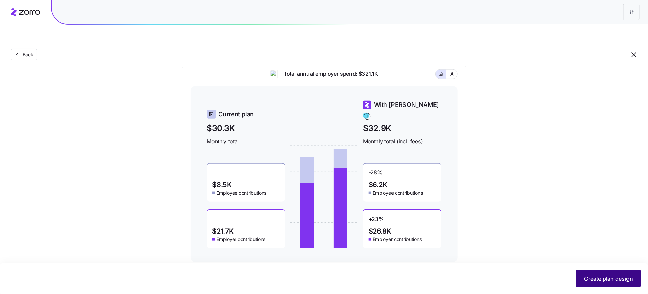
click at [596, 276] on span "Create plan design" at bounding box center [608, 279] width 49 height 8
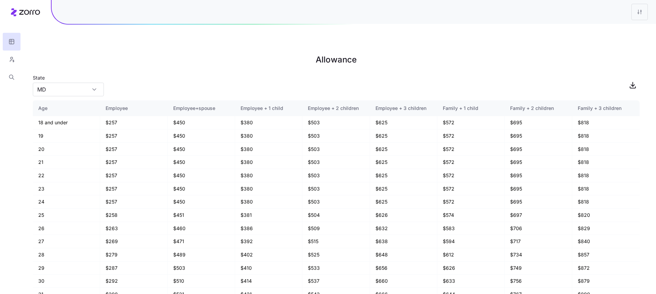
click at [20, 13] on div at bounding box center [11, 43] width 23 height 86
click at [21, 13] on div at bounding box center [11, 43] width 23 height 86
click at [26, 12] on icon at bounding box center [25, 12] width 29 height 8
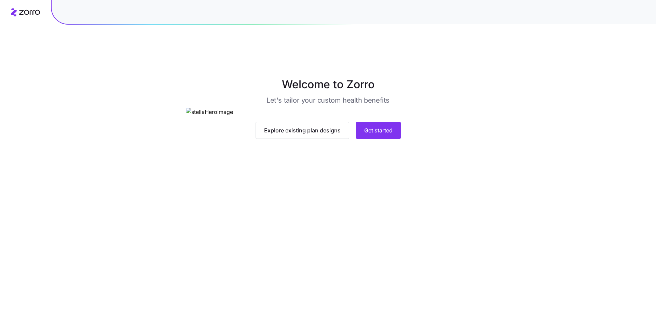
click at [462, 263] on main "Welcome to Zorro Let's tailor your custom health benefits Explore existing plan…" at bounding box center [328, 172] width 656 height 312
click at [399, 139] on button "Get started" at bounding box center [378, 130] width 45 height 17
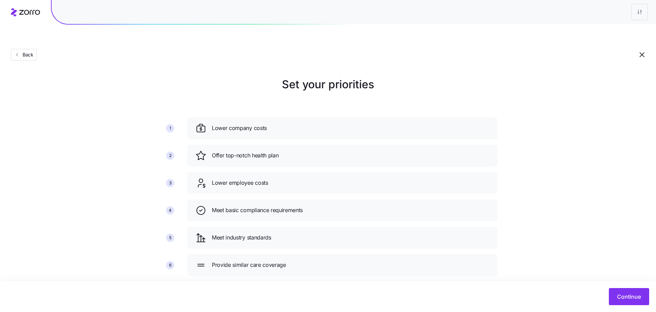
click at [627, 257] on div "Set your priorities 1 2 3 4 5 6 Lower company costs Offer top-notch health plan…" at bounding box center [328, 178] width 656 height 205
click at [613, 294] on button "Continue" at bounding box center [629, 296] width 40 height 17
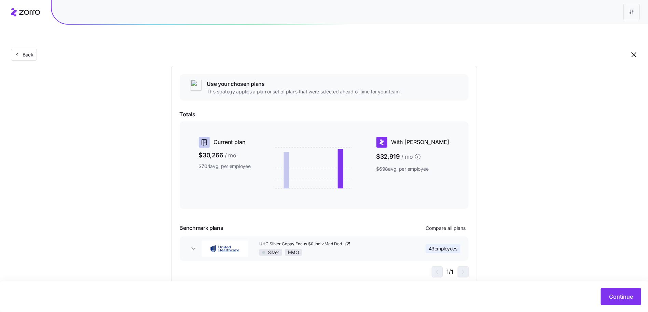
scroll to position [74, 0]
click at [190, 244] on icon "button" at bounding box center [193, 247] width 7 height 7
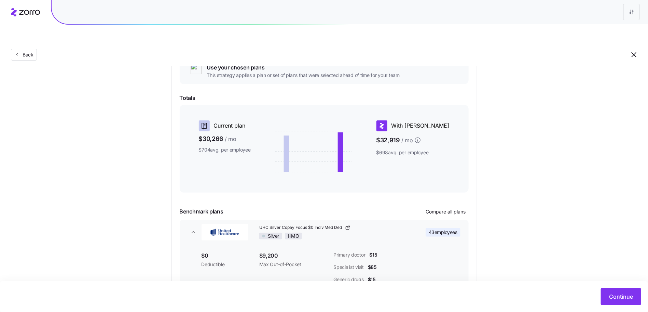
scroll to position [90, 0]
click at [438, 208] on span "Compare all plans" at bounding box center [446, 211] width 40 height 7
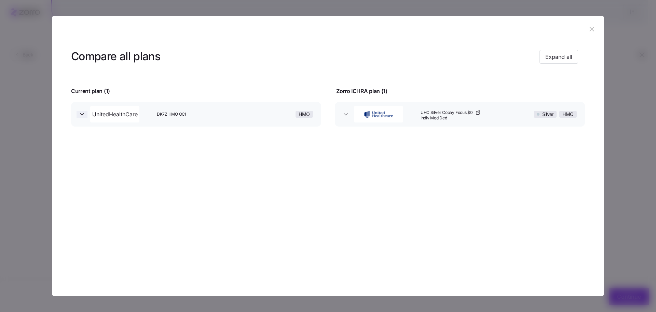
click at [82, 113] on icon "button" at bounding box center [81, 114] width 3 height 2
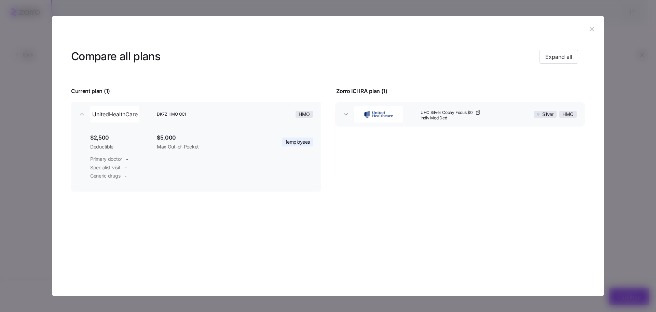
click at [590, 32] on icon "button" at bounding box center [592, 29] width 8 height 8
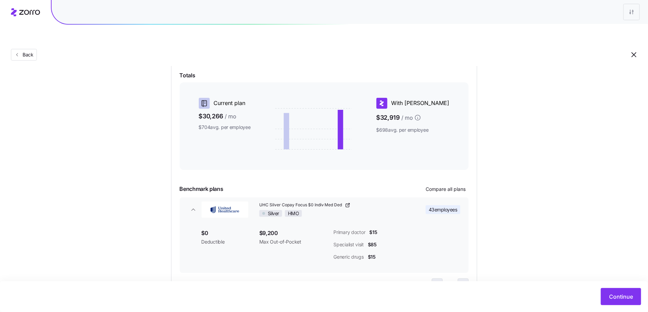
scroll to position [125, 0]
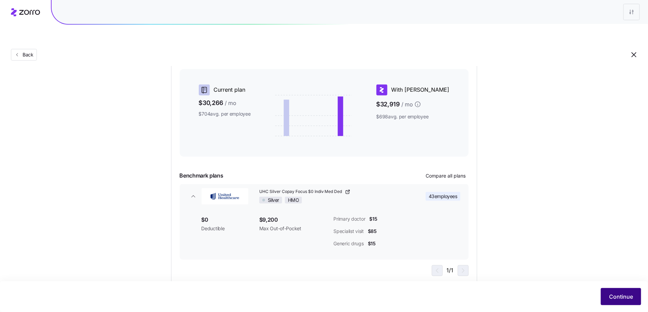
click at [620, 292] on button "Continue" at bounding box center [621, 296] width 40 height 17
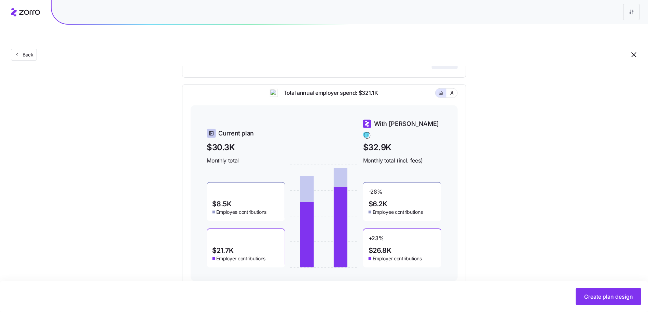
scroll to position [259, 0]
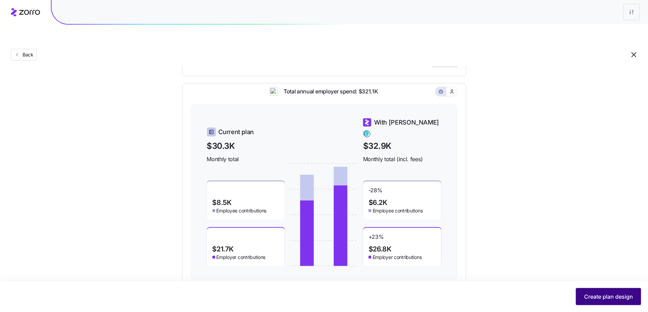
click at [614, 294] on span "Create plan design" at bounding box center [608, 296] width 49 height 8
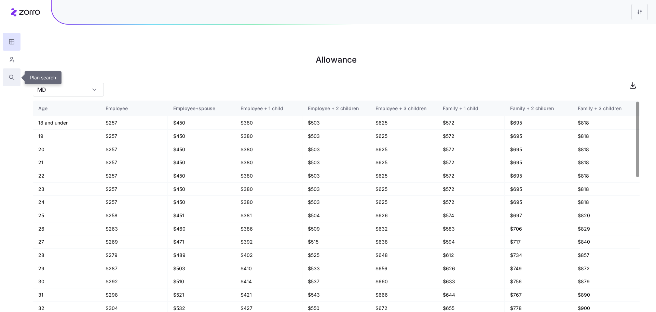
click at [13, 79] on icon "button" at bounding box center [13, 79] width 2 height 2
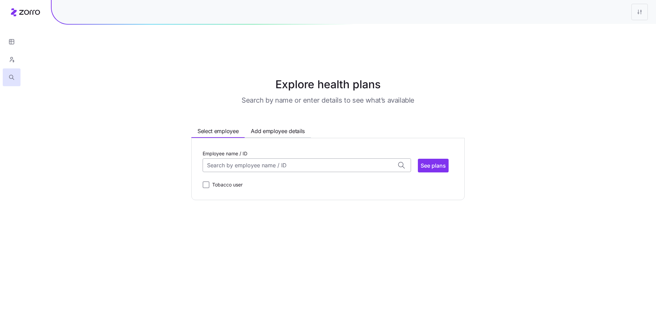
click at [259, 158] on input "Employee name / ID" at bounding box center [307, 165] width 208 height 14
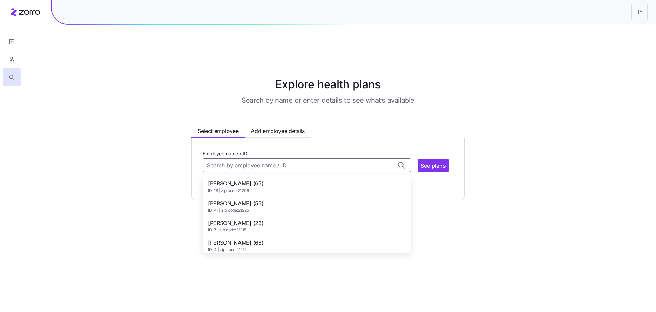
click at [260, 176] on div "Anita Green (65) ID: 18 | zip code: 21206" at bounding box center [306, 186] width 205 height 20
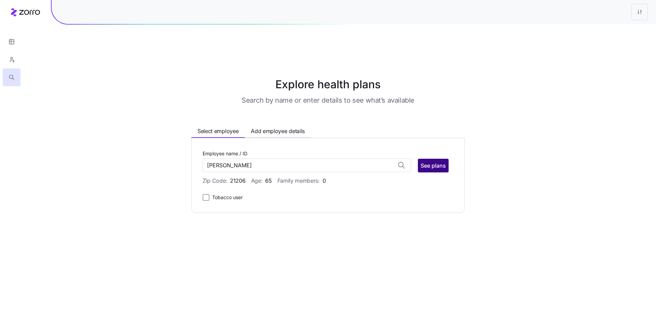
click at [438, 161] on span "See plans" at bounding box center [433, 165] width 25 height 8
type input "Anita Green (ID: 18)"
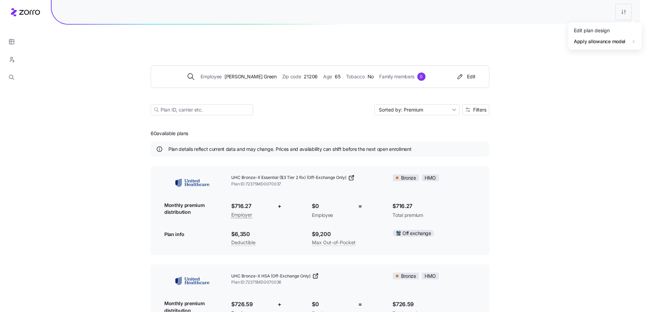
click at [609, 29] on div "Edit plan design" at bounding box center [604, 30] width 68 height 11
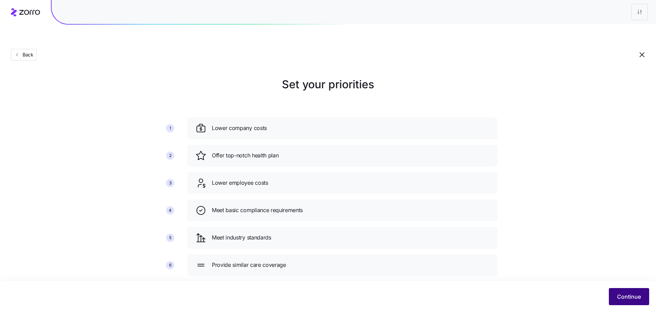
click at [640, 292] on span "Continue" at bounding box center [629, 296] width 24 height 8
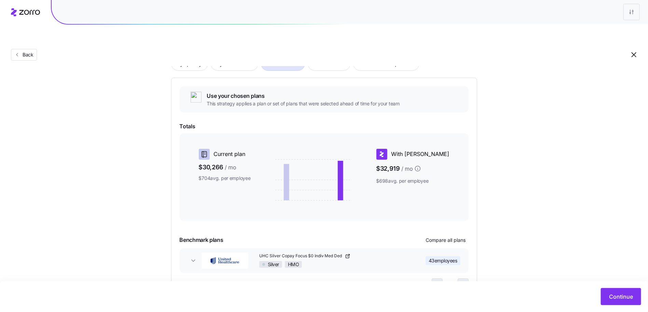
scroll to position [74, 0]
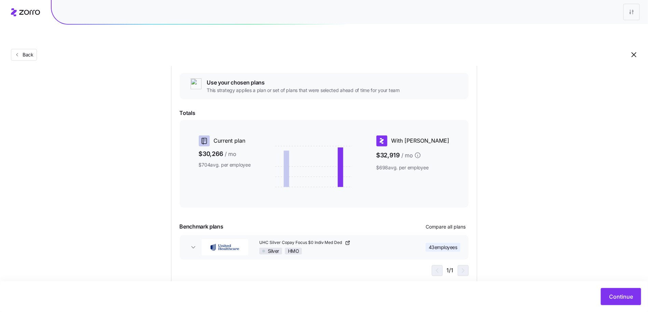
click at [322, 240] on span "UHC Silver Copay Focus $0 Indiv Med Ded" at bounding box center [301, 243] width 84 height 6
click at [193, 235] on button "UHC Silver Copay Focus $0 Indiv Med Ded Silver HMO 43 employees" at bounding box center [324, 247] width 289 height 25
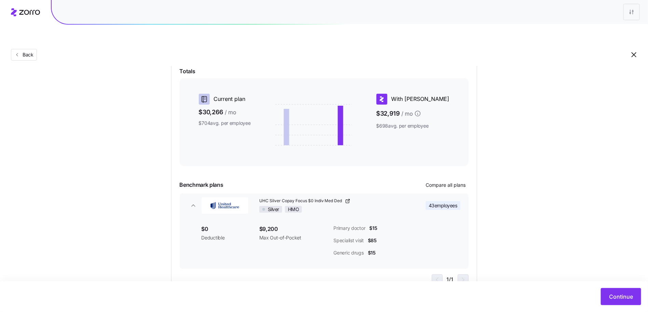
scroll to position [125, 0]
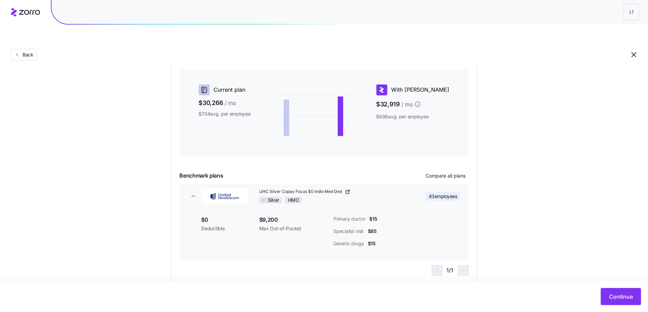
drag, startPoint x: 573, startPoint y: 266, endPoint x: 588, endPoint y: 273, distance: 16.8
click at [573, 266] on div "Choose a plan matching strategy By quality By metal level Pre-selected Most sim…" at bounding box center [324, 117] width 648 height 333
click at [620, 294] on span "Continue" at bounding box center [621, 296] width 24 height 8
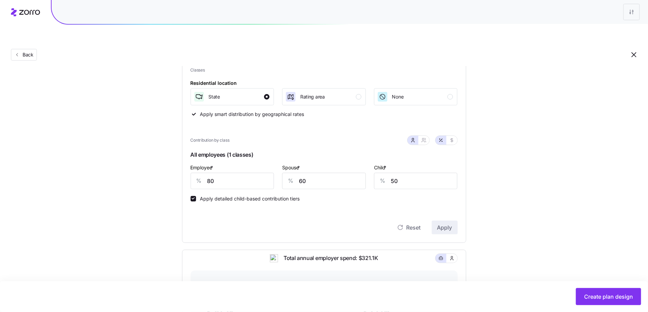
scroll to position [93, 0]
click at [585, 293] on span "Create plan design" at bounding box center [608, 296] width 49 height 8
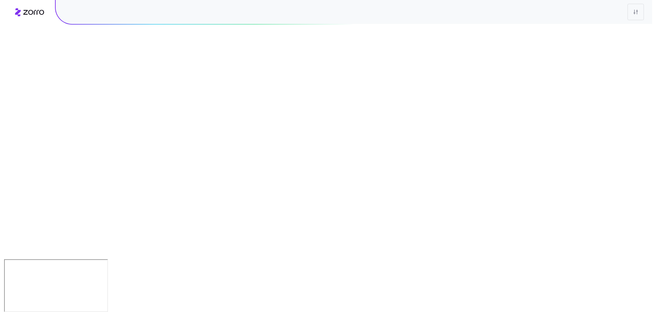
scroll to position [0, 0]
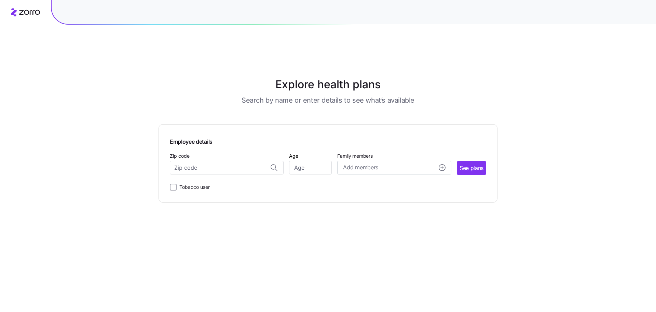
click at [202, 183] on label "Tobacco user" at bounding box center [193, 187] width 33 height 8
click at [177, 183] on input "Tobacco user" at bounding box center [173, 186] width 7 height 7
click at [204, 180] on div "Tobacco user" at bounding box center [328, 185] width 316 height 11
click at [205, 161] on input "Zip code" at bounding box center [227, 168] width 114 height 14
click at [184, 183] on label "Tobacco user" at bounding box center [193, 187] width 33 height 8
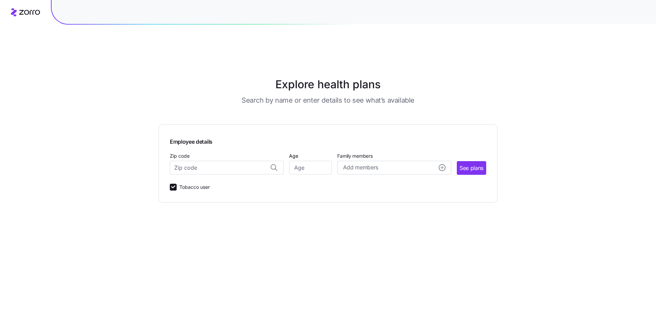
click at [177, 183] on input "Tobacco user" at bounding box center [173, 186] width 7 height 7
checkbox input "false"
click at [206, 161] on input "Zip code" at bounding box center [227, 168] width 114 height 14
paste input "21234"
click at [242, 181] on span "21234, Baltimore County, MD" at bounding box center [226, 185] width 96 height 9
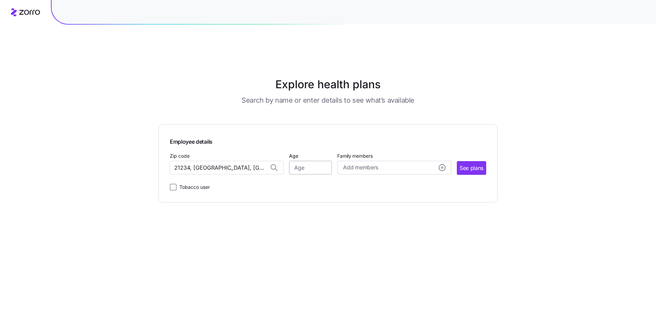
type input "21234, Baltimore County, MD"
click at [296, 161] on input "Age" at bounding box center [310, 168] width 43 height 14
type input "35"
click at [474, 164] on span "See plans" at bounding box center [472, 168] width 24 height 9
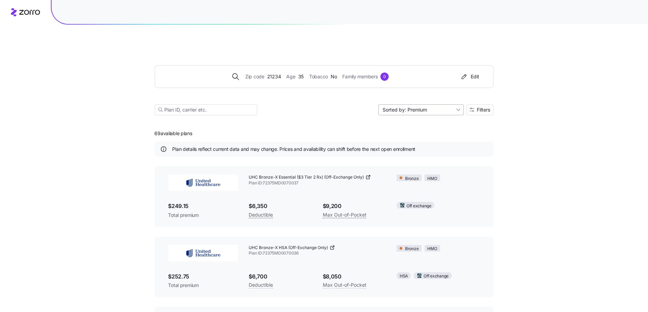
click at [426, 104] on input "Sorted by: Premium" at bounding box center [421, 109] width 85 height 11
click at [433, 104] on input "Sorted by: Premium" at bounding box center [421, 109] width 85 height 11
click at [432, 104] on input "Sorted by: Premium" at bounding box center [421, 109] width 85 height 11
click at [303, 79] on div "Zip code 21234 Age 35 Tobacco No Family members 0 Edit Sorted by: Premium Filte…" at bounding box center [324, 82] width 339 height 83
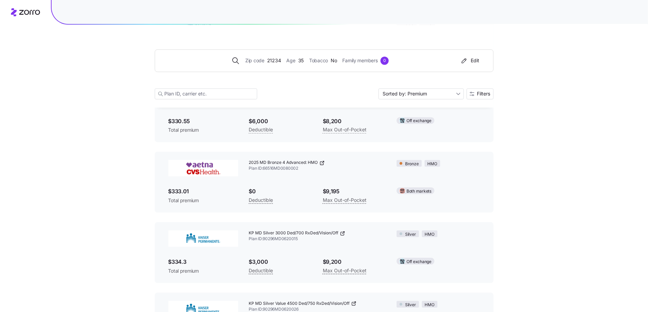
scroll to position [1917, 0]
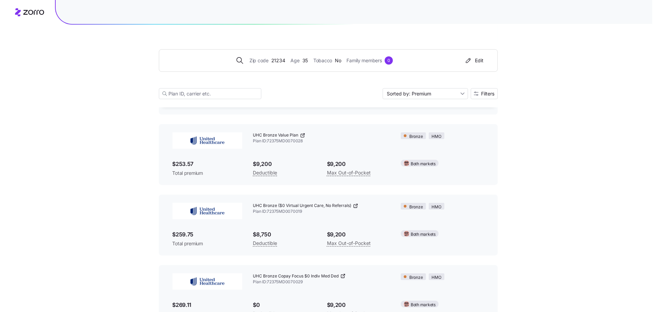
scroll to position [0, 0]
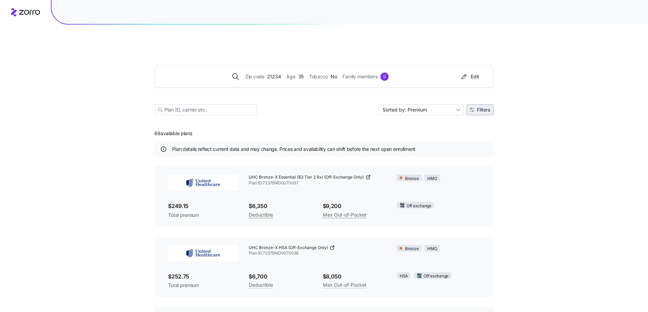
click at [479, 107] on span "Filters" at bounding box center [483, 109] width 13 height 5
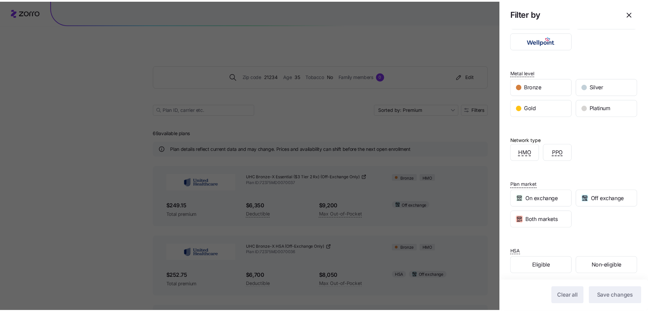
scroll to position [65, 0]
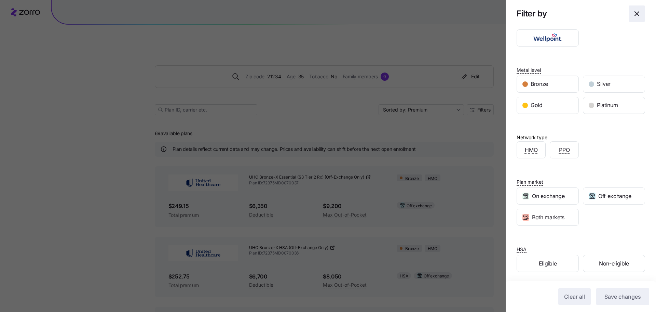
click at [629, 6] on span "button" at bounding box center [637, 14] width 16 height 16
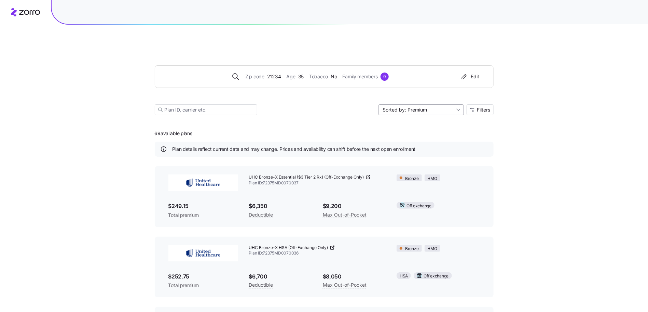
click at [436, 104] on input "Sorted by: Premium" at bounding box center [421, 109] width 85 height 11
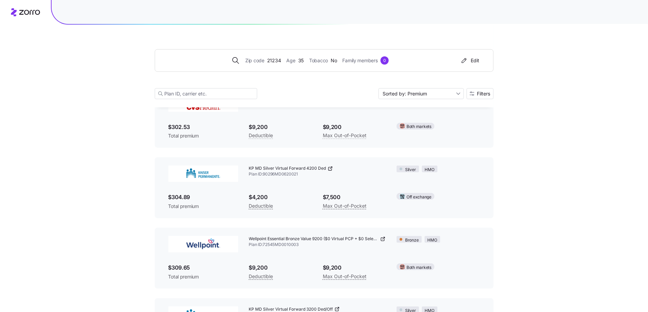
scroll to position [2260, 0]
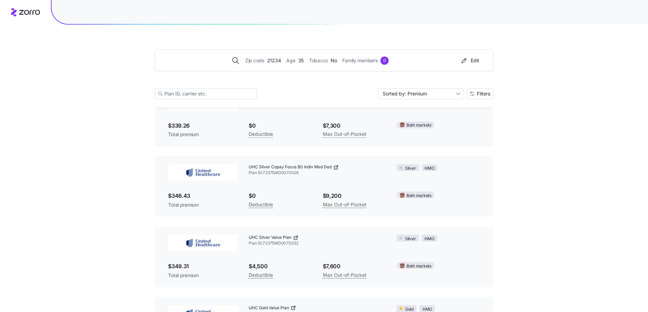
click at [293, 168] on div "UHC Silver Copay Focus $0 Indiv Med Ded Plan ID: 72375MD0070026" at bounding box center [318, 170] width 148 height 23
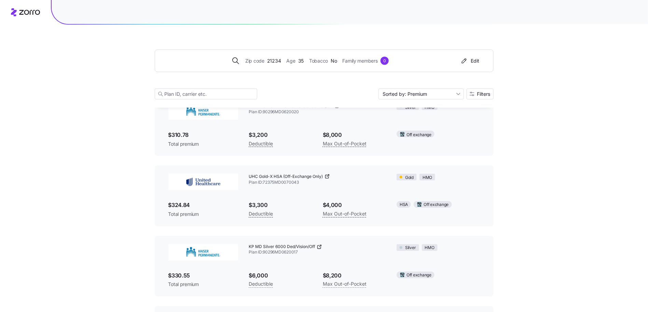
scroll to position [1759, 0]
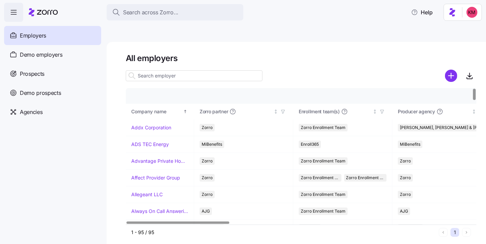
click at [213, 70] on input at bounding box center [194, 75] width 137 height 11
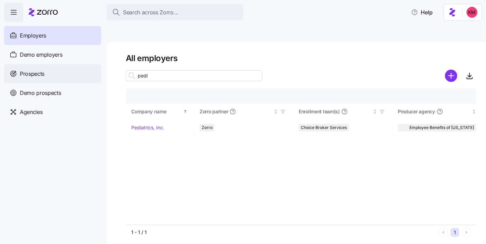
type input "pedi"
click at [18, 71] on div "Prospects" at bounding box center [52, 73] width 97 height 19
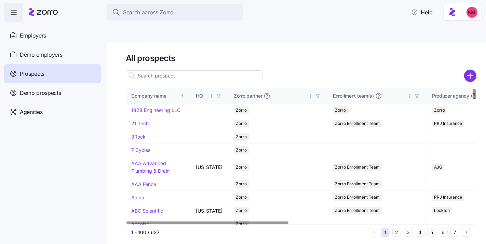
click at [202, 70] on input at bounding box center [194, 75] width 137 height 11
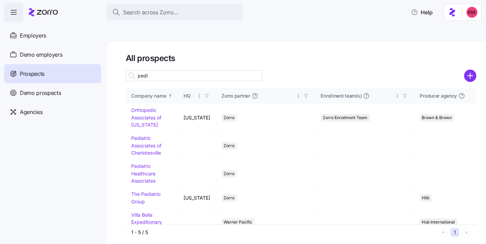
type input "pedi"
click at [213, 83] on div at bounding box center [301, 85] width 351 height 5
click at [212, 70] on input "pedi" at bounding box center [194, 75] width 137 height 11
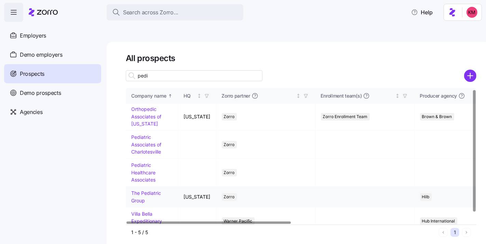
scroll to position [1, 0]
click at [145, 190] on link "The Pediatric Group" at bounding box center [146, 196] width 30 height 13
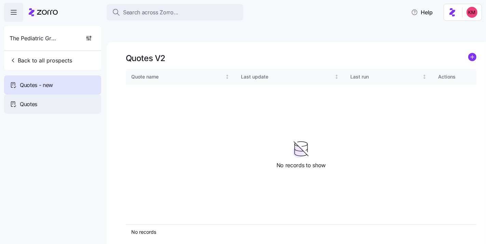
click at [64, 110] on div "Quotes" at bounding box center [52, 104] width 97 height 19
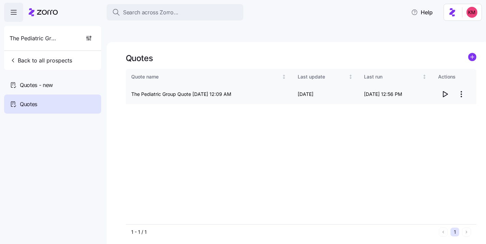
click at [463, 81] on html "Search across Zorro... Help The Pediatric Group Back to all prospects Quotes - …" at bounding box center [243, 154] width 486 height 309
click at [439, 94] on div "Edit quote" at bounding box center [434, 95] width 63 height 11
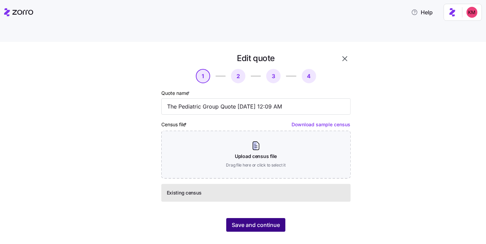
click at [263, 221] on span "Save and continue" at bounding box center [256, 225] width 48 height 8
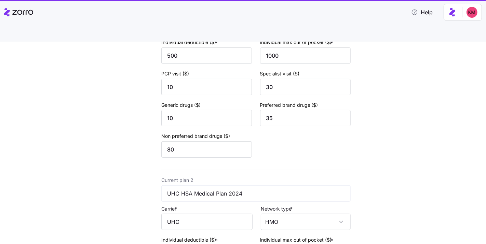
scroll to position [288, 0]
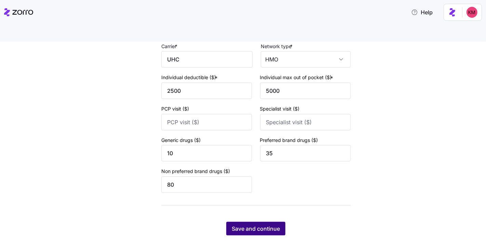
click at [270, 222] on button "Save and continue" at bounding box center [255, 229] width 59 height 14
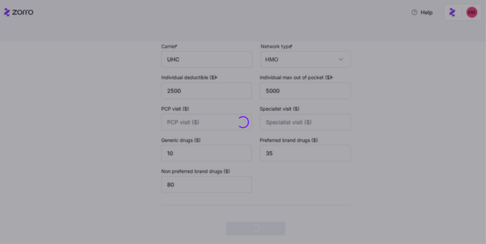
scroll to position [0, 0]
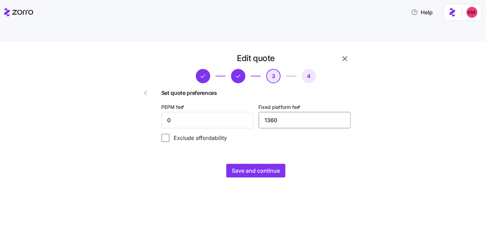
click at [294, 112] on input "1360" at bounding box center [305, 120] width 92 height 16
click at [195, 112] on input "0" at bounding box center [207, 120] width 92 height 16
type input "20"
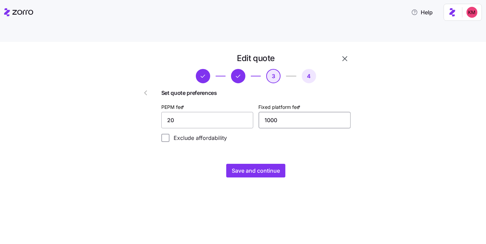
type input "1000"
click at [255, 165] on div "Edit quote 3 4 Set quote preferences PEPM fee * 20 Fixed platform fee * 1000 Ex…" at bounding box center [247, 119] width 239 height 133
click at [254, 167] on span "Save and continue" at bounding box center [256, 171] width 48 height 8
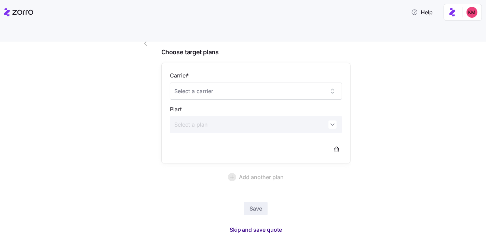
click at [258, 226] on span "Skip and save quote" at bounding box center [256, 230] width 53 height 8
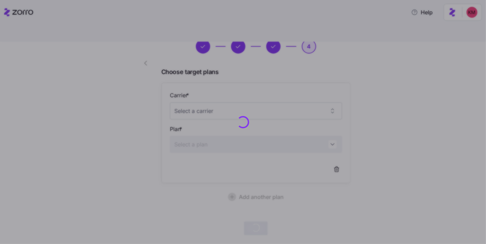
scroll to position [29, 0]
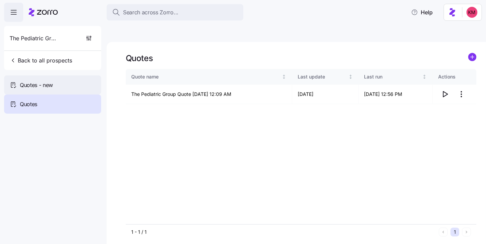
click at [52, 88] on span "Quotes - new" at bounding box center [36, 85] width 33 height 9
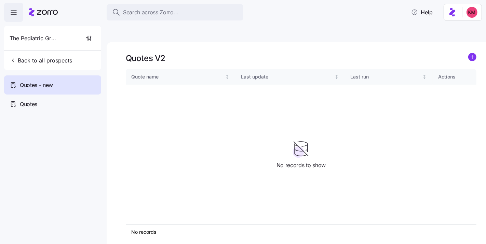
click at [480, 44] on div "Quotes V2 Quote name Last update Last run Actions No records 1 No records to sh…" at bounding box center [296, 151] width 379 height 218
click at [478, 43] on div "Quotes V2 Quote name Last update Last run Actions No records 1 No records to sh…" at bounding box center [296, 151] width 379 height 218
click at [474, 53] on circle "add icon" at bounding box center [472, 57] width 8 height 8
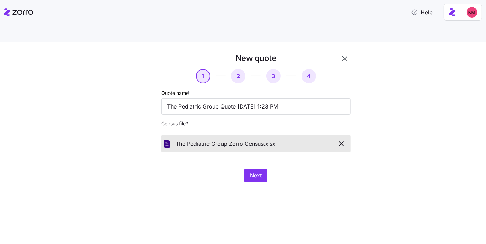
drag, startPoint x: 343, startPoint y: 160, endPoint x: 330, endPoint y: 165, distance: 13.6
click at [343, 169] on div "Next" at bounding box center [255, 176] width 189 height 14
click at [268, 169] on div "Next" at bounding box center [255, 176] width 189 height 14
click at [247, 169] on button "Next" at bounding box center [255, 176] width 23 height 14
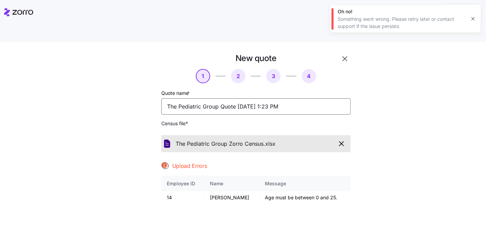
click at [324, 98] on div "The Pediatric Group Quote 09/09/2025 1:23 PM" at bounding box center [255, 106] width 189 height 16
click at [340, 142] on icon "button" at bounding box center [341, 144] width 4 height 4
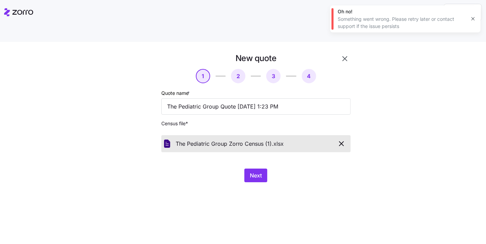
click at [274, 180] on div "New quote 1 2 3 4 Quote name * The Pediatric Group Quote 09/09/2025 1:23 PM Cen…" at bounding box center [243, 151] width 486 height 218
click at [263, 169] on button "Next" at bounding box center [255, 176] width 23 height 14
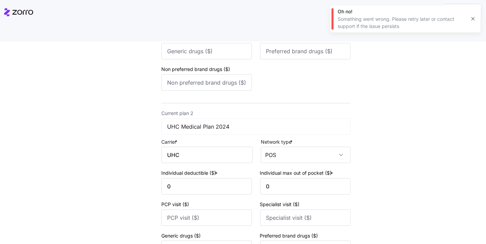
scroll to position [288, 0]
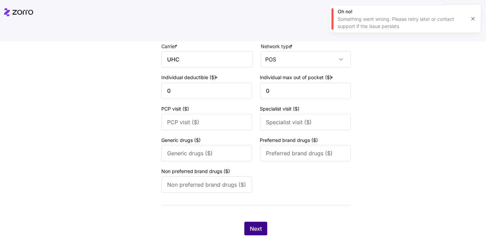
click at [251, 225] on span "Next" at bounding box center [256, 229] width 12 height 8
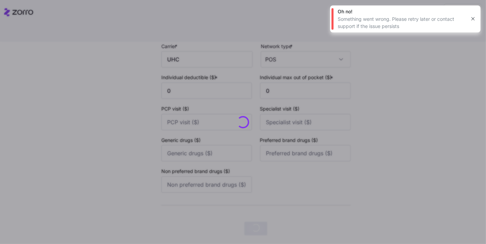
scroll to position [0, 0]
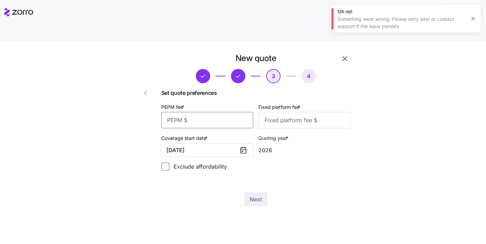
click at [209, 112] on input "PEPM fee *" at bounding box center [207, 120] width 92 height 16
type input "20"
type input "100"
click at [296, 113] on div "Set quote preferences PEPM fee * 20 Fixed platform fee * 100 Coverage start dat…" at bounding box center [255, 132] width 189 height 87
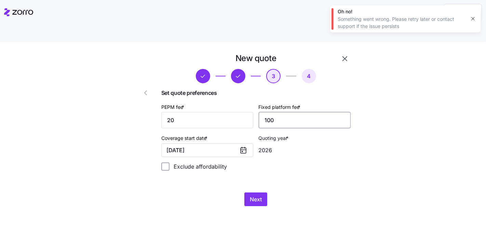
click at [296, 112] on input "100" at bounding box center [305, 120] width 92 height 16
type input "1000"
click at [294, 159] on div "Set quote preferences PEPM fee * 20 Fixed platform fee * 1000 Coverage start da…" at bounding box center [255, 132] width 189 height 87
click at [253, 195] on span "Next" at bounding box center [256, 199] width 12 height 8
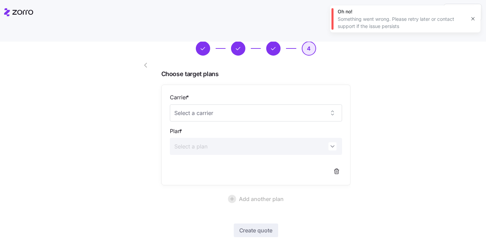
scroll to position [50, 0]
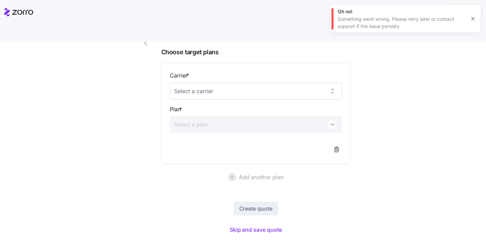
click at [258, 207] on div "Create quote Skip and save quote" at bounding box center [255, 219] width 189 height 34
click at [258, 224] on button "Skip and save quote" at bounding box center [256, 230] width 64 height 12
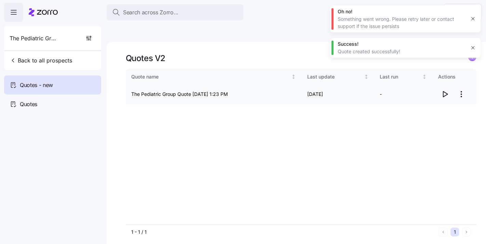
click at [450, 88] on span "button" at bounding box center [444, 94] width 13 height 13
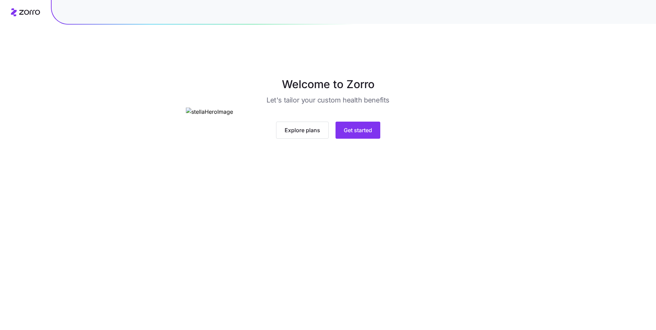
click at [345, 255] on main "Welcome to Zorro Let's tailor your custom health benefits Explore plans Get sta…" at bounding box center [328, 181] width 656 height 330
click at [352, 139] on button "Get started" at bounding box center [358, 130] width 45 height 17
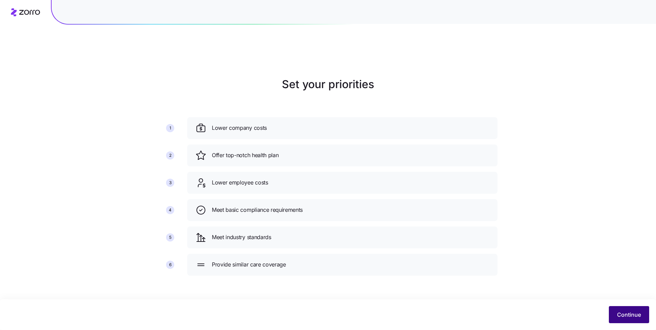
click at [620, 307] on button "Continue" at bounding box center [629, 314] width 40 height 17
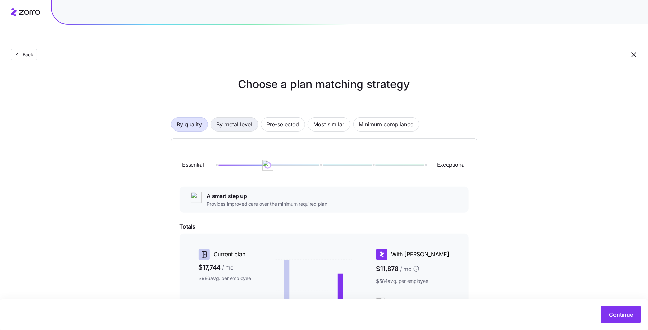
click at [225, 118] on span "By metal level" at bounding box center [235, 125] width 36 height 14
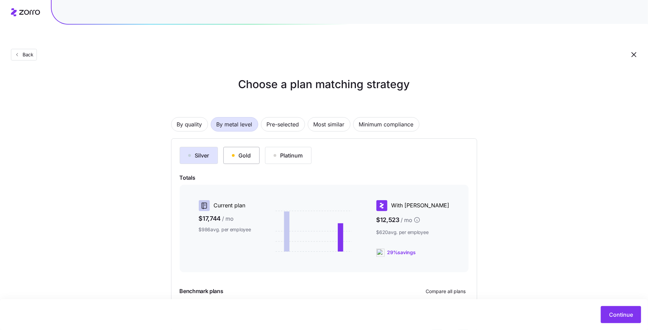
click at [251, 147] on button "Gold" at bounding box center [241, 155] width 36 height 17
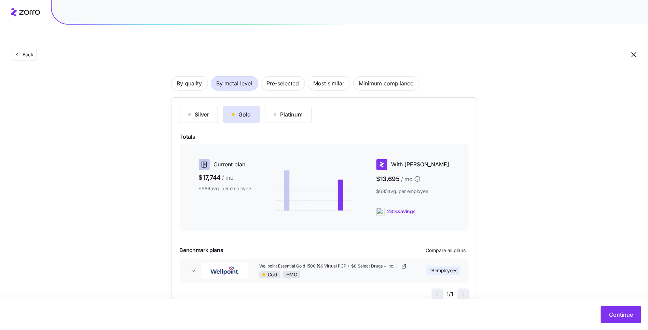
scroll to position [46, 0]
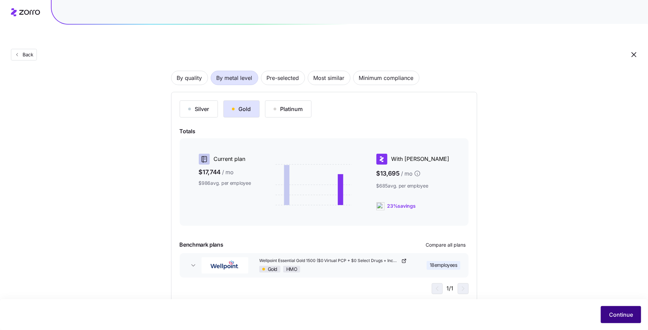
click at [621, 312] on span "Continue" at bounding box center [621, 315] width 24 height 8
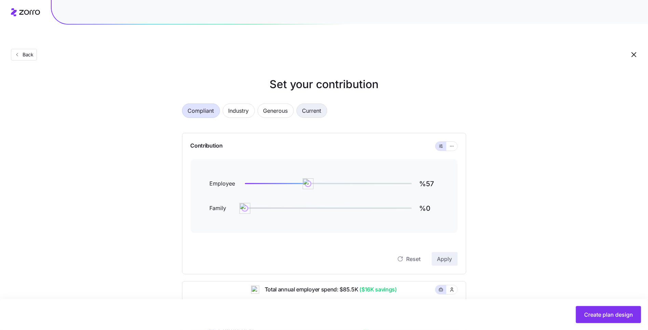
click at [306, 104] on span "Current" at bounding box center [311, 111] width 19 height 14
click at [452, 142] on icon "button" at bounding box center [452, 146] width 5 height 8
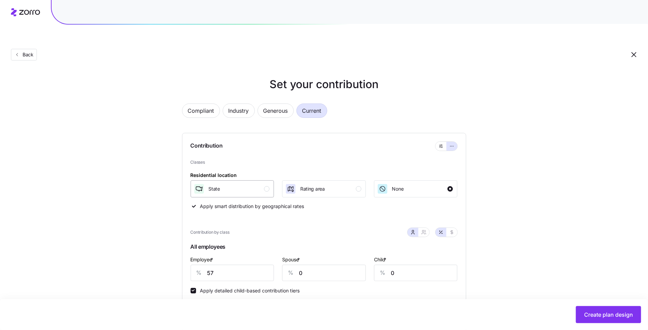
click at [243, 183] on div "State" at bounding box center [232, 188] width 76 height 11
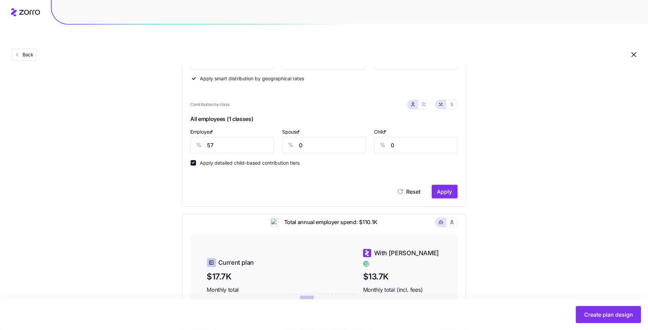
scroll to position [131, 0]
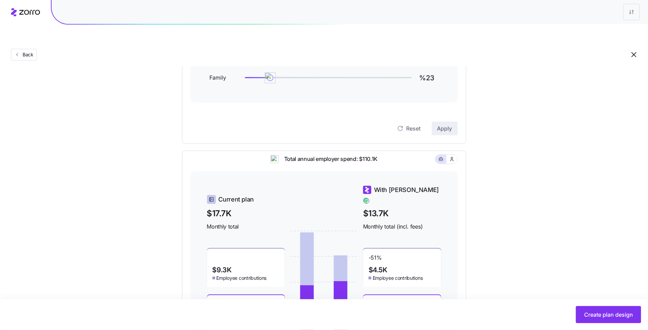
click at [259, 127] on div "Compliant Industry Generous Current Contribution Employee %72 Family %23 Reset …" at bounding box center [324, 158] width 306 height 387
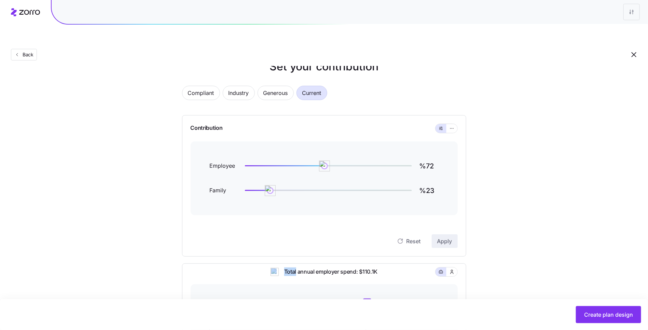
scroll to position [0, 0]
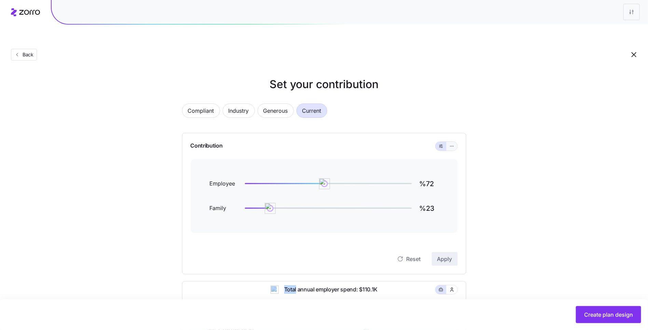
click at [454, 142] on icon "button" at bounding box center [452, 146] width 5 height 8
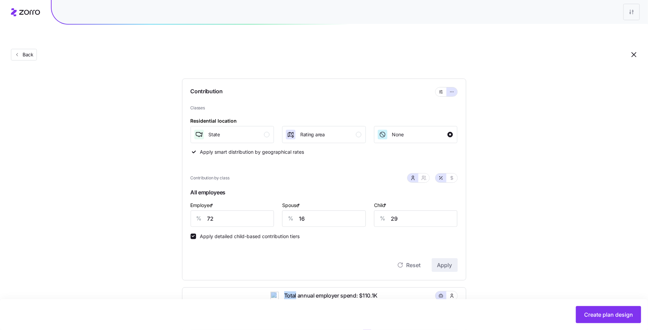
scroll to position [89, 0]
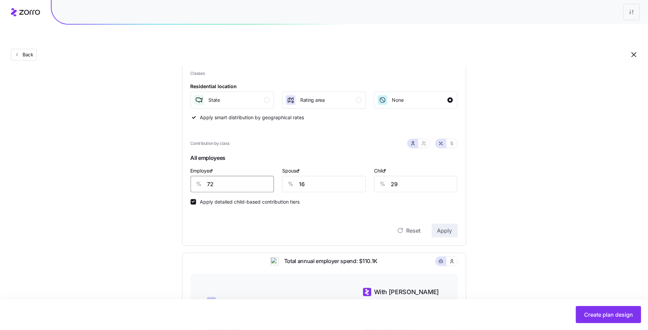
click at [230, 176] on input "72" at bounding box center [233, 184] width 84 height 16
type input "75"
type input "30"
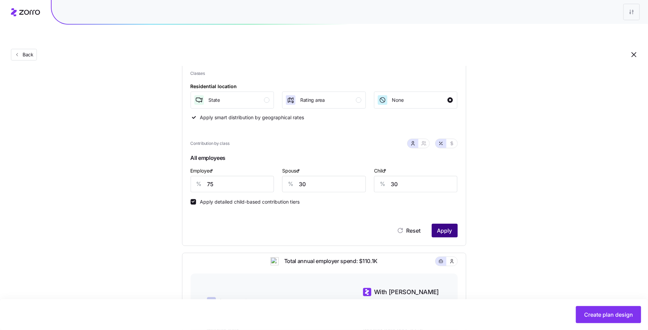
click at [451, 227] on span "Apply" at bounding box center [444, 231] width 15 height 8
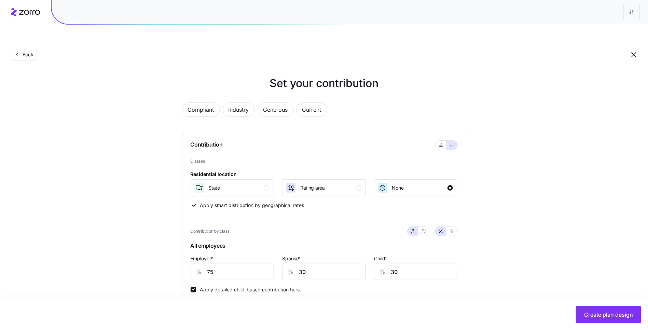
scroll to position [0, 0]
click at [451, 231] on icon "button" at bounding box center [452, 233] width 2 height 4
type input "447"
type input "179"
type input "68"
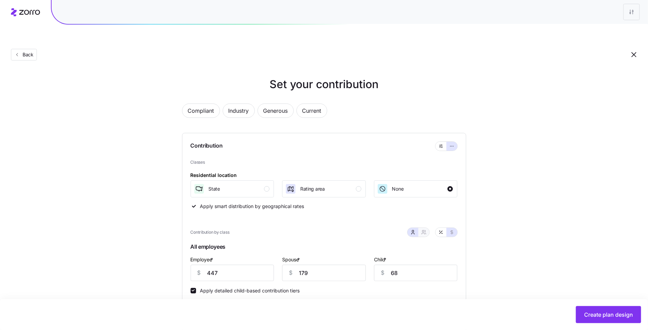
click at [425, 230] on icon "button" at bounding box center [423, 232] width 5 height 5
type input "626"
type input "556"
click at [445, 228] on button "button" at bounding box center [441, 232] width 11 height 9
type input "75"
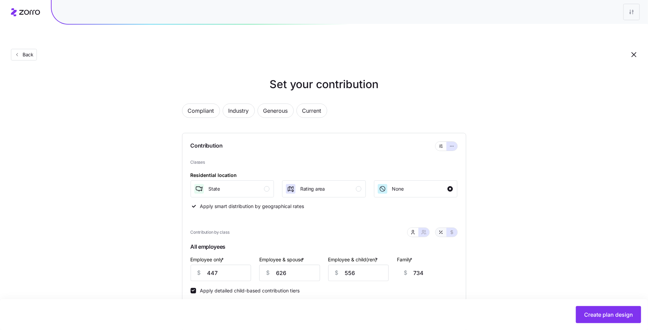
type input "53"
type input "58"
type input "47"
click at [290, 265] on input "53" at bounding box center [289, 273] width 61 height 16
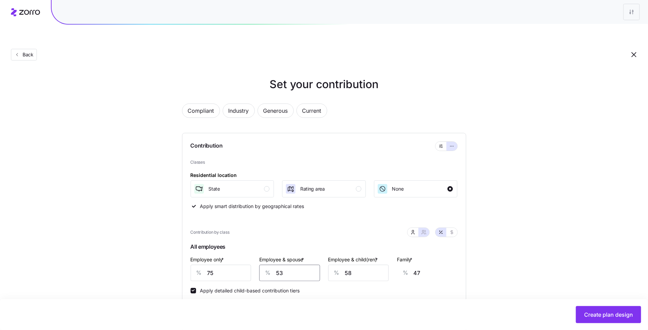
type input "3"
type input "9"
type input "30"
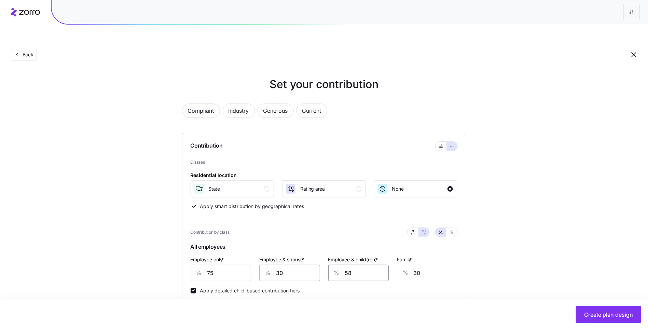
type input "3"
type input "0"
type input "30"
type input "13"
type input "30"
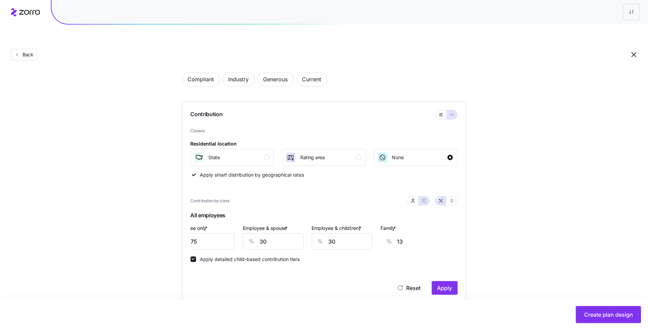
scroll to position [55, 0]
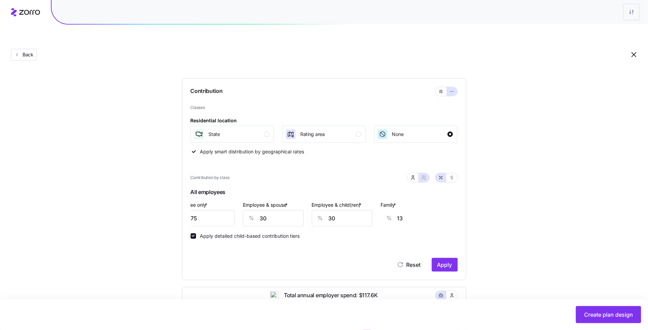
click at [448, 261] on div "Contribution Classes Residential location State Rating area None Apply smart di…" at bounding box center [324, 179] width 284 height 202
click at [445, 258] on div "Reset Apply" at bounding box center [324, 265] width 267 height 14
click at [441, 261] on span "Apply" at bounding box center [444, 265] width 15 height 8
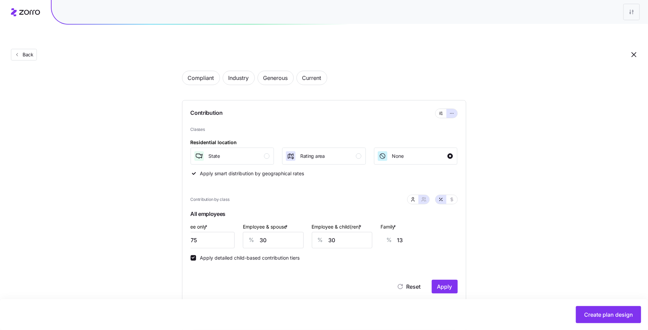
type input "38"
type input "47"
type input "29"
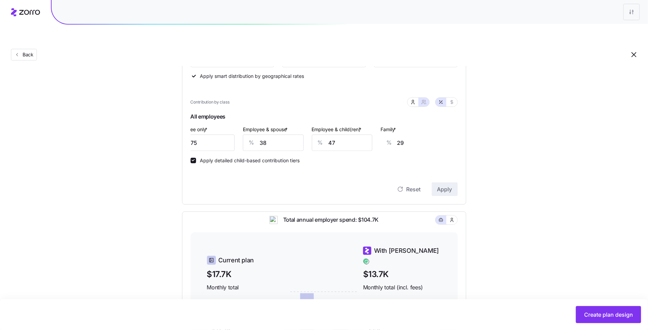
scroll to position [18, 0]
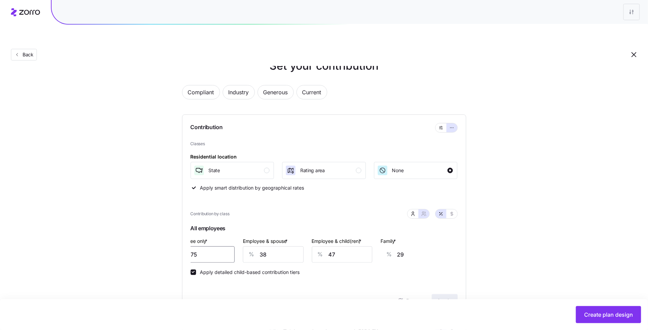
click at [214, 246] on input "75" at bounding box center [204, 254] width 61 height 16
type input "7"
type input "55"
type input "70"
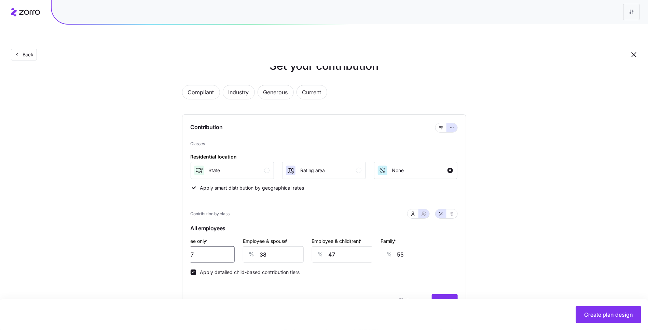
type input "31"
type input "70"
type input "3"
type input "4"
type input "30"
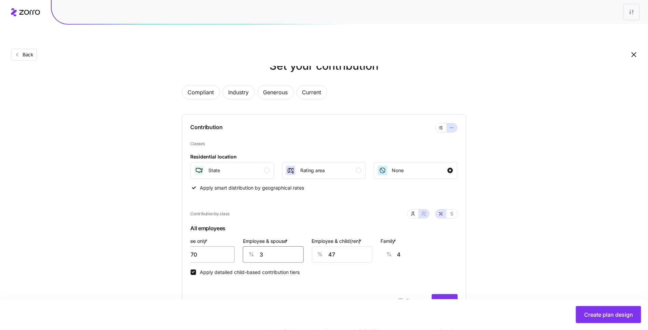
type input "25"
type input "30"
type input "3"
type input "0"
type input "30"
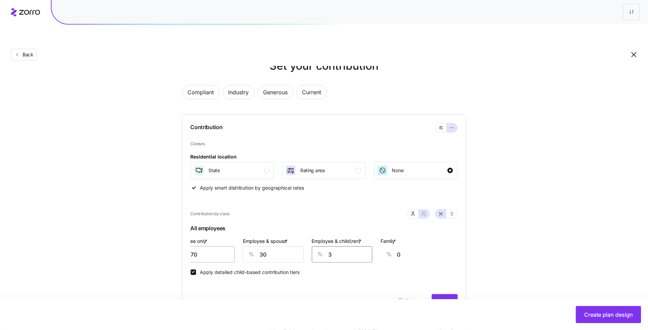
type input "15"
type input "30"
click at [444, 294] on button "Apply" at bounding box center [445, 301] width 26 height 14
type input "35"
type input "44"
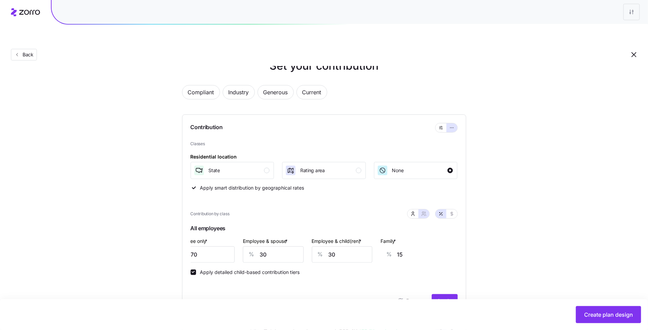
type input "27"
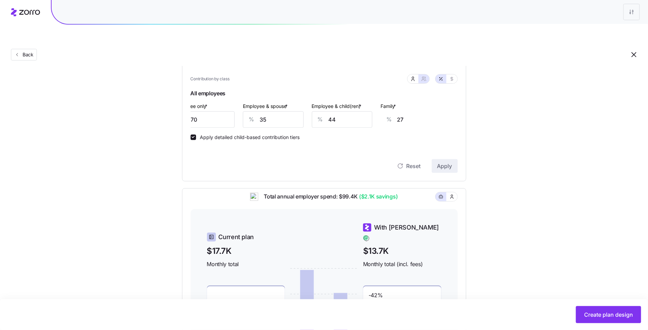
scroll to position [151, 0]
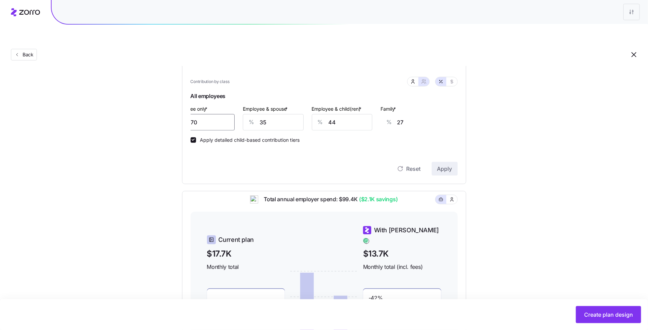
click at [210, 114] on input "70" at bounding box center [204, 122] width 61 height 16
type input "7"
type input "51"
type input "73"
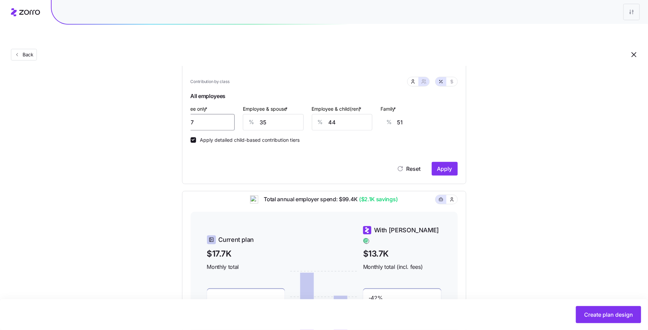
type input "26"
type input "73"
click at [454, 162] on button "Apply" at bounding box center [445, 169] width 26 height 14
type input "37"
type input "45"
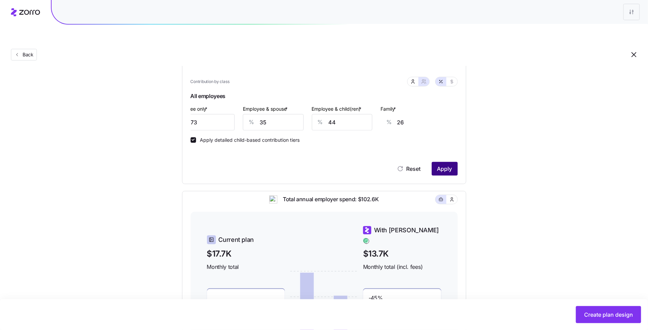
type input "28"
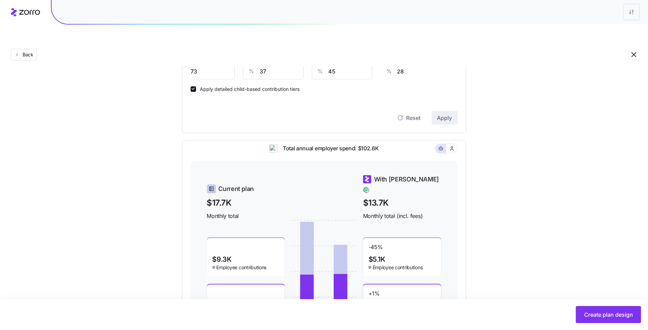
scroll to position [201, 0]
click at [209, 64] on input "73" at bounding box center [204, 72] width 61 height 16
type input "7"
type input "53"
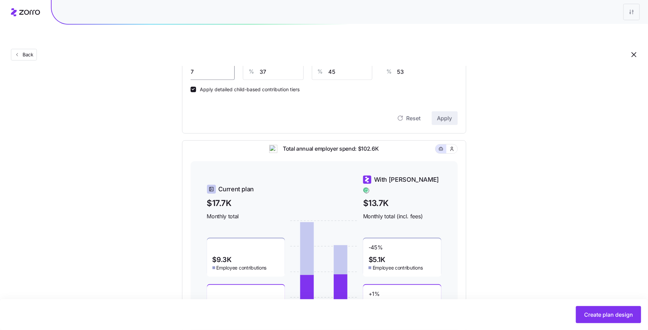
type input "72"
type input "28"
type input "72"
click at [440, 114] on span "Apply" at bounding box center [444, 118] width 15 height 8
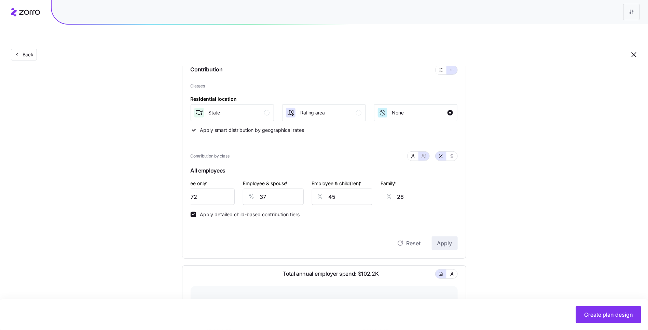
scroll to position [76, 0]
click at [413, 154] on icon "button" at bounding box center [412, 156] width 5 height 5
type input "1"
type input "2"
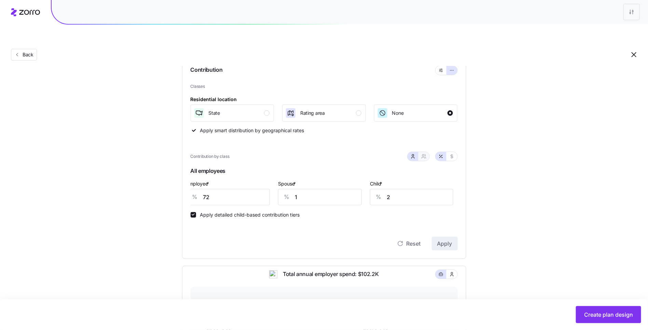
click at [425, 154] on icon "button" at bounding box center [423, 156] width 5 height 5
type input "37"
type input "45"
click at [412, 157] on icon "button" at bounding box center [413, 157] width 3 height 1
type input "1"
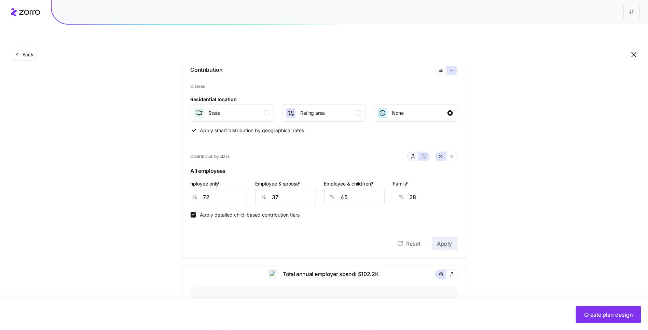
type input "2"
click at [425, 154] on icon "button" at bounding box center [423, 156] width 5 height 5
type input "37"
type input "45"
click at [413, 154] on icon "button" at bounding box center [412, 156] width 5 height 5
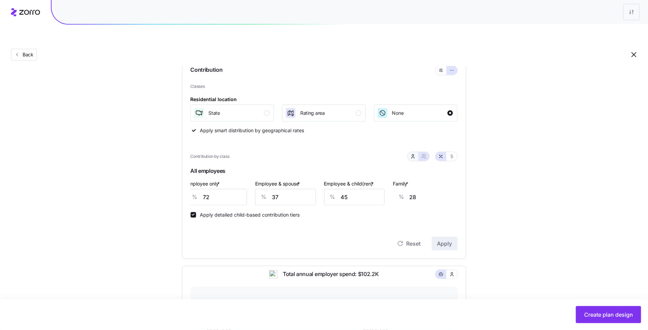
type input "1"
type input "2"
click at [220, 189] on input "72" at bounding box center [229, 197] width 84 height 16
type input "70"
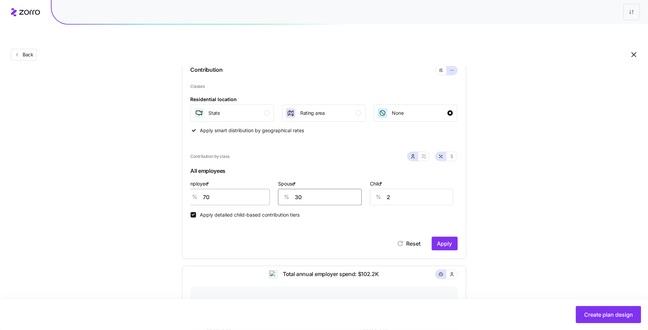
type input "30"
click at [441, 237] on button "Apply" at bounding box center [445, 244] width 26 height 14
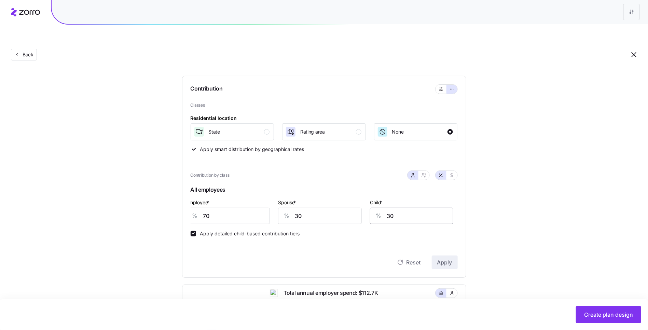
scroll to position [62, 0]
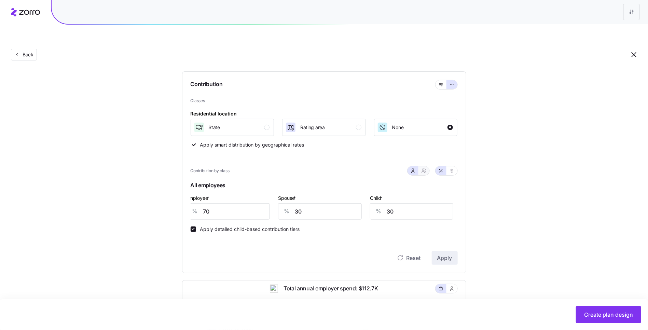
click at [427, 168] on button "button" at bounding box center [423, 170] width 5 height 5
type input "50"
type input "55"
click at [287, 203] on input "50" at bounding box center [285, 211] width 61 height 16
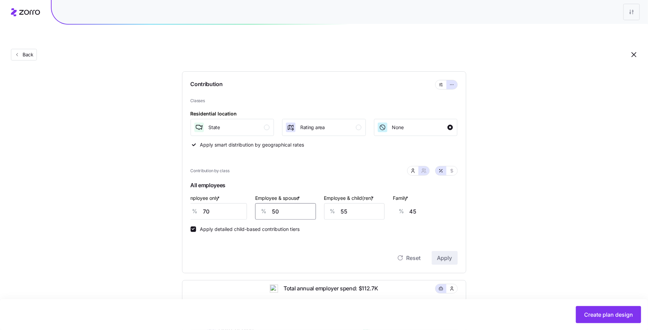
type input "3"
type input "9"
type input "30"
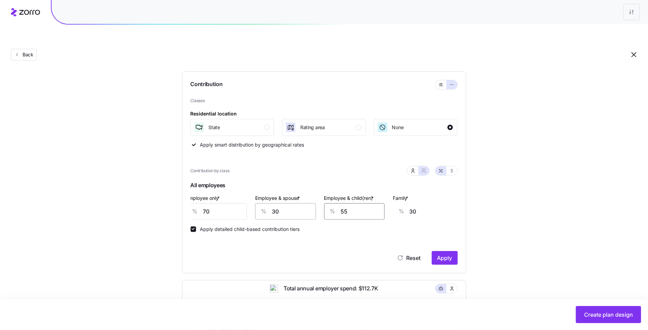
type input "3"
type input "0"
type input "30"
type input "15"
type input "30"
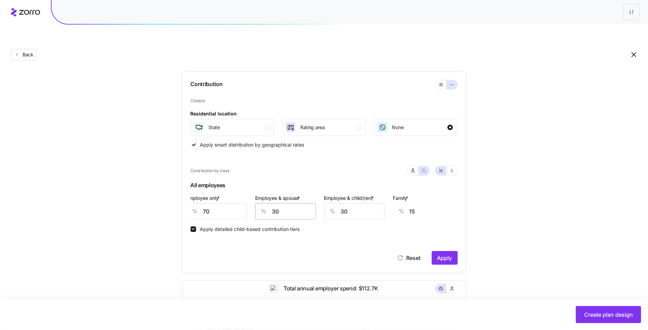
scroll to position [0, 16]
click at [462, 242] on div "Contribution Classes Residential location State Rating area None Apply smart di…" at bounding box center [324, 172] width 284 height 202
click at [456, 251] on button "Apply" at bounding box center [445, 258] width 26 height 14
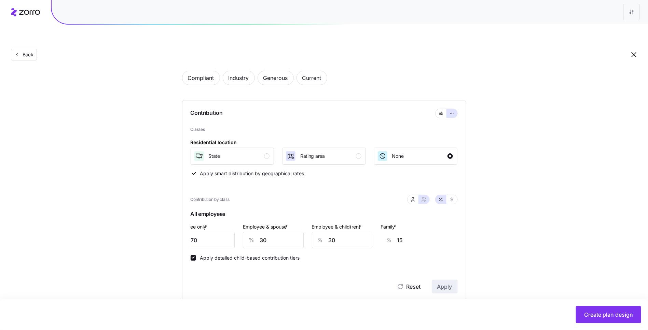
type input "35"
type input "44"
type input "27"
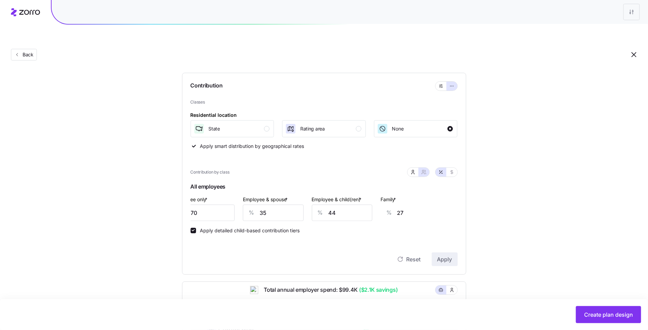
scroll to position [55, 0]
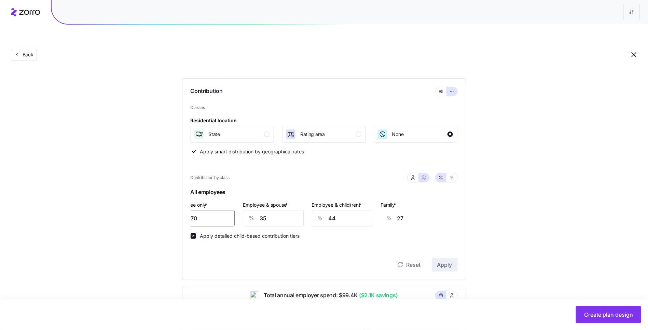
click at [222, 210] on input "70" at bounding box center [204, 218] width 61 height 16
type input "7"
type input "51"
type input "75"
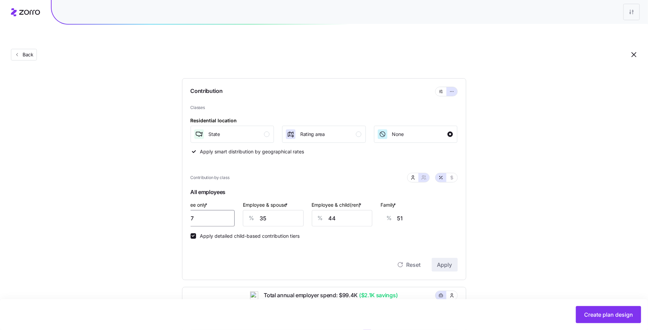
type input "25"
type input "75"
drag, startPoint x: 527, startPoint y: 214, endPoint x: 522, endPoint y: 217, distance: 5.4
click at [526, 214] on div "Set your contribution Compliant Industry Generous Current Contribution Classes …" at bounding box center [324, 255] width 648 height 466
click at [446, 256] on div "Contribution Classes Residential location State Rating area None Apply smart di…" at bounding box center [324, 179] width 284 height 202
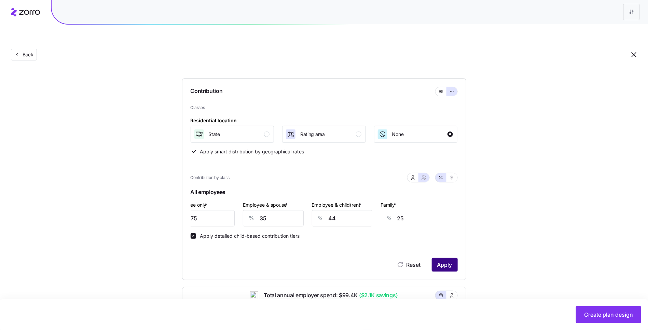
click at [446, 258] on button "Apply" at bounding box center [445, 265] width 26 height 14
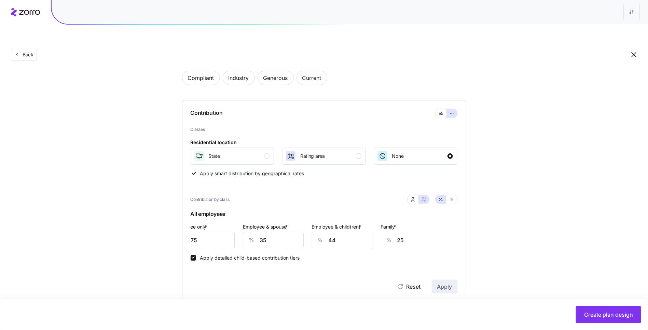
type input "38"
type input "47"
type input "29"
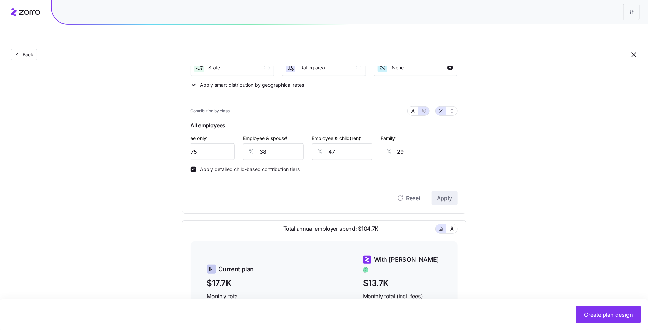
scroll to position [107, 0]
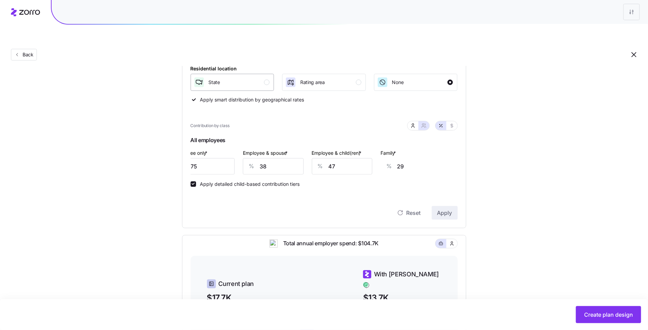
click at [261, 77] on div "State" at bounding box center [232, 82] width 76 height 11
click at [437, 206] on button "Apply" at bounding box center [445, 213] width 26 height 14
click at [195, 181] on input "Apply detailed child-based contribution tiers" at bounding box center [193, 183] width 5 height 5
checkbox input "false"
click at [208, 158] on input "75" at bounding box center [204, 166] width 61 height 16
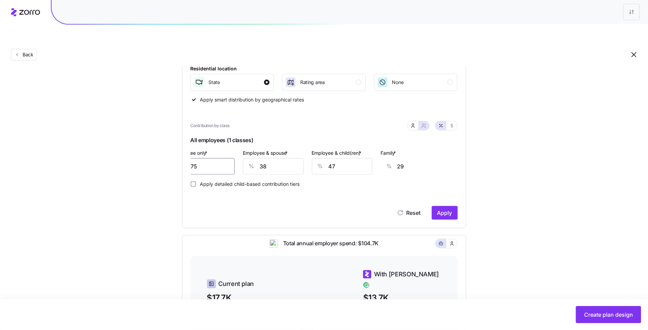
click at [208, 158] on input "75" at bounding box center [204, 166] width 61 height 16
click at [265, 158] on input "38" at bounding box center [273, 166] width 61 height 16
type input "3"
type input "2"
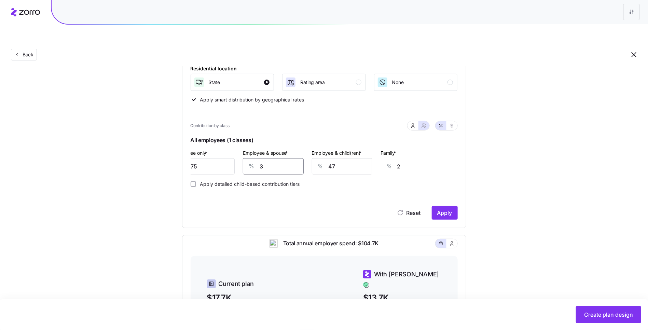
type input "30"
type input "23"
type input "30"
type input "3"
type input "0"
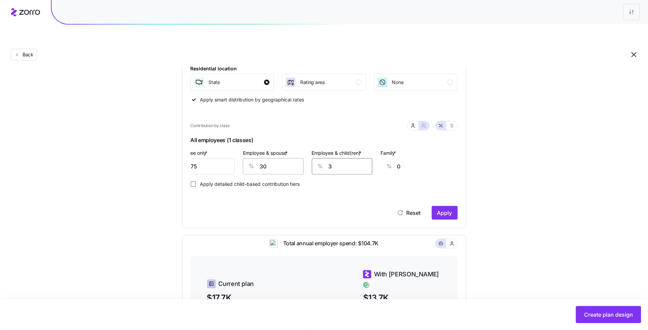
type input "30"
type input "13"
type input "30"
click at [451, 209] on span "Apply" at bounding box center [444, 213] width 15 height 8
type input "38"
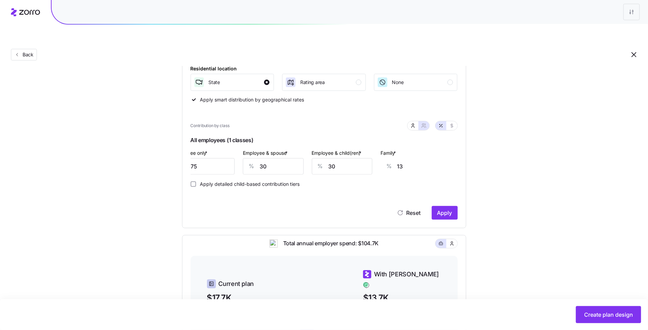
type input "47"
type input "29"
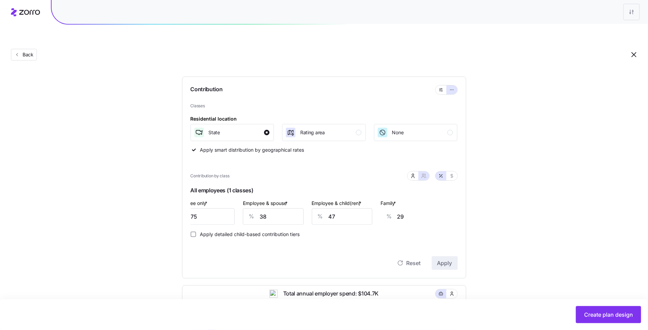
scroll to position [69, 0]
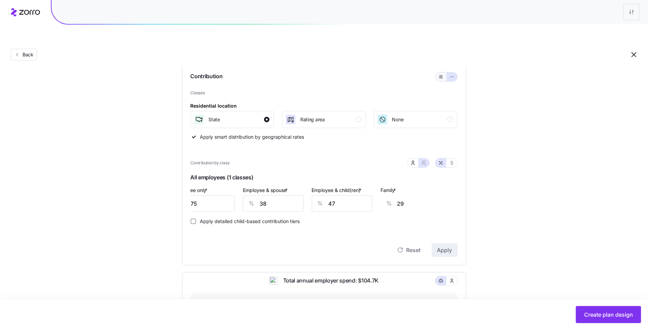
click at [440, 77] on icon "button" at bounding box center [439, 77] width 0 height 0
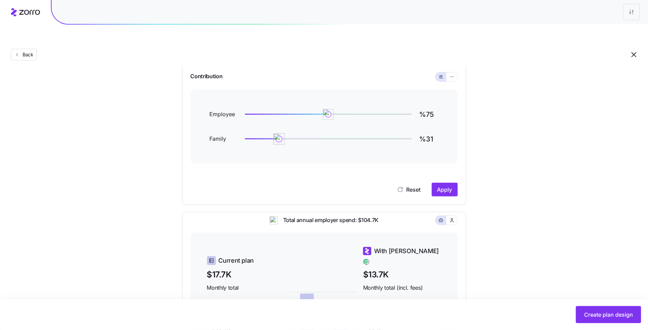
type input "%30"
drag, startPoint x: 246, startPoint y: 124, endPoint x: 278, endPoint y: 123, distance: 31.5
click at [278, 133] on img at bounding box center [278, 139] width 12 height 12
click at [439, 186] on span "Apply" at bounding box center [444, 190] width 15 height 8
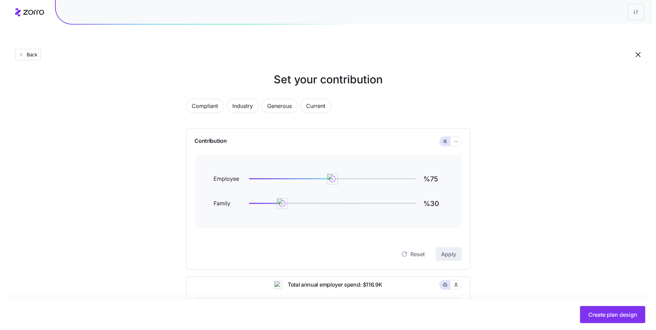
scroll to position [0, 0]
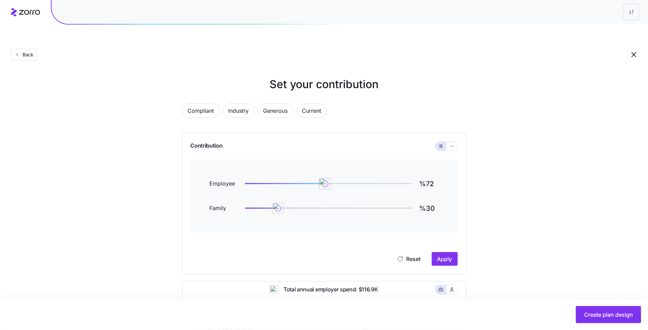
click at [325, 183] on div at bounding box center [328, 183] width 167 height 1
click at [440, 255] on span "Apply" at bounding box center [444, 259] width 15 height 8
type input "%70"
click at [323, 178] on img at bounding box center [323, 184] width 12 height 12
click at [446, 255] on span "Apply" at bounding box center [444, 259] width 15 height 8
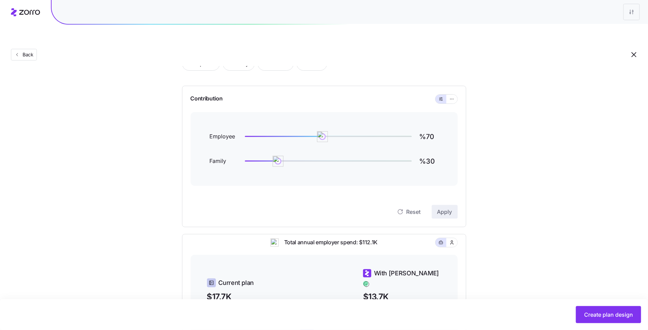
scroll to position [36, 0]
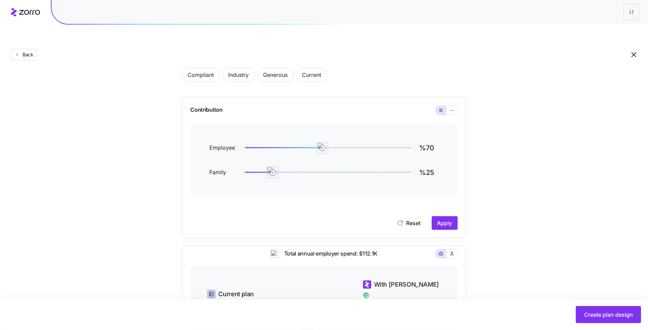
type input "%24"
drag, startPoint x: 279, startPoint y: 158, endPoint x: 272, endPoint y: 159, distance: 7.2
click at [272, 167] on img at bounding box center [273, 173] width 12 height 12
click at [438, 219] on span "Apply" at bounding box center [444, 223] width 15 height 8
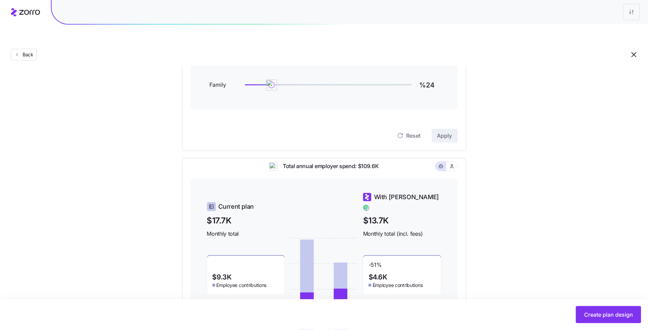
scroll to position [0, 0]
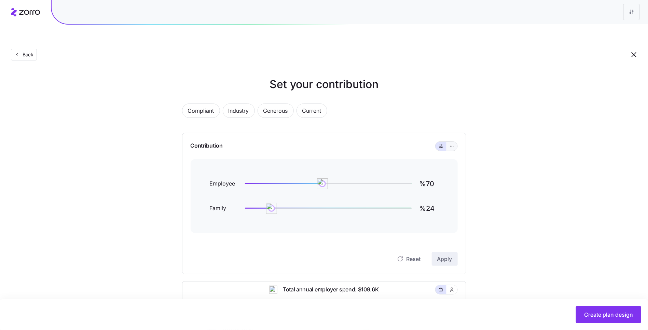
click at [448, 142] on button "button" at bounding box center [452, 146] width 11 height 9
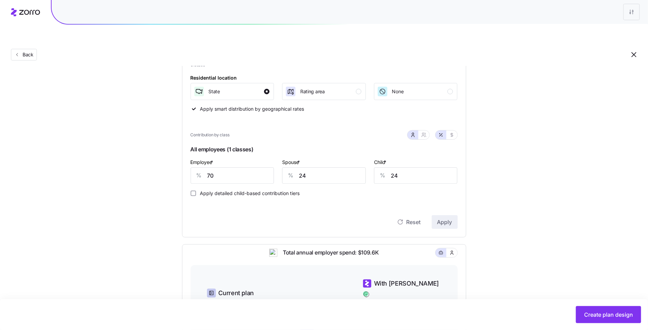
scroll to position [132, 0]
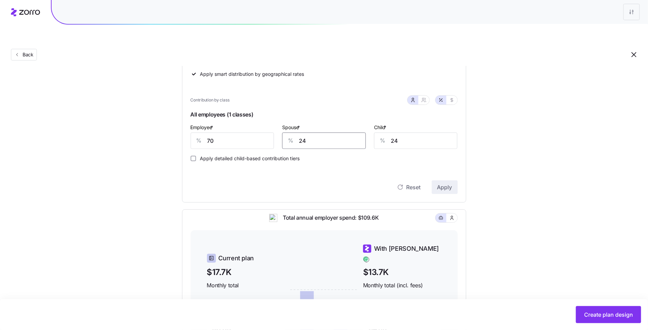
click at [311, 133] on input "24" at bounding box center [324, 141] width 84 height 16
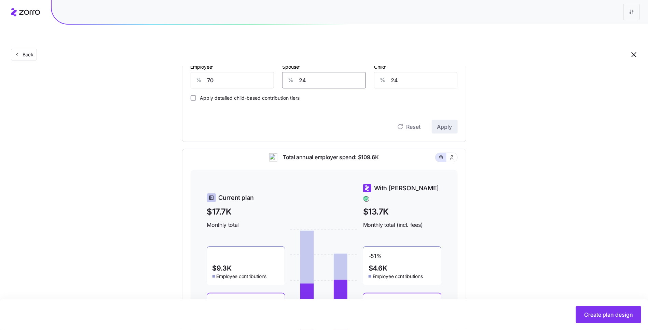
scroll to position [149, 0]
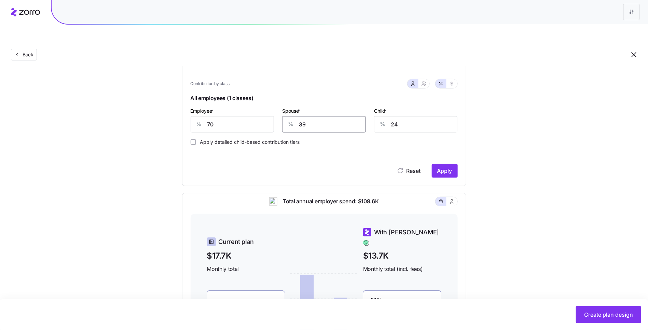
type input "39"
type input "30"
click at [340, 116] on input "39" at bounding box center [324, 124] width 84 height 16
type input "30"
drag, startPoint x: 187, startPoint y: 125, endPoint x: 193, endPoint y: 128, distance: 6.7
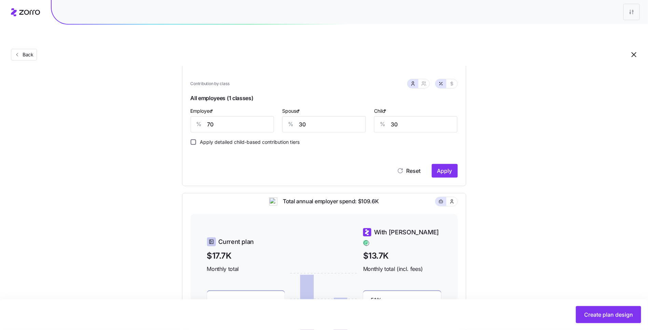
click at [189, 125] on div "Contribution Classes Residential location State Rating area None Apply smart di…" at bounding box center [324, 85] width 284 height 202
click at [193, 139] on input "Apply detailed child-based contribution tiers" at bounding box center [193, 141] width 5 height 5
checkbox input "true"
click at [443, 167] on span "Apply" at bounding box center [444, 171] width 15 height 8
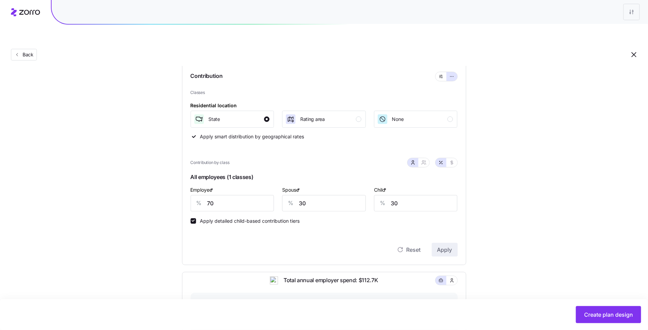
scroll to position [64, 0]
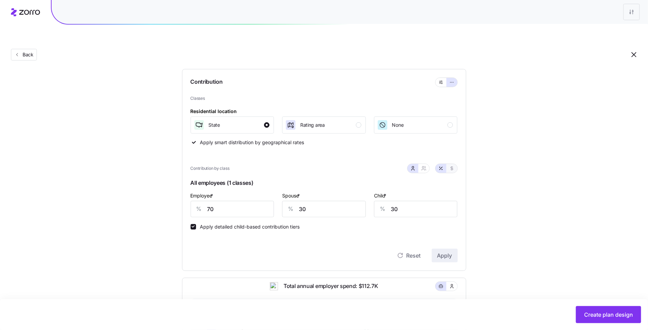
click at [454, 164] on button "button" at bounding box center [452, 168] width 11 height 9
type input "417"
type input "179"
type input "68"
click at [438, 164] on button "button" at bounding box center [441, 168] width 11 height 9
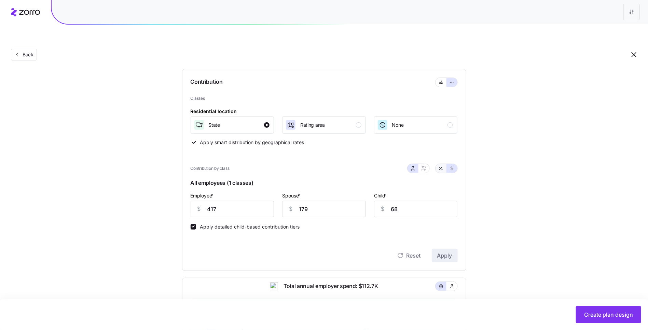
type input "70"
type input "30"
click at [424, 166] on icon "button" at bounding box center [423, 168] width 5 height 5
type input "50"
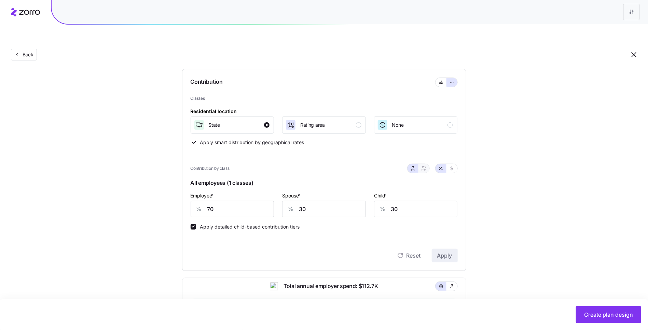
type input "55"
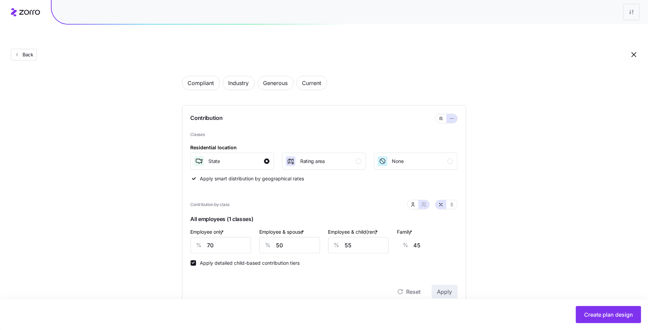
scroll to position [103, 0]
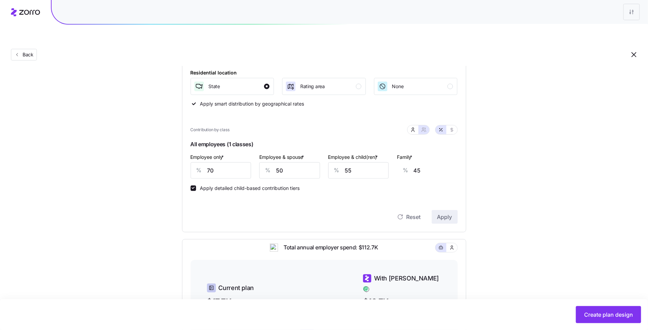
click at [272, 163] on div "%" at bounding box center [268, 171] width 16 height 16
click at [297, 162] on input "50" at bounding box center [289, 170] width 61 height 16
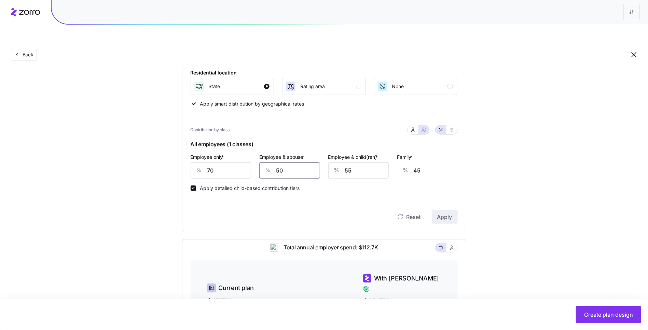
type input "3"
type input "9"
type input "30"
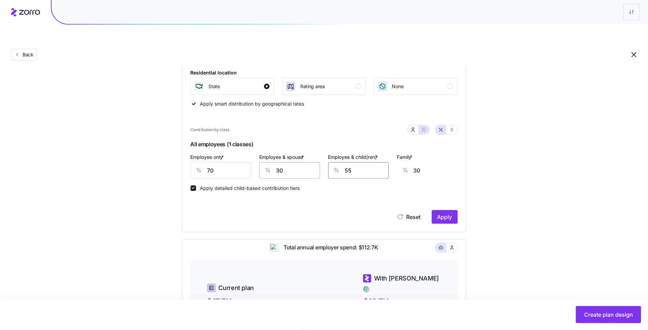
type input "3"
type input "0"
type input "30"
type input "15"
type input "30"
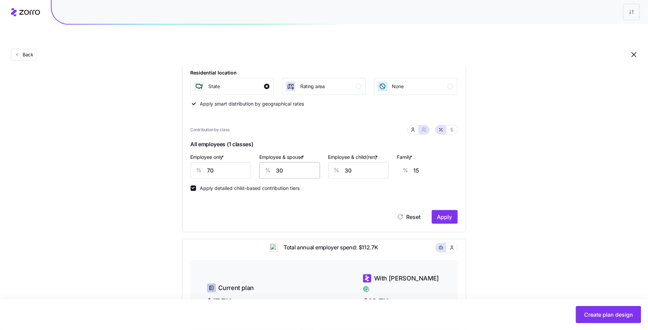
scroll to position [0, 16]
click at [440, 210] on button "Apply" at bounding box center [445, 217] width 26 height 14
type input "35"
type input "44"
type input "27"
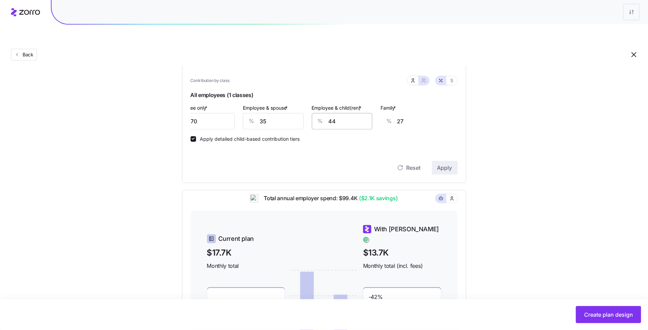
scroll to position [142, 0]
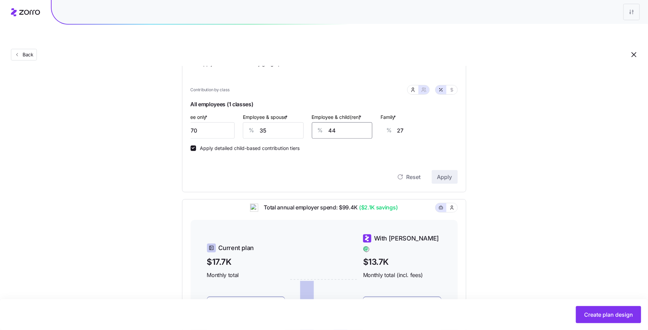
click at [343, 122] on input "44" at bounding box center [342, 130] width 61 height 16
click at [342, 122] on input "44" at bounding box center [342, 130] width 61 height 16
type input "3"
type input "2"
type input "30"
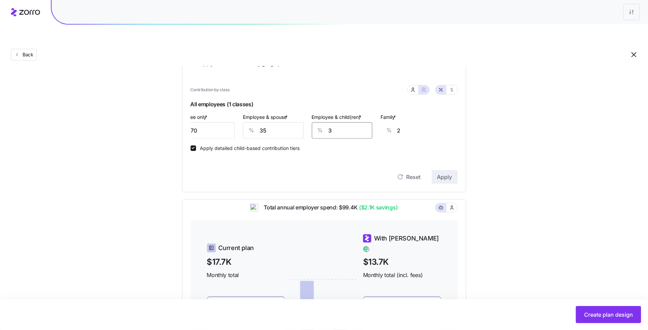
type input "18"
type input "30"
click at [277, 122] on input "35" at bounding box center [273, 130] width 61 height 16
type input "3"
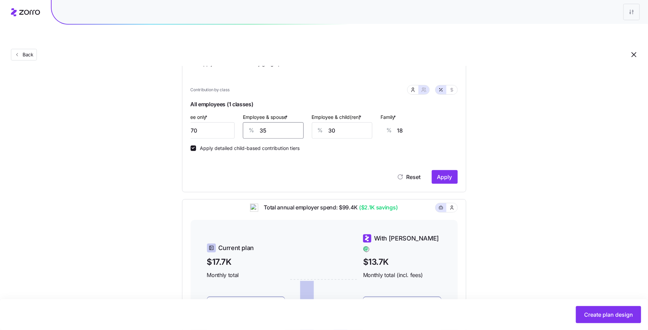
type input "0"
type input "30"
type input "15"
type input "30"
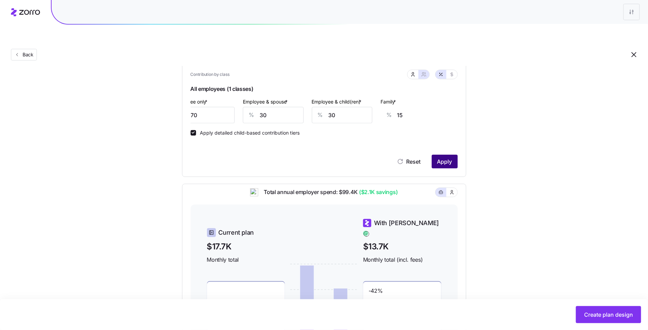
click at [441, 158] on span "Apply" at bounding box center [444, 162] width 15 height 8
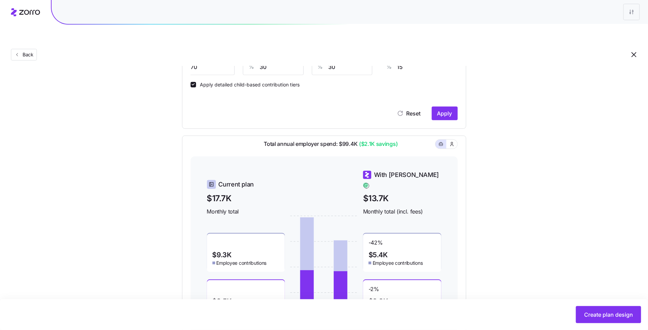
scroll to position [148, 0]
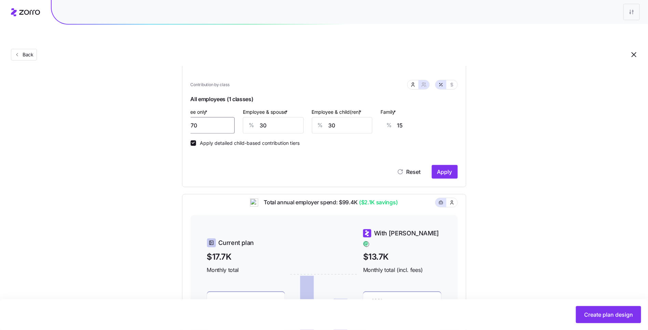
click at [215, 117] on input "70" at bounding box center [204, 125] width 61 height 16
click at [214, 117] on input "70" at bounding box center [204, 125] width 61 height 16
type input "7"
type input "39"
type input "75"
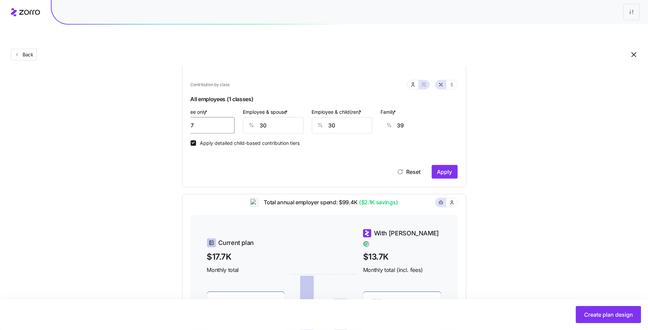
type input "13"
type input "75"
click at [453, 165] on button "Apply" at bounding box center [445, 172] width 26 height 14
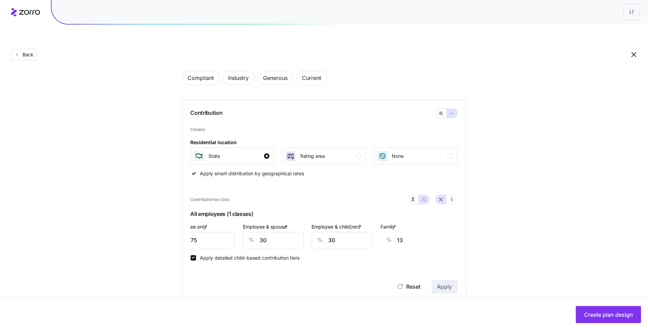
type input "38"
type input "47"
type input "29"
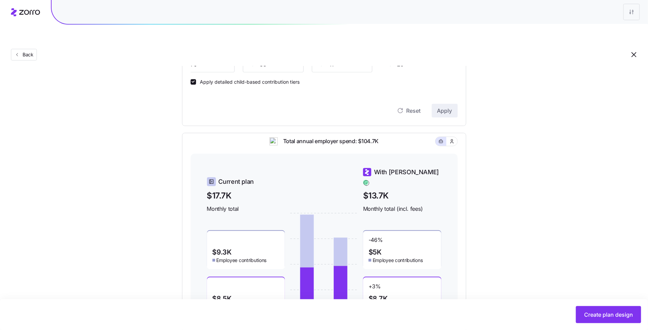
scroll to position [54, 0]
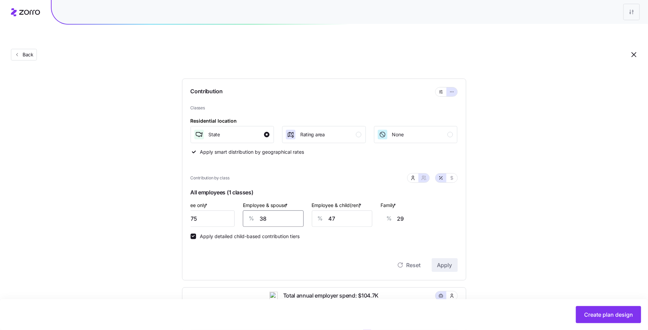
click at [281, 210] on input "38" at bounding box center [273, 218] width 61 height 16
type input "3"
type input "2"
type input "30"
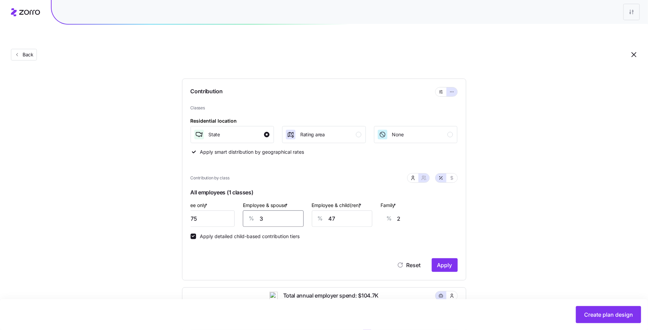
type input "23"
type input "30"
type input "3"
type input "0"
type input "30"
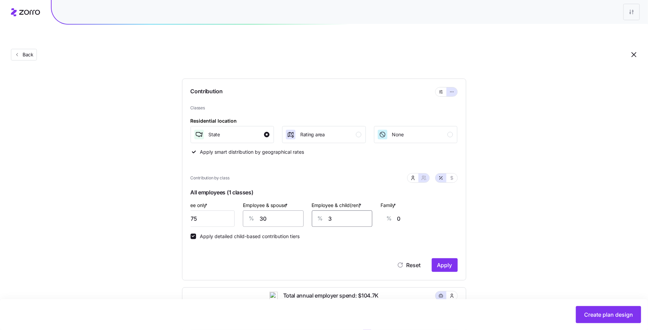
type input "13"
type input "30"
click at [441, 261] on span "Apply" at bounding box center [444, 265] width 15 height 8
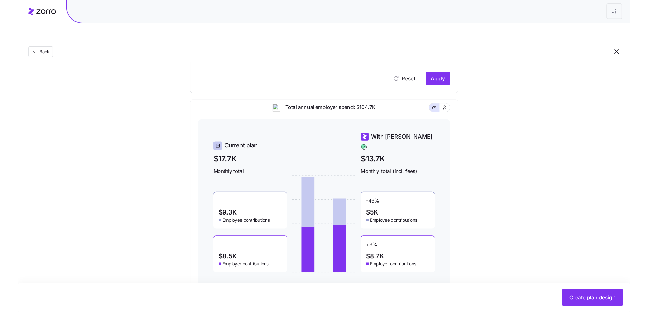
scroll to position [240, 0]
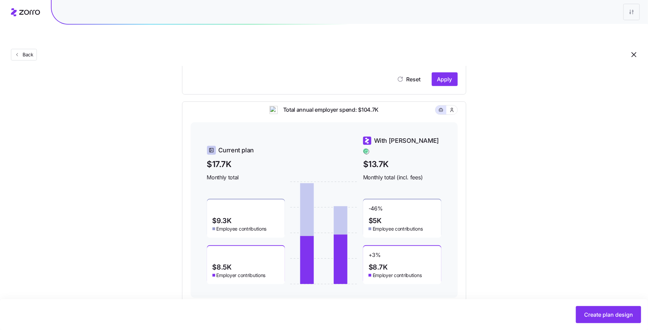
click at [238, 27] on div "Back" at bounding box center [324, 41] width 648 height 50
click at [571, 93] on div "Set your contribution Compliant Industry Generous Current Contribution Classes …" at bounding box center [324, 69] width 648 height 466
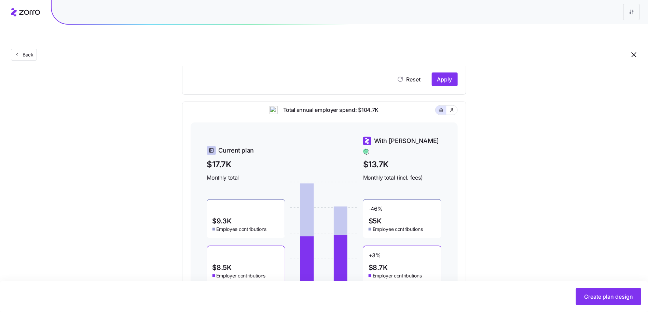
click at [15, 17] on div at bounding box center [324, 12] width 648 height 25
click at [30, 9] on icon at bounding box center [25, 12] width 29 height 8
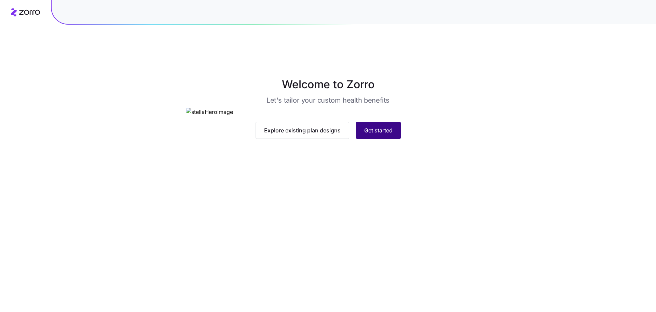
click at [381, 134] on span "Get started" at bounding box center [378, 130] width 28 height 8
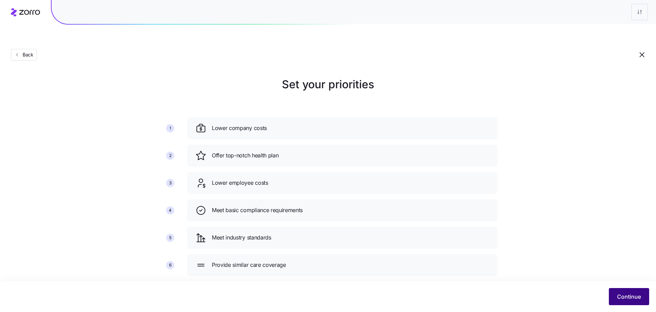
click at [620, 297] on span "Continue" at bounding box center [629, 296] width 24 height 8
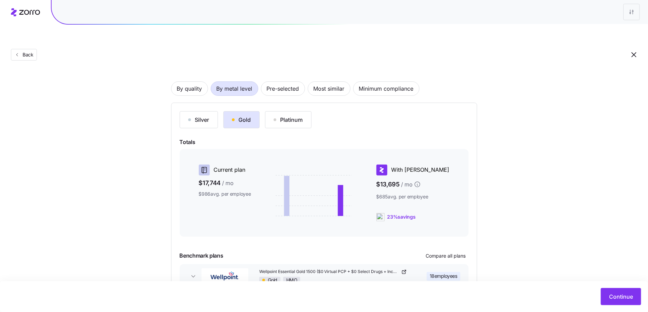
scroll to position [65, 0]
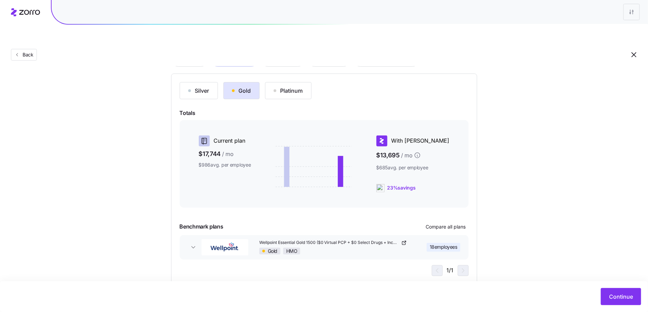
drag, startPoint x: 617, startPoint y: 294, endPoint x: 581, endPoint y: 188, distance: 112.0
click at [581, 188] on main "Choose a plan matching strategy By quality By metal level Pre-selected Most sim…" at bounding box center [324, 139] width 648 height 377
click at [613, 294] on span "Continue" at bounding box center [621, 296] width 24 height 8
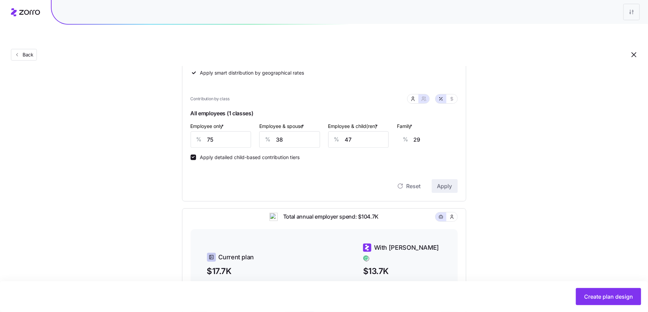
scroll to position [173, 0]
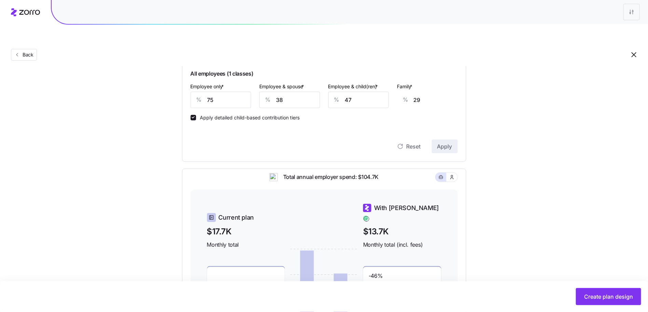
click at [203, 92] on div "%" at bounding box center [199, 100] width 16 height 16
click at [223, 92] on input "75" at bounding box center [221, 100] width 61 height 16
type input "7"
type input "55"
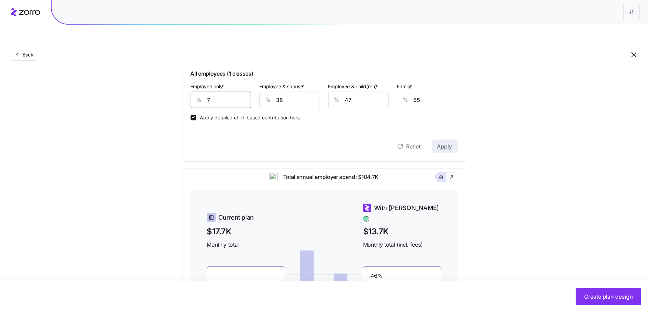
type input "75"
type input "29"
type input "3"
type input "2"
type input "30"
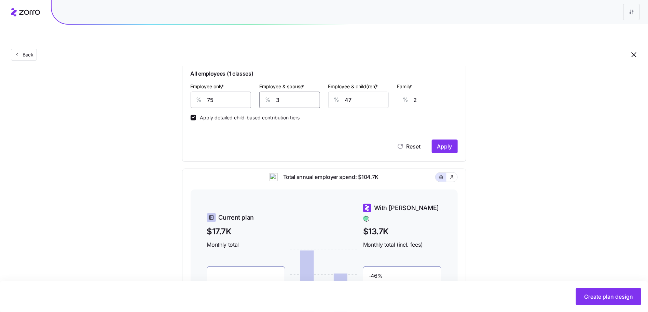
type input "23"
type input "30"
type input "3"
type input "0"
type input "30"
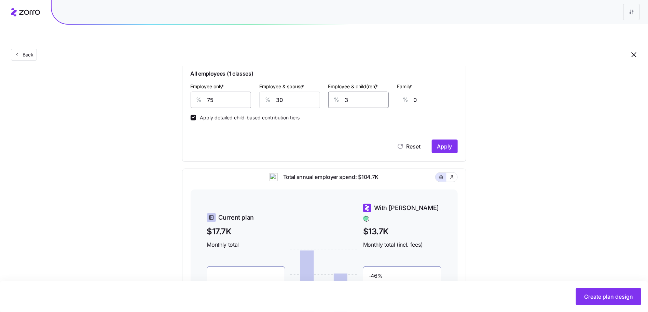
type input "13"
type input "30"
click at [449, 142] on span "Apply" at bounding box center [444, 146] width 15 height 8
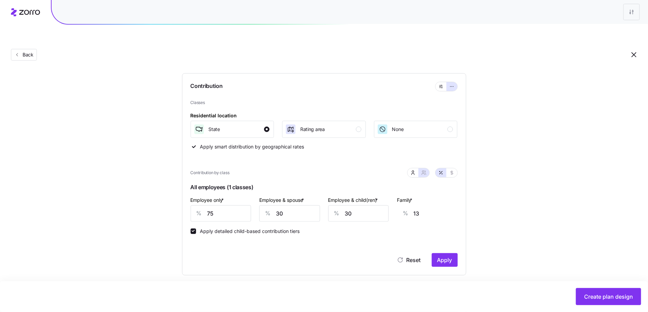
scroll to position [64, 0]
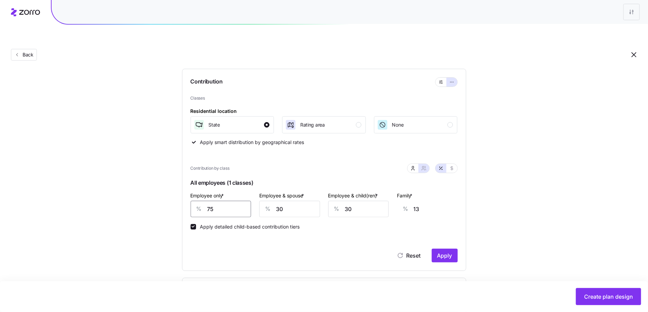
click at [225, 201] on input "75" at bounding box center [221, 209] width 61 height 16
type input "7"
type input "39"
type input "70"
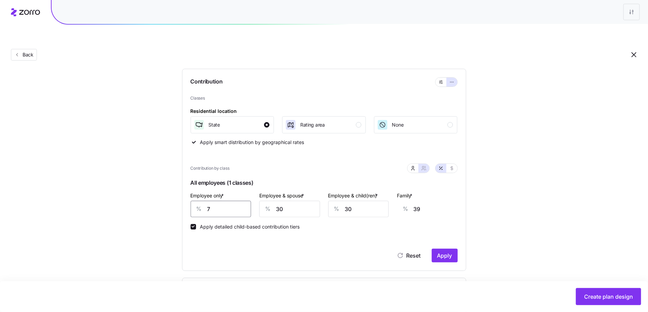
type input "15"
type input "70"
click at [463, 243] on div "Contribution Classes Residential location State Rating area None Apply smart di…" at bounding box center [324, 170] width 284 height 202
click at [443, 251] on span "Apply" at bounding box center [444, 255] width 15 height 8
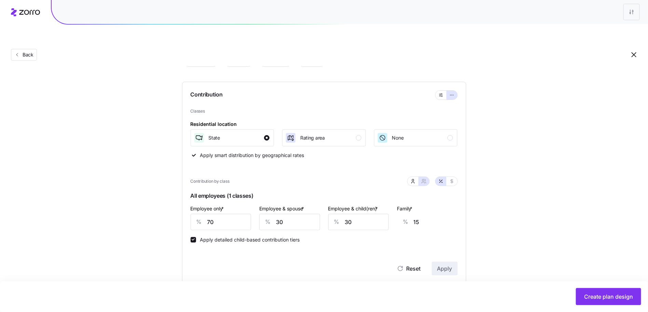
type input "35"
type input "44"
type input "27"
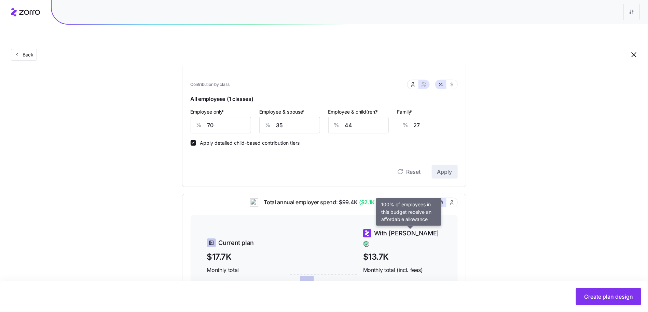
scroll to position [105, 0]
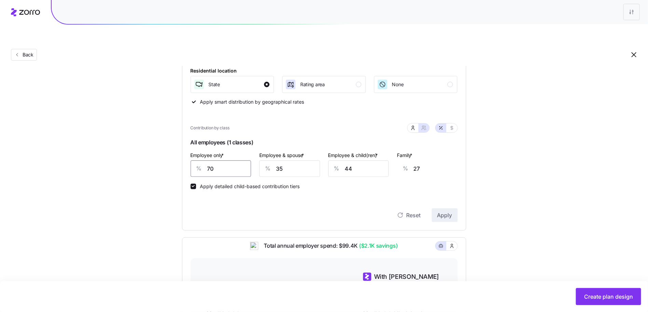
click at [224, 160] on input "70" at bounding box center [221, 168] width 61 height 16
type input "2"
type input "25"
type input "19"
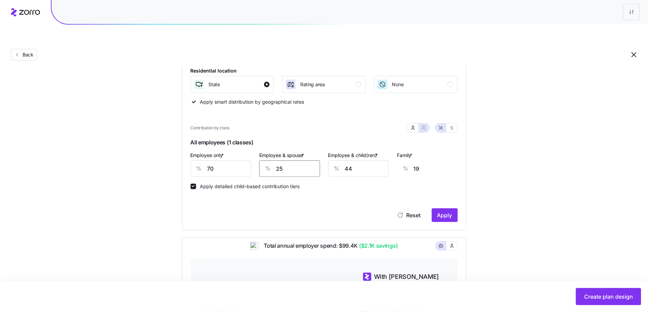
type input "25"
type input "2"
type input "0"
type input "25"
type input "8"
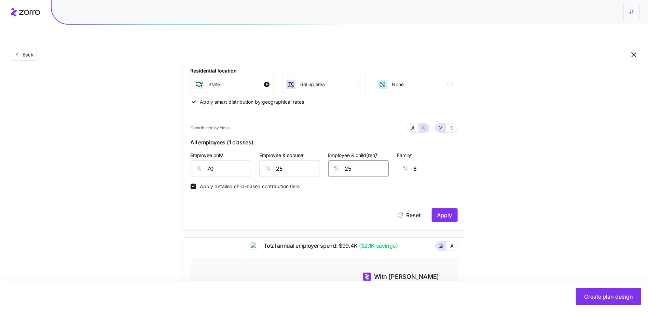
type input "25"
click at [444, 211] on span "Apply" at bounding box center [444, 215] width 15 height 8
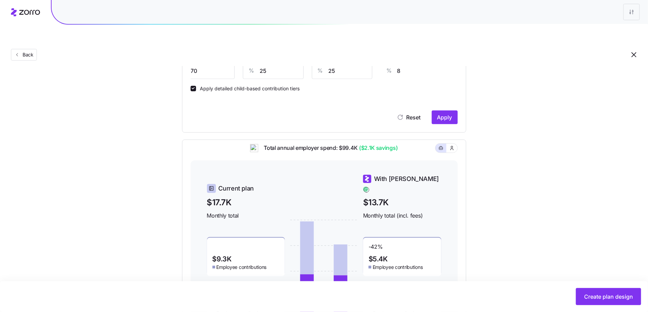
scroll to position [87, 0]
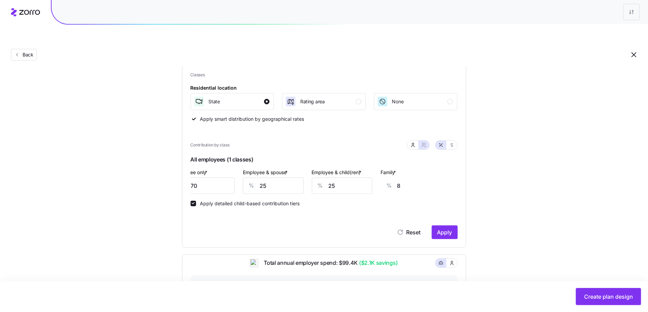
click at [205, 168] on div "Employee only * % 70" at bounding box center [204, 181] width 61 height 26
click at [206, 177] on input "70" at bounding box center [204, 185] width 61 height 16
type input "7"
type input "32"
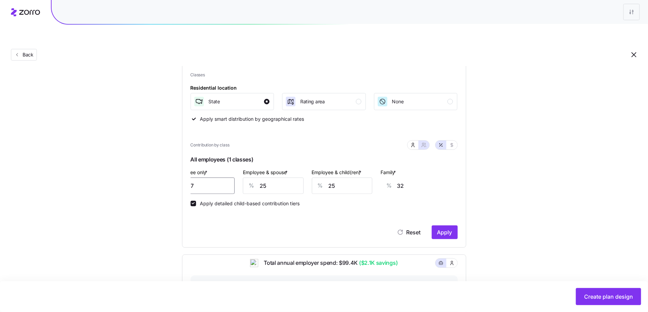
type input "72"
type input "7"
type input "72"
click at [458, 225] on button "Apply" at bounding box center [445, 232] width 26 height 14
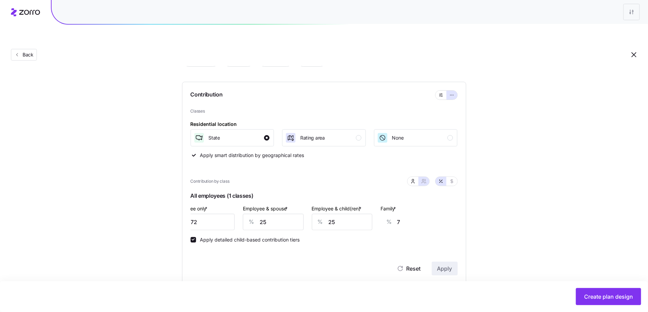
type input "36"
click at [453, 248] on div "Reset Apply" at bounding box center [324, 261] width 267 height 27
click at [431, 248] on div "Reset Apply" at bounding box center [324, 261] width 267 height 27
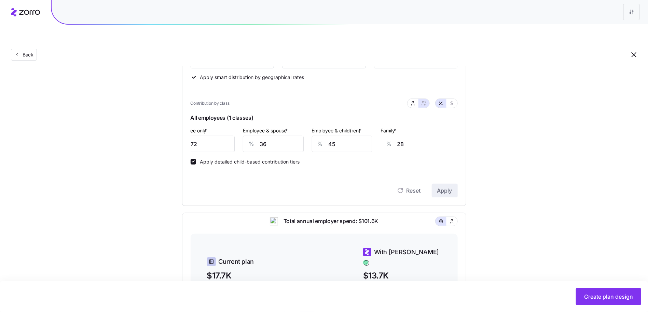
scroll to position [0, 0]
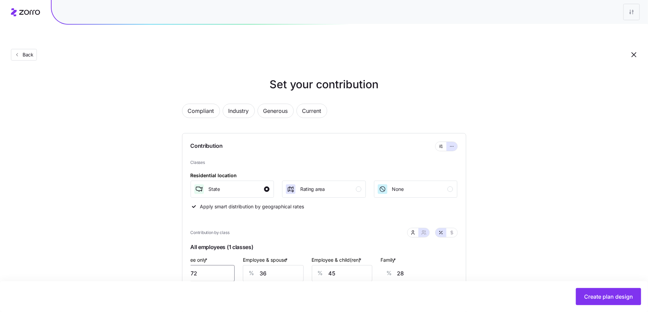
click at [220, 265] on input "72" at bounding box center [204, 273] width 61 height 16
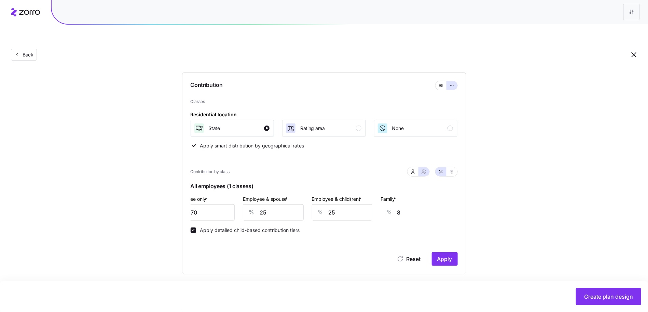
scroll to position [63, 0]
click at [454, 167] on button "button" at bounding box center [451, 169] width 5 height 5
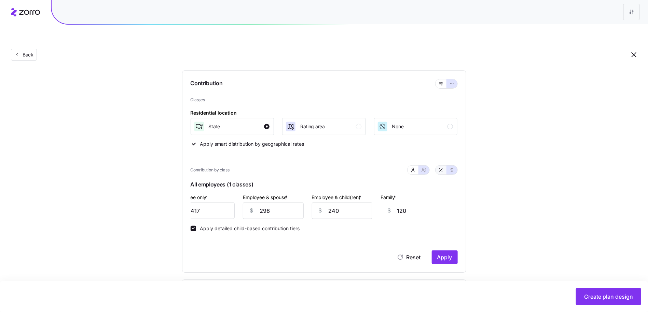
click at [439, 167] on icon "button" at bounding box center [440, 169] width 5 height 5
click at [443, 253] on span "Apply" at bounding box center [444, 257] width 15 height 8
click at [450, 167] on icon "button" at bounding box center [451, 169] width 5 height 5
click at [442, 171] on icon "button" at bounding box center [442, 171] width 0 height 0
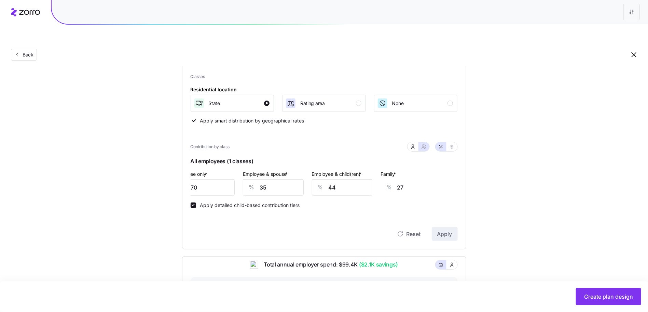
scroll to position [259, 0]
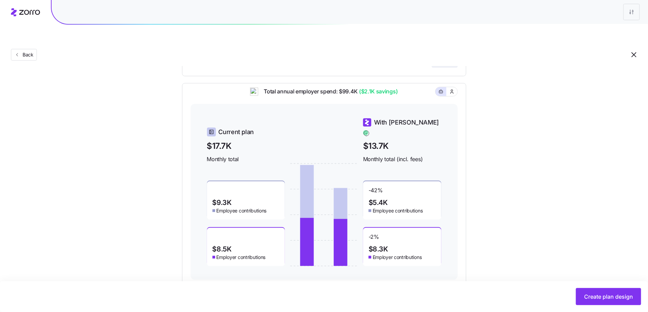
drag, startPoint x: 556, startPoint y: 226, endPoint x: 573, endPoint y: 271, distance: 48.1
click at [556, 229] on div "Set your contribution Compliant Industry Generous Current Contribution Classes …" at bounding box center [324, 51] width 648 height 466
click at [596, 297] on span "Create plan design" at bounding box center [608, 296] width 49 height 8
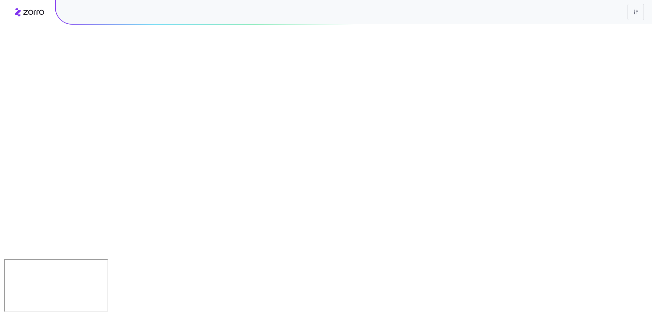
scroll to position [0, 0]
